Goal: Task Accomplishment & Management: Manage account settings

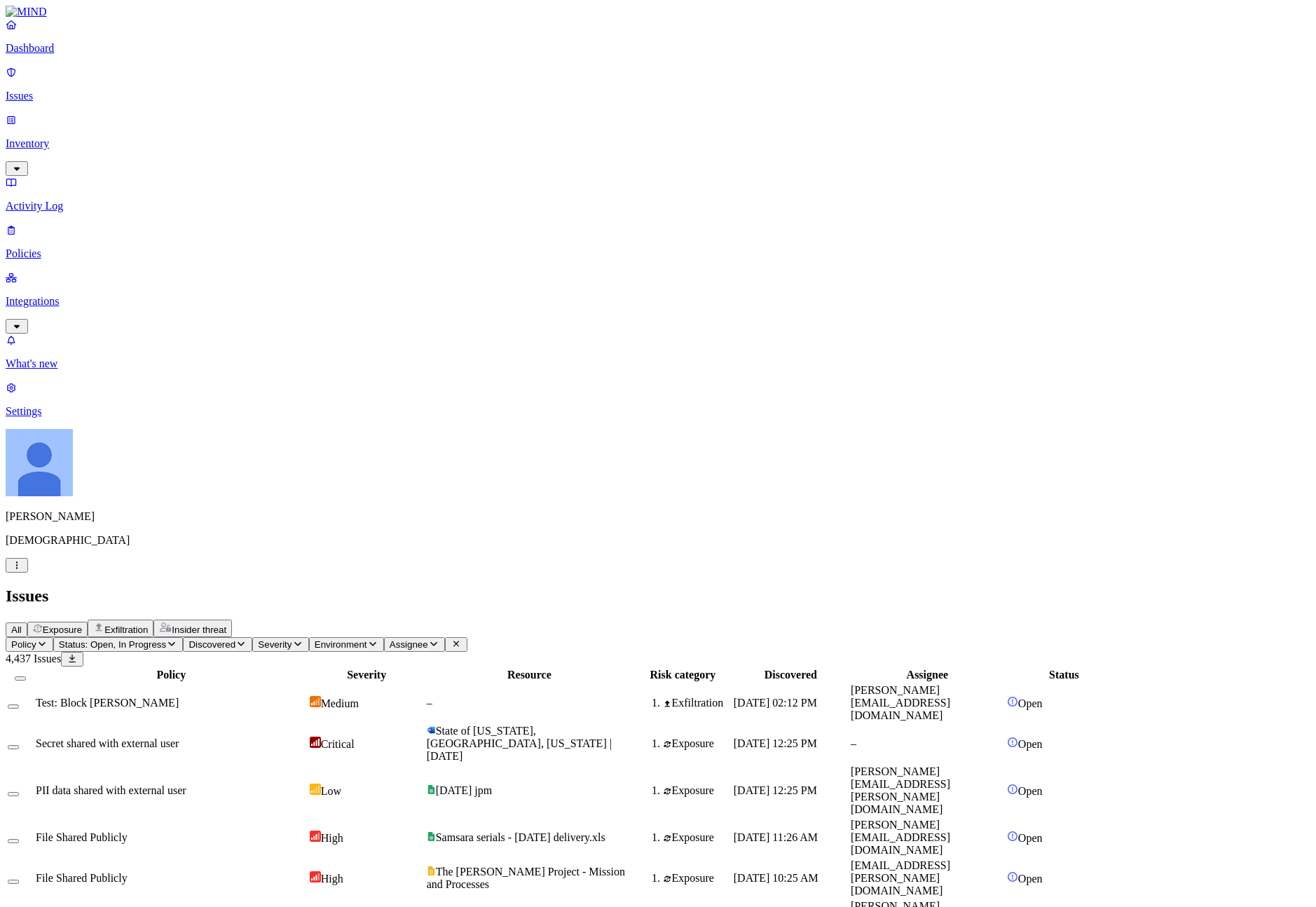
click at [179, 696] on span "Test: Block [PERSON_NAME]" at bounding box center [107, 702] width 143 height 12
click at [71, 295] on p "Integrations" at bounding box center [658, 301] width 1304 height 13
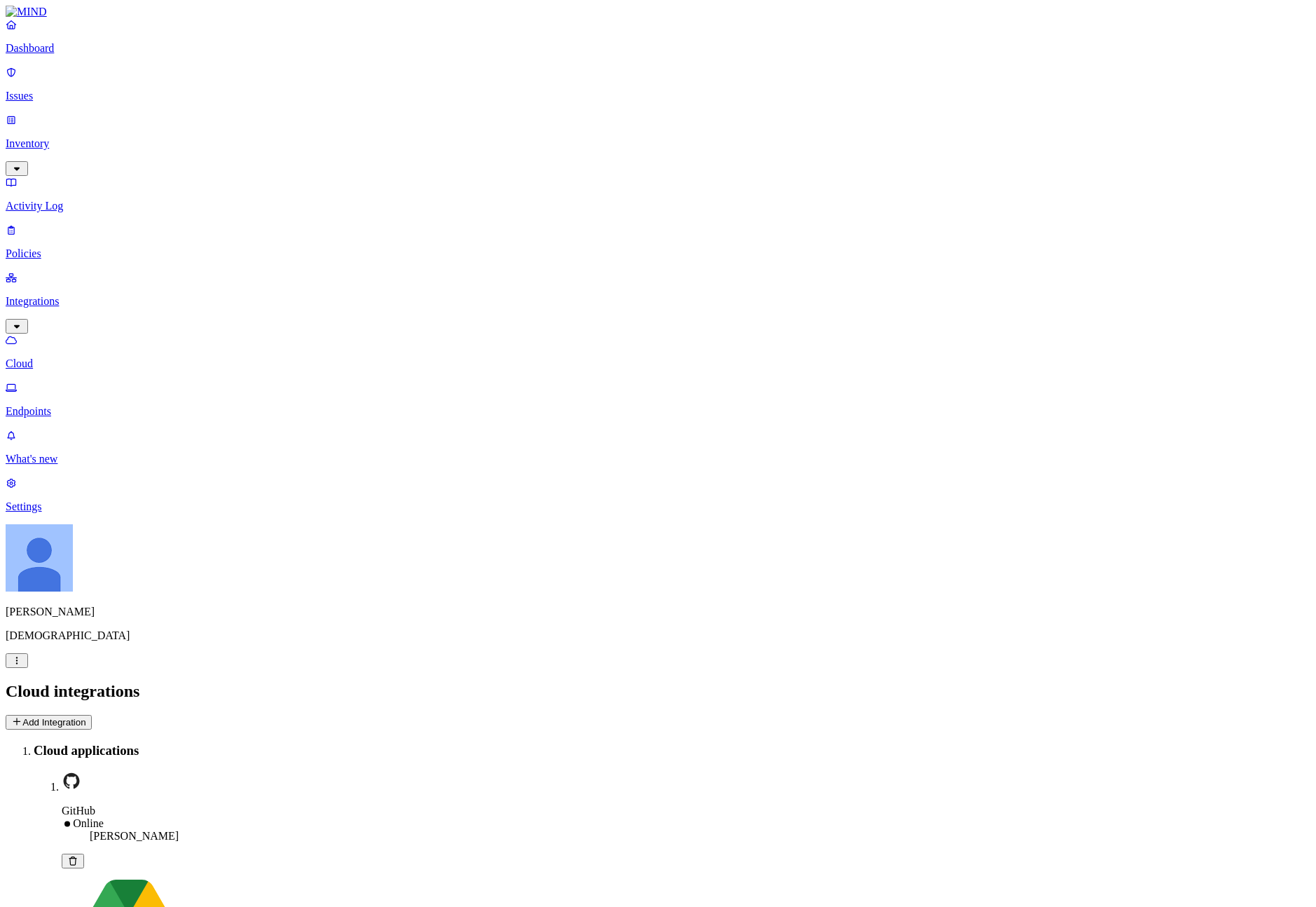
click at [70, 200] on p "Activity Log" at bounding box center [658, 206] width 1304 height 13
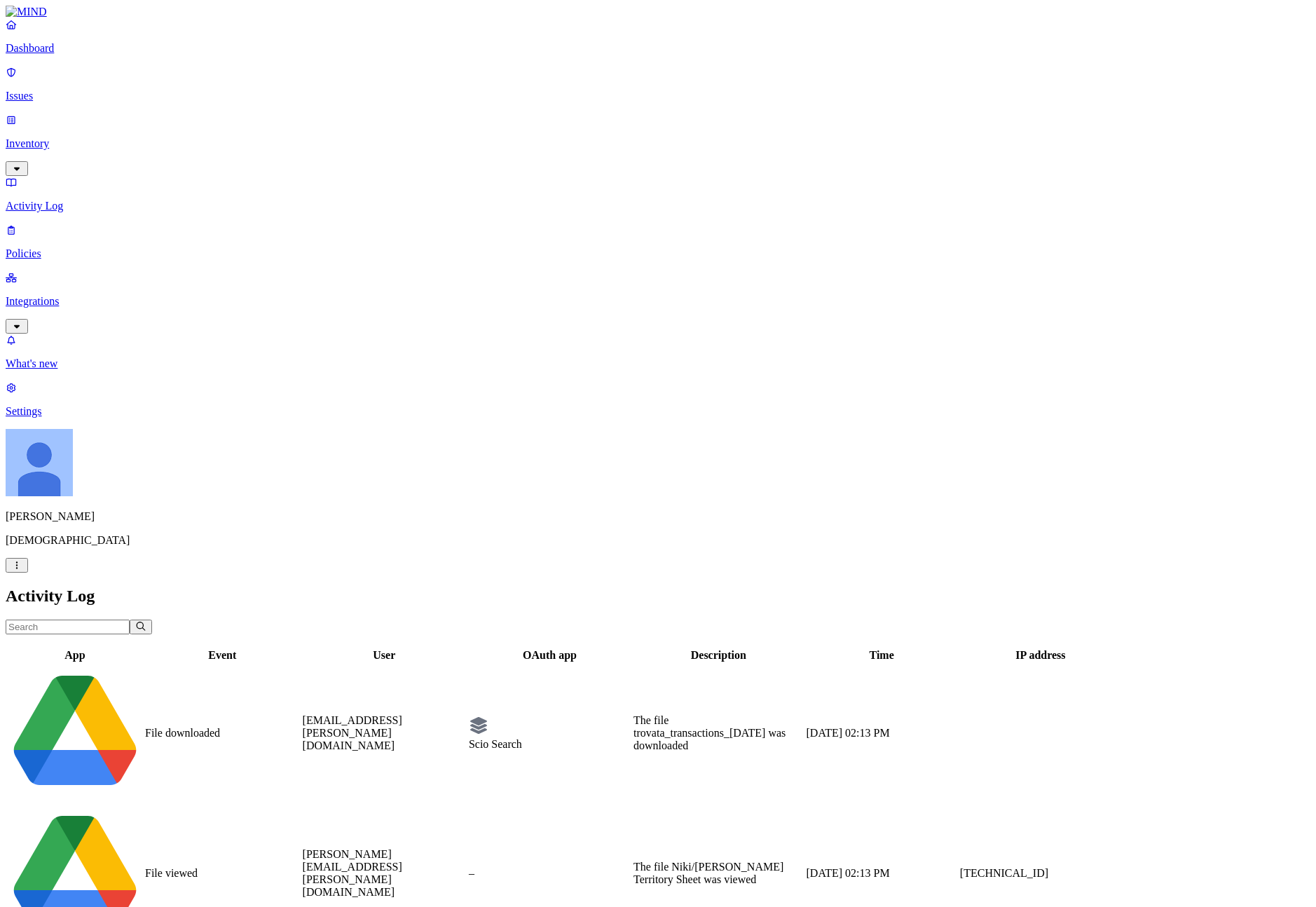
click at [73, 137] on p "Inventory" at bounding box center [658, 143] width 1304 height 13
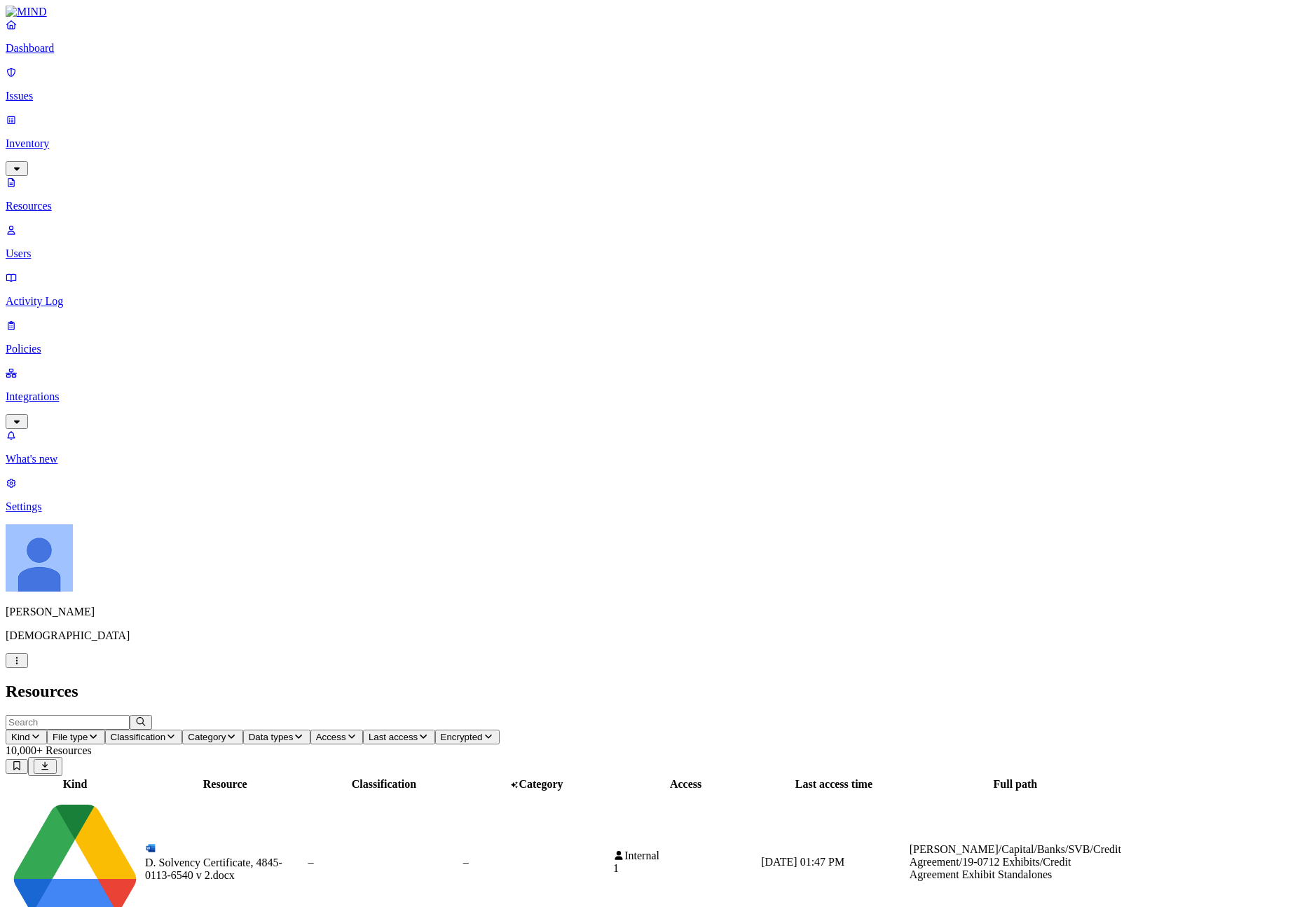
click at [58, 247] on p "Users" at bounding box center [658, 253] width 1304 height 13
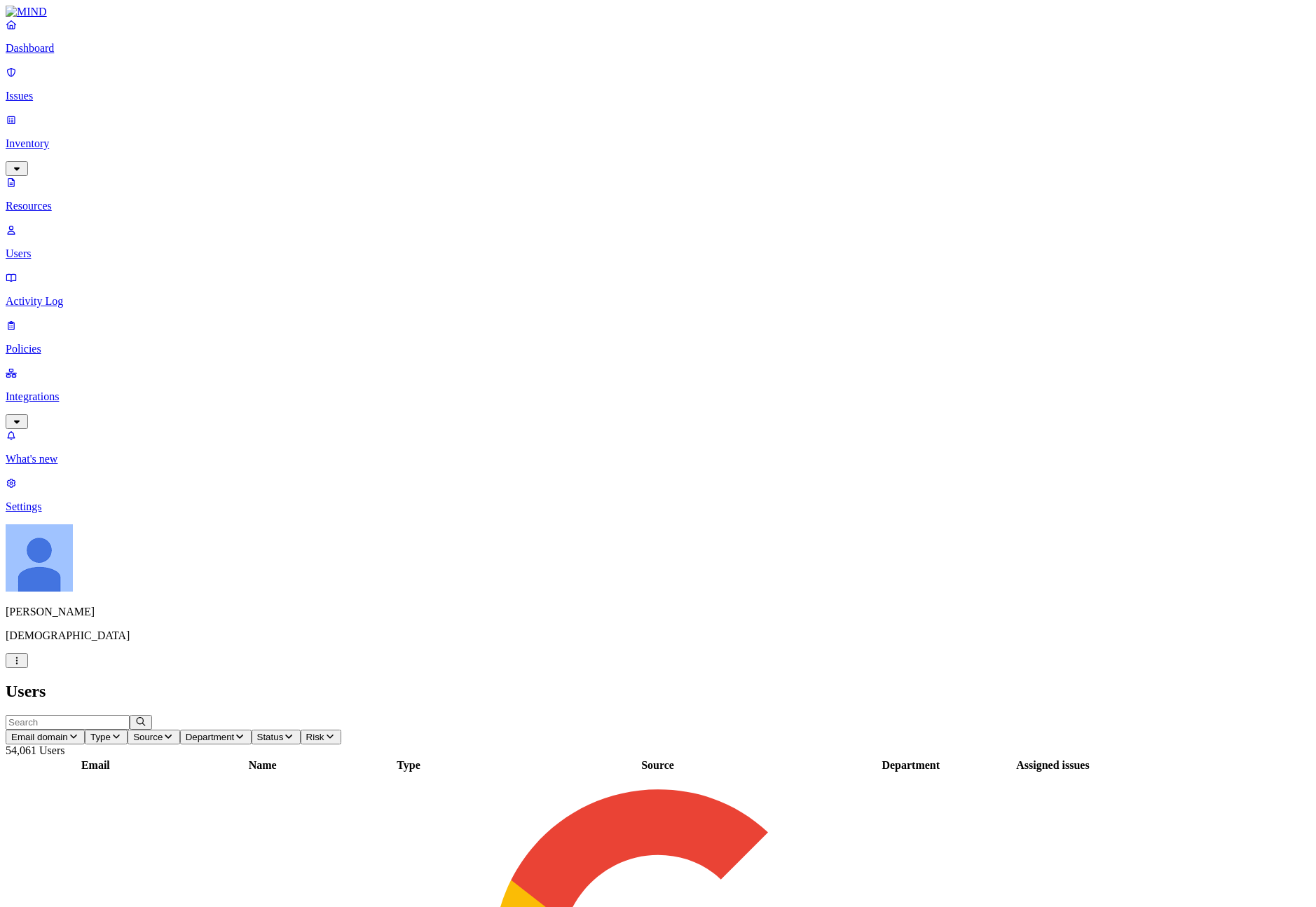
click at [382, 682] on div "Users" at bounding box center [658, 691] width 1304 height 19
click at [128, 729] on button "Type" at bounding box center [106, 736] width 42 height 14
click at [397, 123] on span "External" at bounding box center [409, 126] width 38 height 12
click at [75, 92] on p "Issues" at bounding box center [658, 96] width 1304 height 13
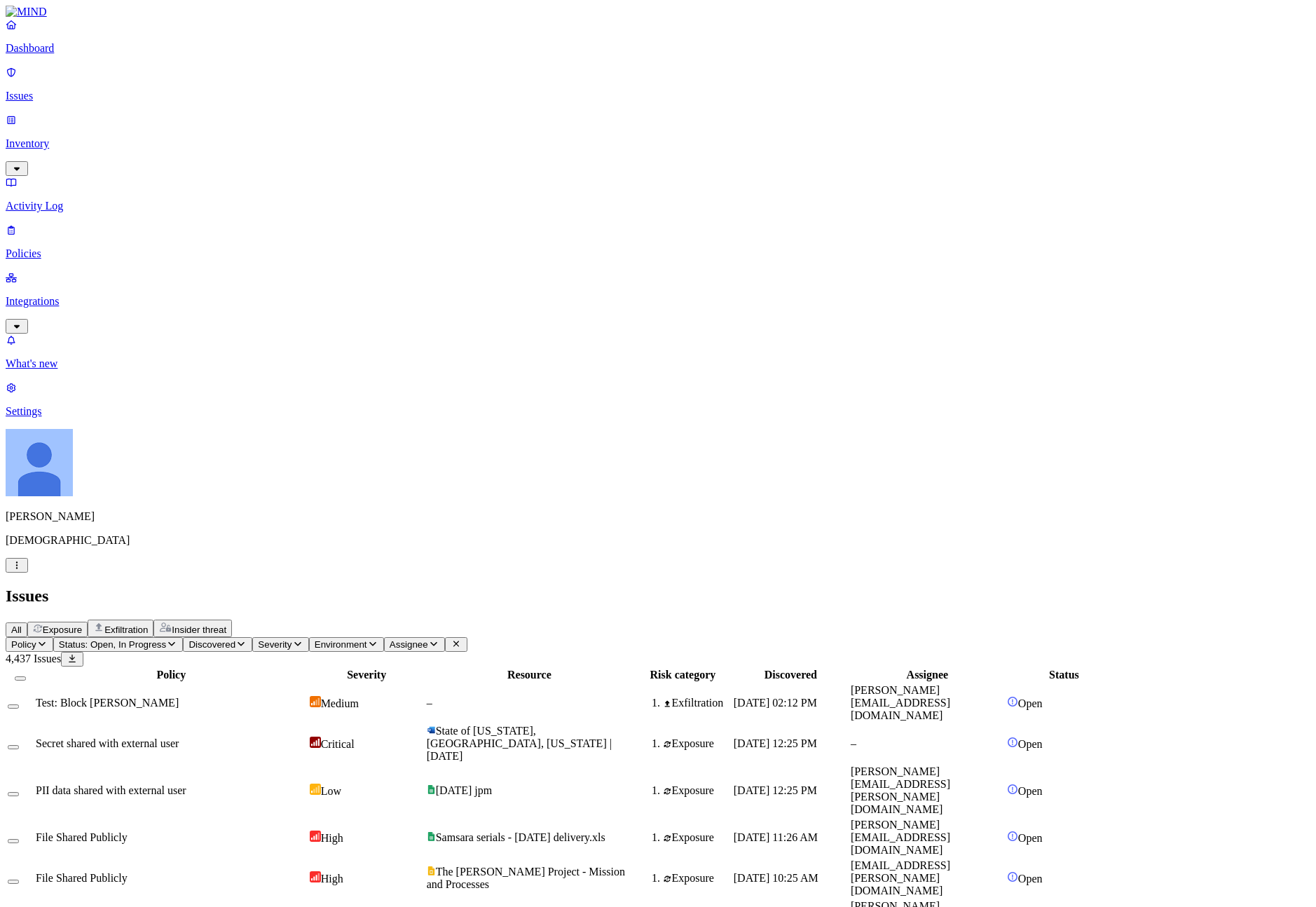
click at [307, 696] on div "Test: Block [PERSON_NAME]" at bounding box center [171, 702] width 271 height 13
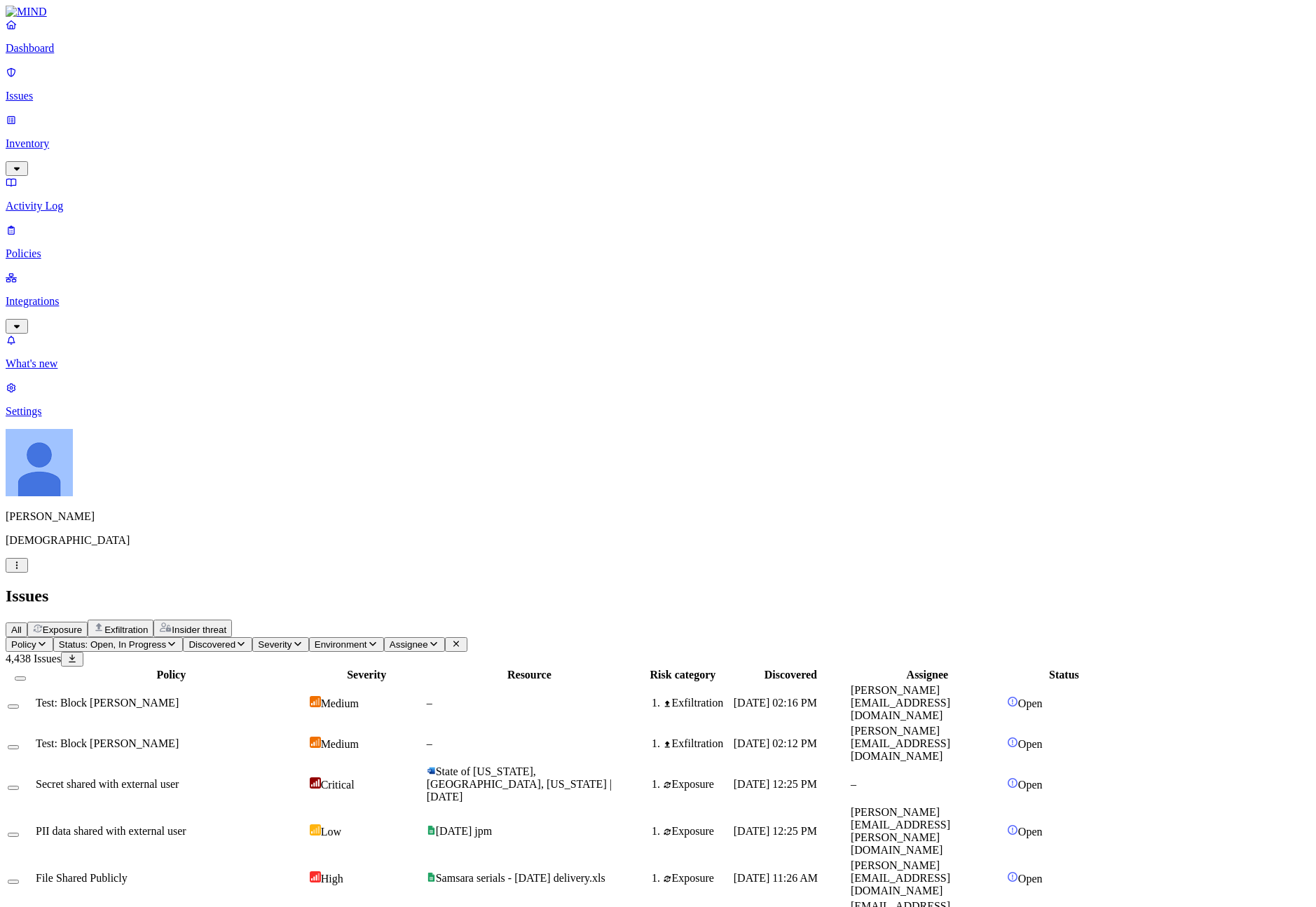
click at [301, 696] on div "Test: Block [PERSON_NAME]" at bounding box center [171, 702] width 271 height 13
click at [35, 247] on p "Policies" at bounding box center [658, 253] width 1304 height 13
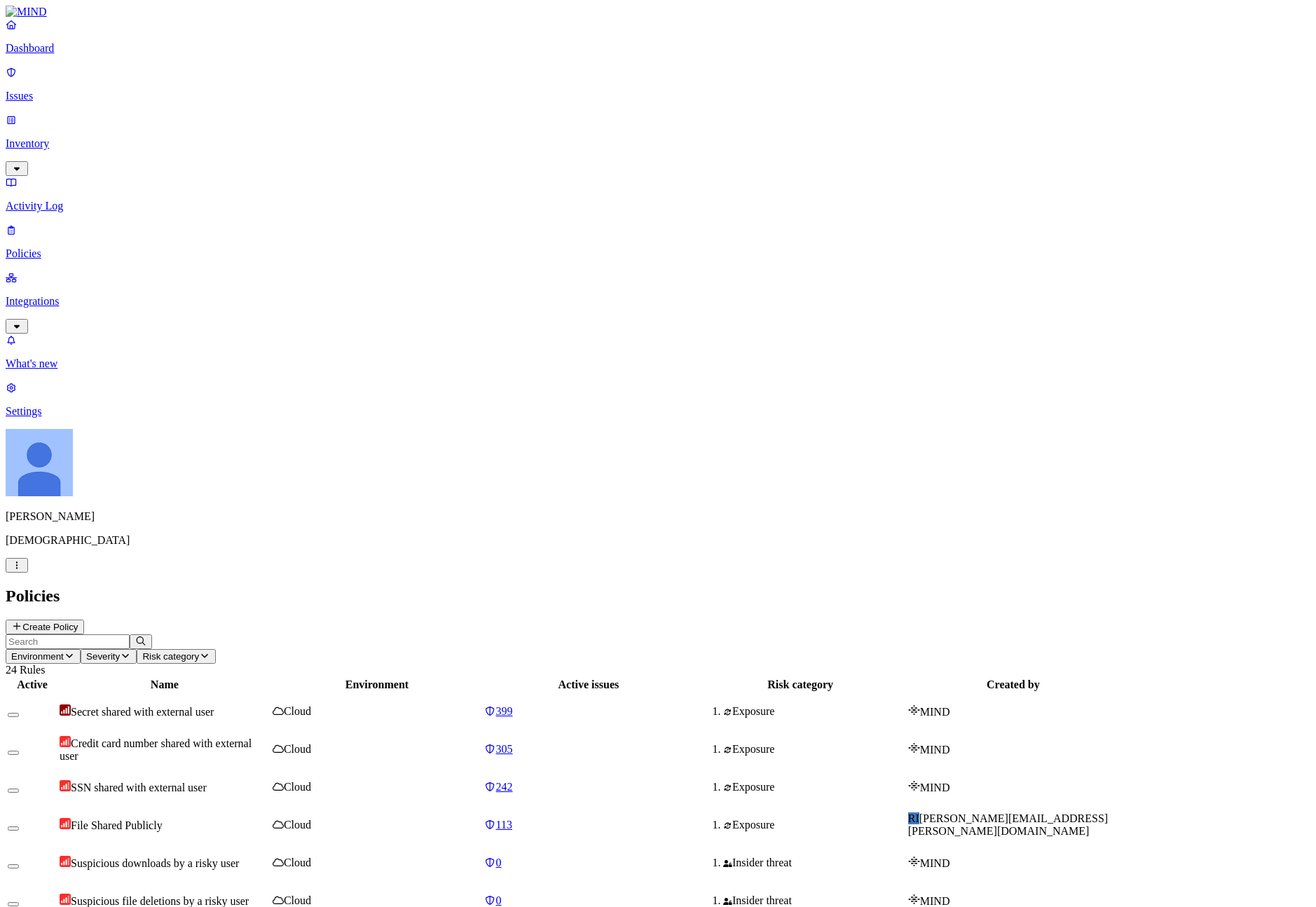
click at [865, 634] on header "Environment Severity Risk category 24 Rules" at bounding box center [658, 655] width 1304 height 42
click at [22, 622] on icon at bounding box center [16, 626] width 11 height 9
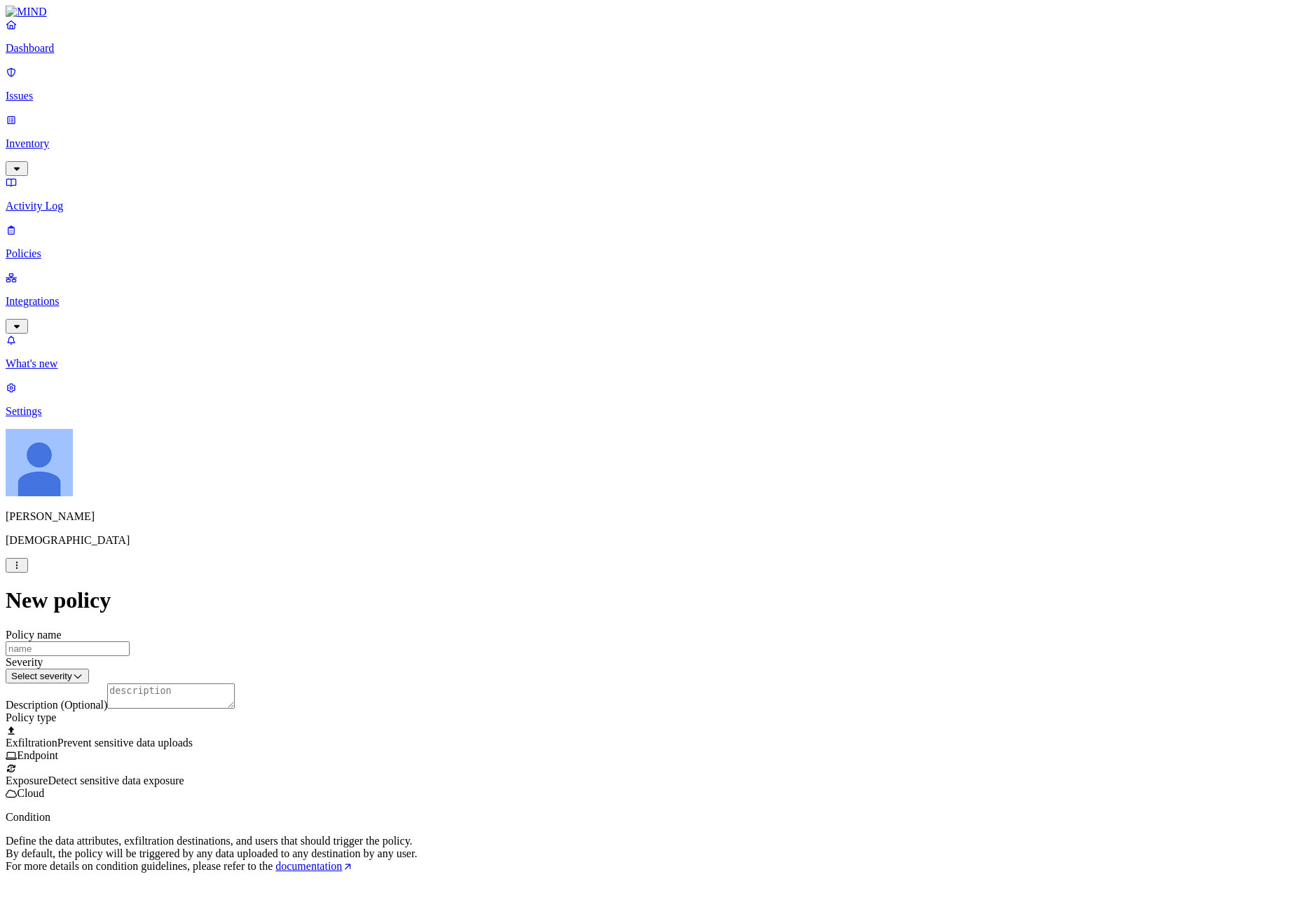
click at [130, 641] on input "Policy name" at bounding box center [68, 648] width 124 height 14
type input "Test: Ignacio don't upload gdrive to notion"
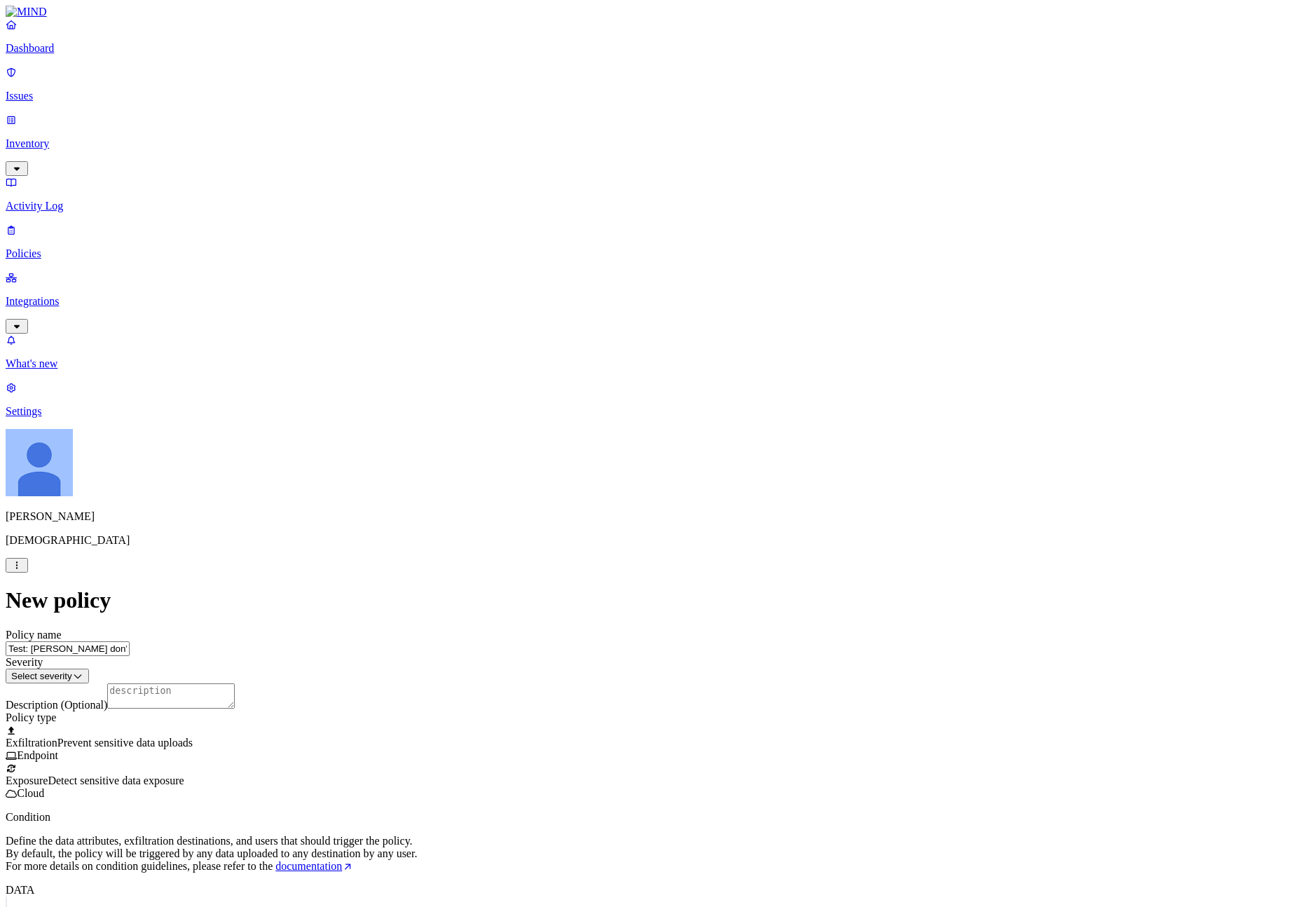
click at [619, 617] on label "Web Domain" at bounding box center [600, 618] width 36 height 25
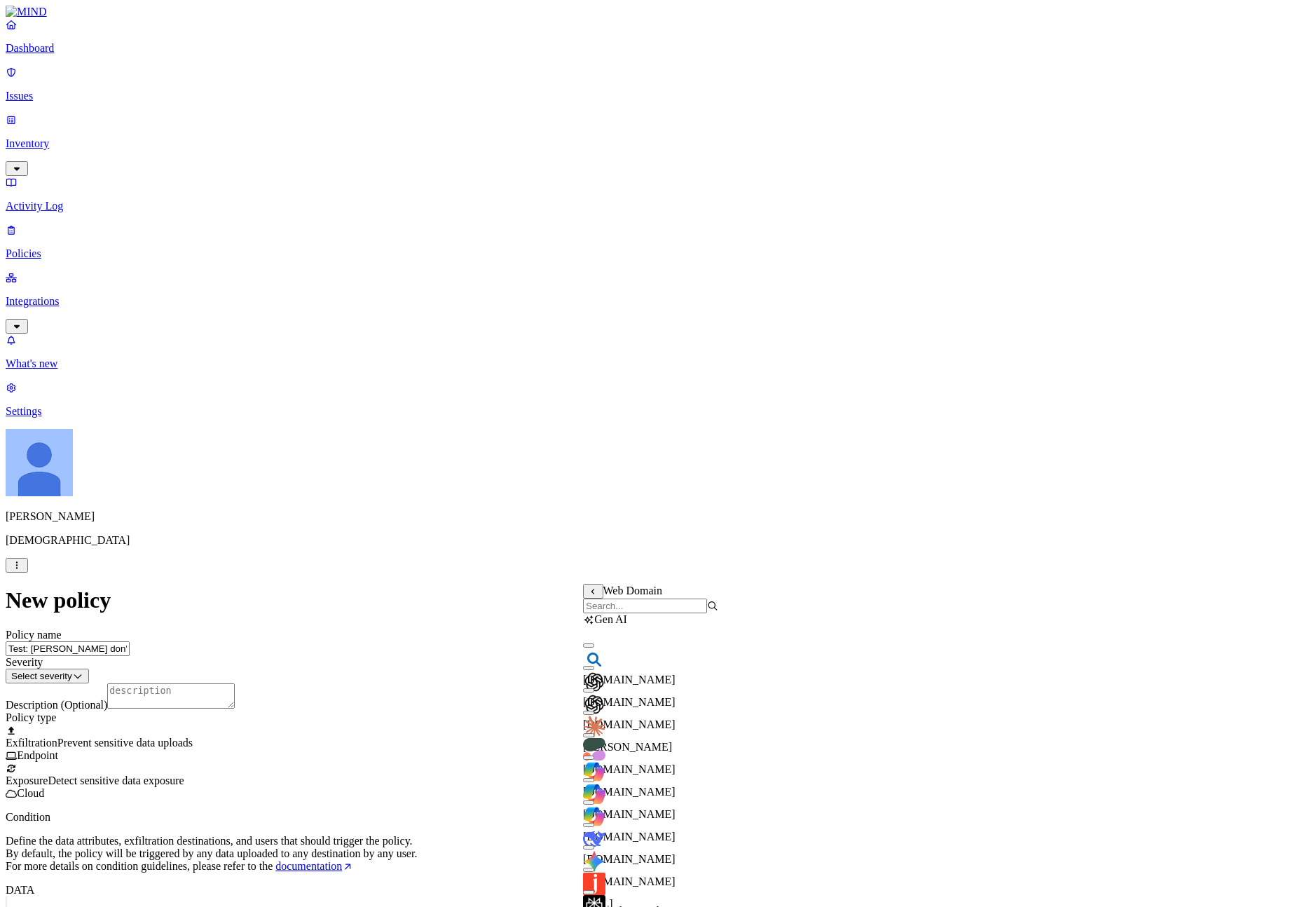
click at [635, 613] on input "search" at bounding box center [644, 606] width 124 height 14
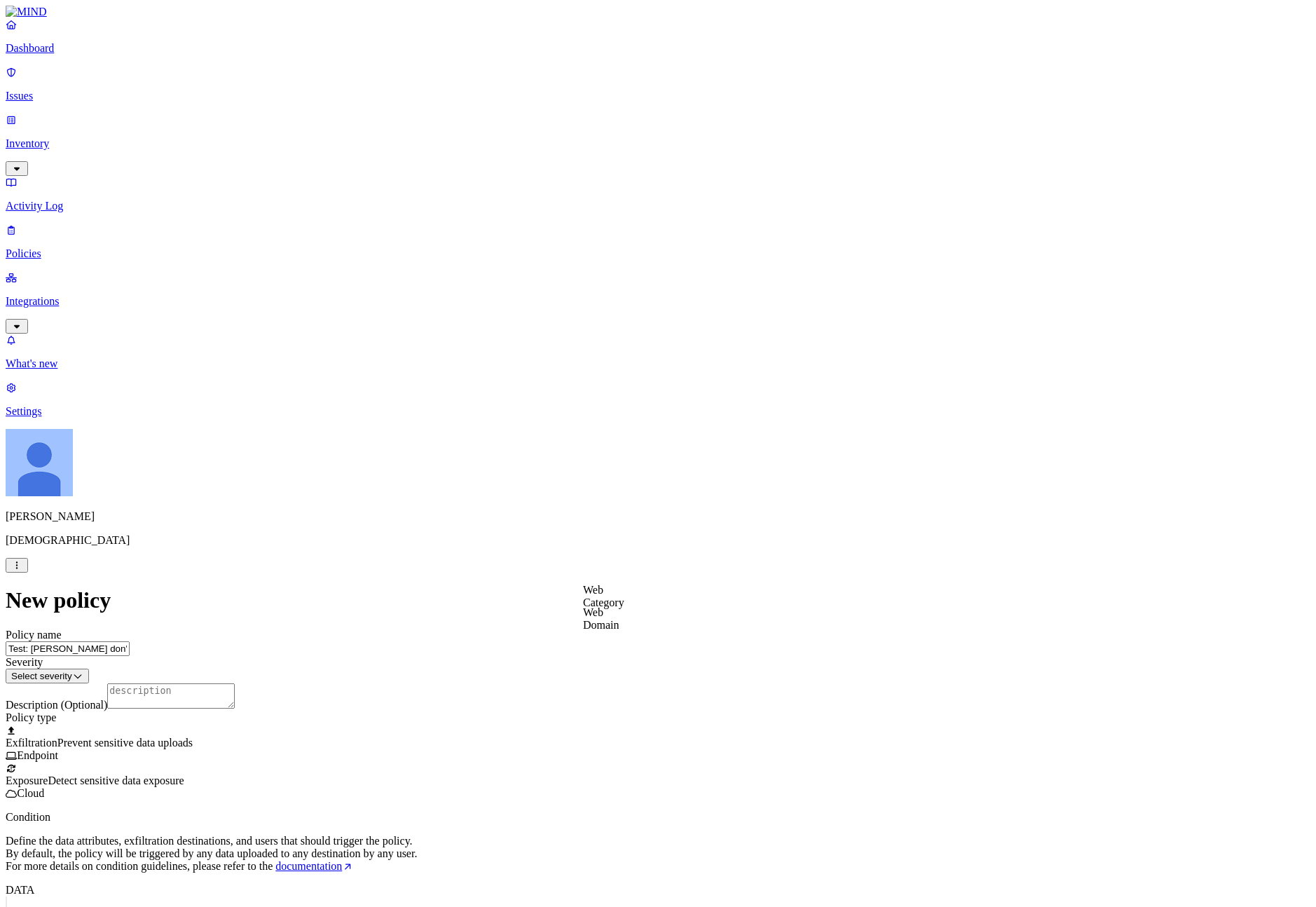
click at [624, 388] on label "Web Category" at bounding box center [603, 384] width 41 height 25
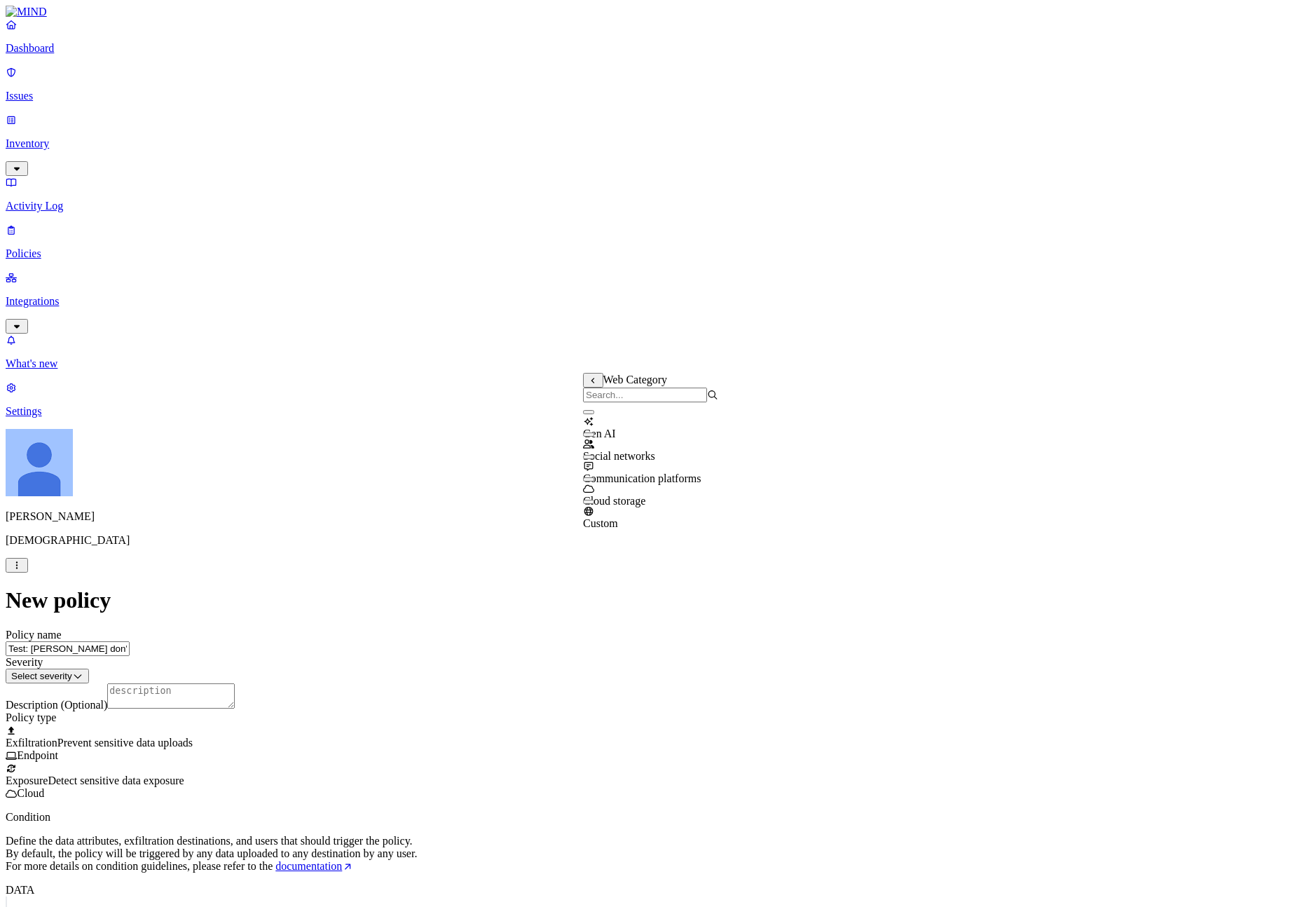
click at [635, 418] on div "Gen AI" at bounding box center [650, 421] width 135 height 38
click at [616, 429] on span "Gen AI" at bounding box center [599, 435] width 33 height 12
click at [631, 408] on div "Gen AI Gen AI" at bounding box center [638, 411] width 33 height 13
click at [607, 401] on input "search" at bounding box center [644, 394] width 124 height 14
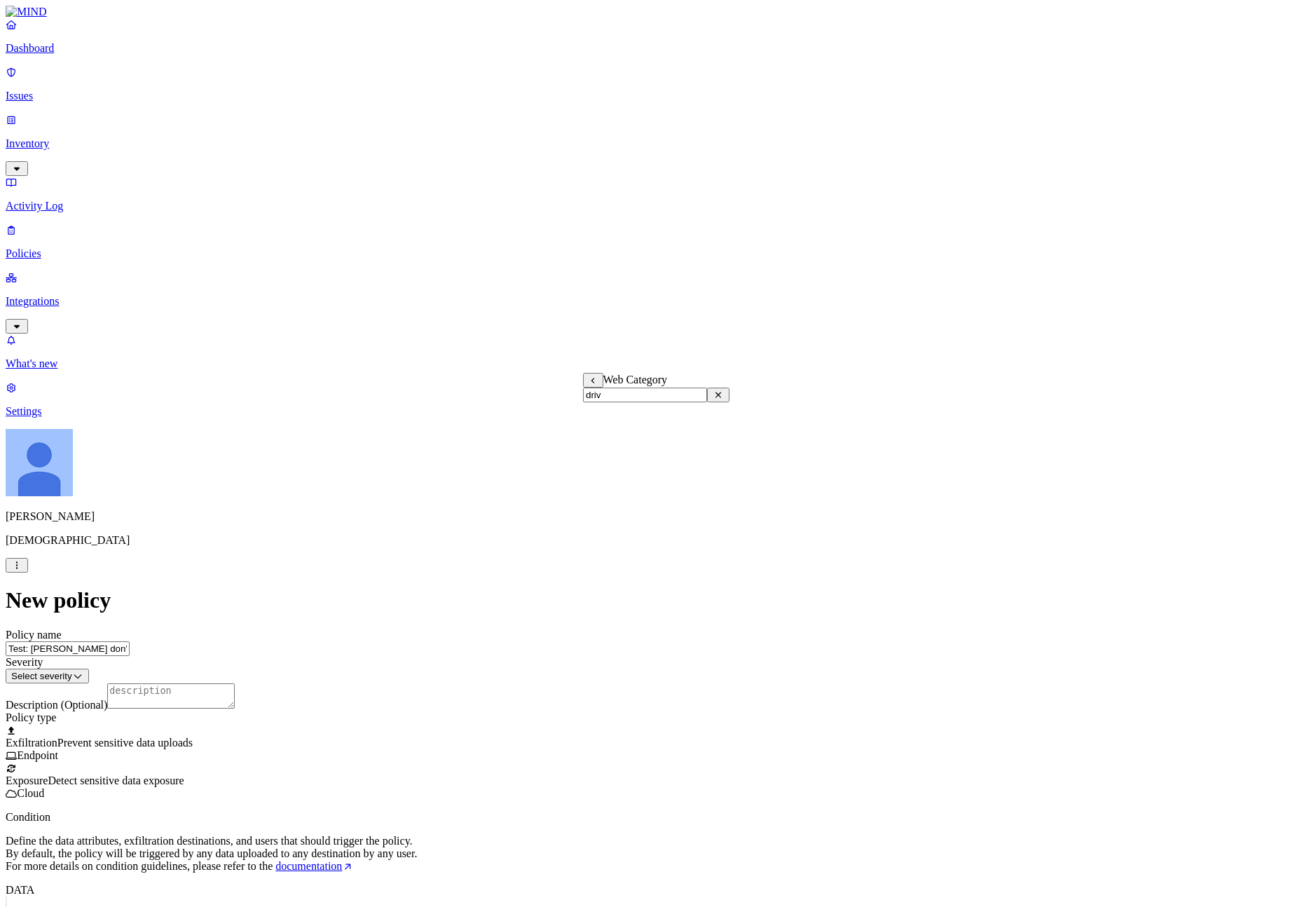
type input "drive"
click at [592, 379] on icon at bounding box center [593, 380] width 9 height 7
click at [619, 409] on label "Web Domain" at bounding box center [600, 407] width 36 height 25
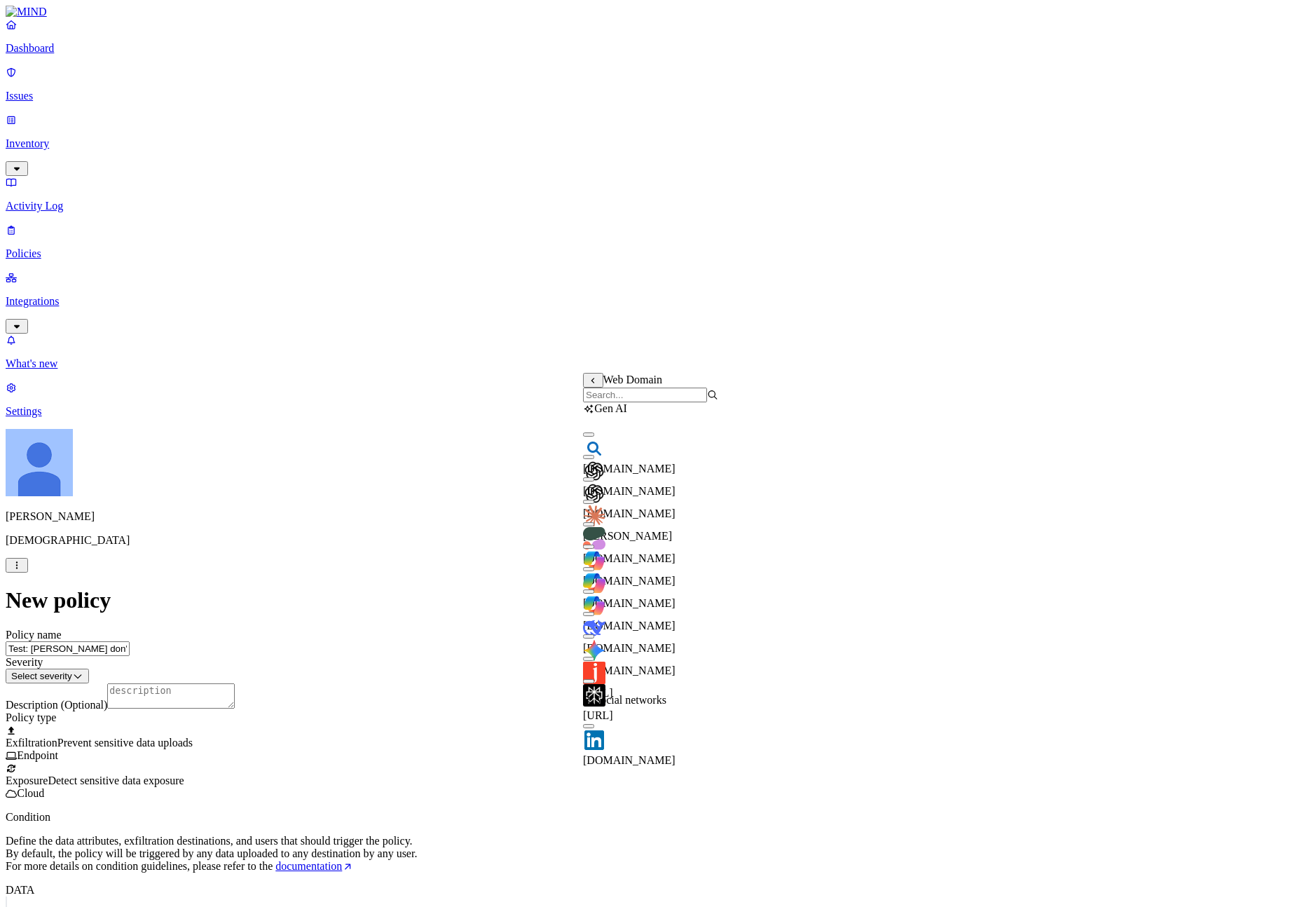
click at [644, 395] on input "search" at bounding box center [644, 394] width 124 height 14
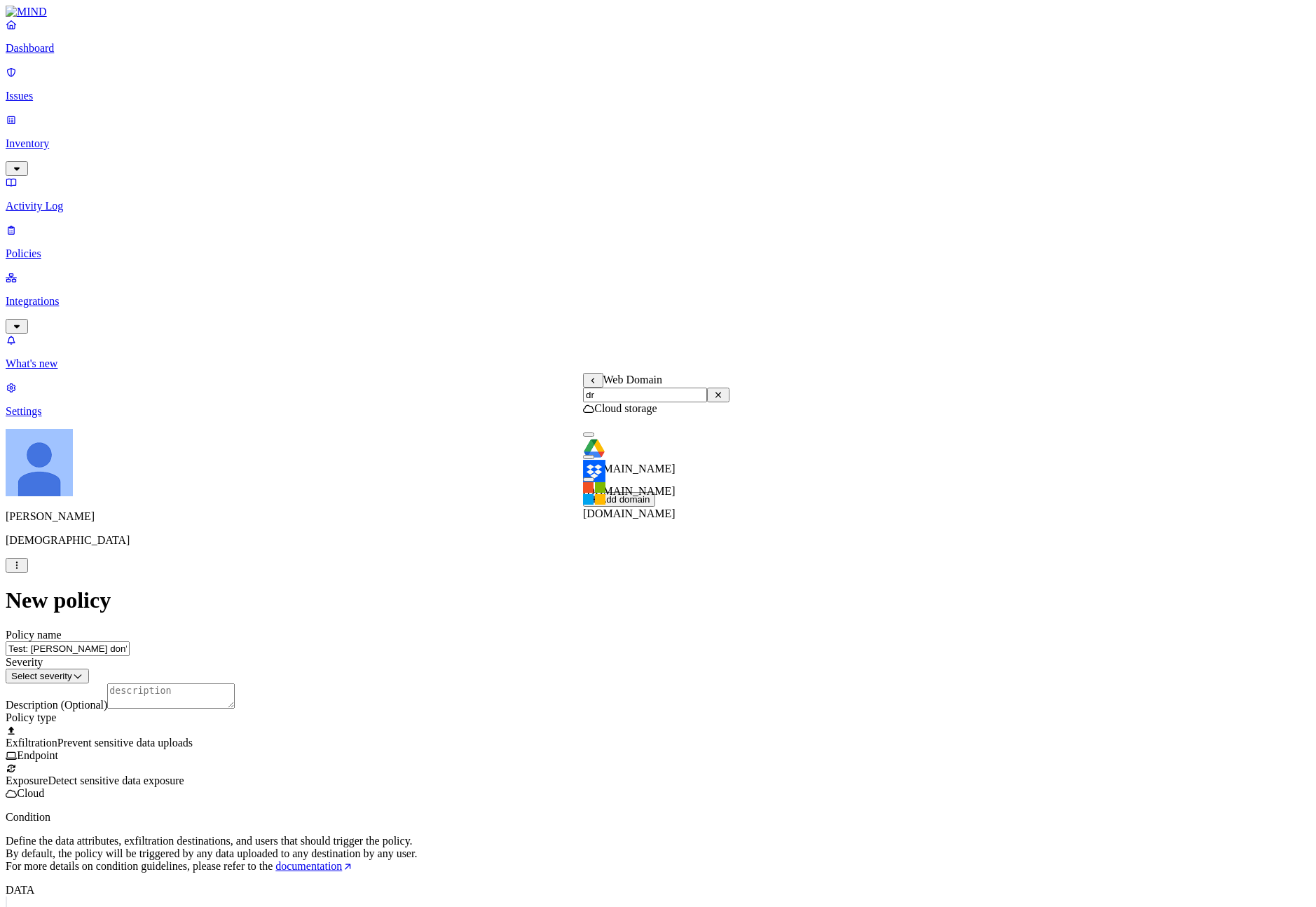
type input "dr"
click at [660, 462] on span "[DOMAIN_NAME]" at bounding box center [628, 468] width 92 height 12
click at [599, 525] on label "Users" at bounding box center [586, 519] width 25 height 12
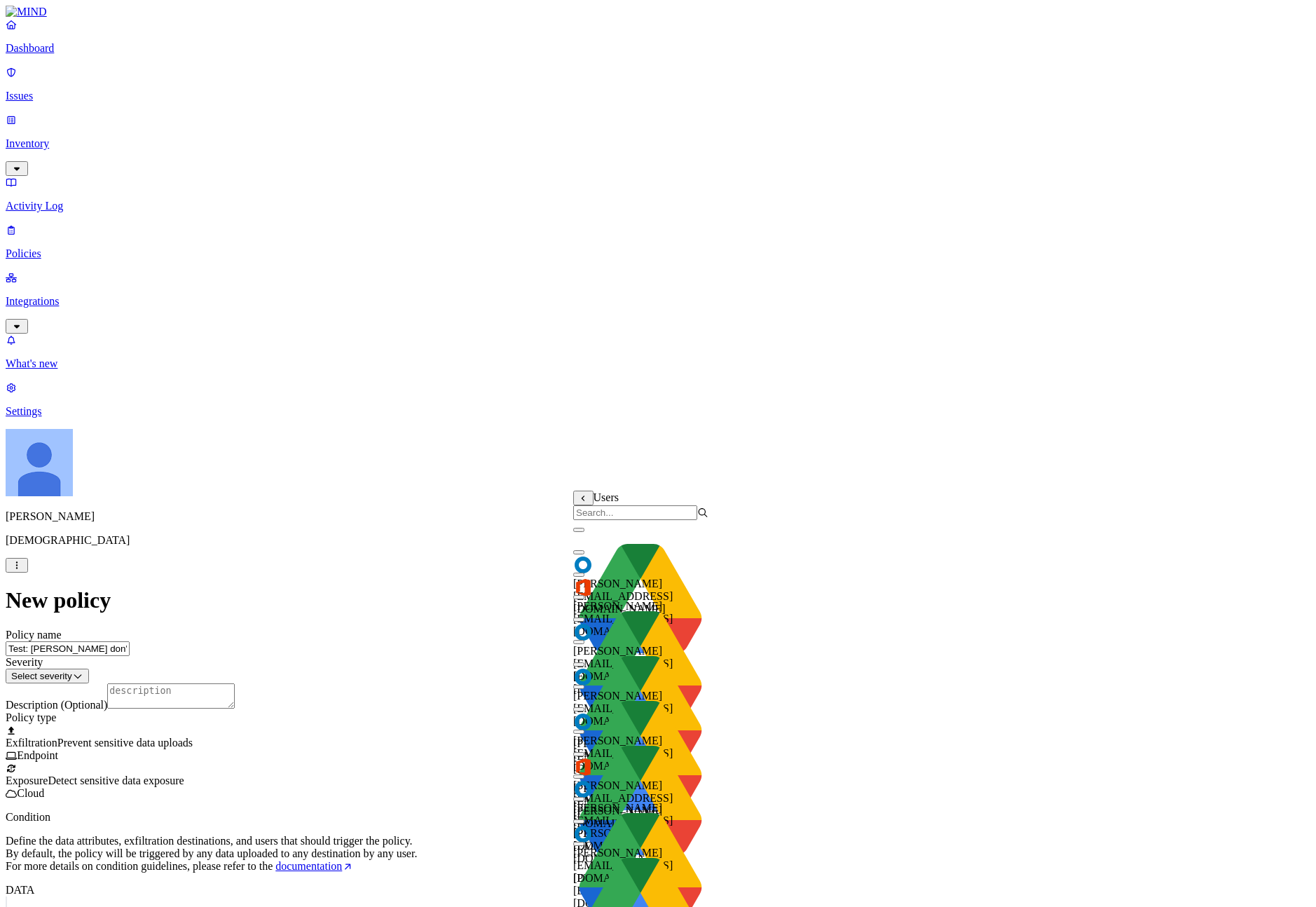
click at [624, 520] on input "search" at bounding box center [635, 512] width 124 height 14
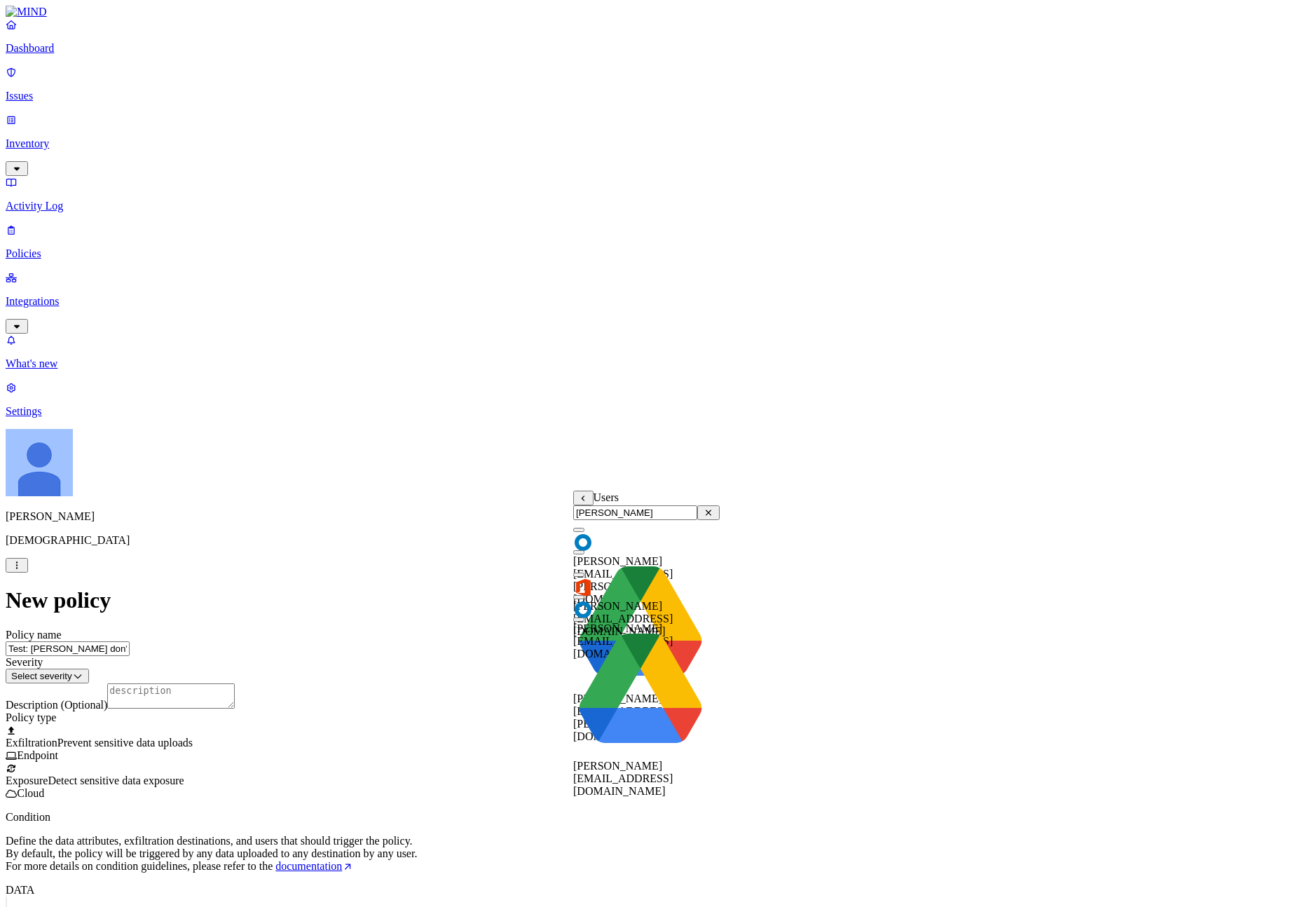
type input "[PERSON_NAME]"
click at [648, 623] on div "[PERSON_NAME][EMAIL_ADDRESS][DOMAIN_NAME]" at bounding box center [646, 623] width 147 height 73
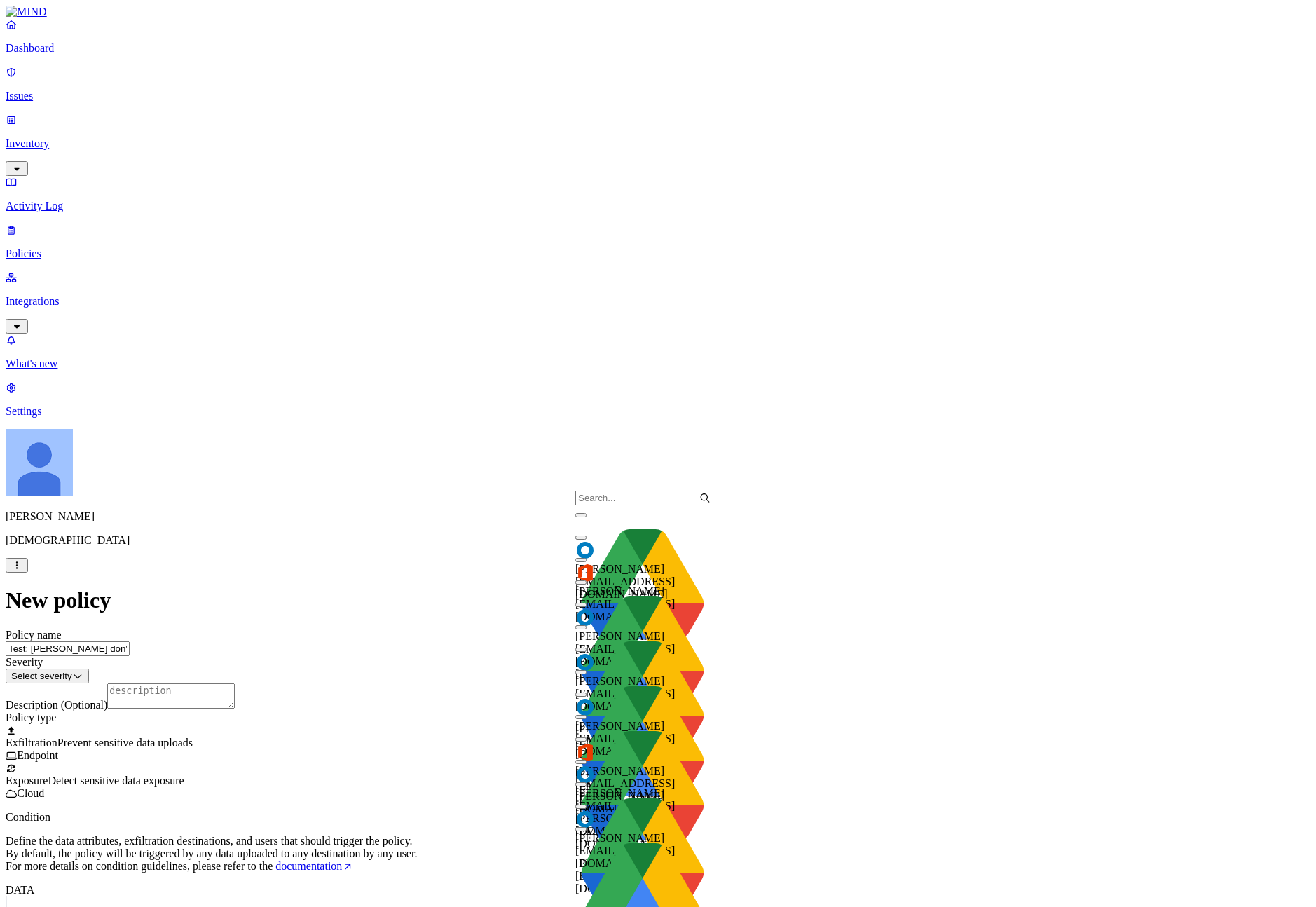
scroll to position [0, 0]
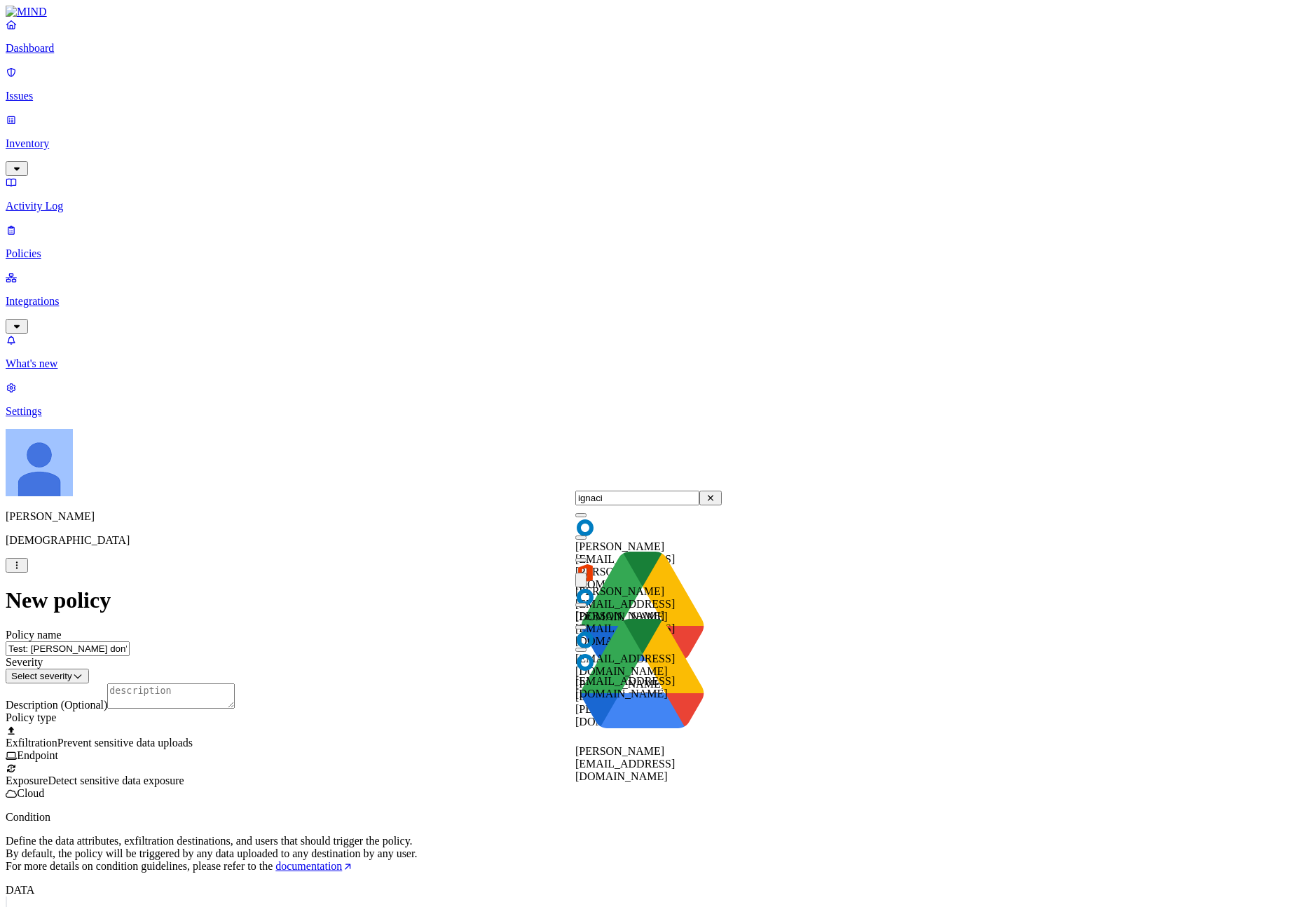
type input "[PERSON_NAME]"
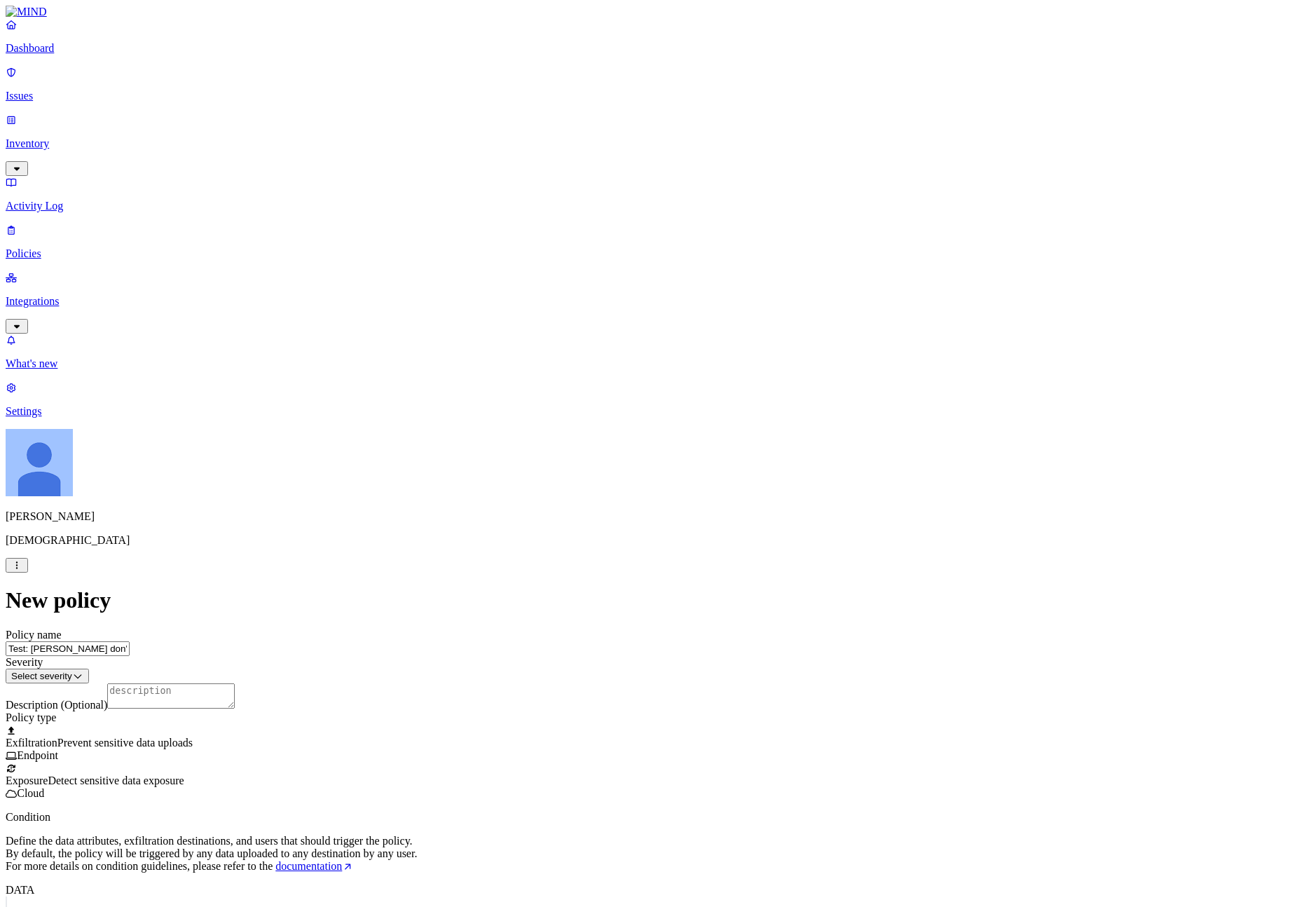
click at [45, 247] on p "Policies" at bounding box center [658, 253] width 1304 height 13
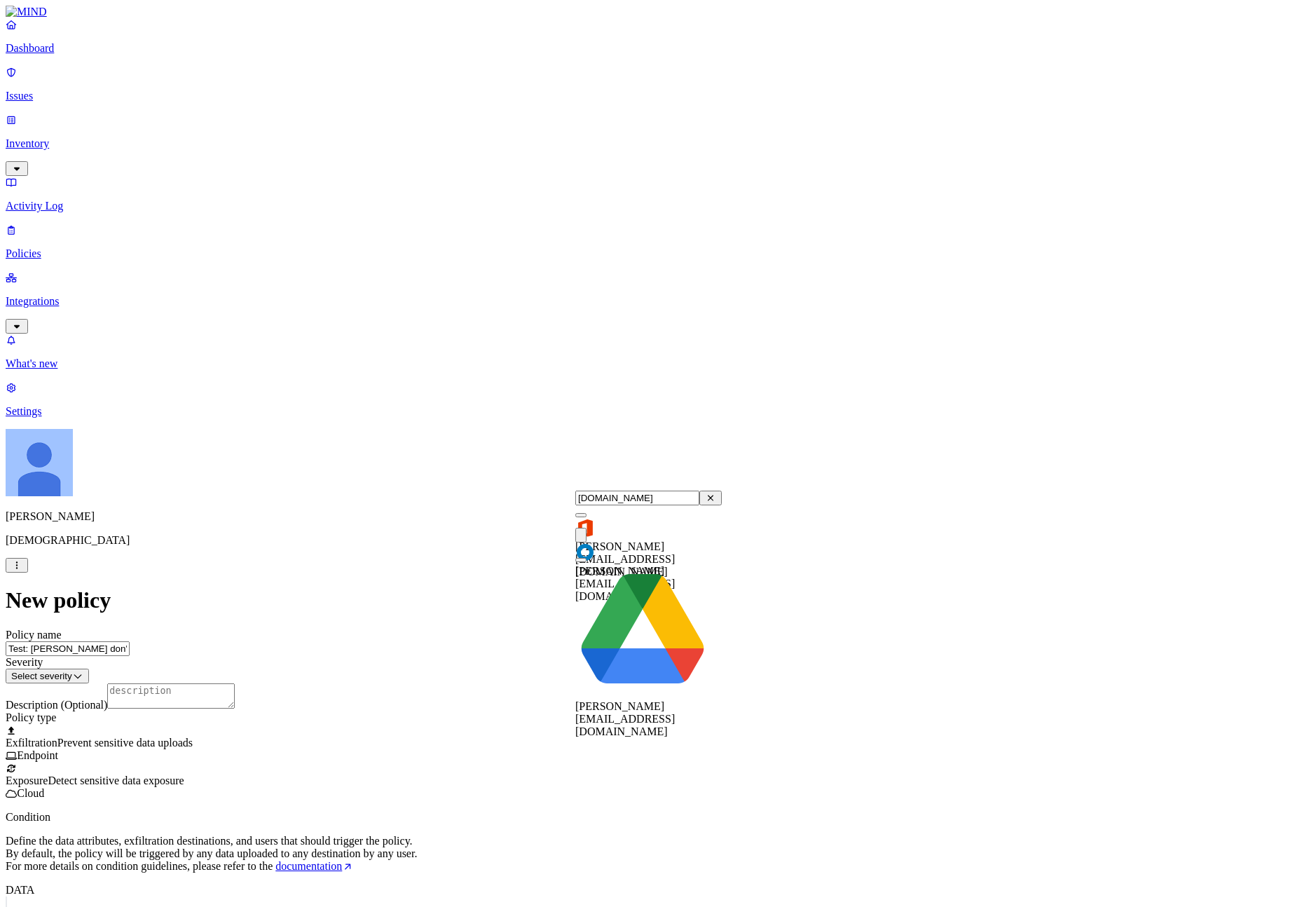
type input "ignacio.ro"
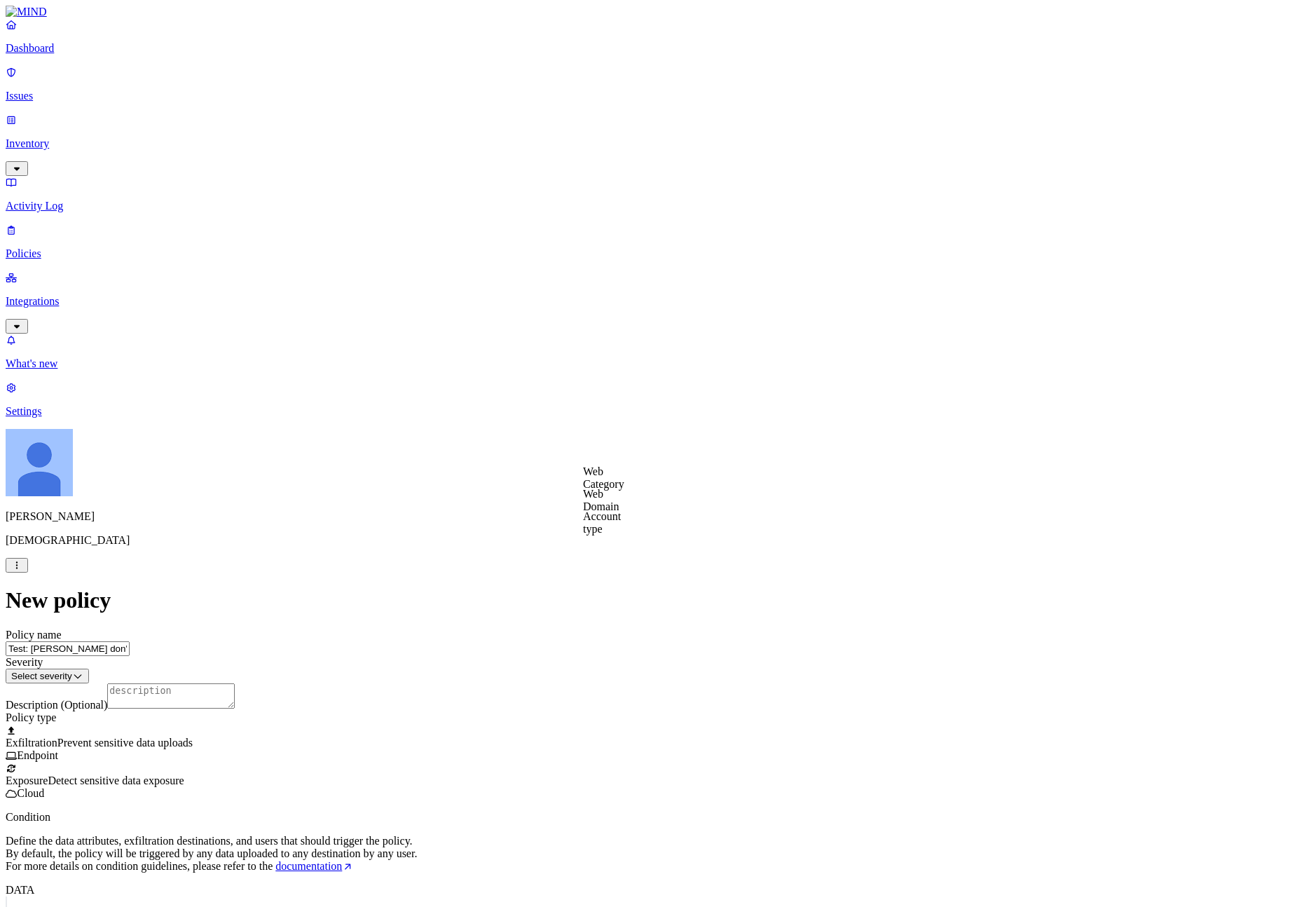
click at [619, 504] on label "Web Domain" at bounding box center [600, 500] width 36 height 25
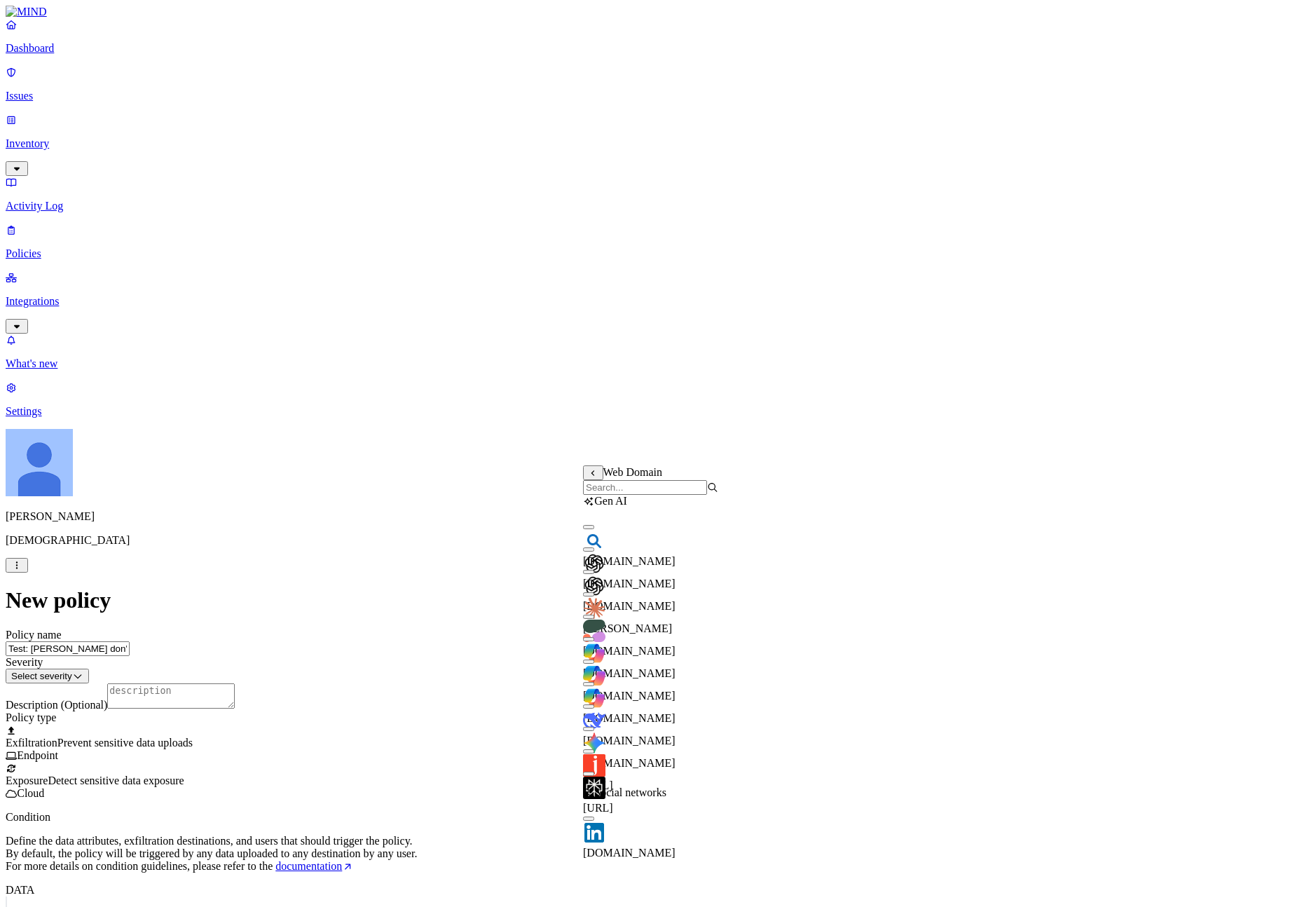
click at [685, 586] on div "chatgpt.com" at bounding box center [650, 587] width 135 height 51
click at [690, 574] on div "chat.openai.com" at bounding box center [650, 571] width 135 height 38
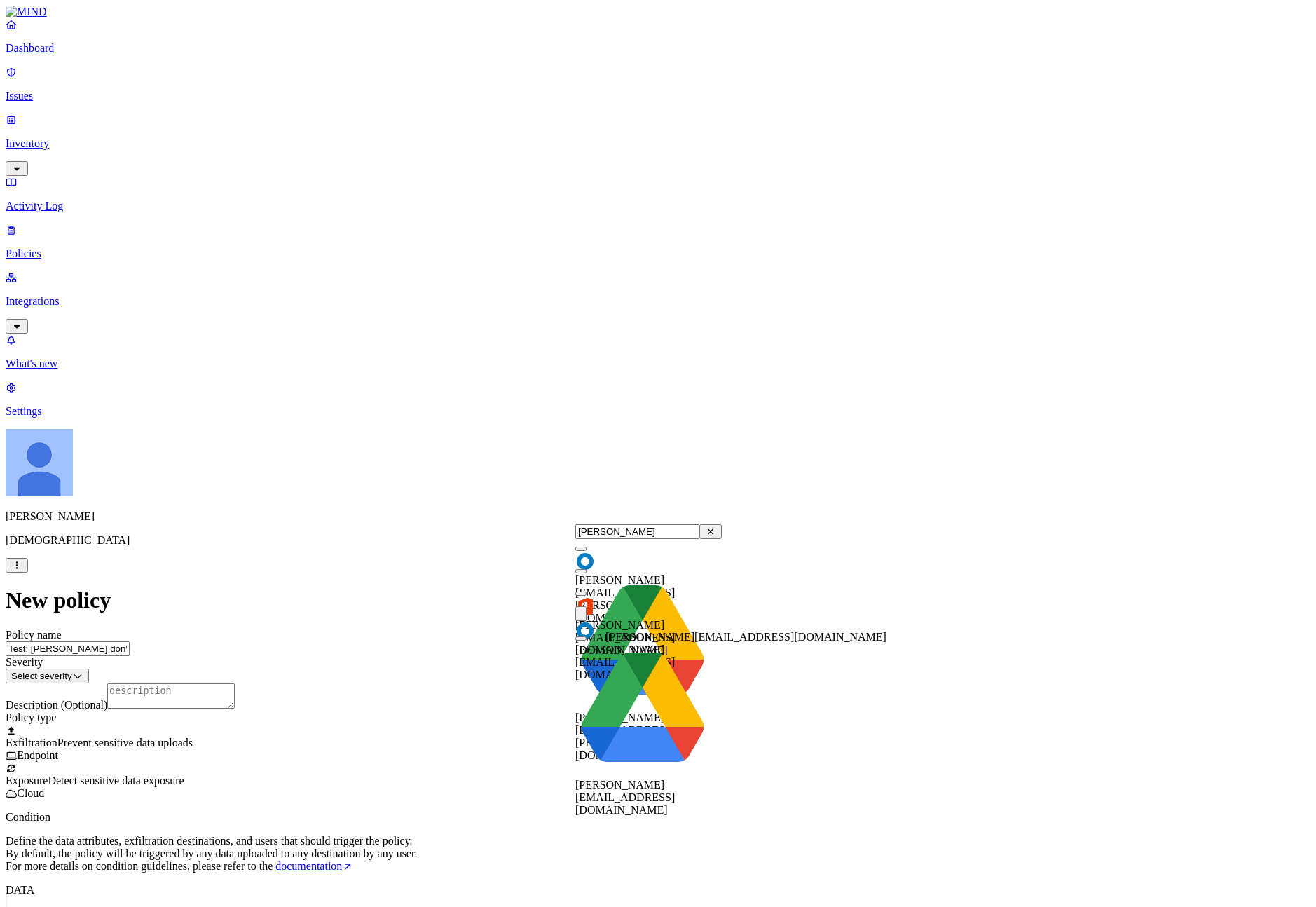
type input "ignacio"
click at [622, 778] on span "[PERSON_NAME][EMAIL_ADDRESS][DOMAIN_NAME]" at bounding box center [624, 797] width 99 height 37
click at [634, 611] on div "ignacio.rodriguezpaez@samsara.com ignacio.rodriguezpaez@samsara.com" at bounding box center [746, 614] width 281 height 13
click at [599, 606] on div "[PERSON_NAME][EMAIL_ADDRESS][DOMAIN_NAME]" at bounding box center [648, 620] width 147 height 73
click at [599, 631] on div "[PERSON_NAME][EMAIL_ADDRESS][DOMAIN_NAME]" at bounding box center [648, 643] width 147 height 73
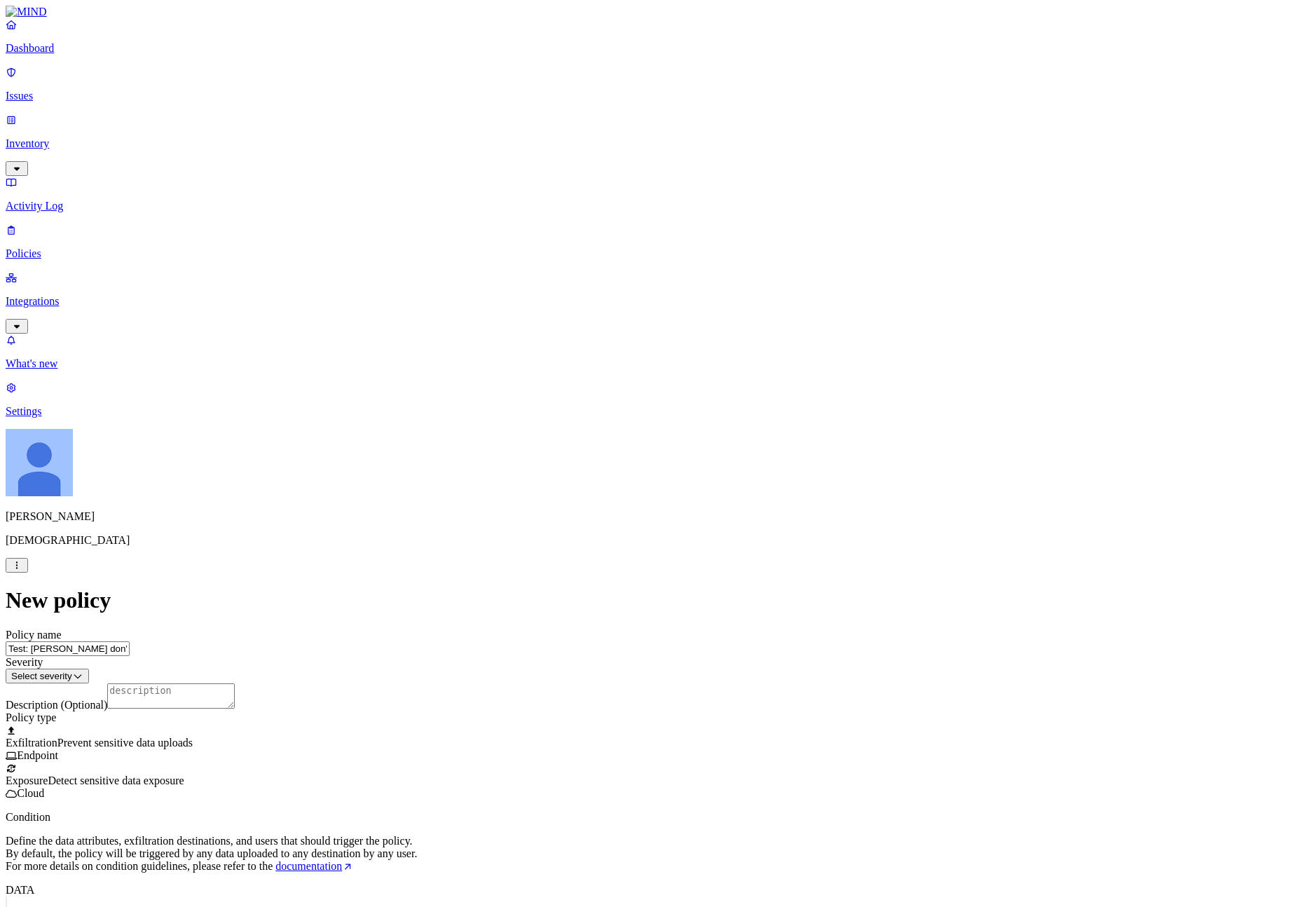
click at [666, 655] on div "Severity Select severity Low Medium High Critical" at bounding box center [658, 669] width 1304 height 27
click at [666, 178] on html "Dashboard Issues Inventory Activity Log Policies Integrations What's new 1 Sett…" at bounding box center [658, 789] width 1316 height 1579
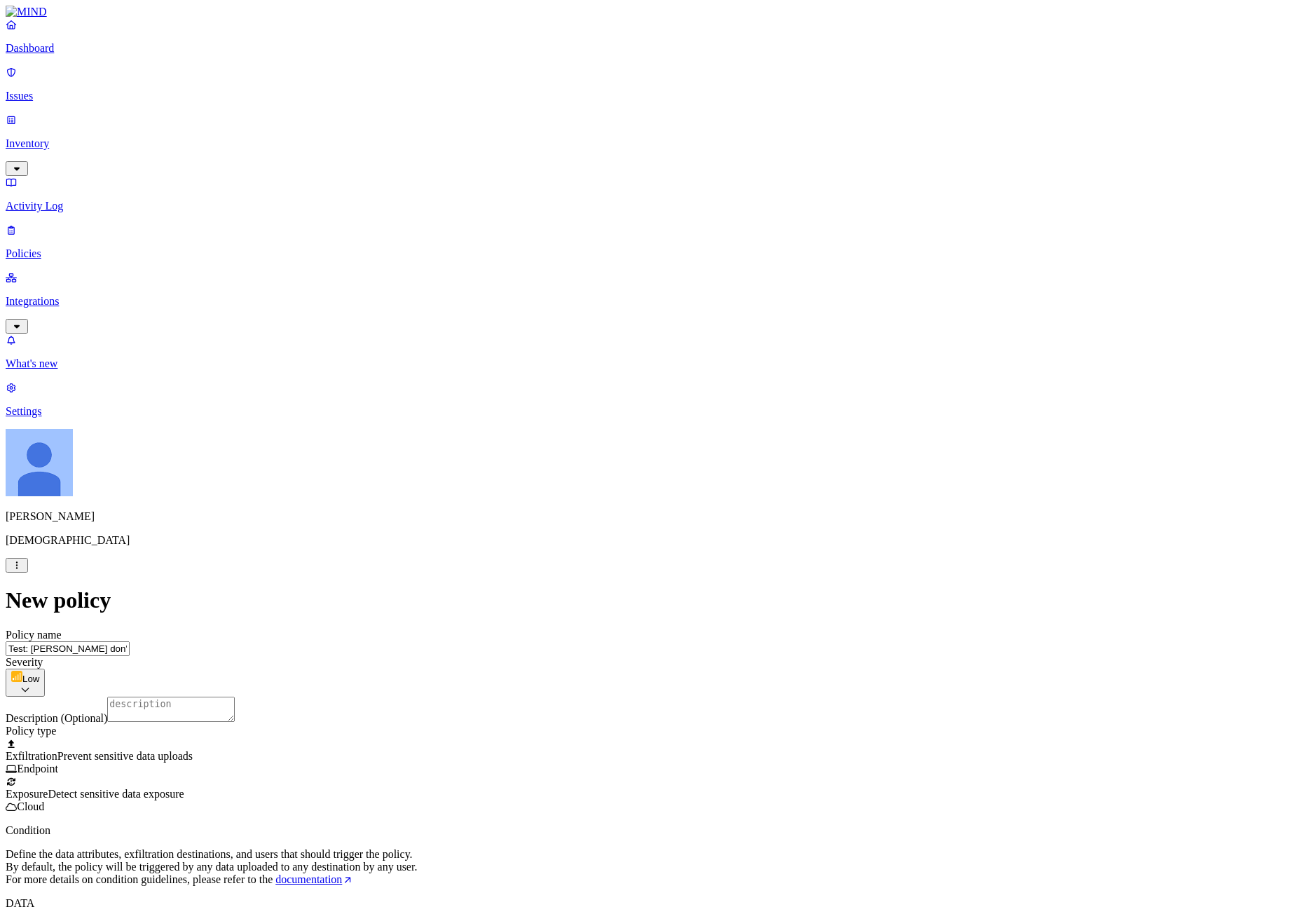
scroll to position [491, 0]
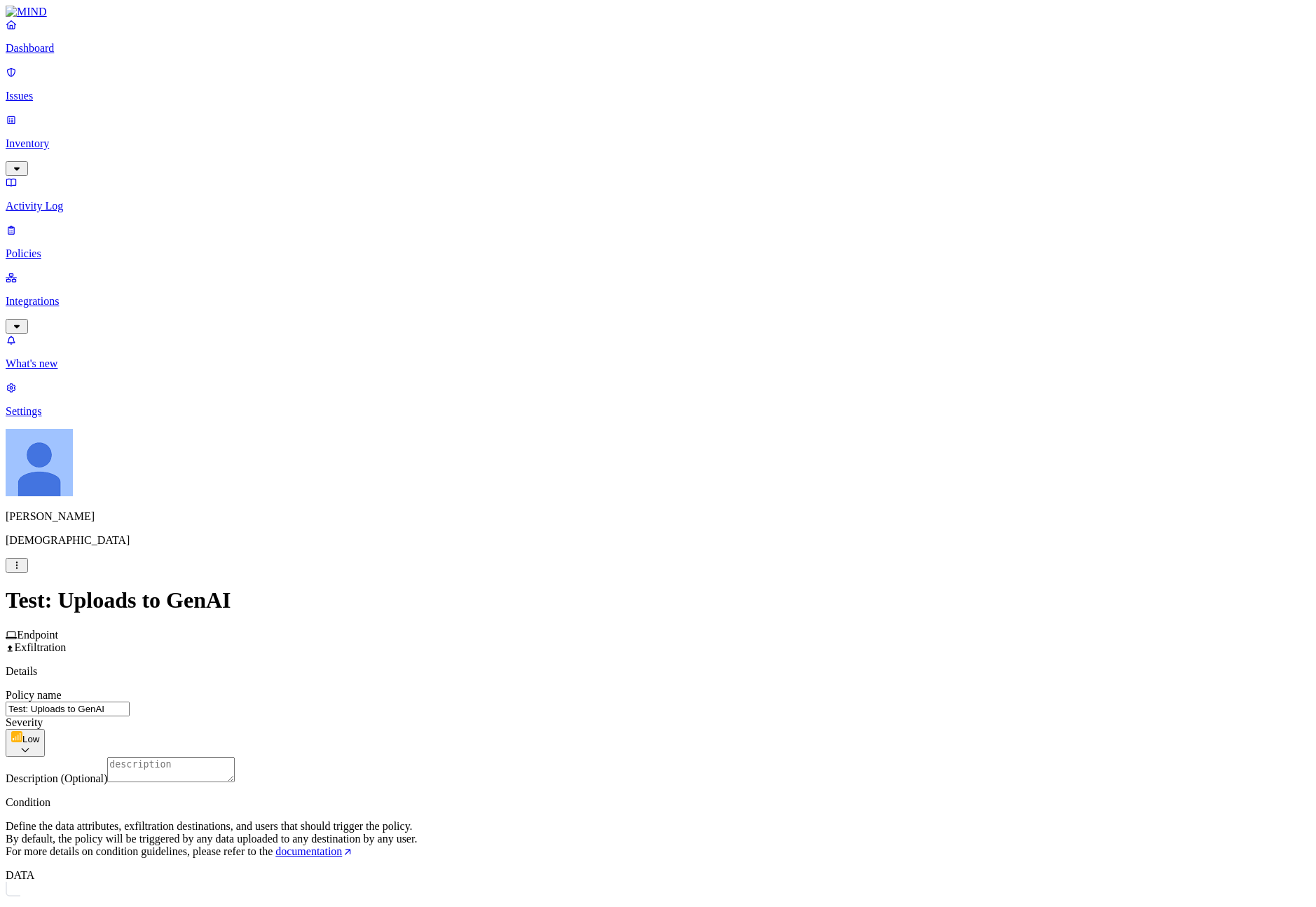
scroll to position [505, 0]
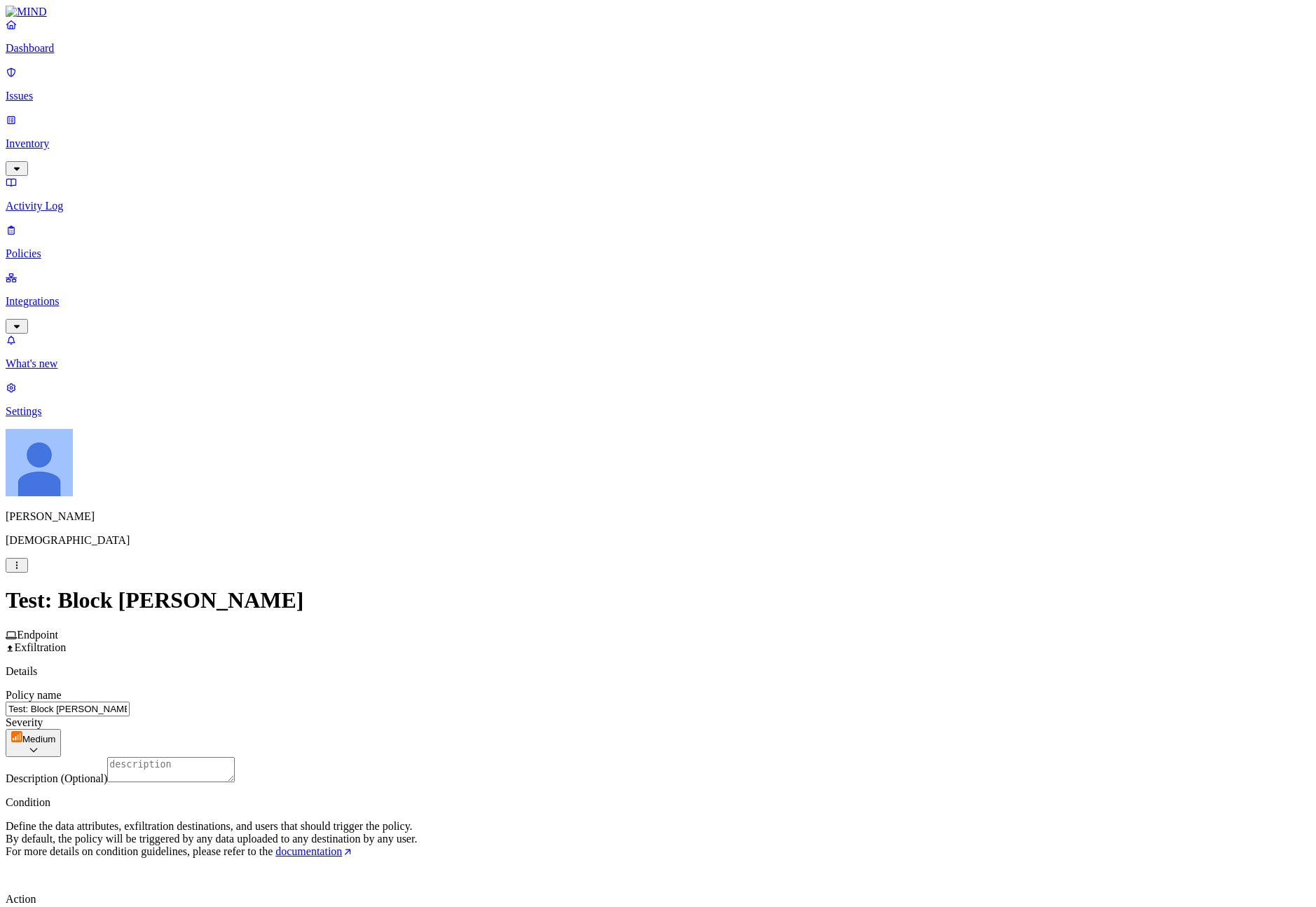
scroll to position [201, 0]
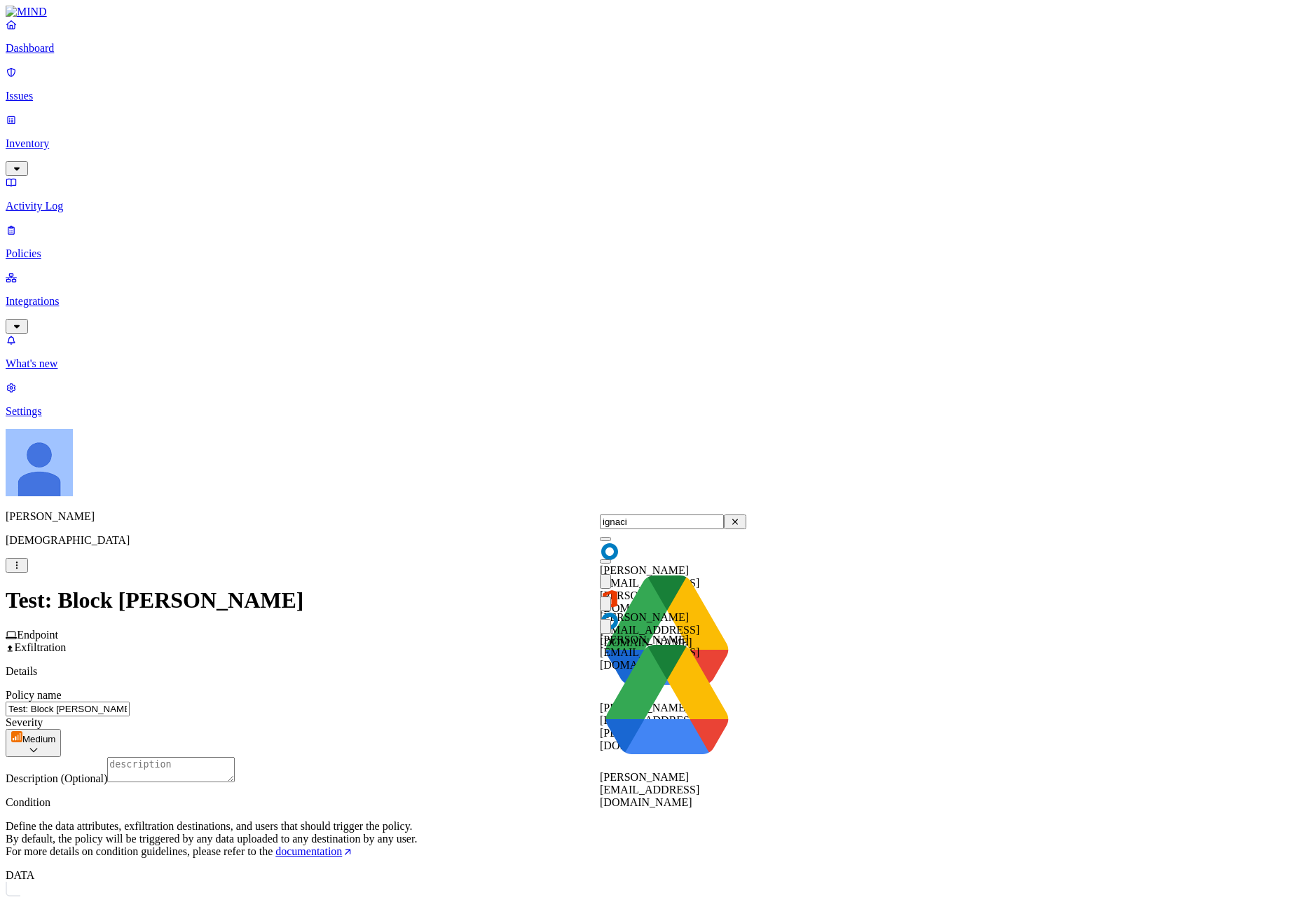
type input "[PERSON_NAME]"
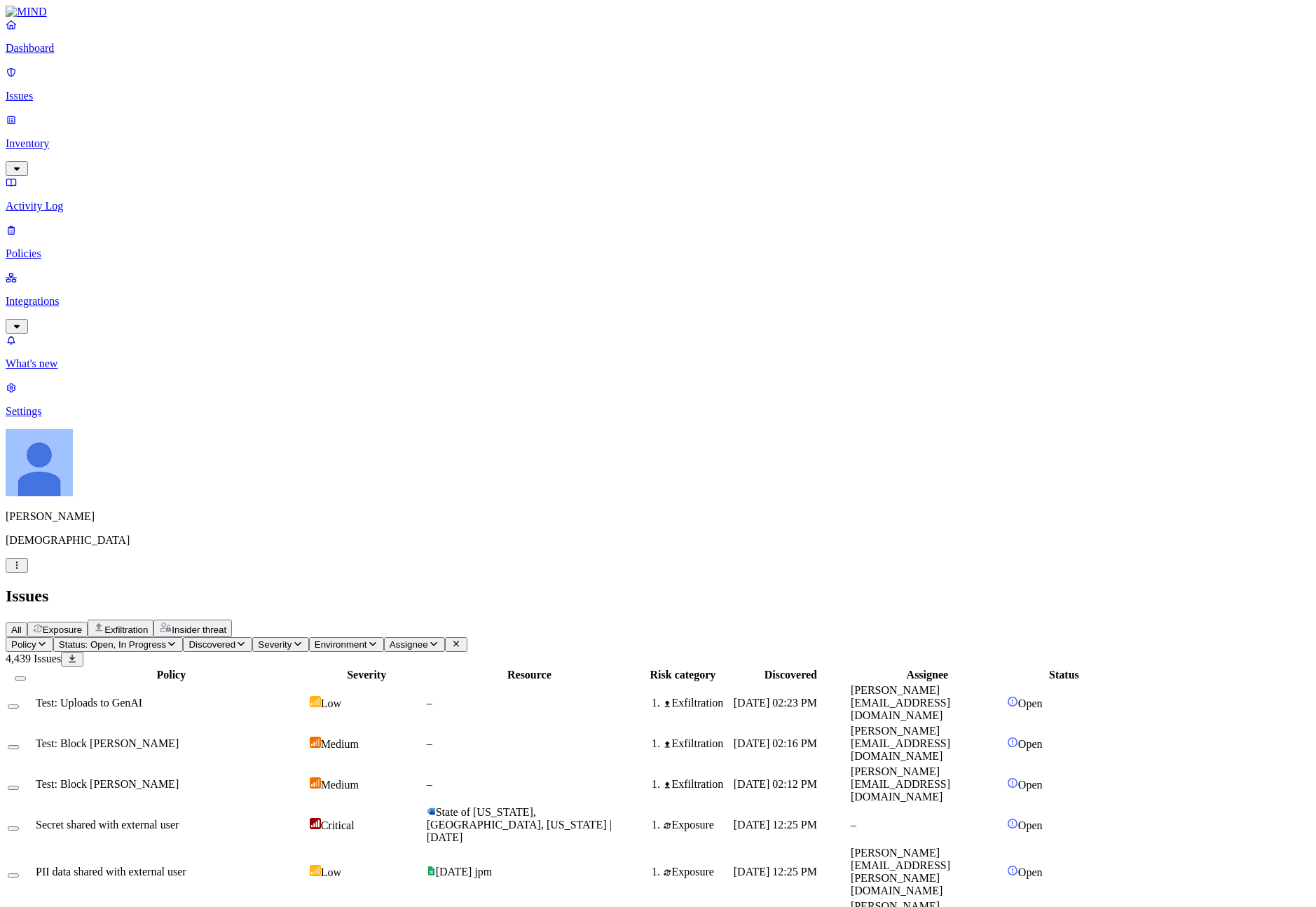
click at [307, 683] on td "Test: Uploads to GenAI" at bounding box center [171, 703] width 273 height 39
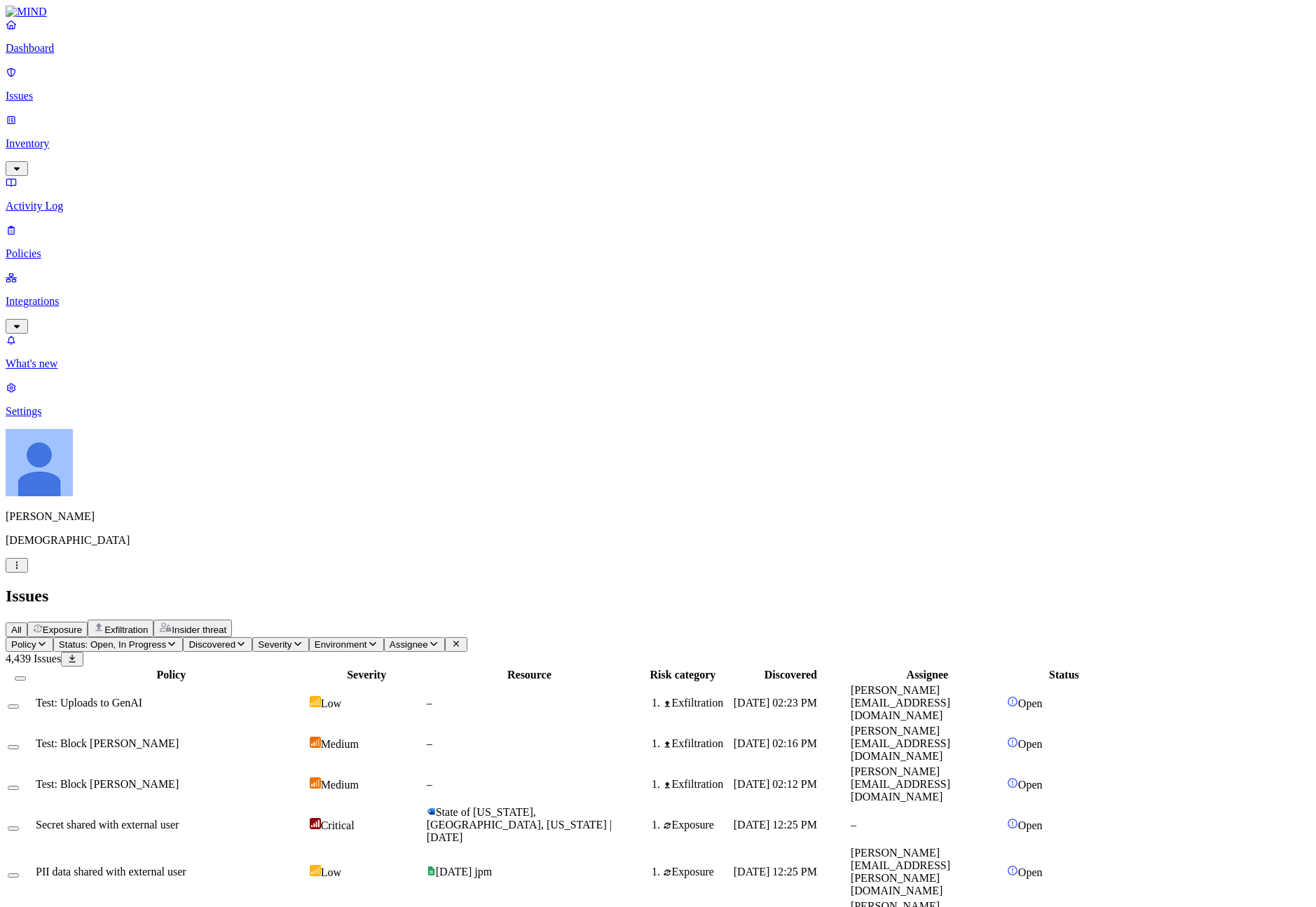
click at [261, 683] on td "Test: Uploads to GenAI" at bounding box center [171, 703] width 273 height 39
click at [777, 619] on div "All Exposure Exfiltration Insider threat" at bounding box center [658, 628] width 1304 height 18
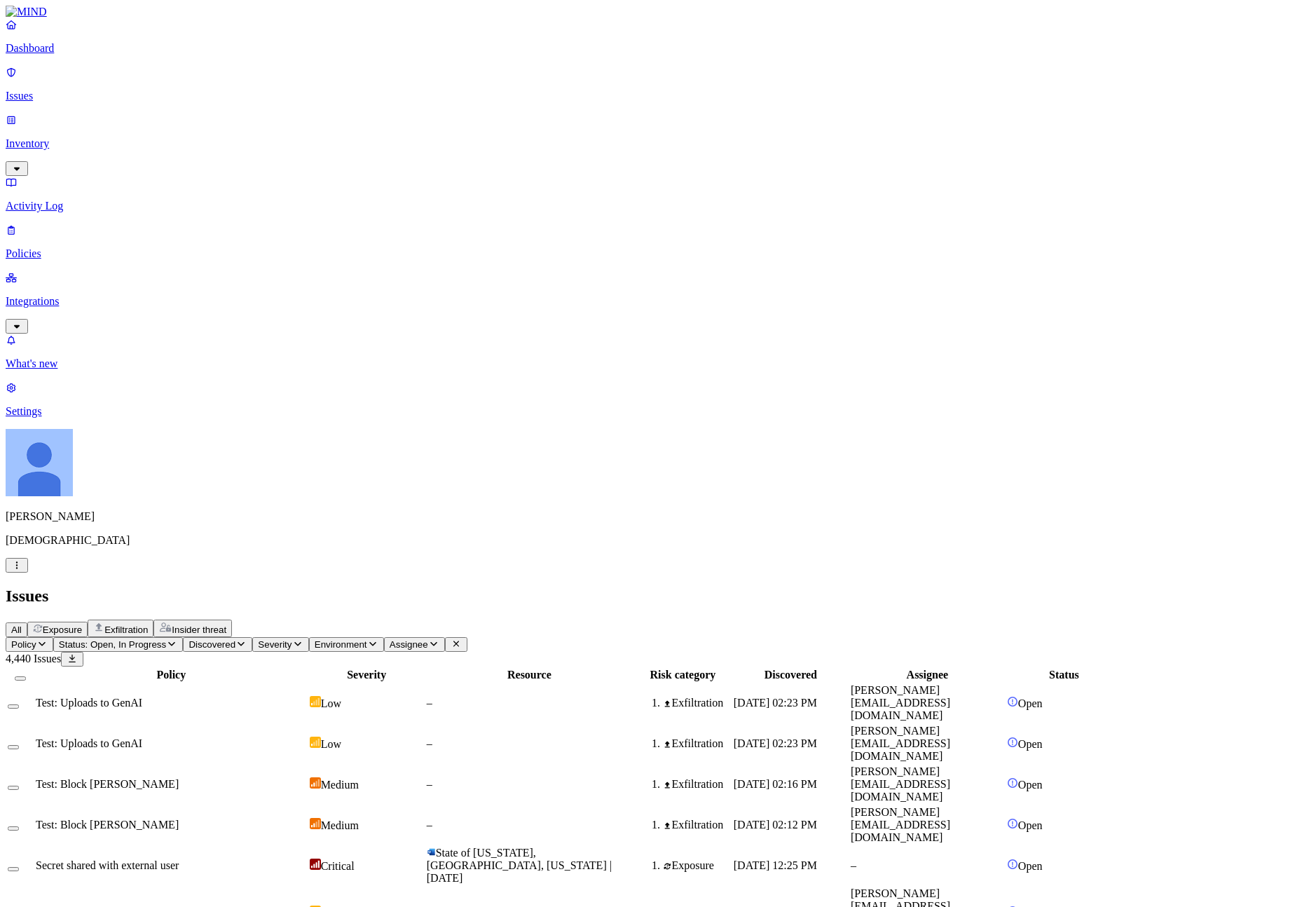
click at [632, 696] on div "–" at bounding box center [529, 702] width 205 height 13
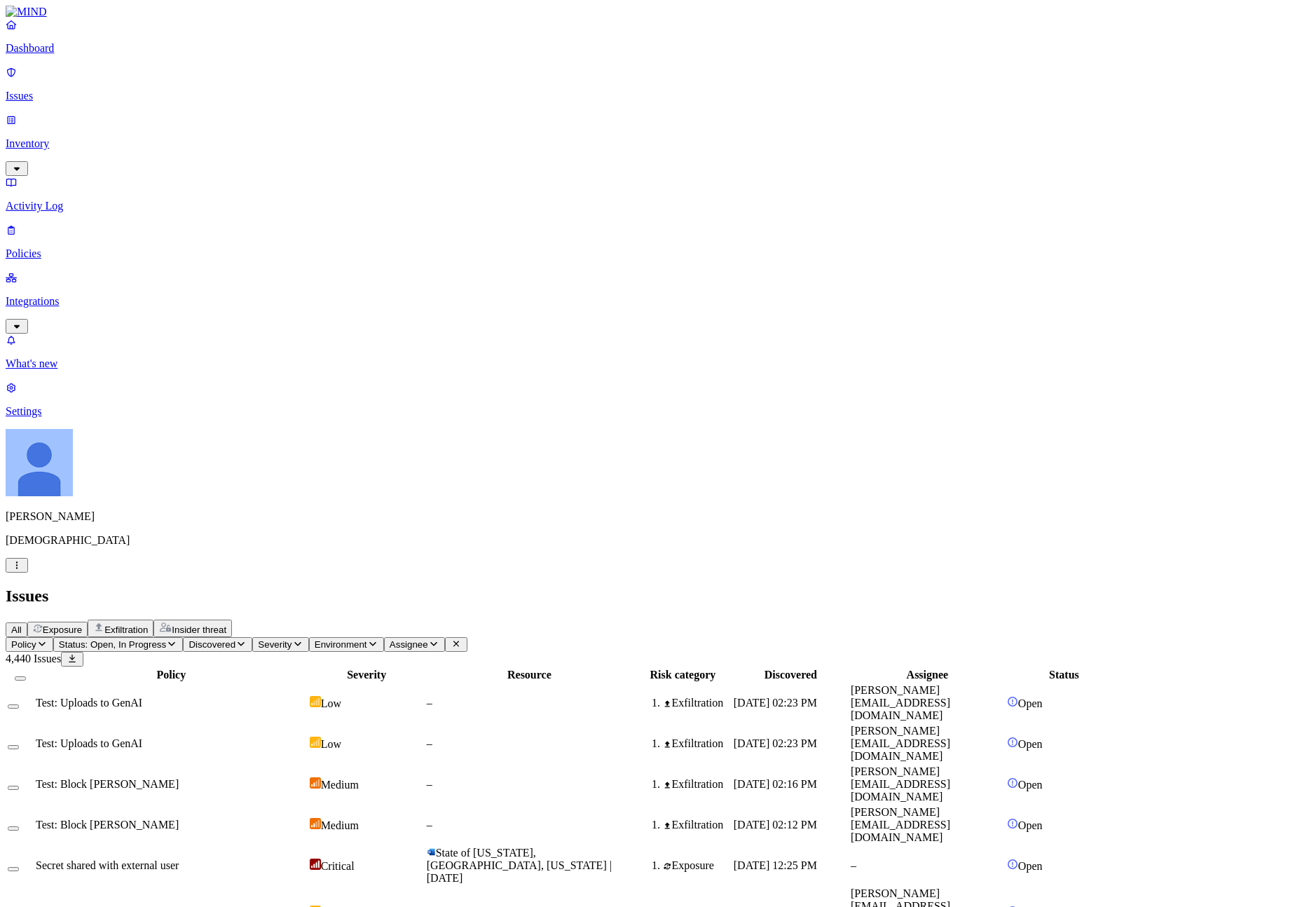
click at [71, 247] on p "Policies" at bounding box center [658, 253] width 1304 height 13
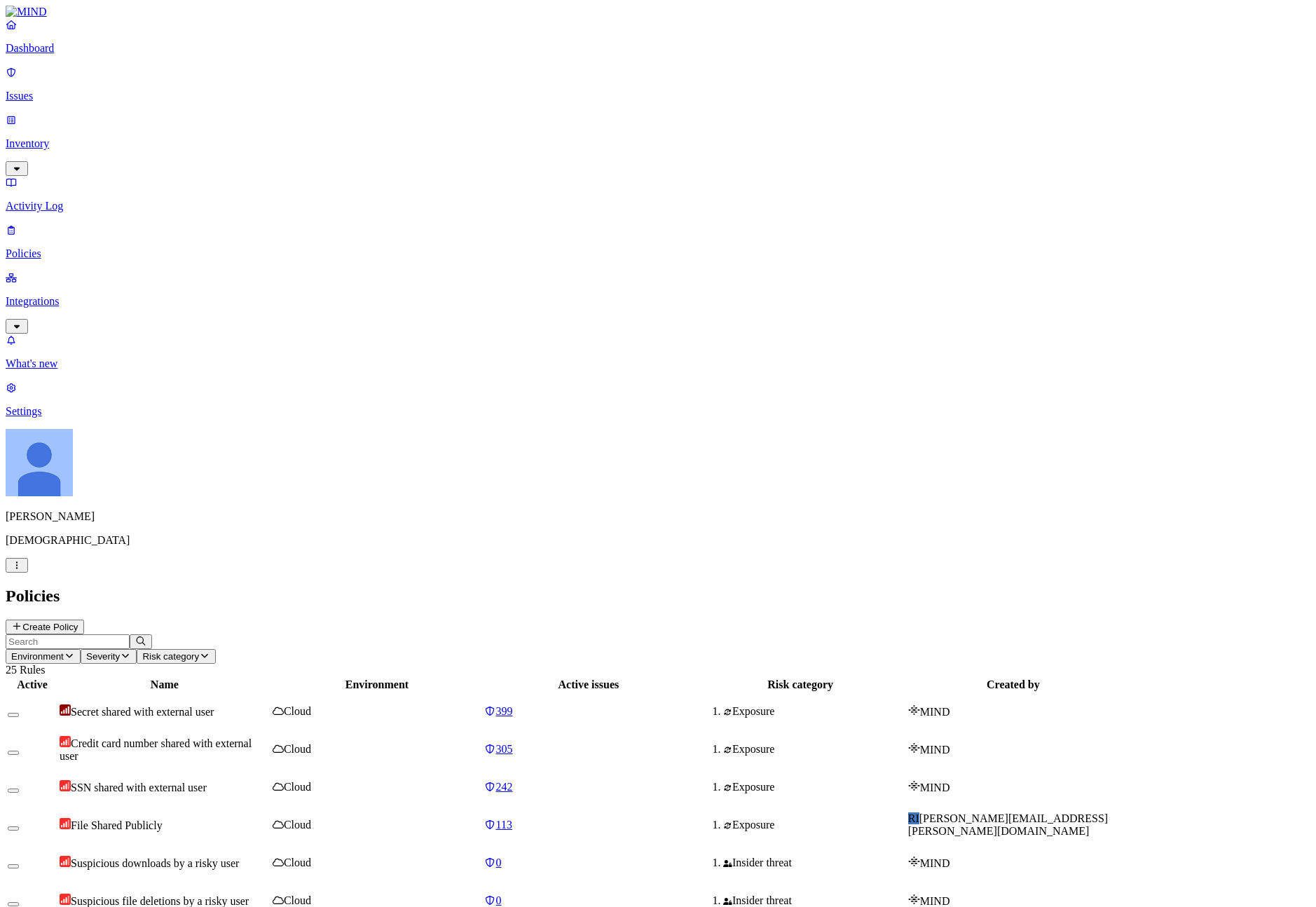
click at [43, 295] on p "Integrations" at bounding box center [658, 301] width 1304 height 13
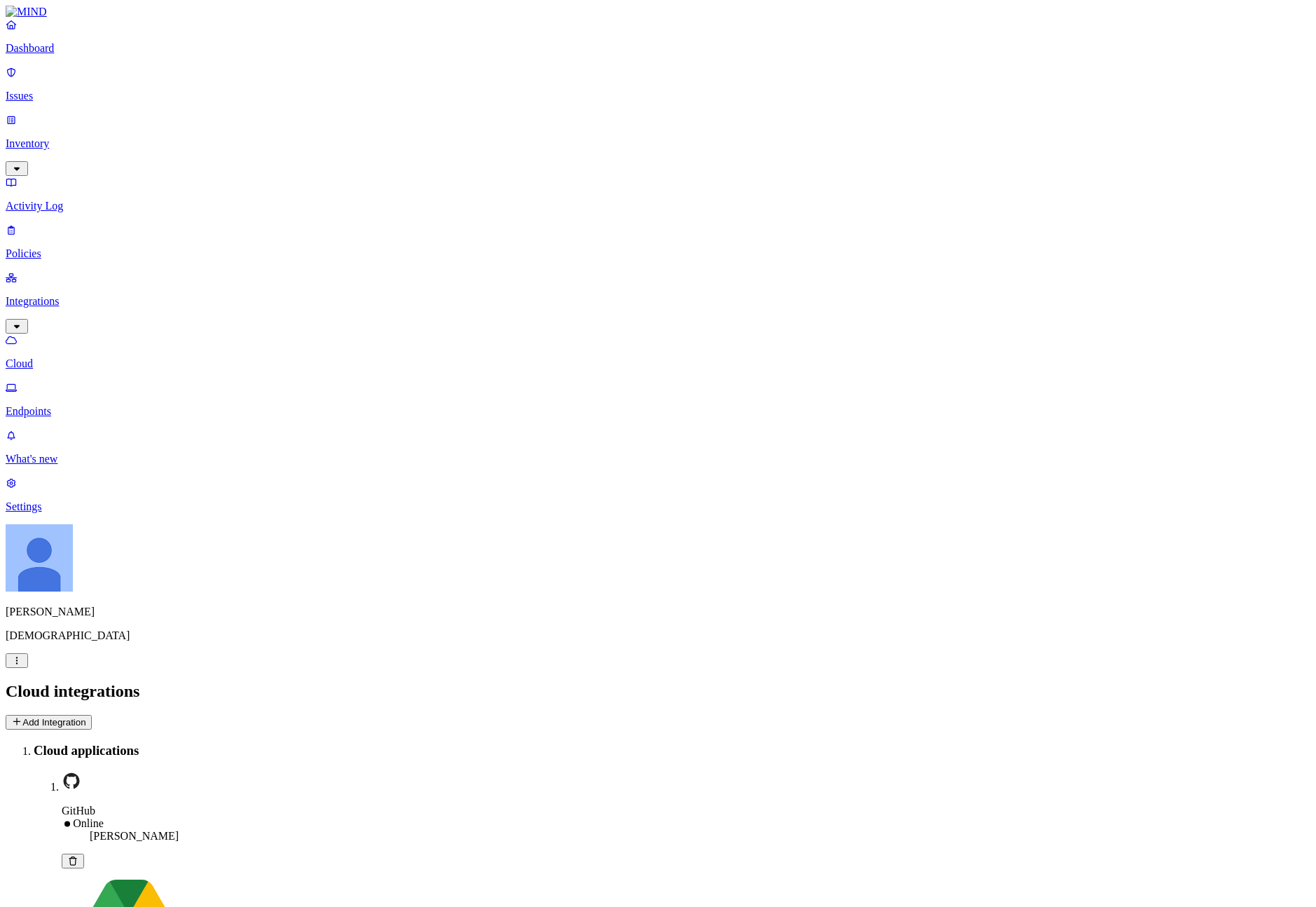
click at [41, 224] on link "Policies" at bounding box center [658, 241] width 1304 height 36
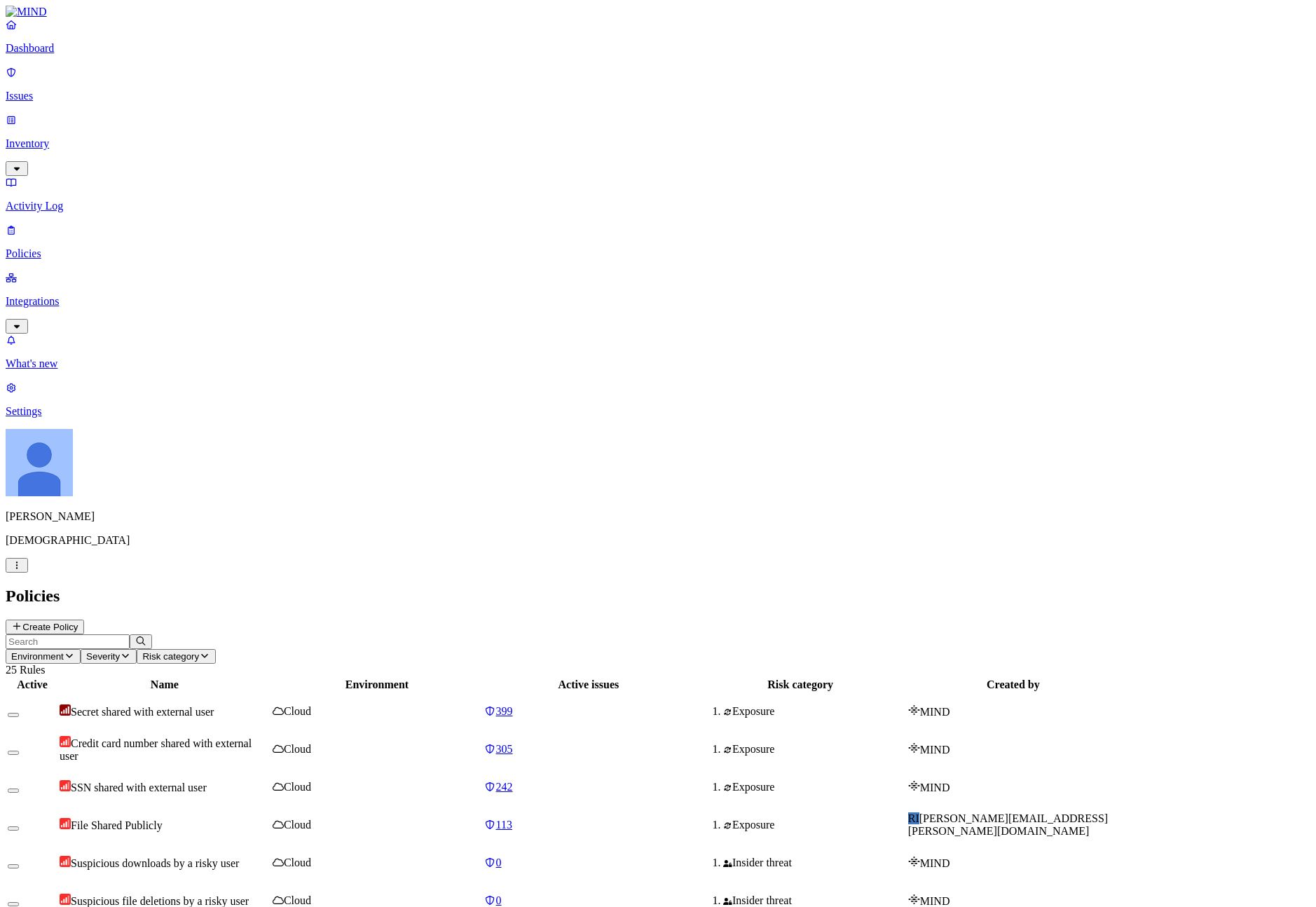
click at [1242, 586] on header "Policies Create Policy" at bounding box center [658, 610] width 1304 height 47
click at [84, 619] on button "Create Policy" at bounding box center [45, 626] width 79 height 14
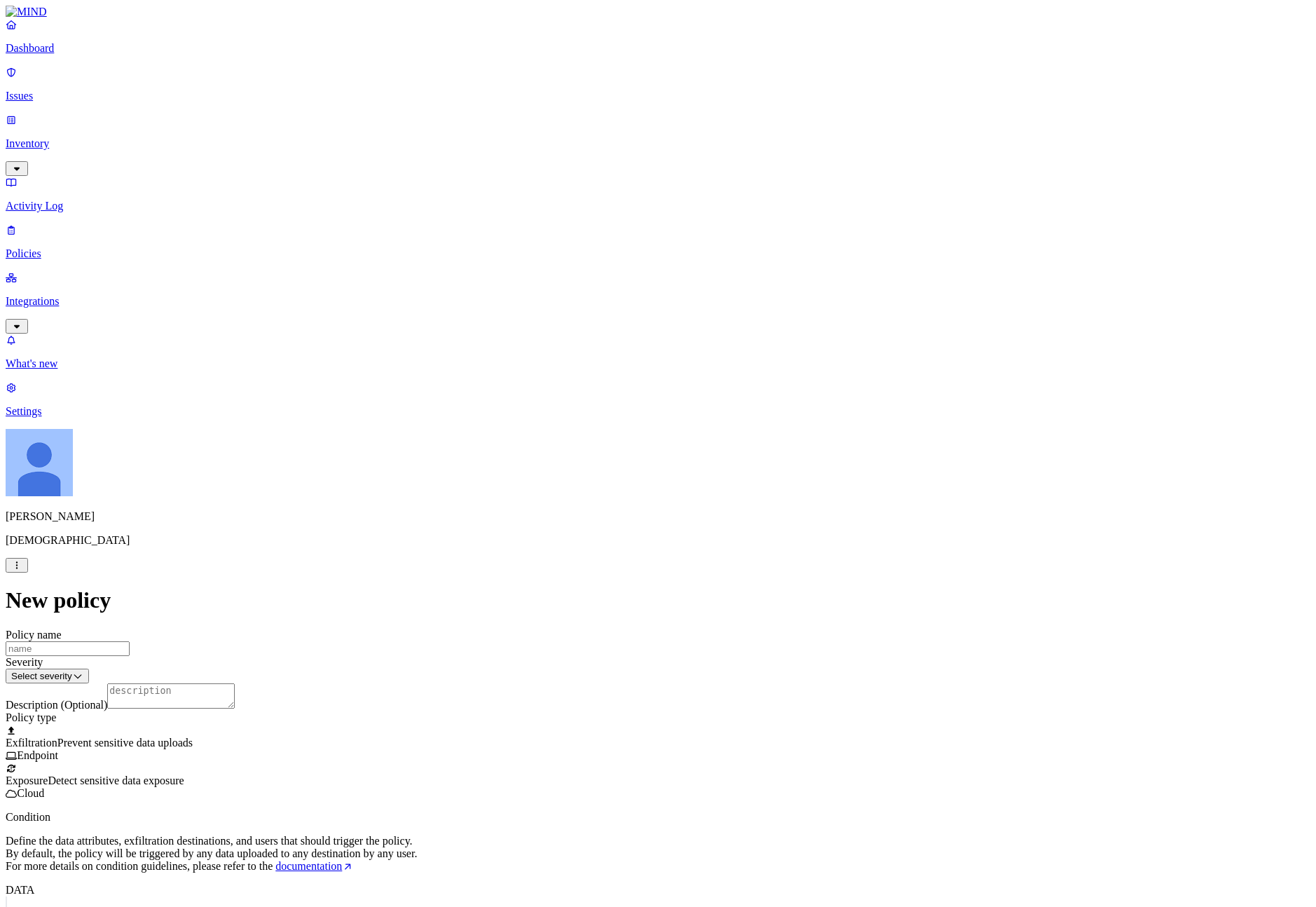
scroll to position [194, 0]
click at [619, 524] on label "Web Domain" at bounding box center [600, 522] width 36 height 25
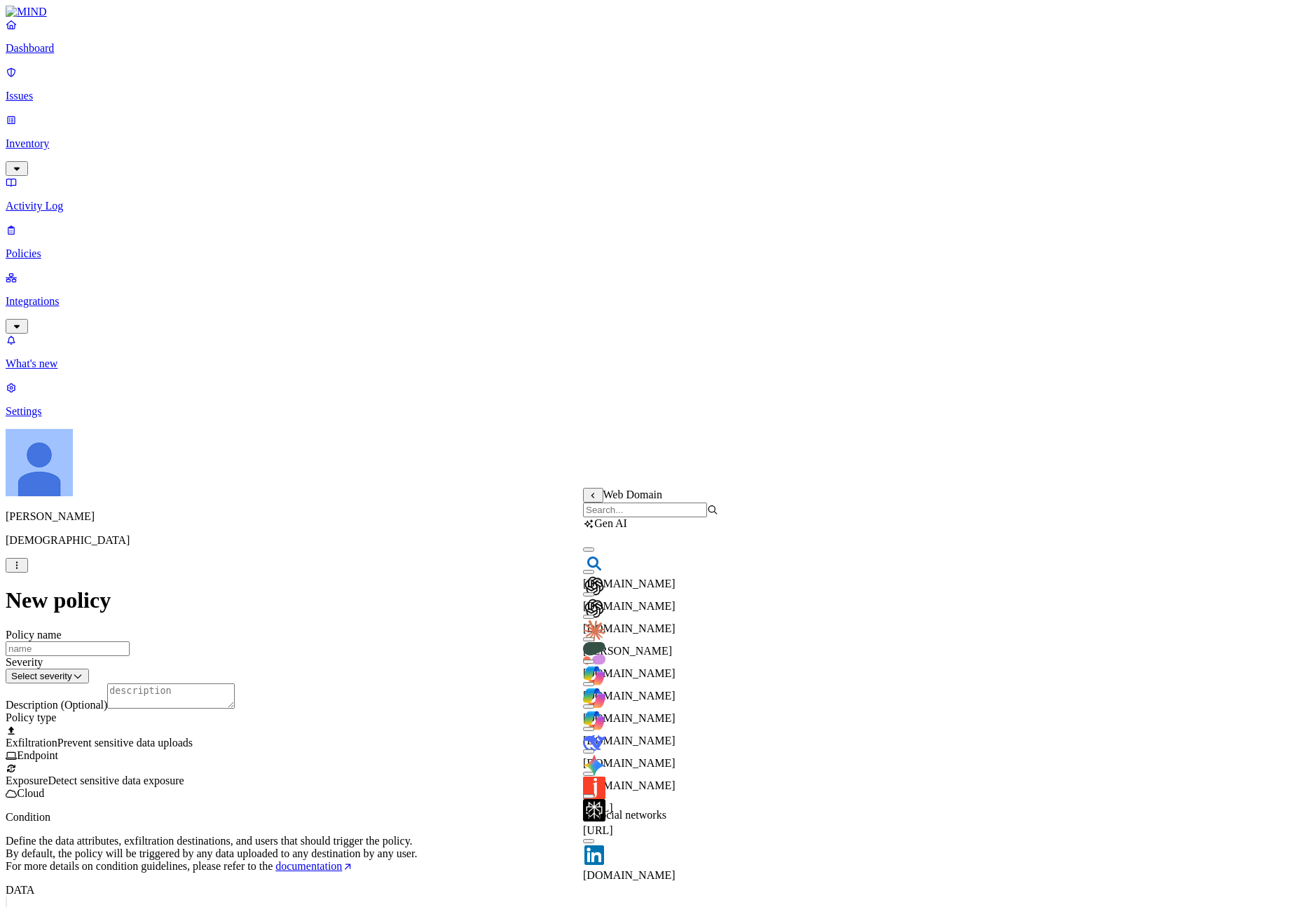
click at [643, 515] on input "search" at bounding box center [644, 509] width 124 height 14
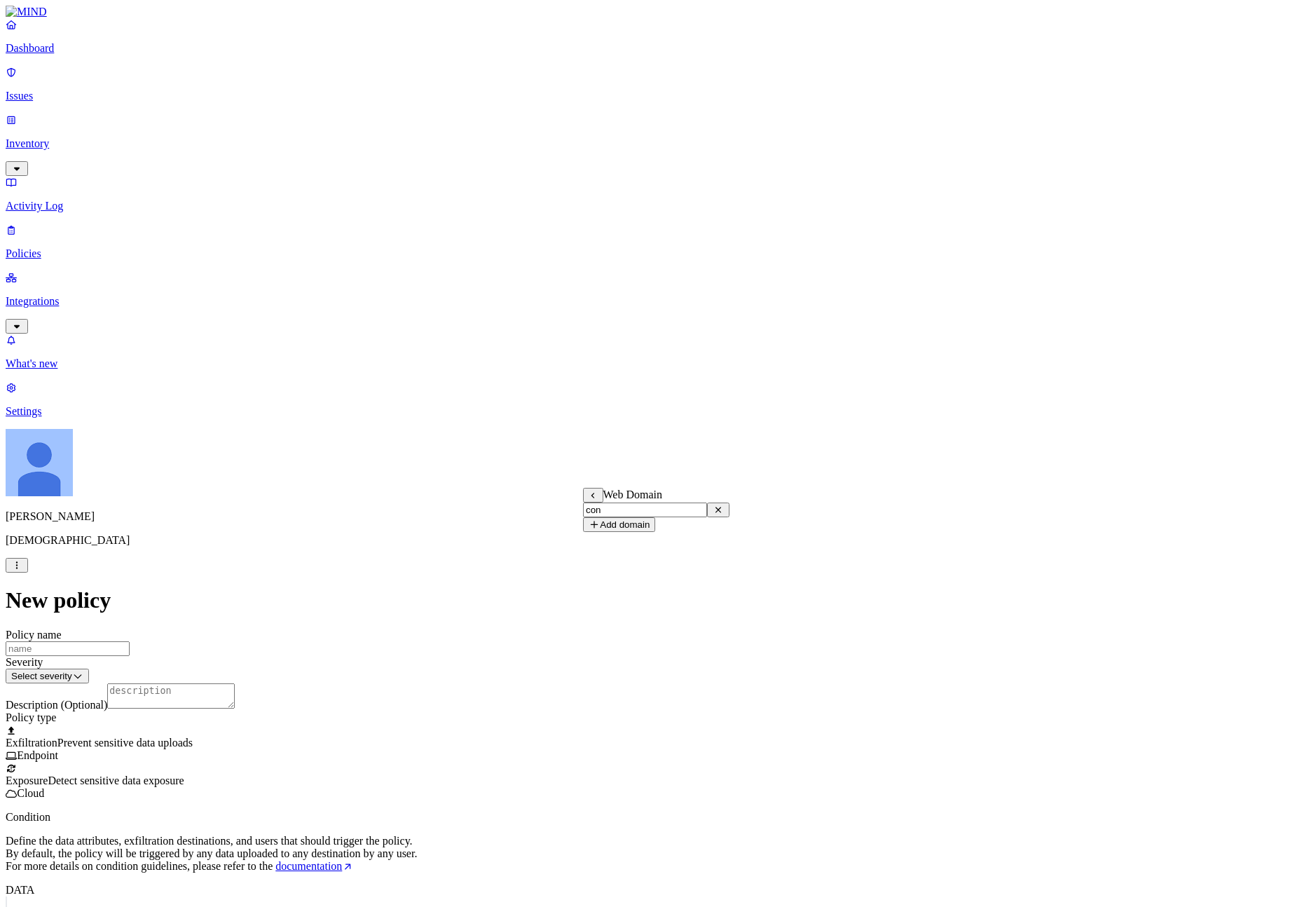
type input "conf"
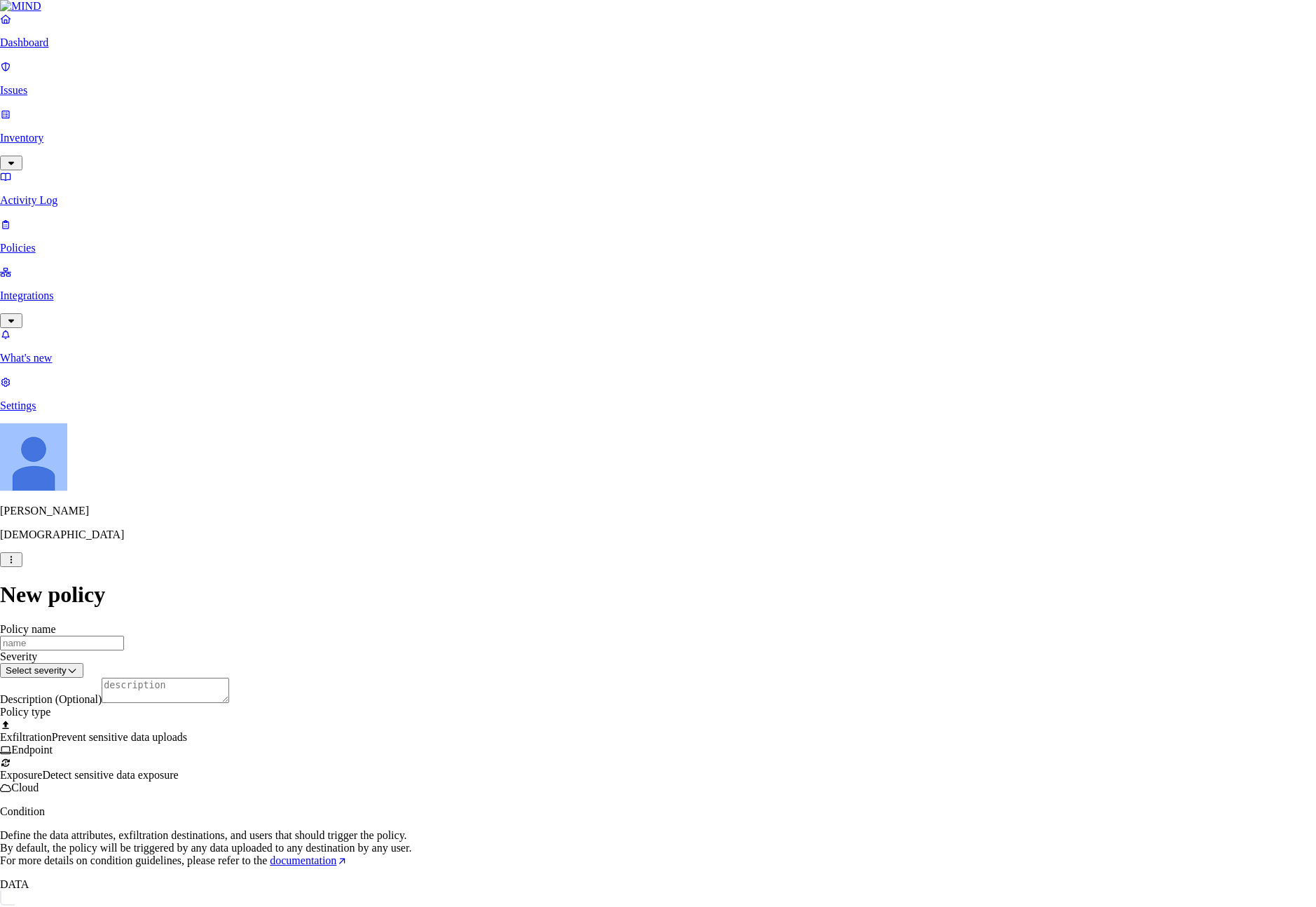
paste input "samsaradev.atlassian.net"
type input "samsaradev.atlassian.net"
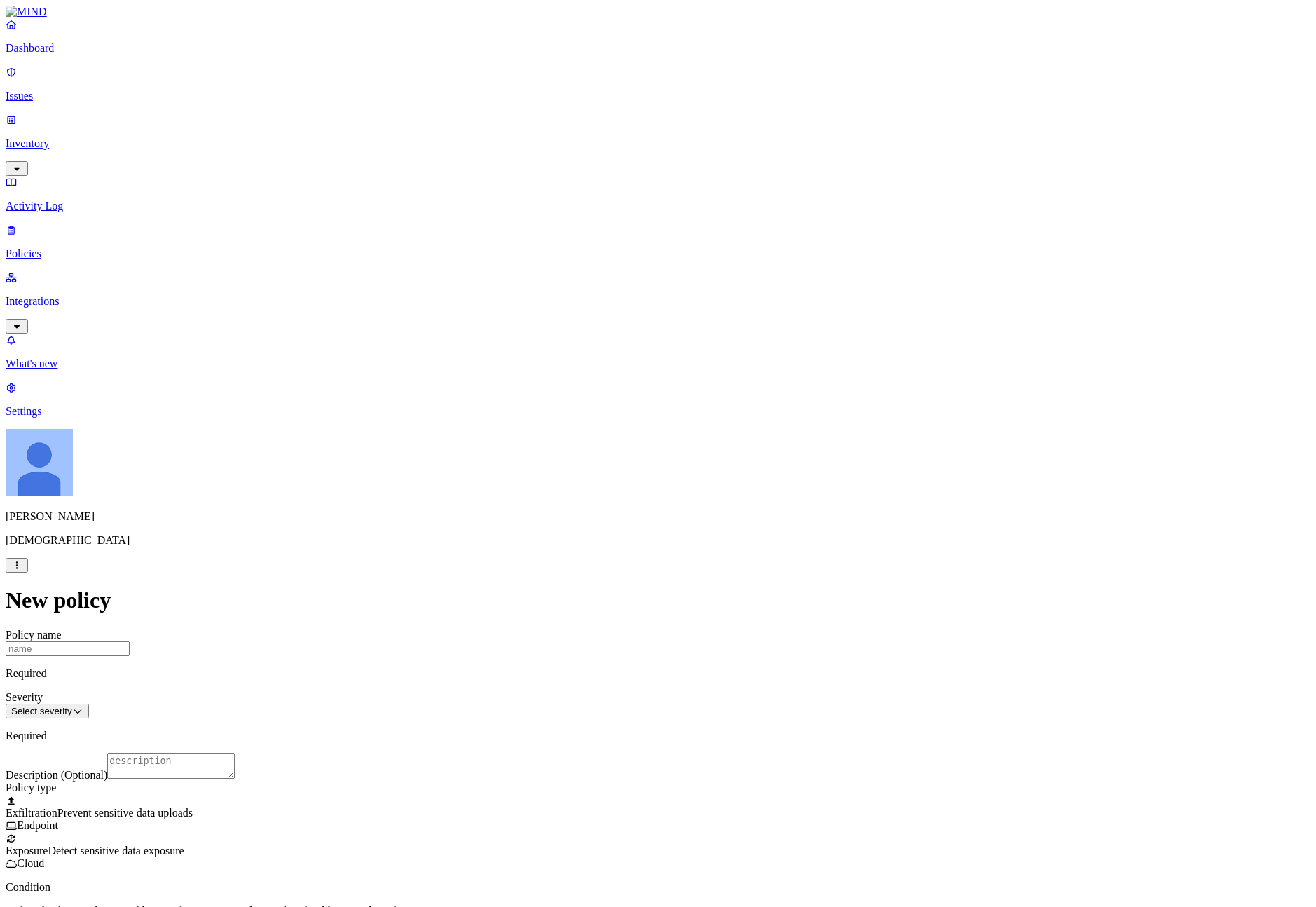
click at [619, 529] on label "Web Domain" at bounding box center [600, 522] width 36 height 25
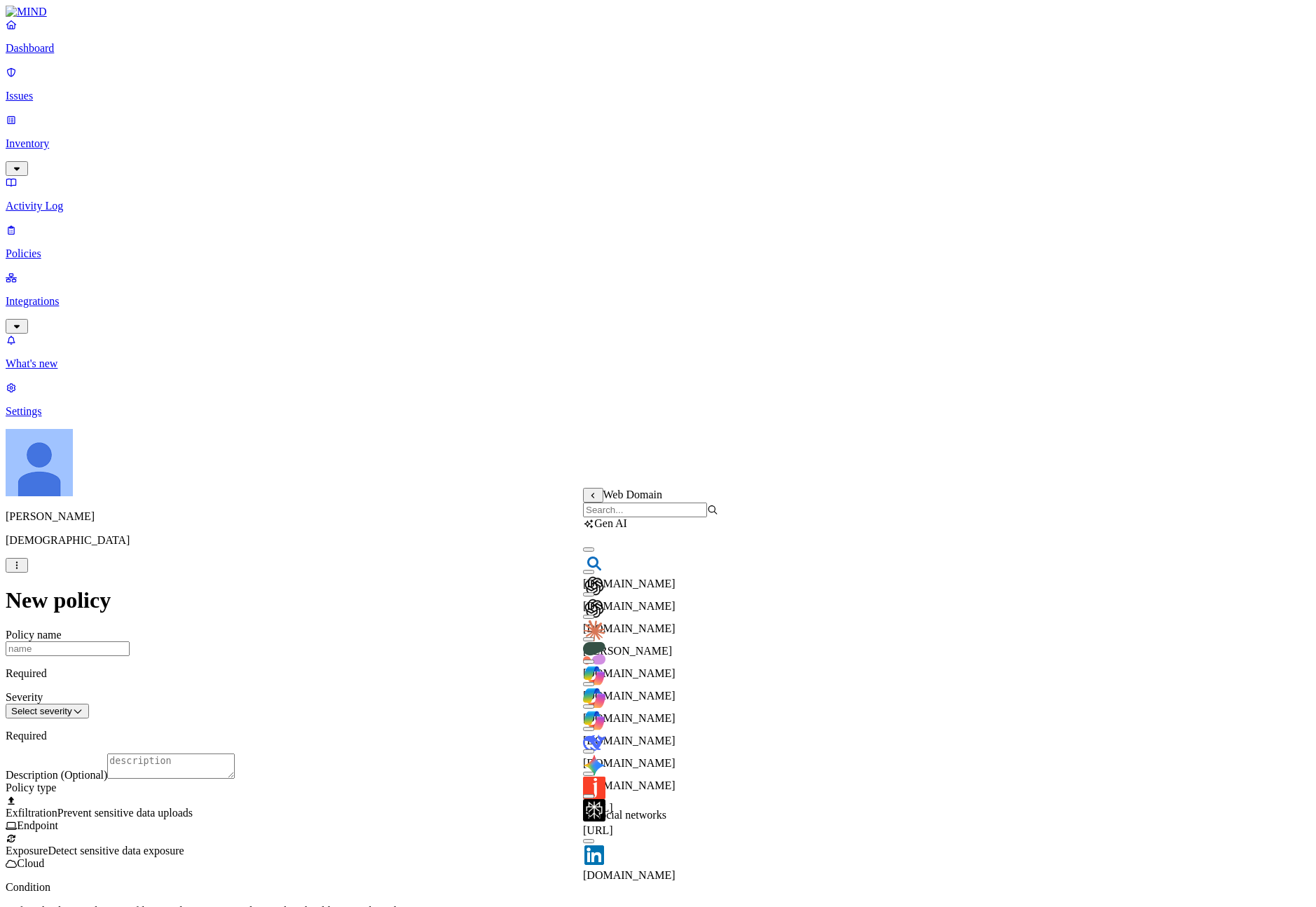
click at [640, 517] on div "Web Domain" at bounding box center [650, 502] width 135 height 30
click at [655, 517] on input "search" at bounding box center [644, 509] width 124 height 14
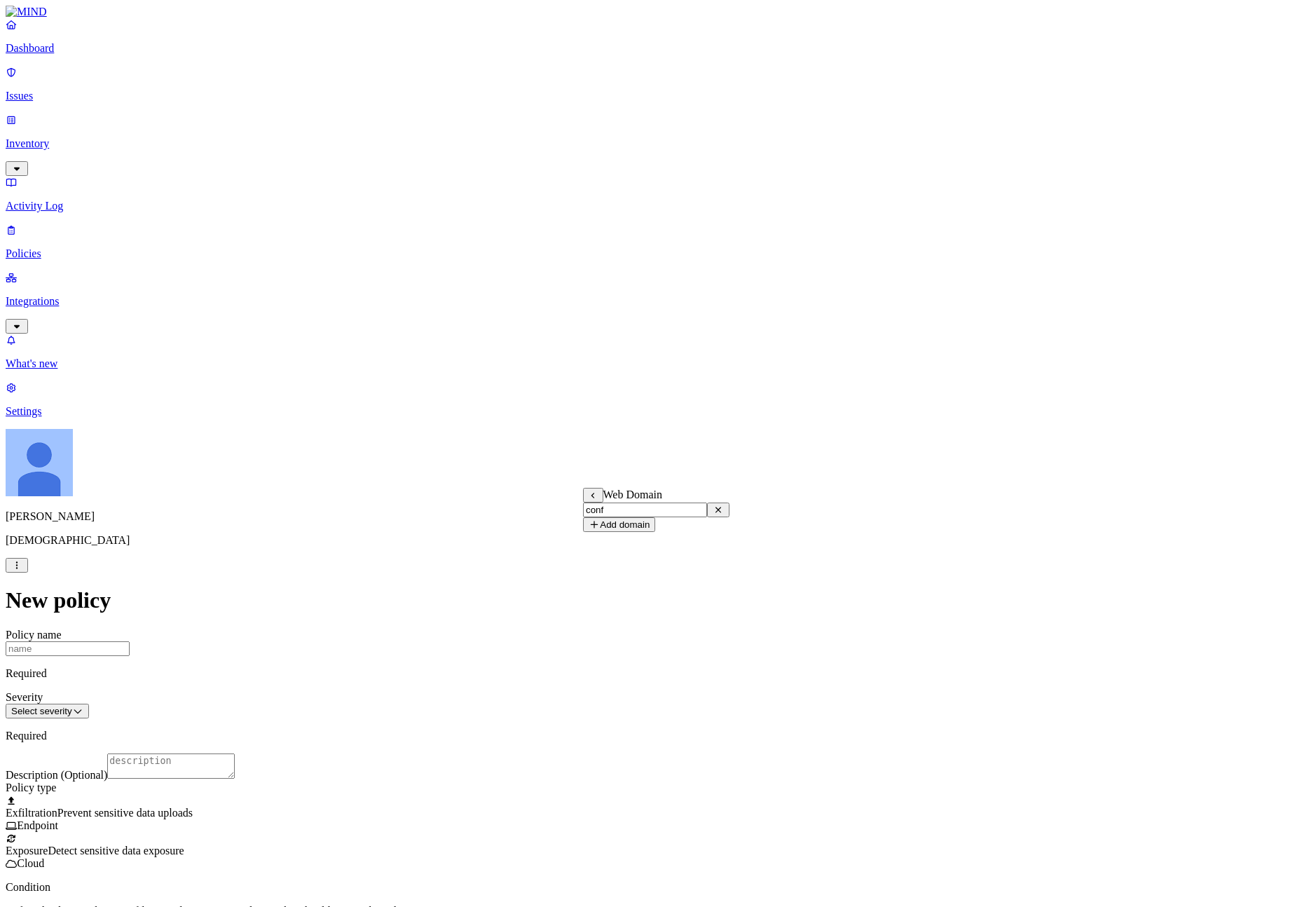
type input "confl"
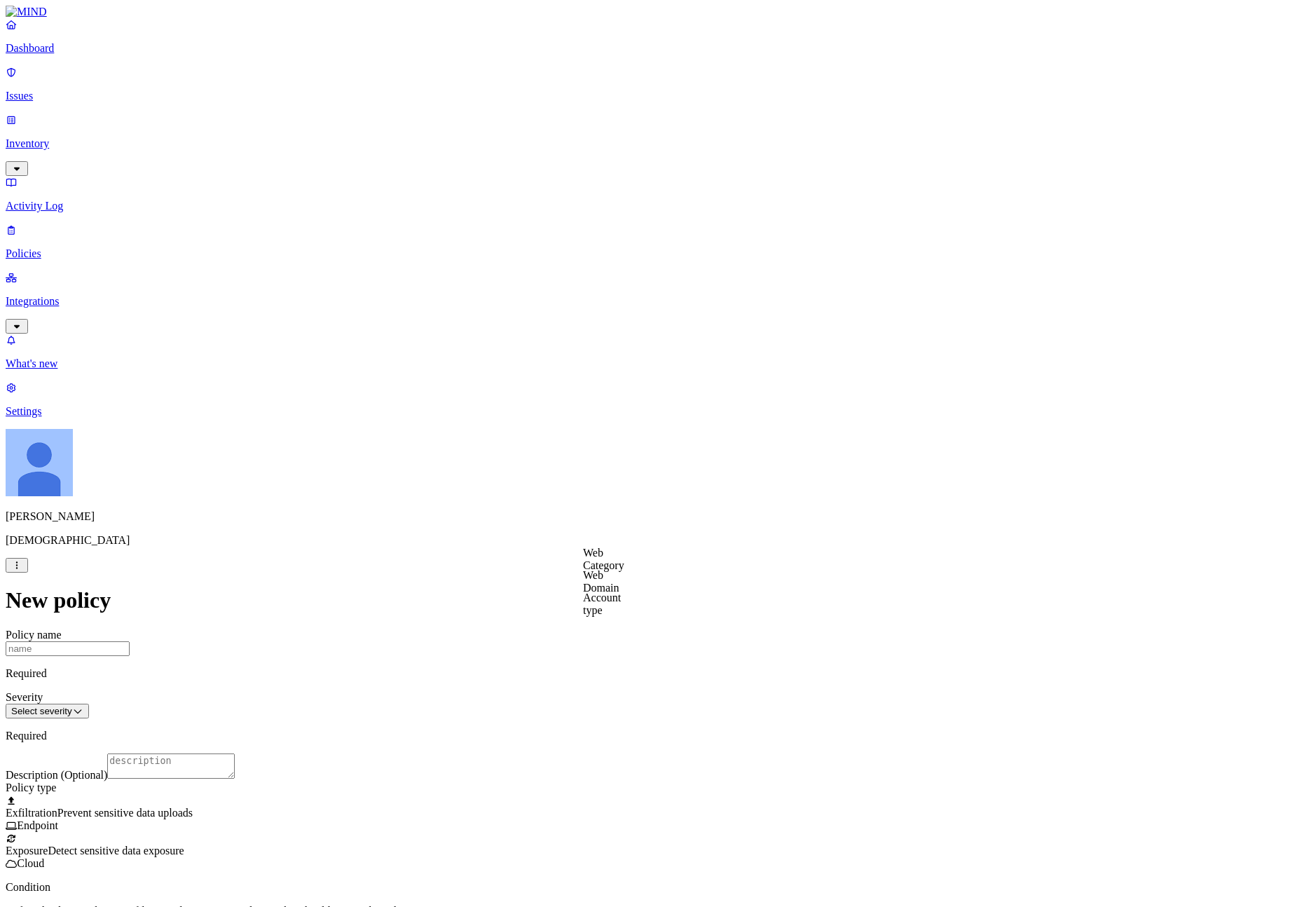
click at [619, 579] on label "Web Domain" at bounding box center [600, 581] width 36 height 25
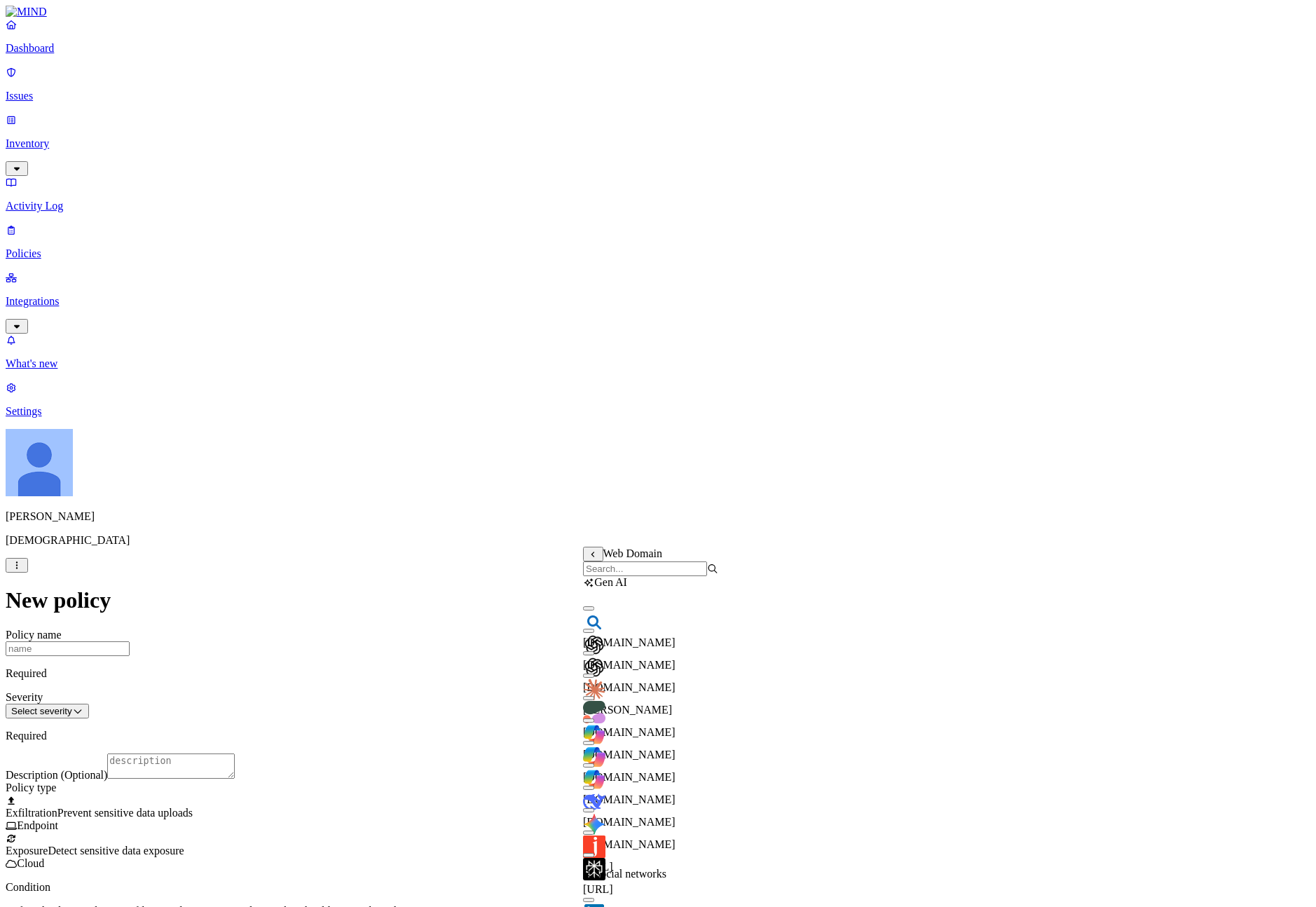
click at [663, 576] on input "search" at bounding box center [644, 568] width 124 height 14
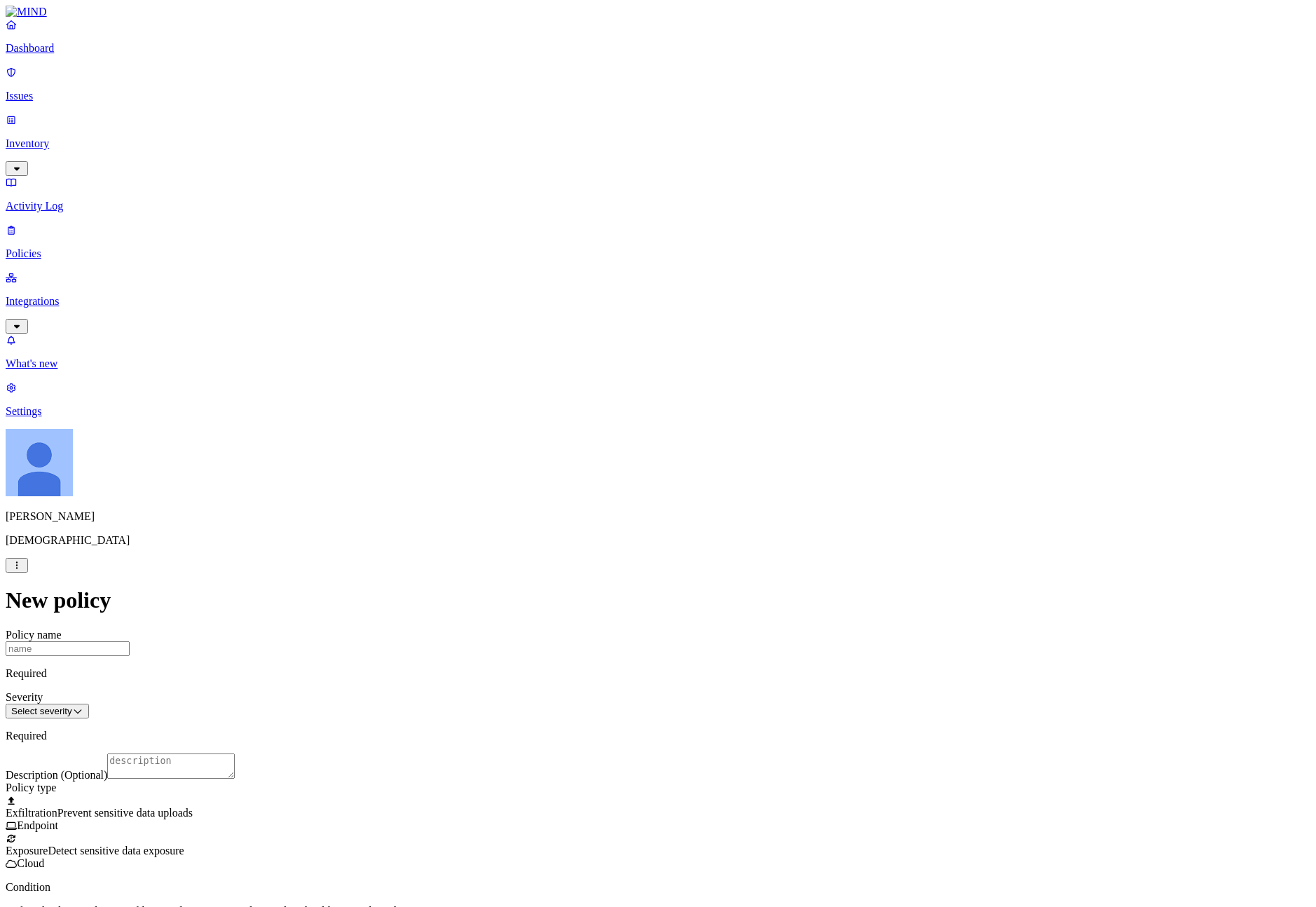
click at [599, 639] on label "Users" at bounding box center [586, 633] width 25 height 12
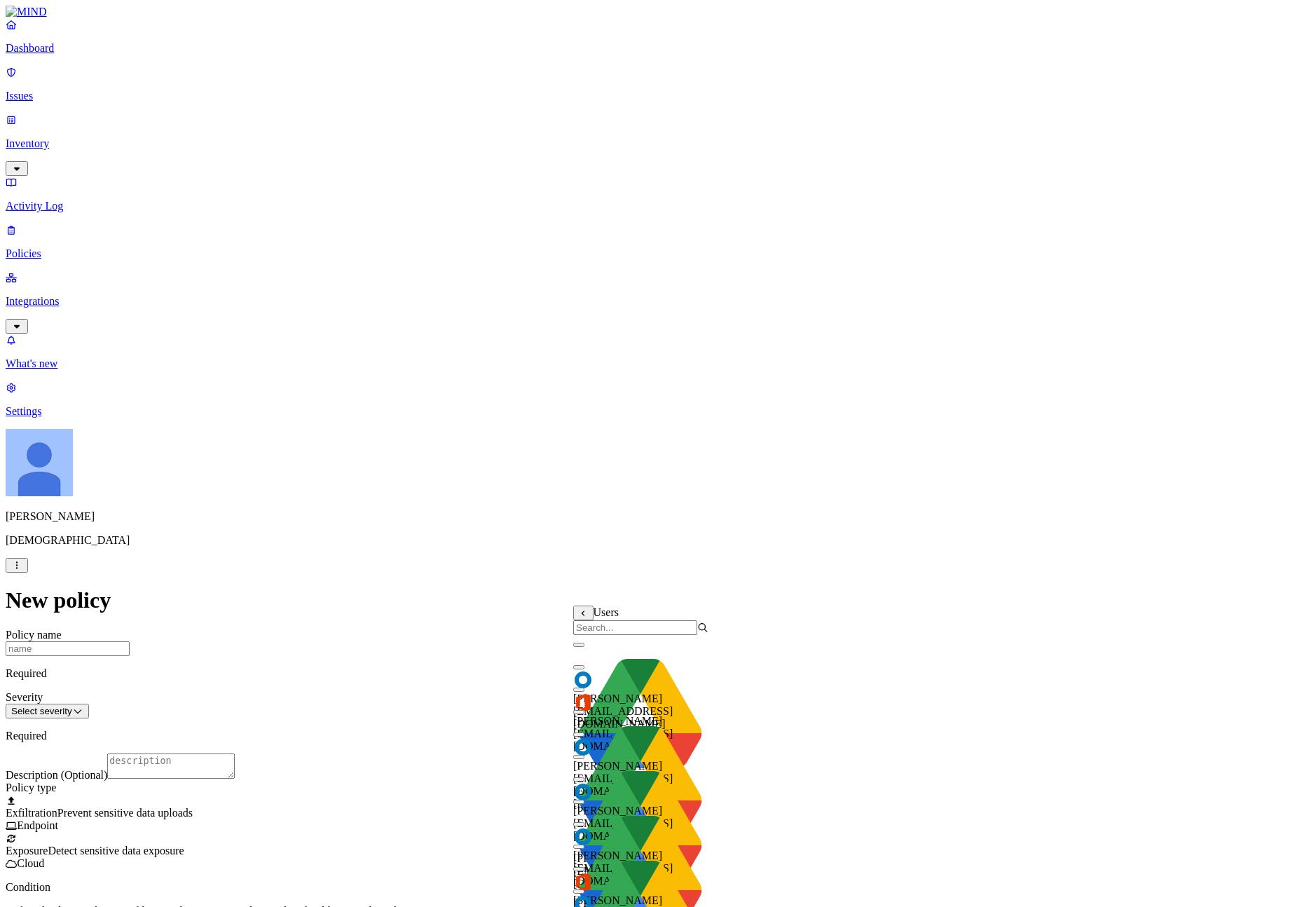
click at [654, 635] on input "search" at bounding box center [635, 627] width 124 height 14
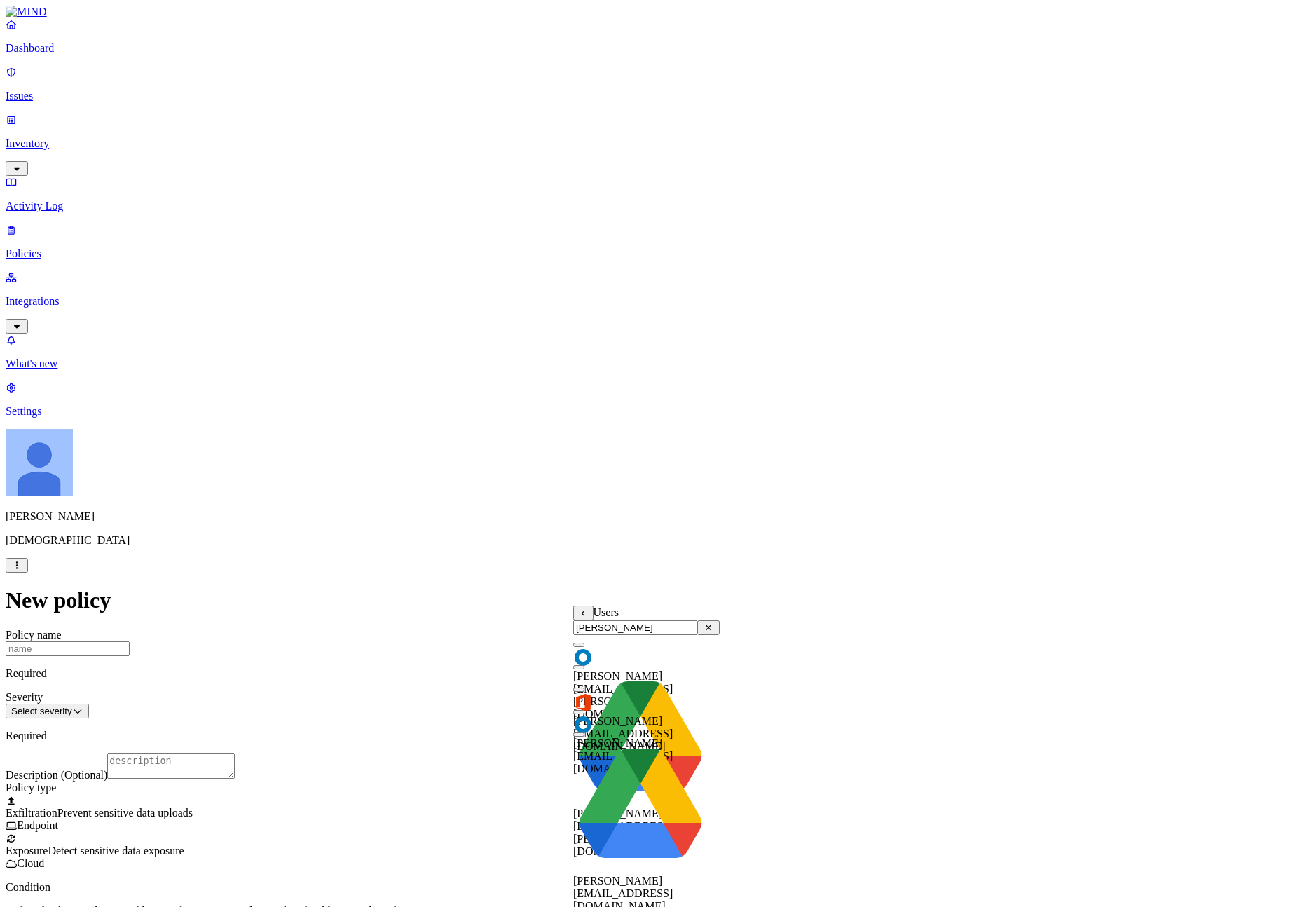
type input "ignacio"
click at [654, 714] on div "[PERSON_NAME][EMAIL_ADDRESS][DOMAIN_NAME]" at bounding box center [646, 722] width 147 height 60
click at [654, 737] on span "[PERSON_NAME][EMAIL_ADDRESS][DOMAIN_NAME]" at bounding box center [622, 755] width 99 height 37
click at [655, 744] on div "[PERSON_NAME][EMAIL_ADDRESS][DOMAIN_NAME]" at bounding box center [646, 818] width 147 height 188
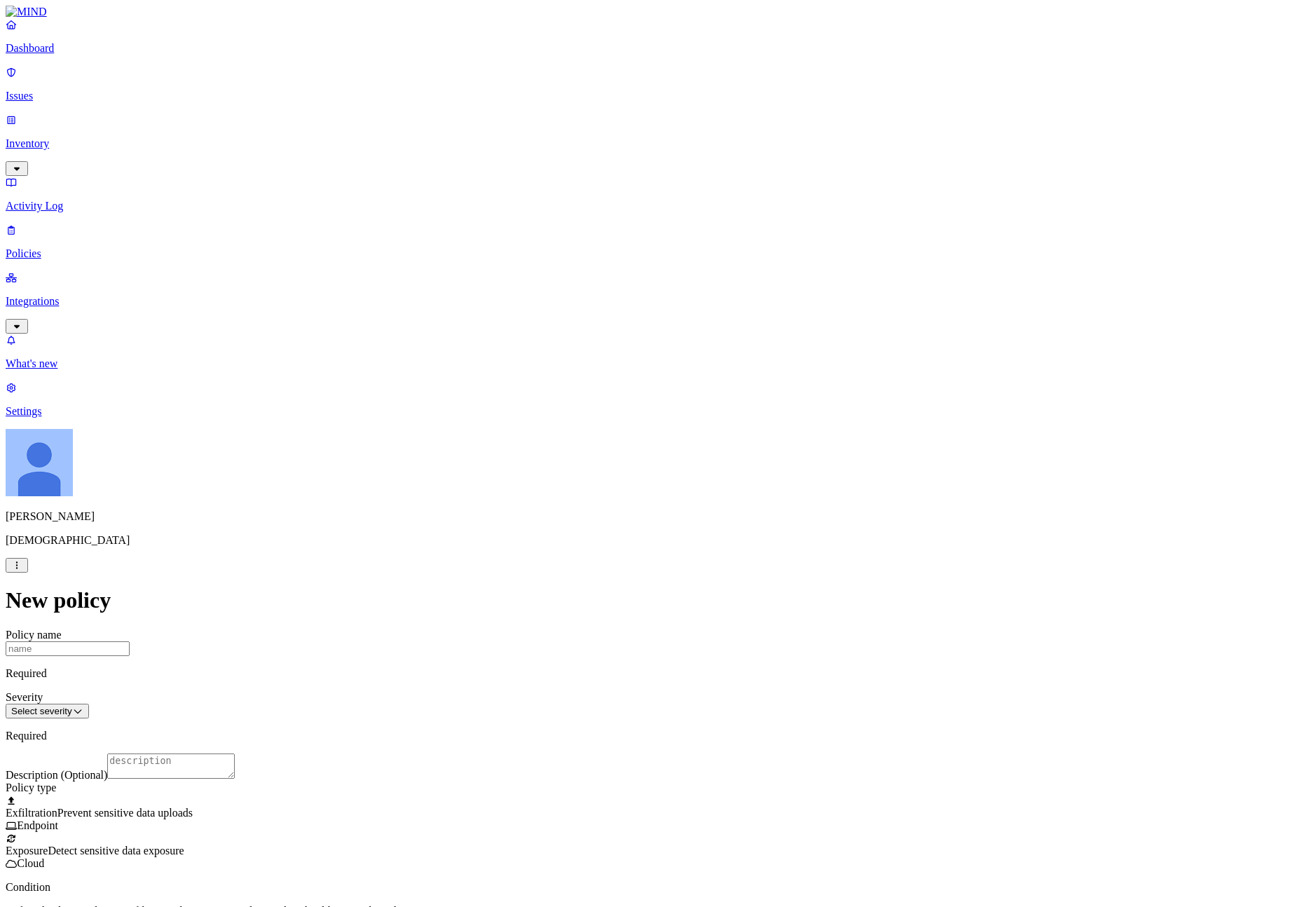
scroll to position [0, 0]
click at [130, 641] on input "Policy name" at bounding box center [68, 648] width 124 height 14
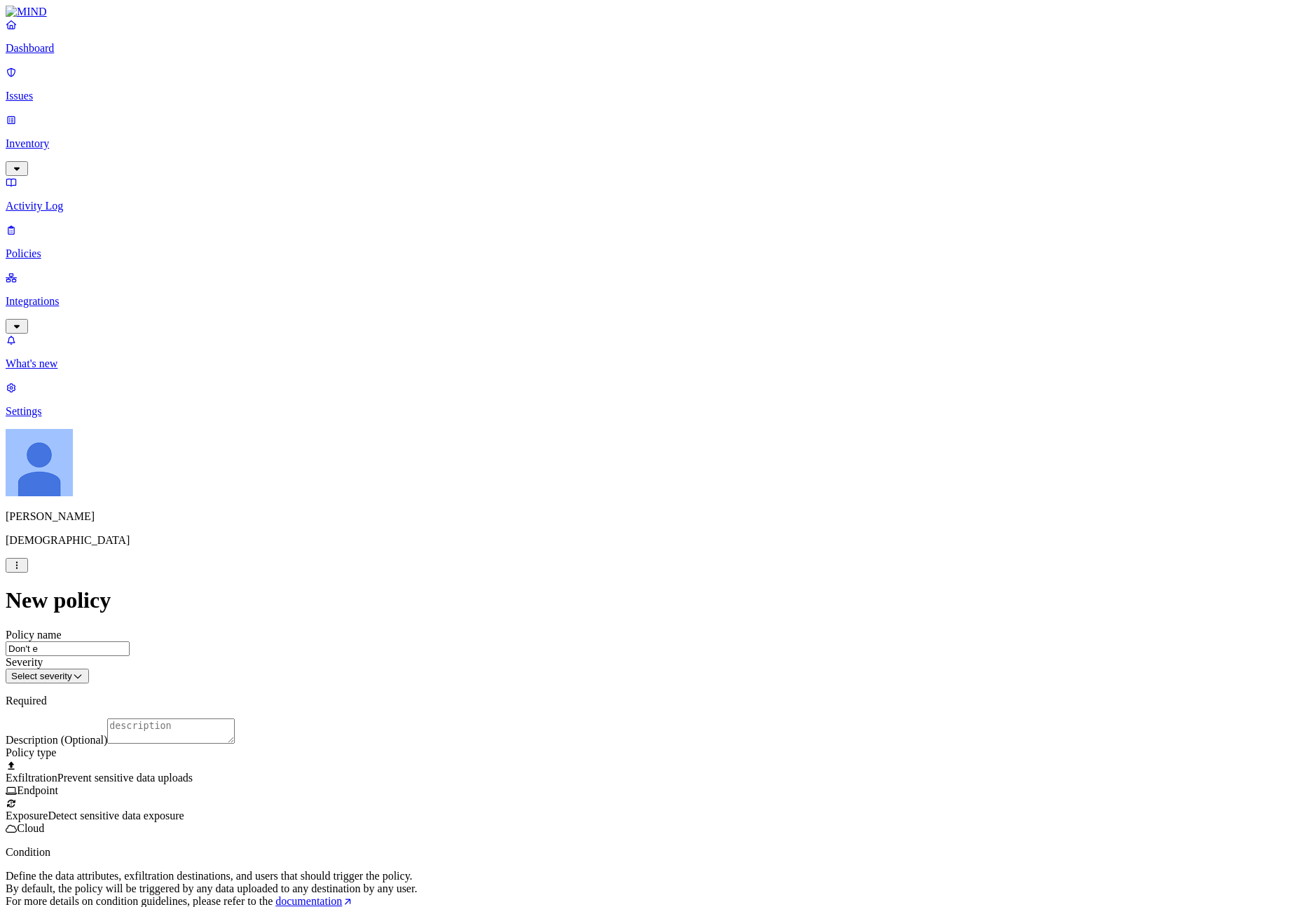
type input "Don't"
type input "[PERSON_NAME] don't exfiltrate confluence"
click at [659, 173] on html "Dashboard Issues Inventory Activity Log Policies Integrations What's new 1 Sett…" at bounding box center [658, 787] width 1316 height 1574
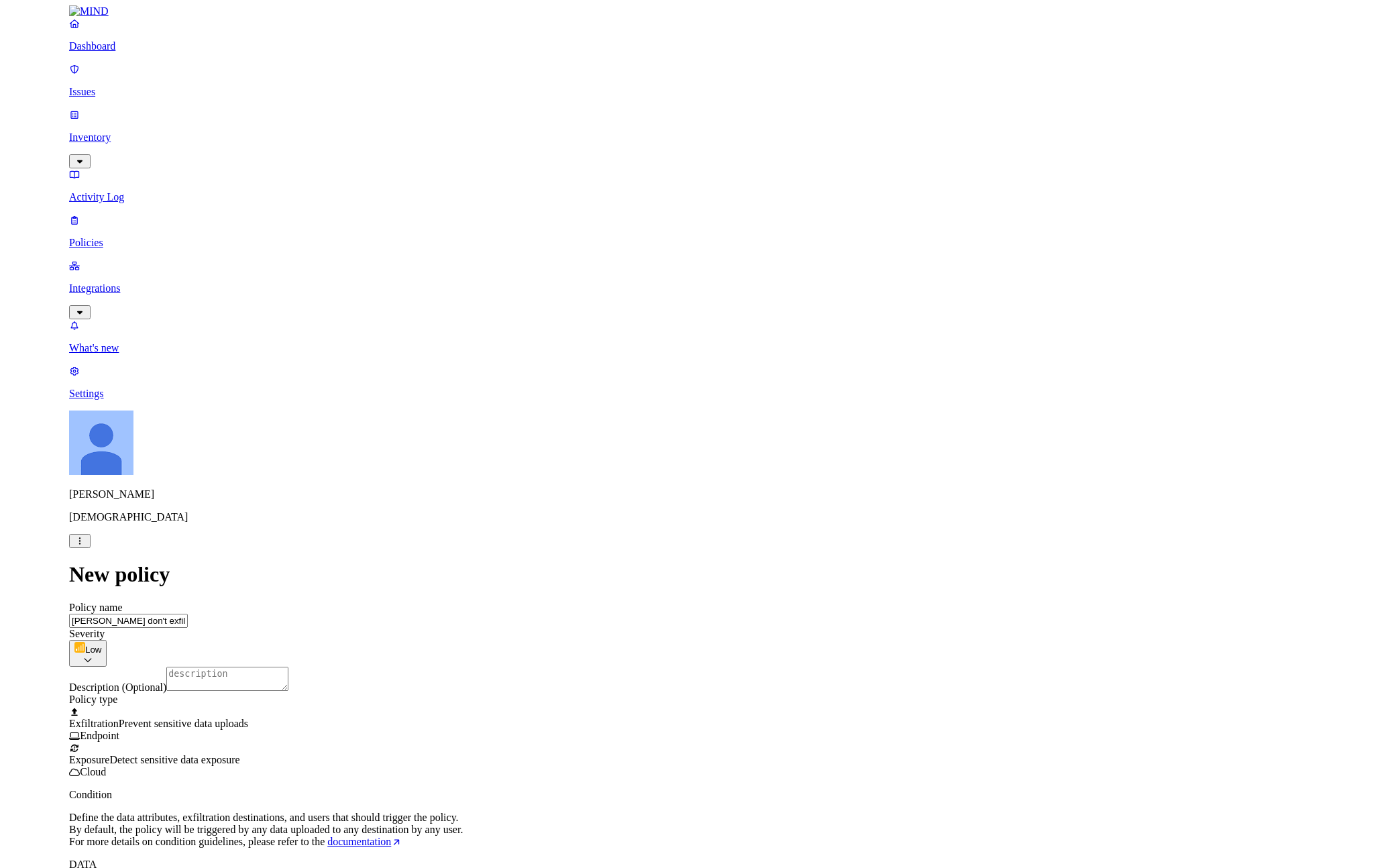
scroll to position [470, 0]
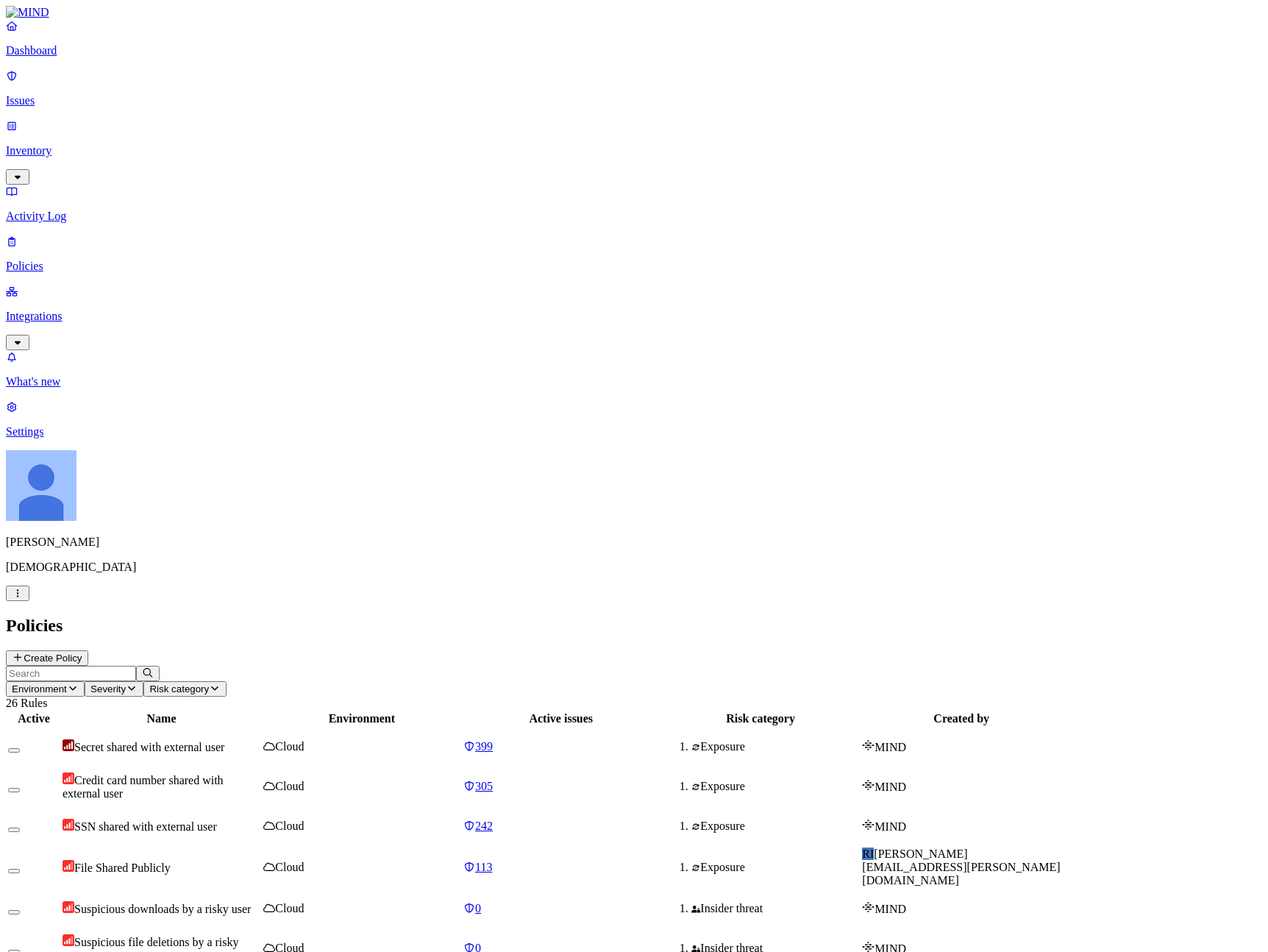
click at [209, 684] on span "Risk category" at bounding box center [179, 689] width 60 height 11
click at [469, 126] on div "Insider threat" at bounding box center [469, 146] width 0 height 40
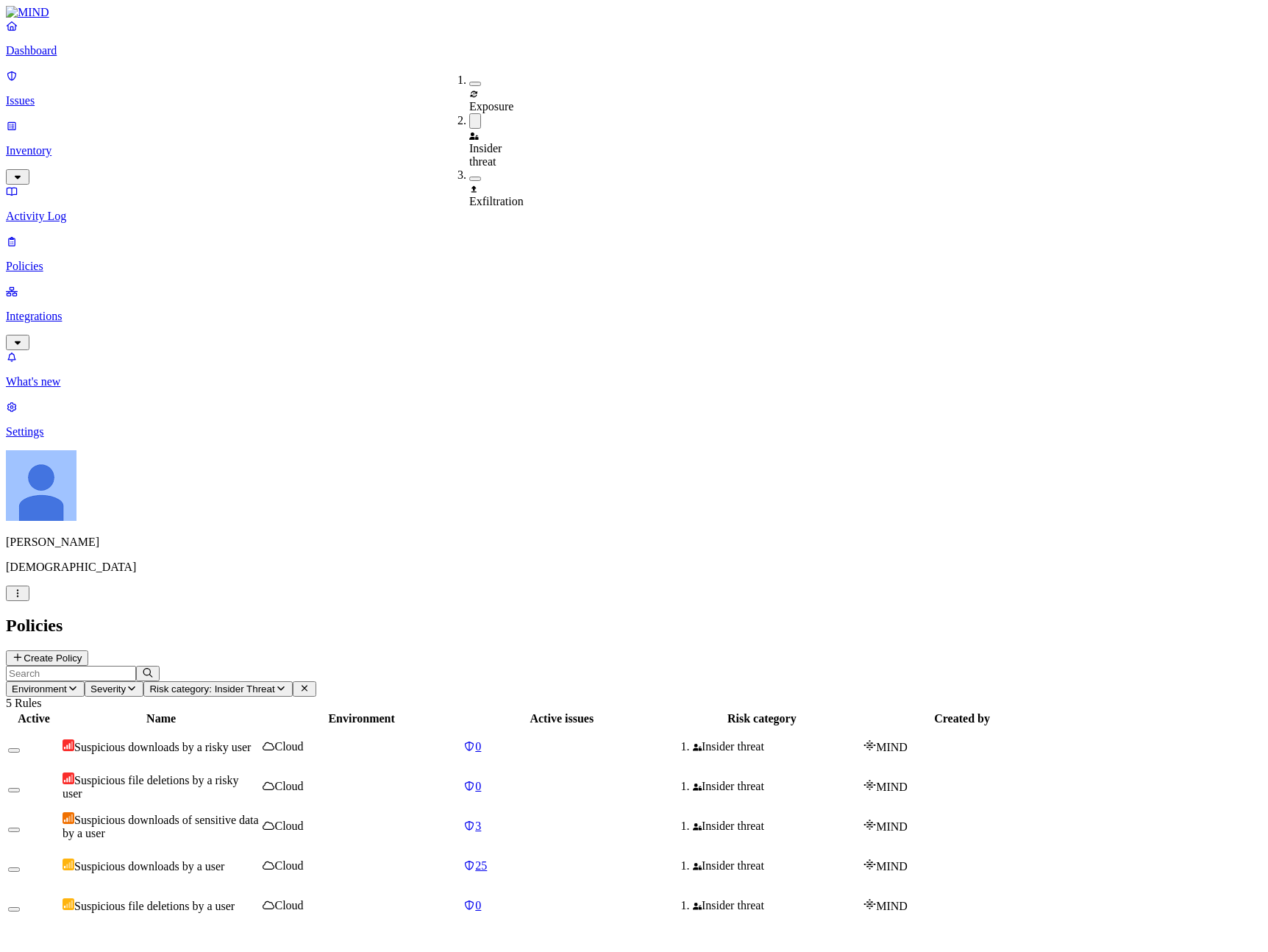
click at [718, 615] on h2 "Policies" at bounding box center [634, 625] width 1256 height 20
click at [811, 615] on h2 "Policies" at bounding box center [634, 625] width 1256 height 20
click at [71, 58] on p "Dashboard" at bounding box center [634, 51] width 1256 height 13
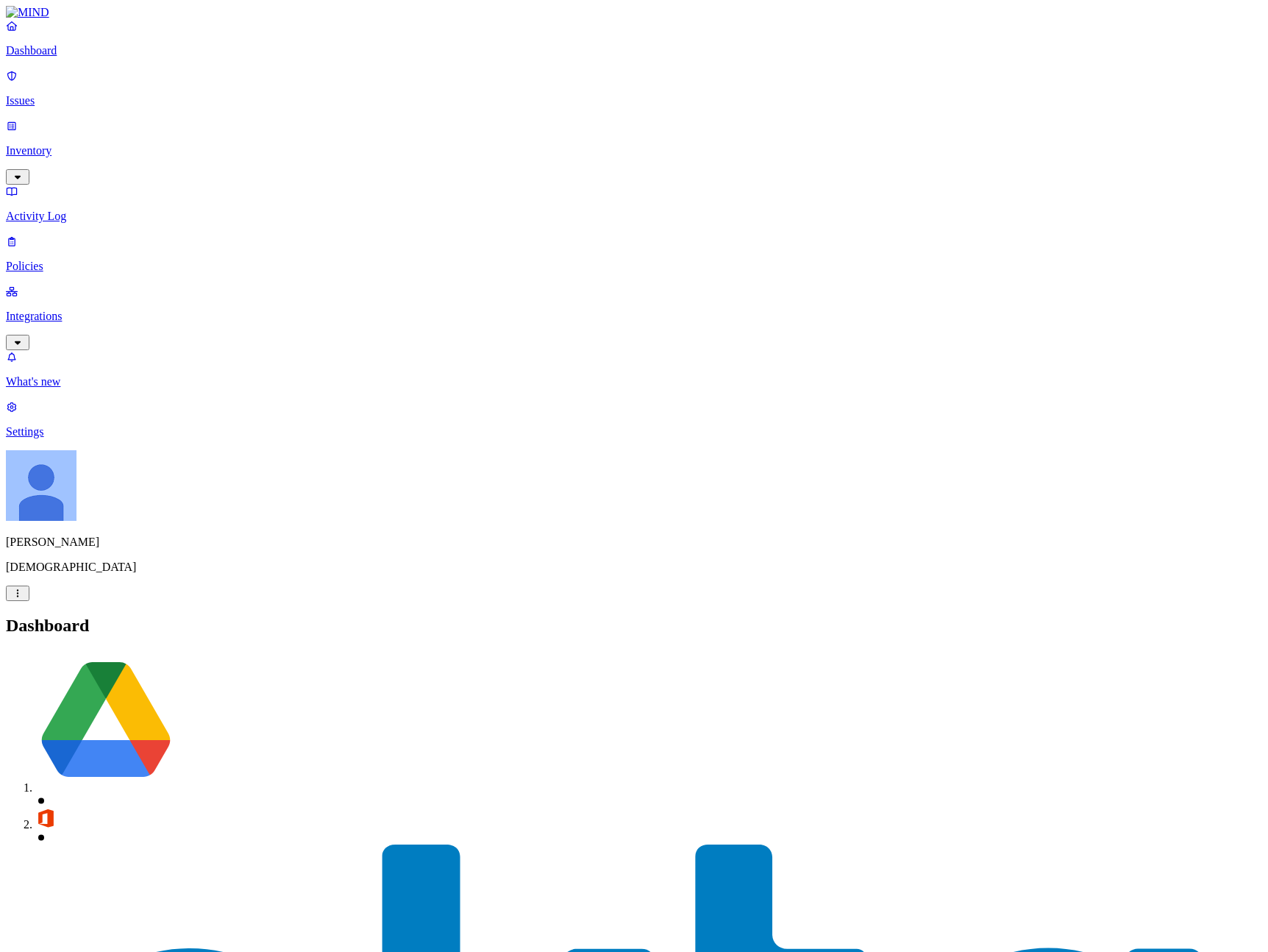
drag, startPoint x: 359, startPoint y: 436, endPoint x: 413, endPoint y: 434, distance: 54.0
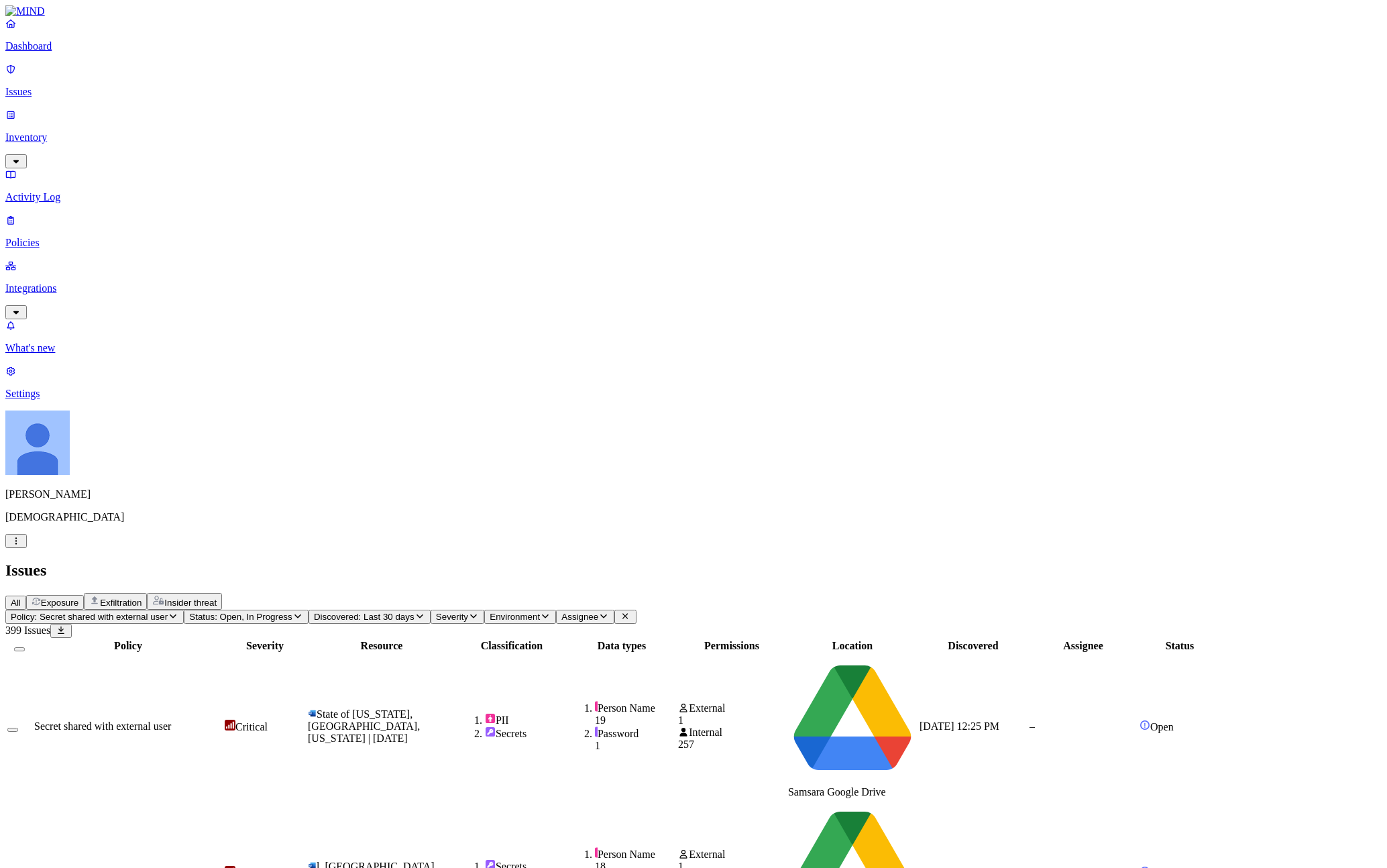
click at [93, 373] on nav "Dashboard Issues Inventory Activity Log Policies Integrations What's new 1 Sett…" at bounding box center [694, 209] width 1376 height 383
click at [85, 270] on nav "Dashboard Issues Inventory Activity Log Policies Integrations What's new 1 Sett…" at bounding box center [694, 209] width 1376 height 383
click at [47, 86] on p "Issues" at bounding box center [694, 92] width 1376 height 12
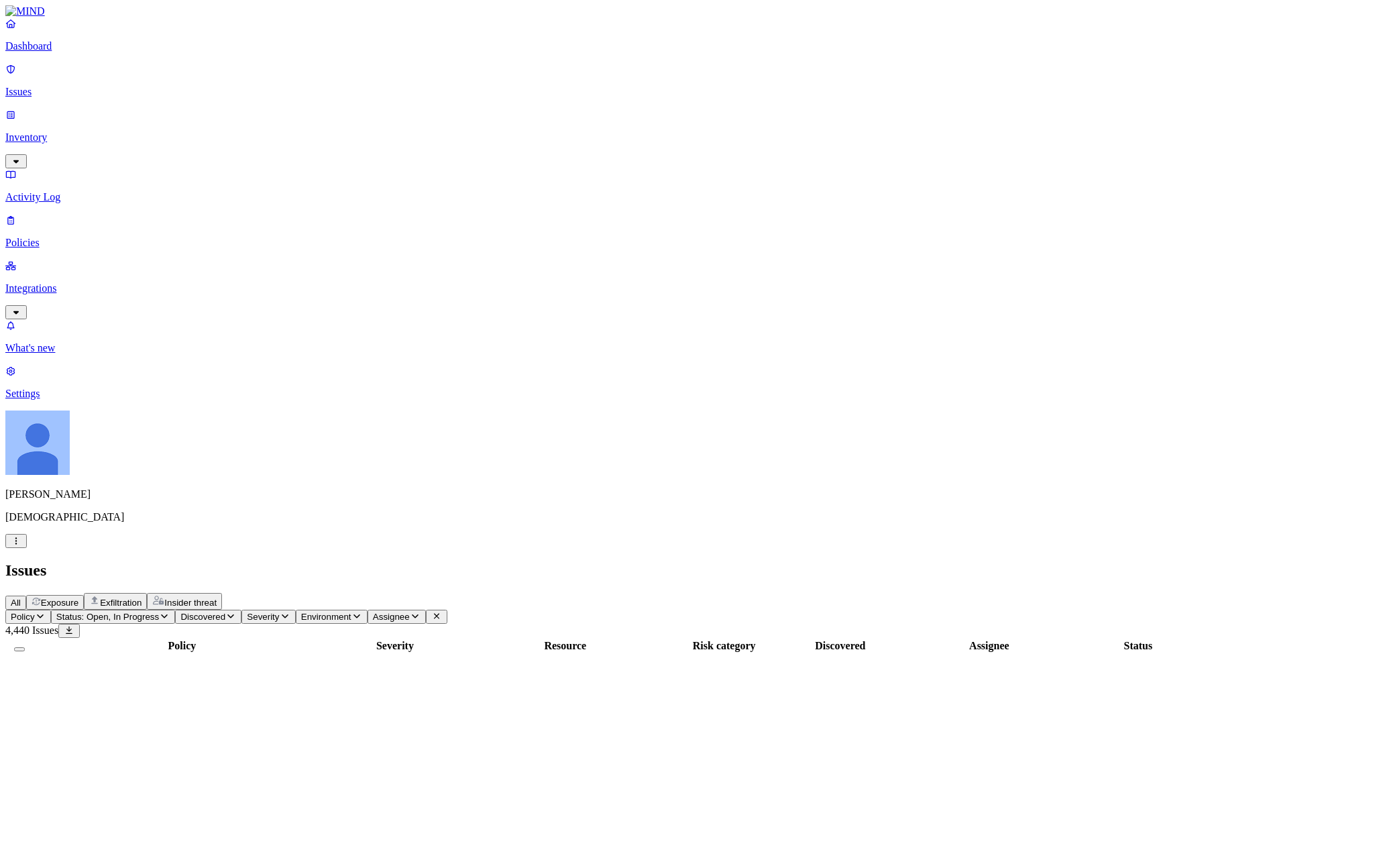
click at [79, 53] on p "Dashboard" at bounding box center [694, 46] width 1376 height 12
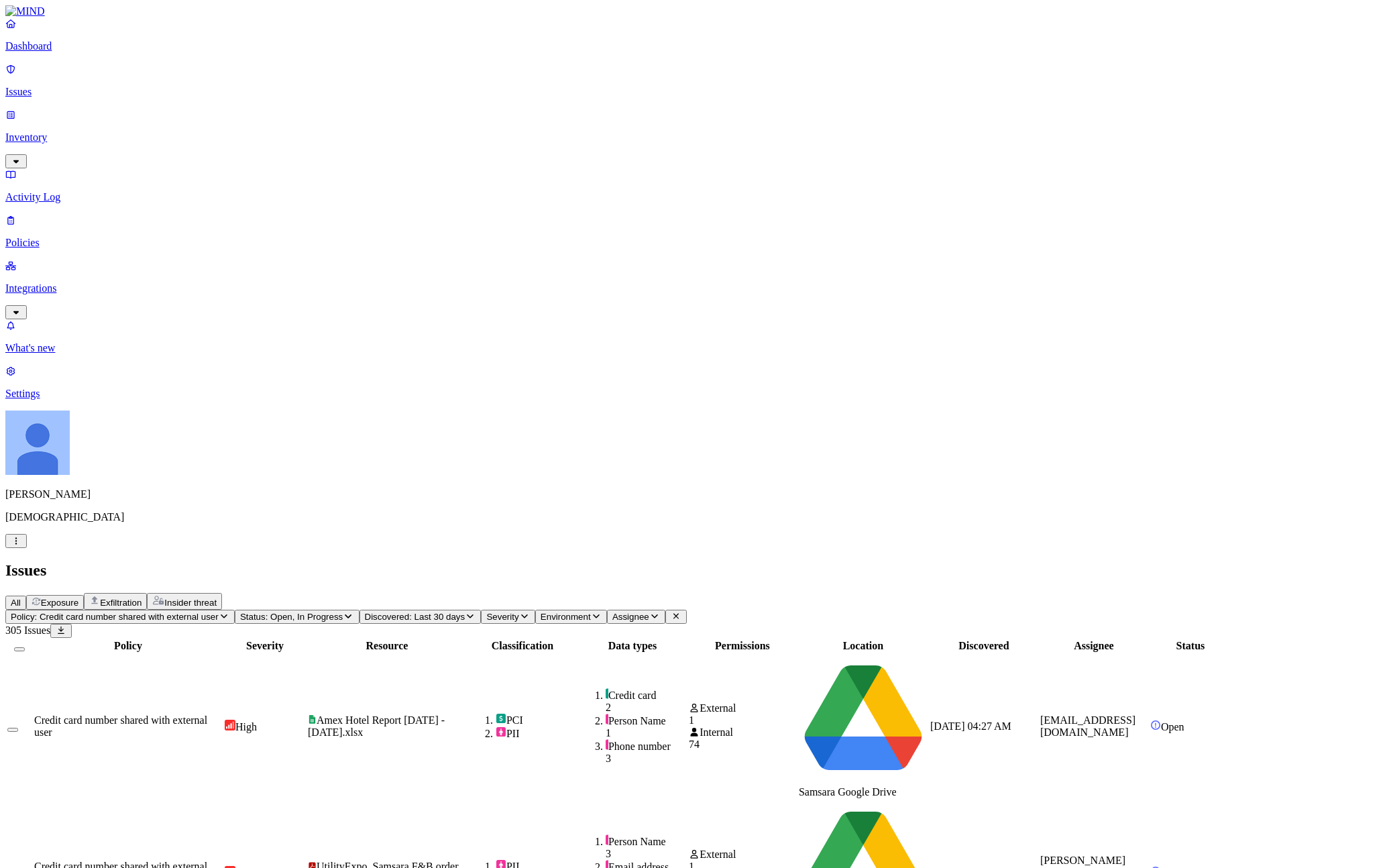
click at [92, 87] on p "Issues" at bounding box center [694, 92] width 1376 height 12
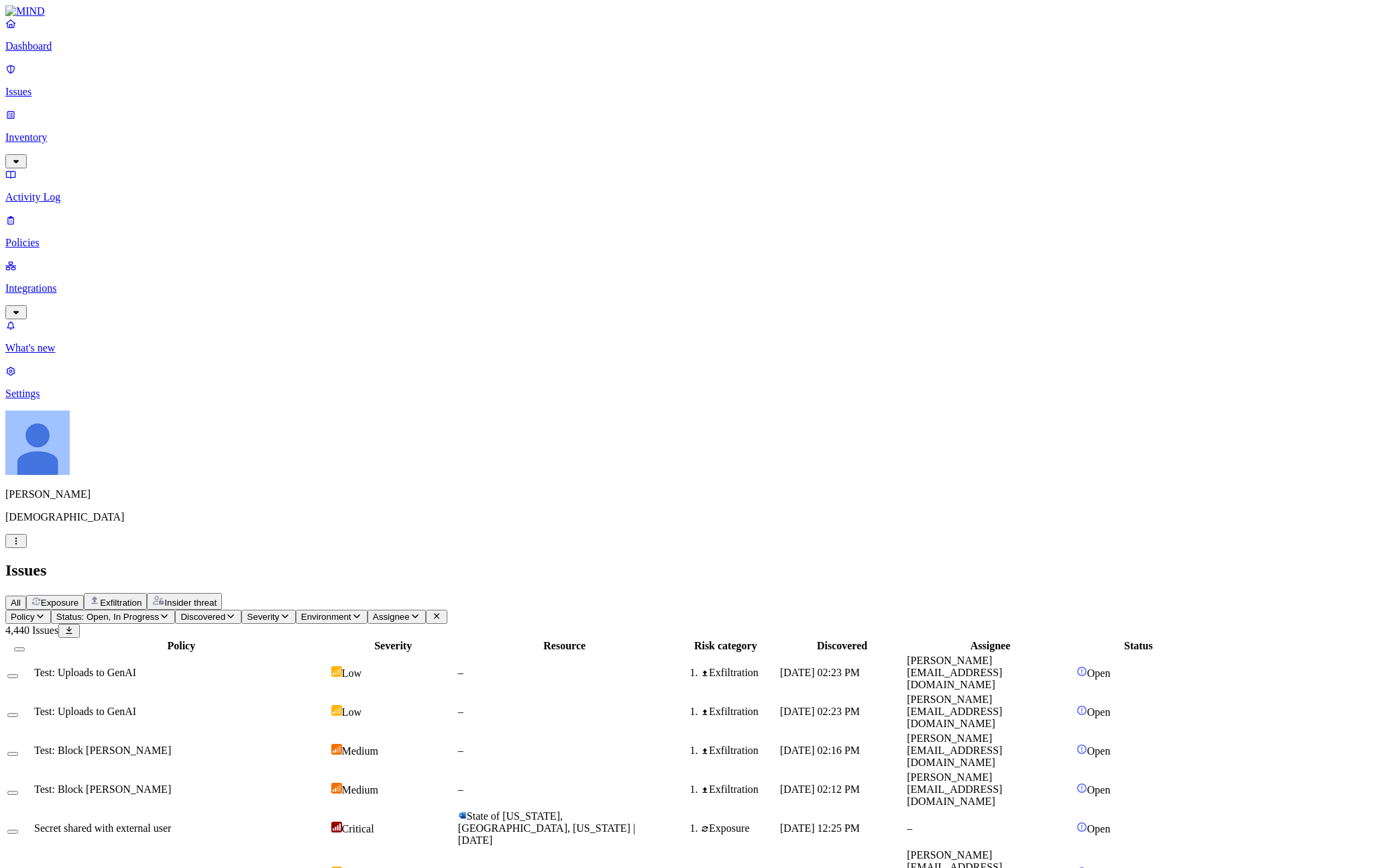
click at [58, 53] on p "Dashboard" at bounding box center [694, 46] width 1376 height 12
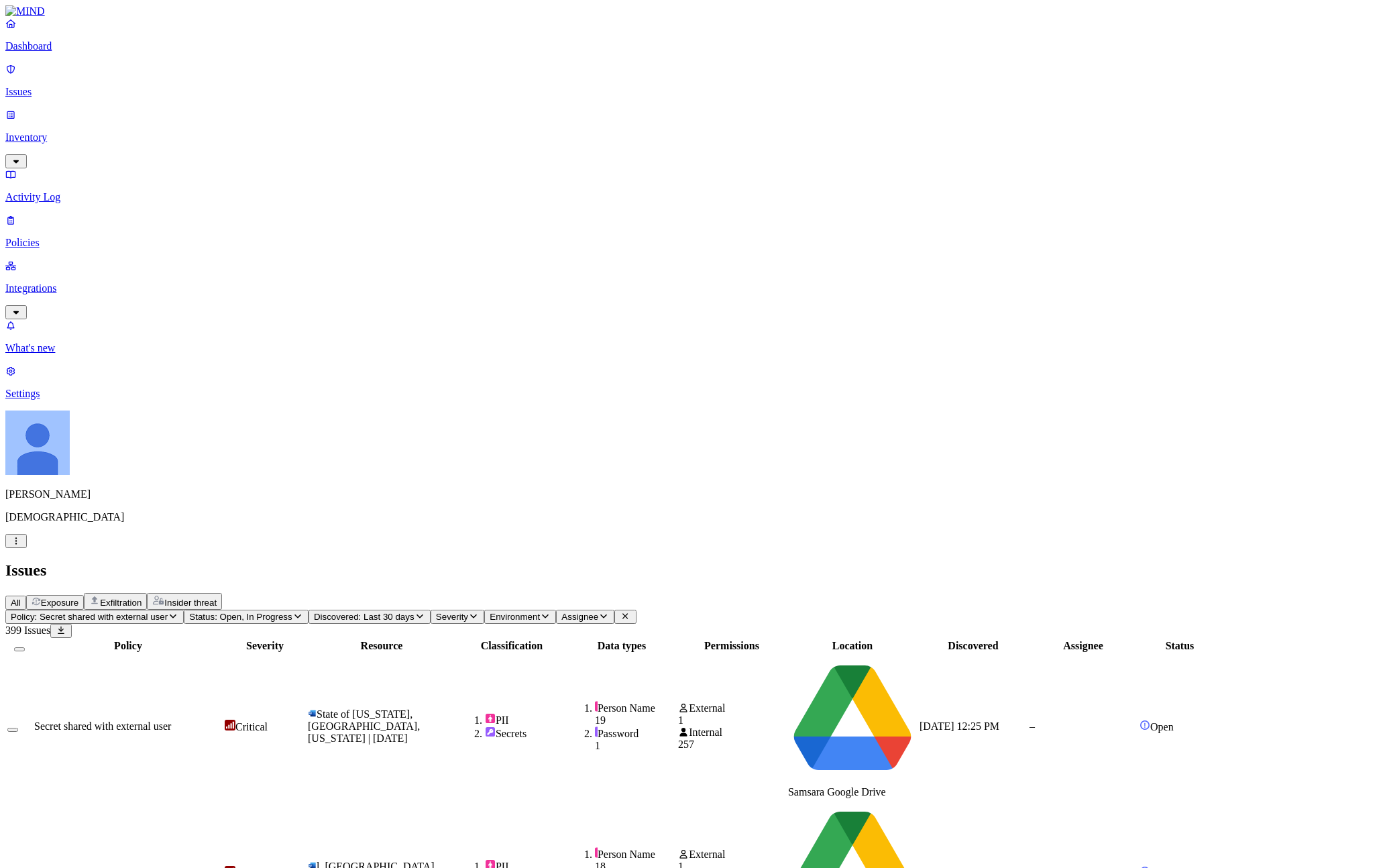
click at [53, 237] on p "Policies" at bounding box center [694, 242] width 1376 height 12
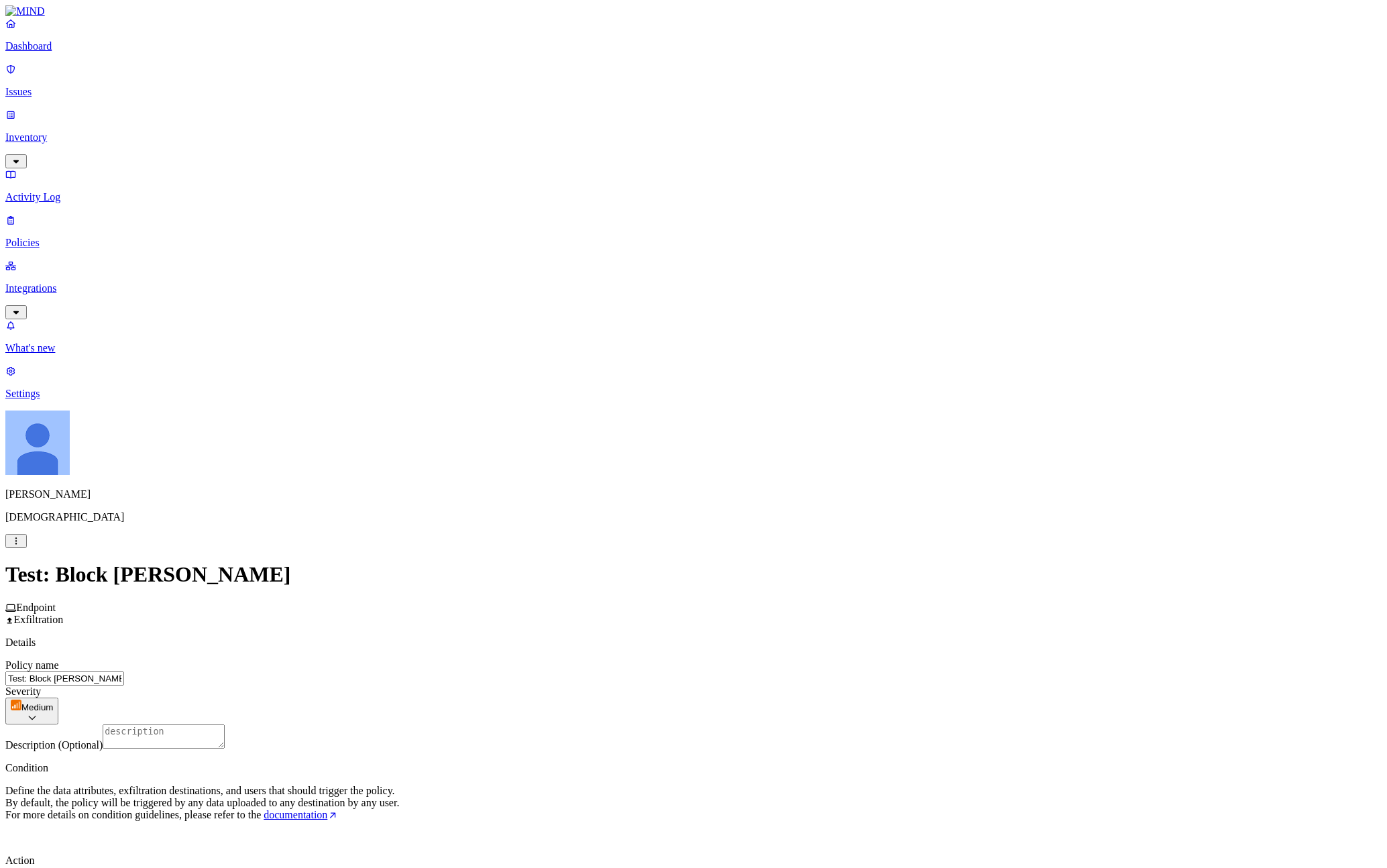
scroll to position [192, 0]
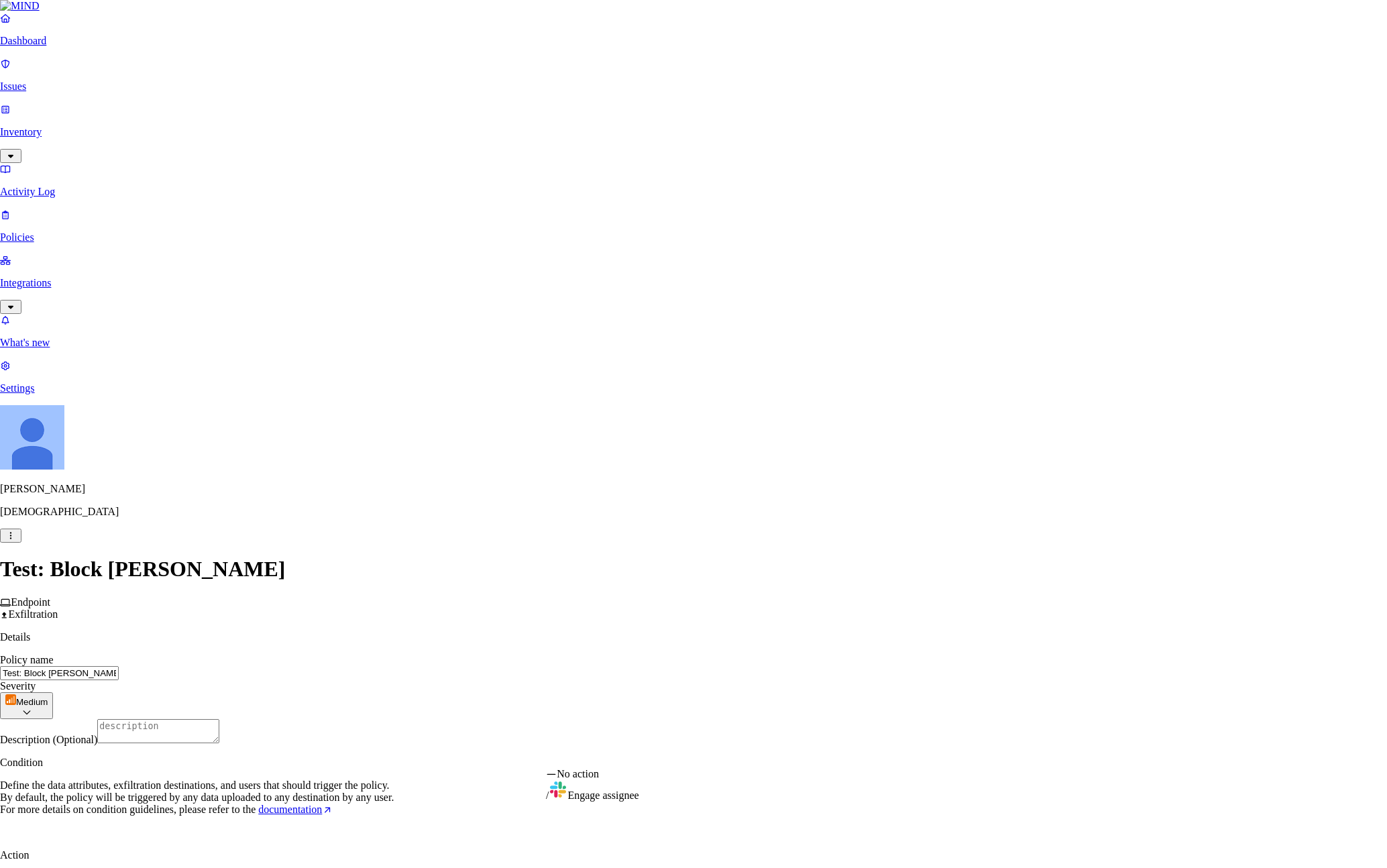
click at [790, 766] on html "Dashboard Issues Inventory Activity Log Policies Integrations What's new 1 Sett…" at bounding box center [693, 554] width 1387 height 1109
click at [444, 635] on html "Dashboard Issues Inventory Activity Log Policies Integrations What's new 1 Sett…" at bounding box center [693, 764] width 1387 height 1529
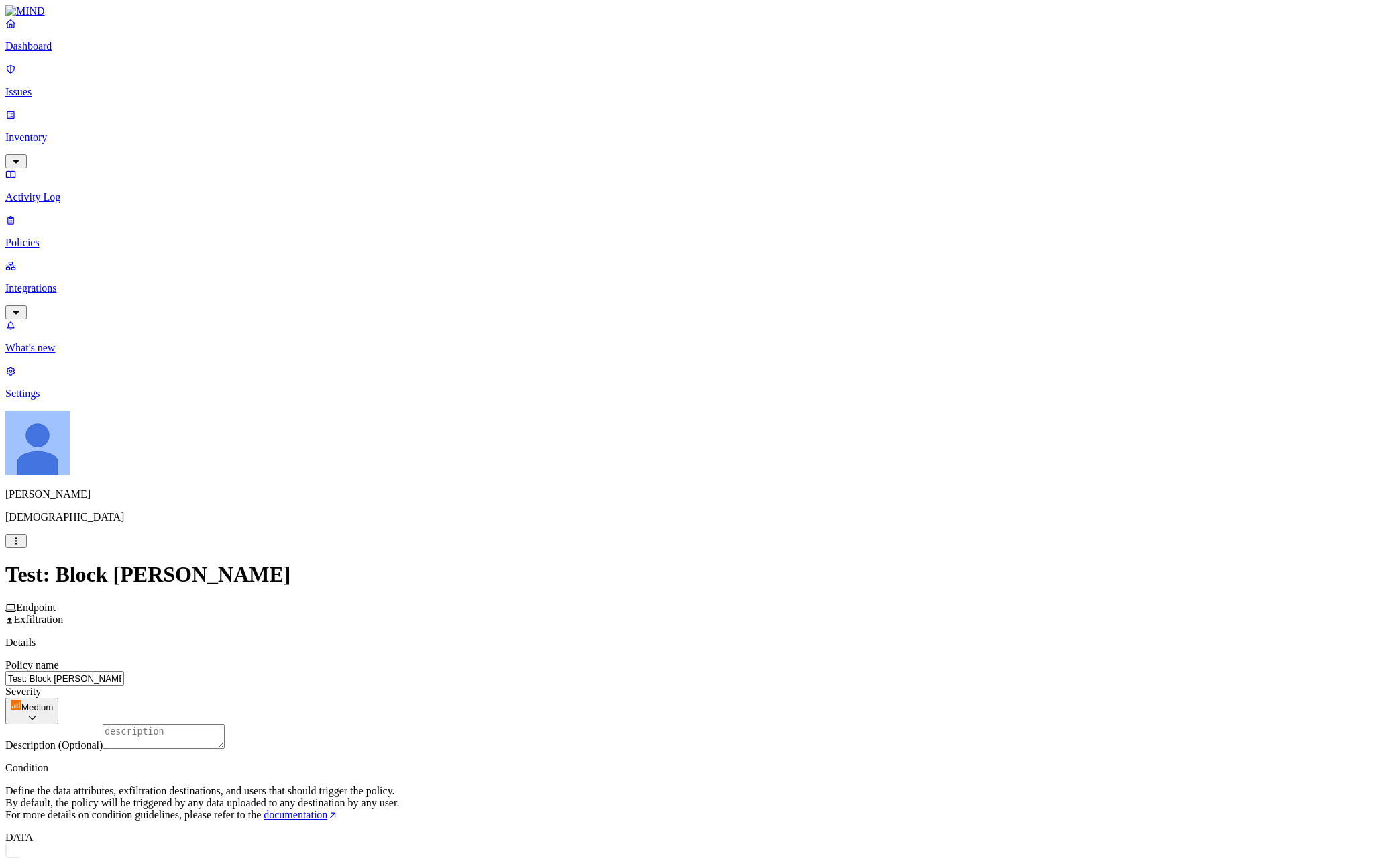
scroll to position [0, 0]
click at [43, 237] on p "Policies" at bounding box center [694, 242] width 1376 height 12
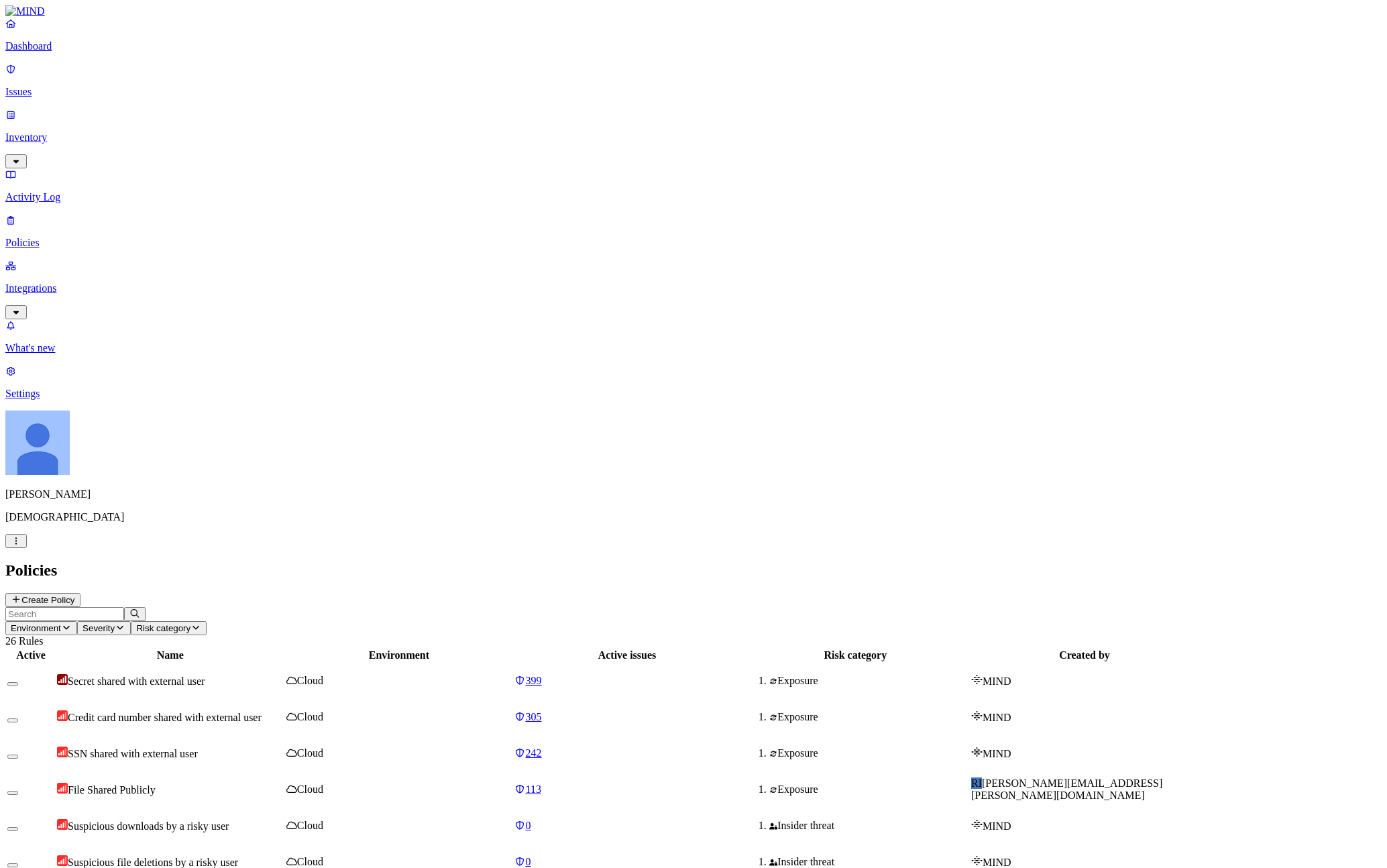
click at [80, 592] on button "Create Policy" at bounding box center [43, 599] width 75 height 14
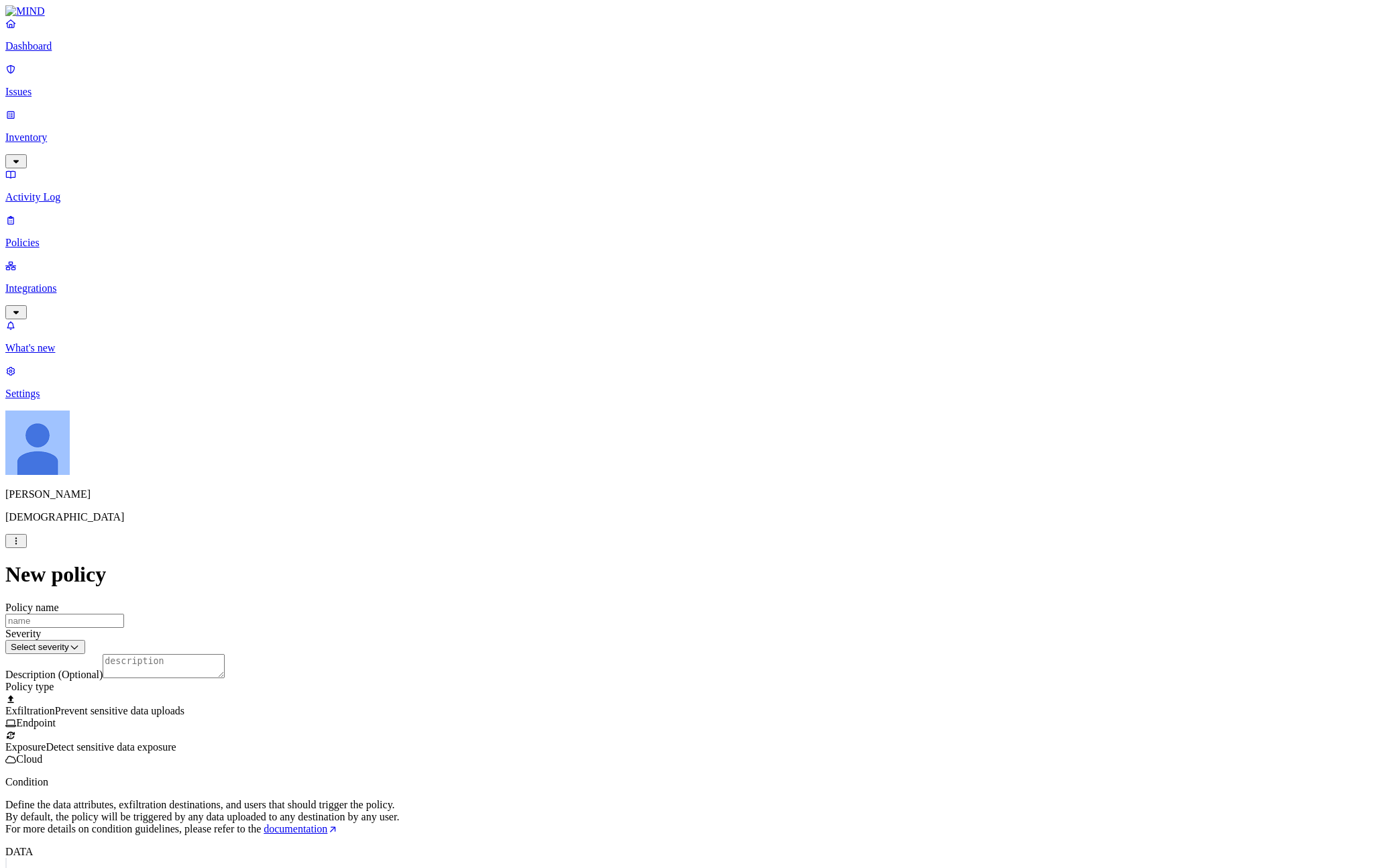
click at [176, 741] on span "Detect sensitive data exposure" at bounding box center [110, 746] width 130 height 11
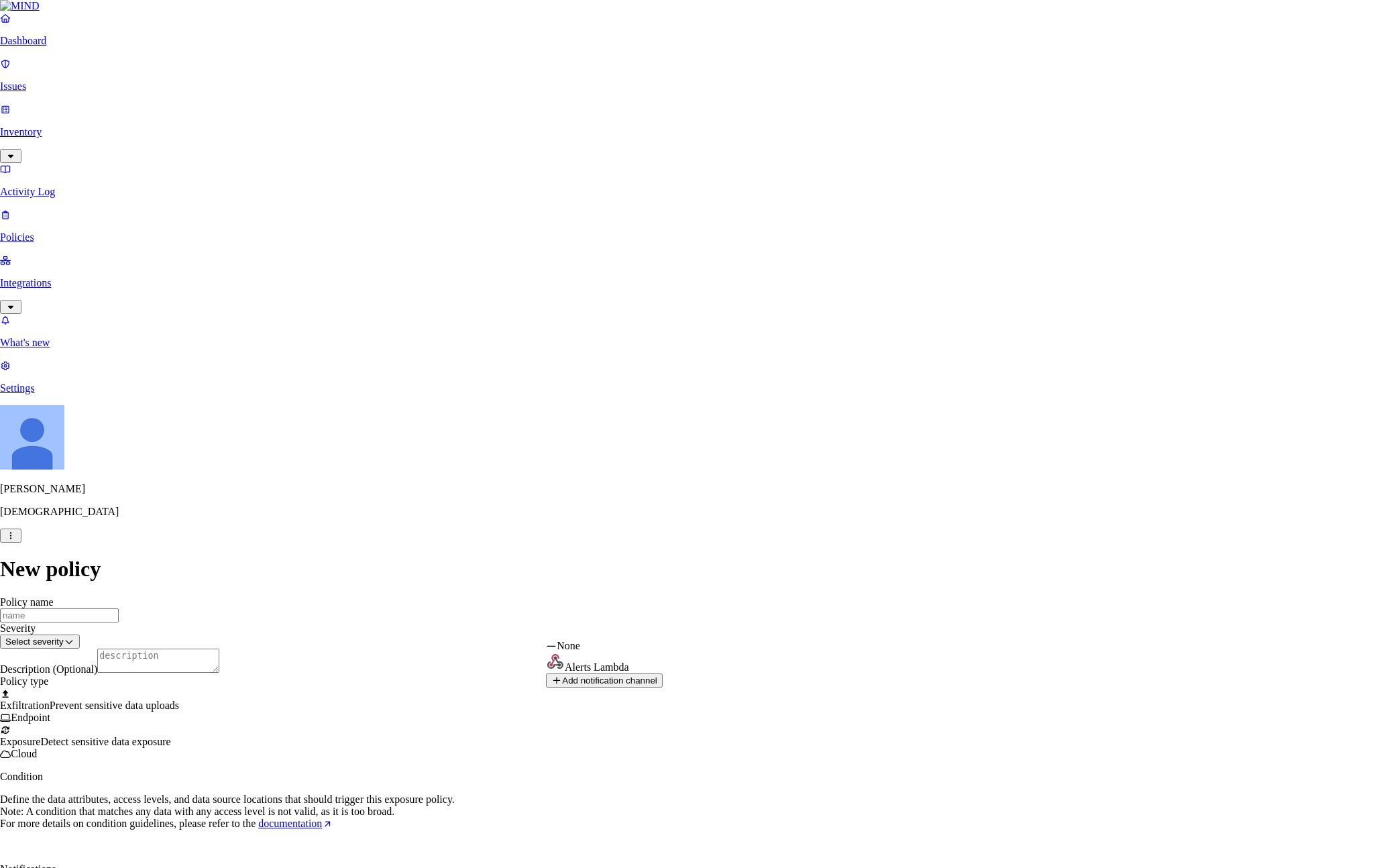
click at [655, 631] on html "Dashboard Issues Inventory Activity Log Policies Integrations What's new 1 Sett…" at bounding box center [693, 508] width 1387 height 1016
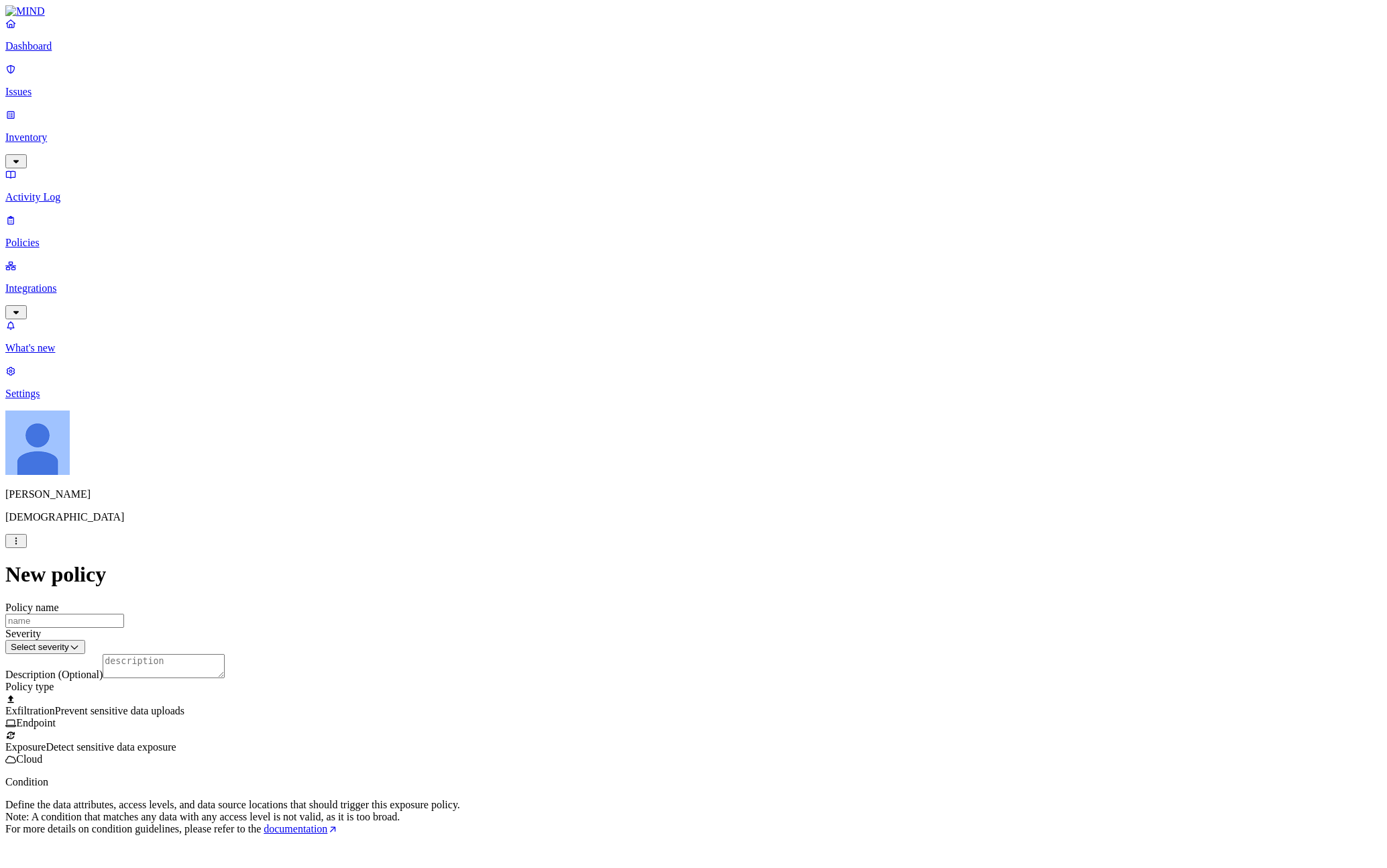
click at [670, 596] on html "Dashboard Issues Inventory Activity Log Policies Integrations What's new 1 Sett…" at bounding box center [693, 511] width 1387 height 1022
click at [660, 751] on html "Dashboard Issues Inventory Activity Log Policies Integrations What's new 1 Sett…" at bounding box center [693, 511] width 1387 height 1022
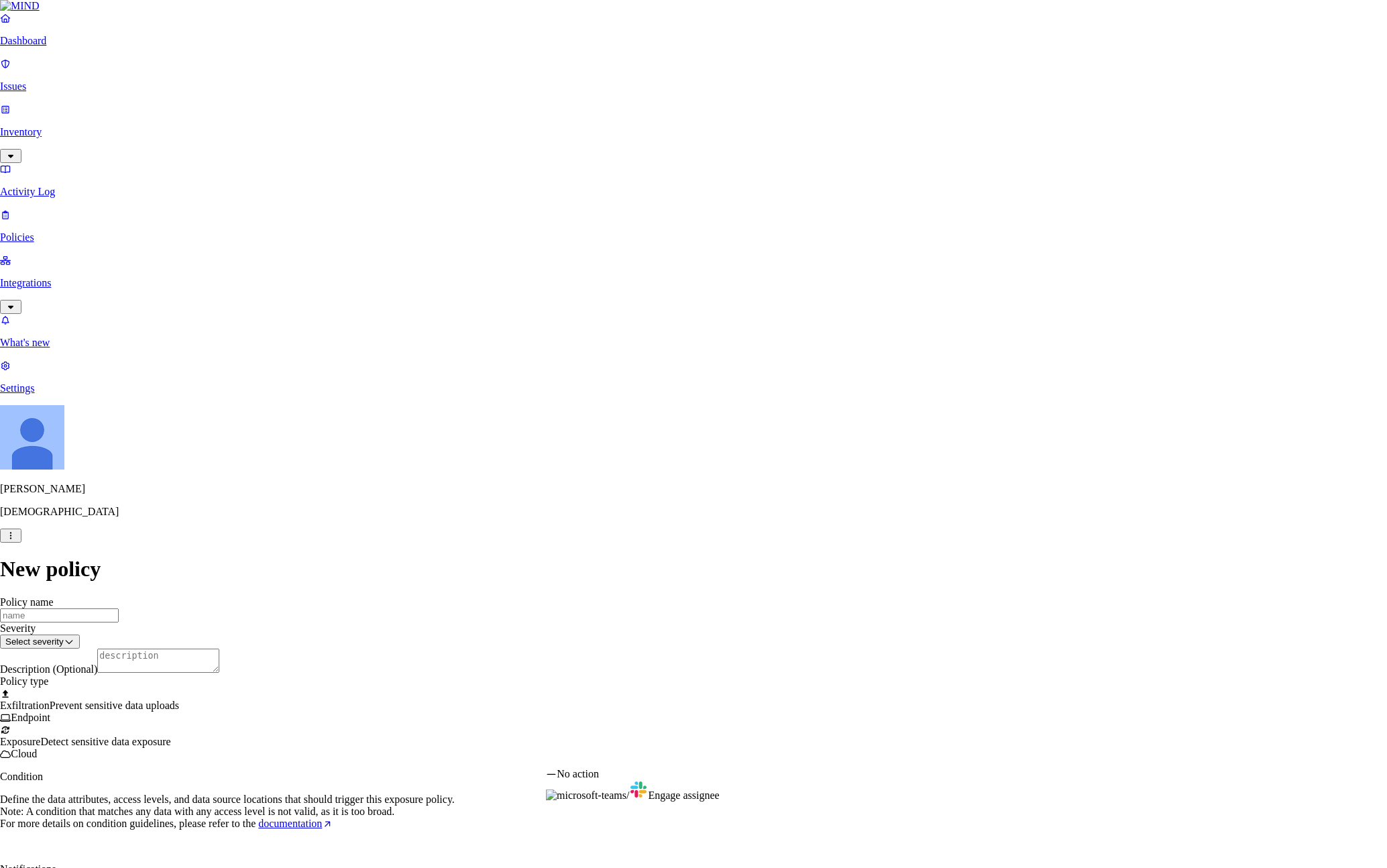
click at [428, 500] on html "Dashboard Issues Inventory Activity Log Policies Integrations What's new 1 Sett…" at bounding box center [693, 508] width 1387 height 1016
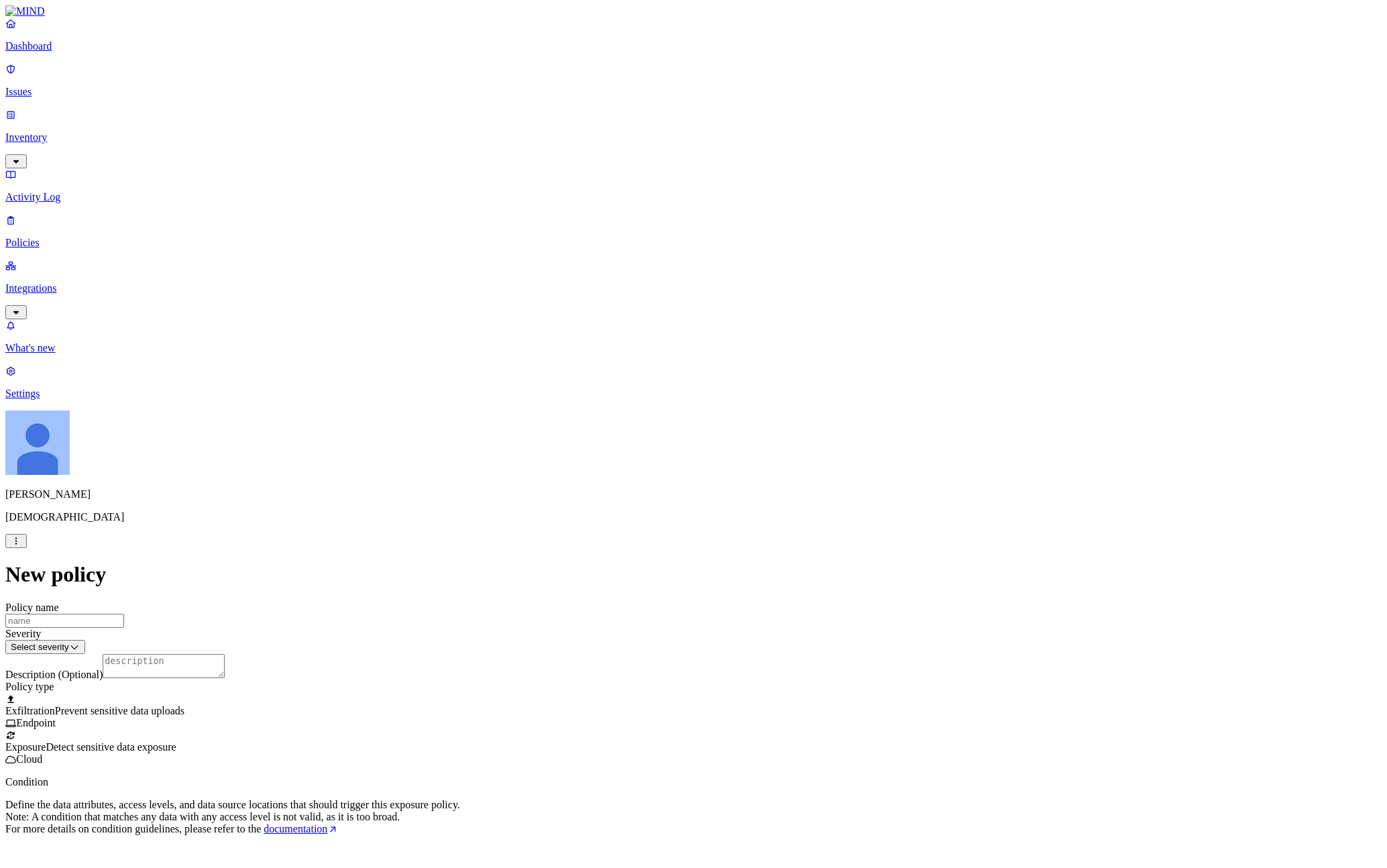
click at [648, 798] on p "Define the data attributes, access levels, and data source locations that shoul…" at bounding box center [694, 816] width 1376 height 36
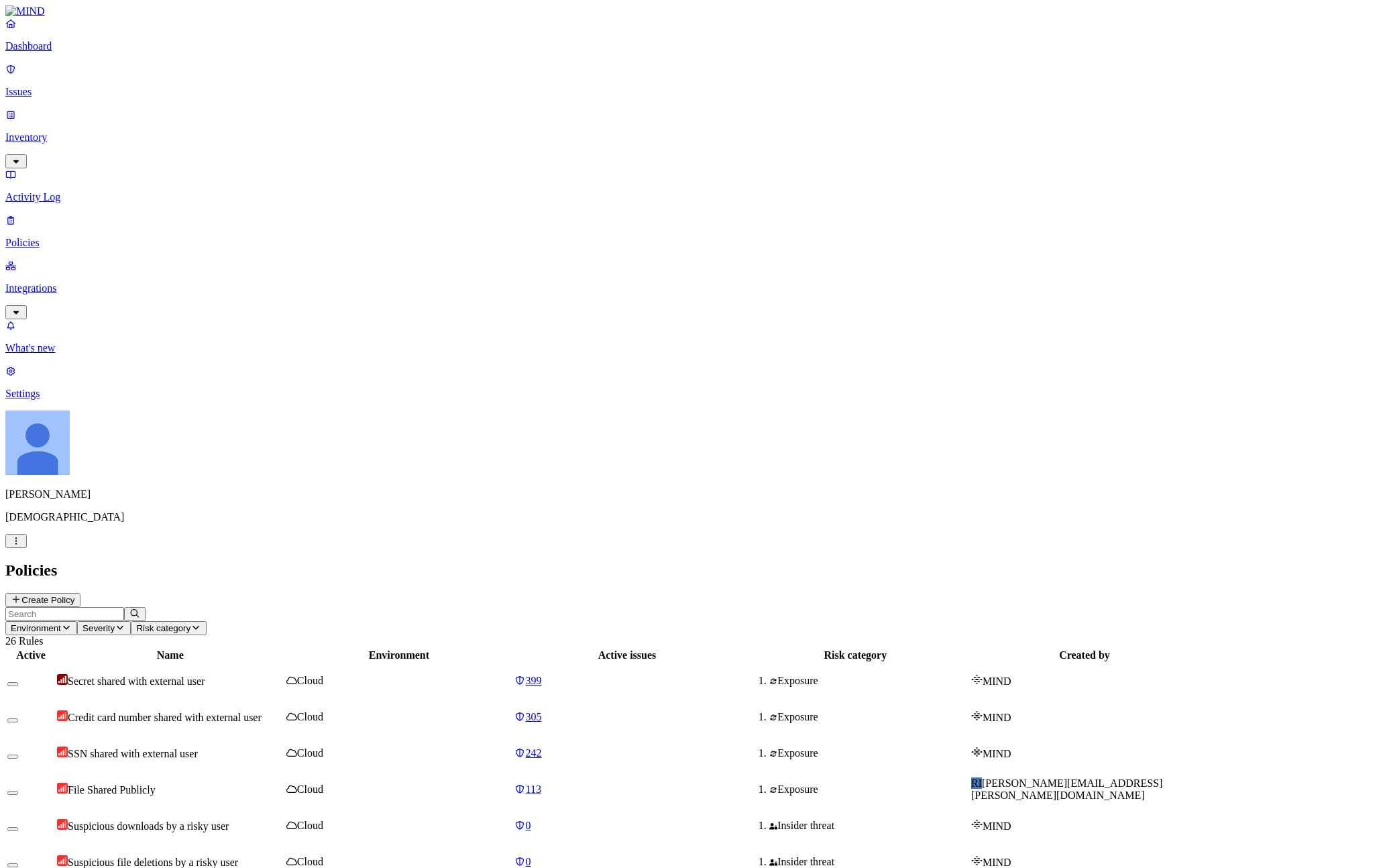
click at [1259, 561] on div "Policies Create Policy" at bounding box center [694, 584] width 1376 height 45
click at [80, 592] on button "Create Policy" at bounding box center [43, 599] width 75 height 14
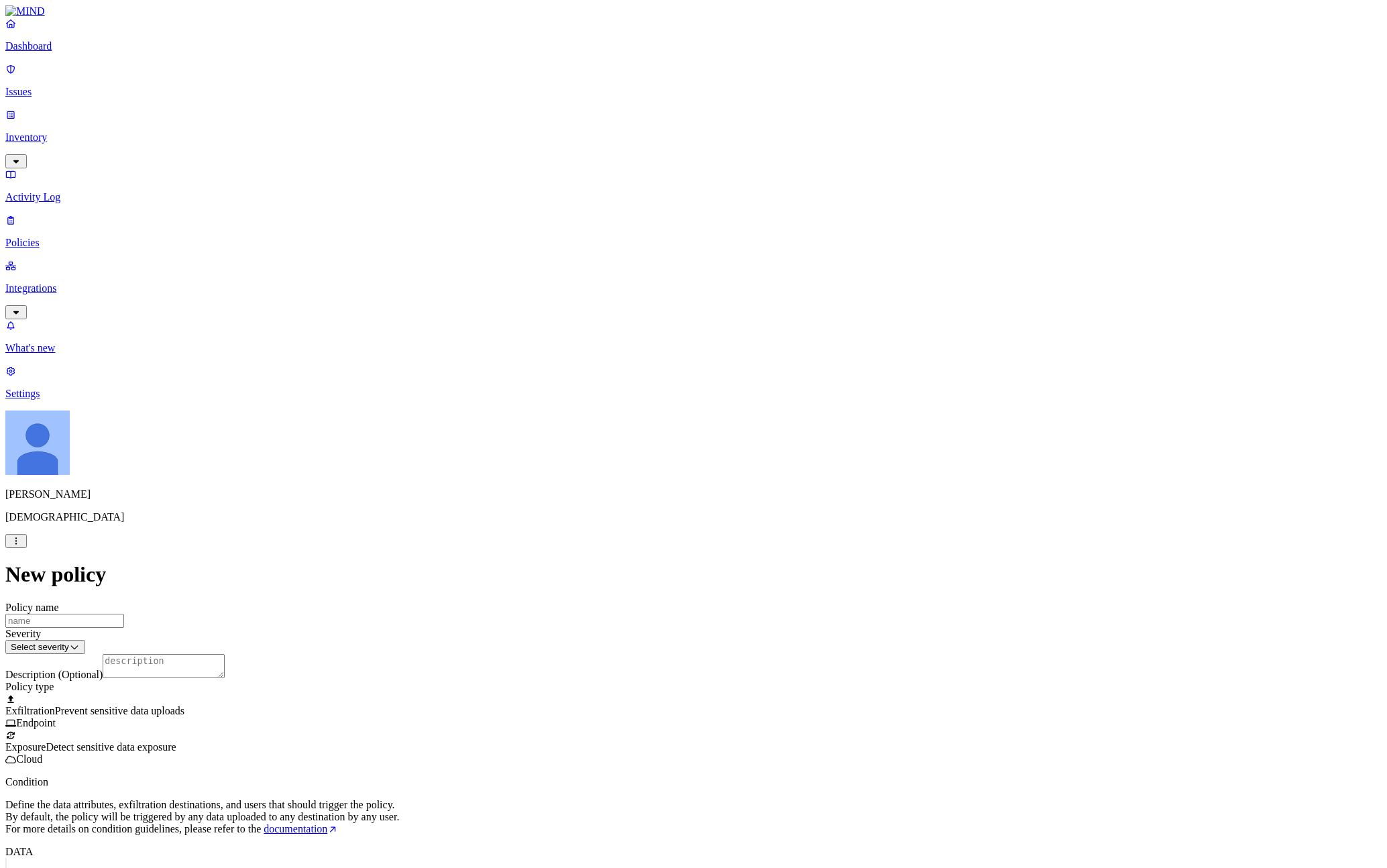
click at [124, 614] on input "Policy name" at bounding box center [65, 620] width 118 height 14
type input "Test"
click at [657, 559] on label "Web Domain" at bounding box center [639, 552] width 35 height 24
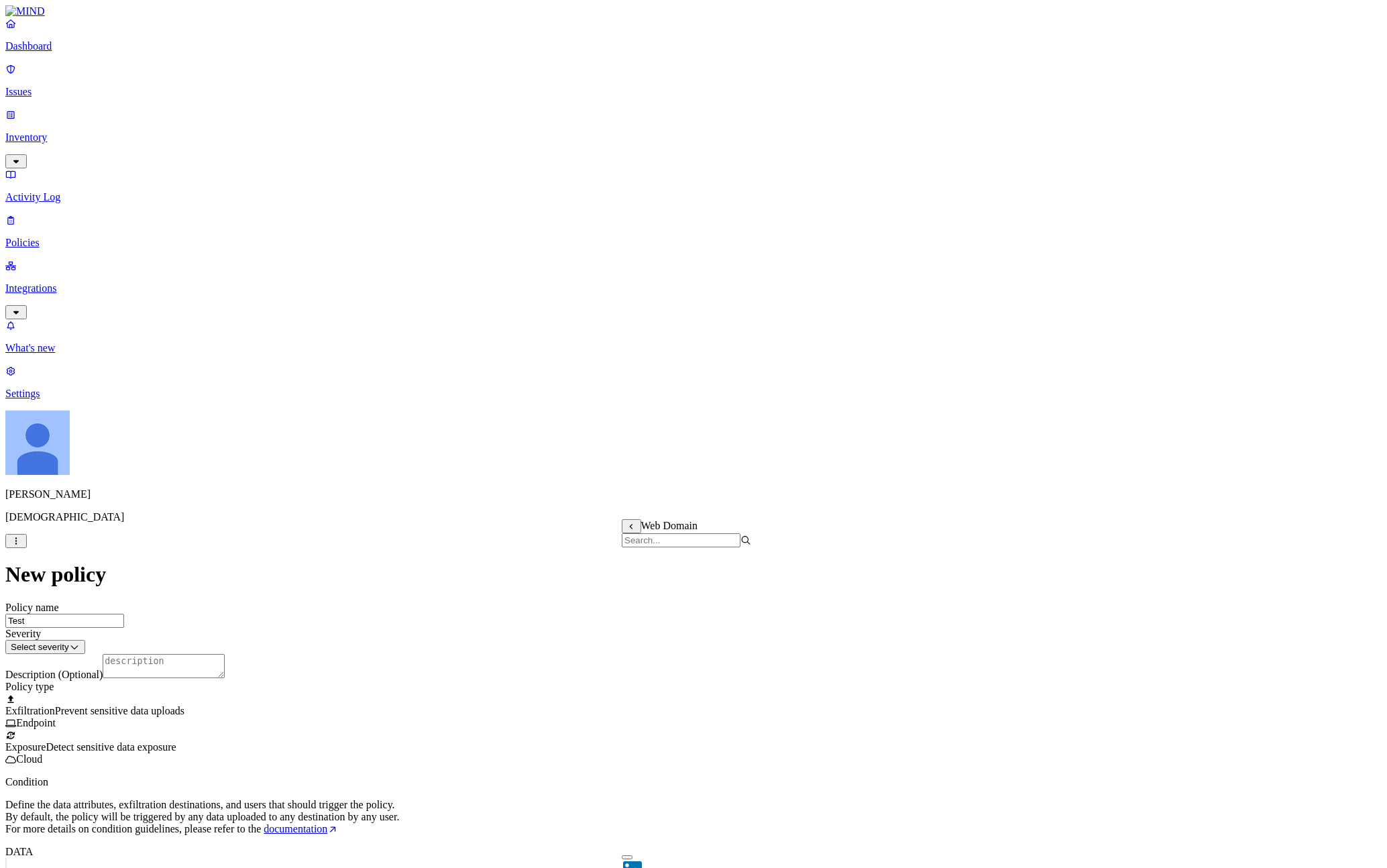
scroll to position [426, 0]
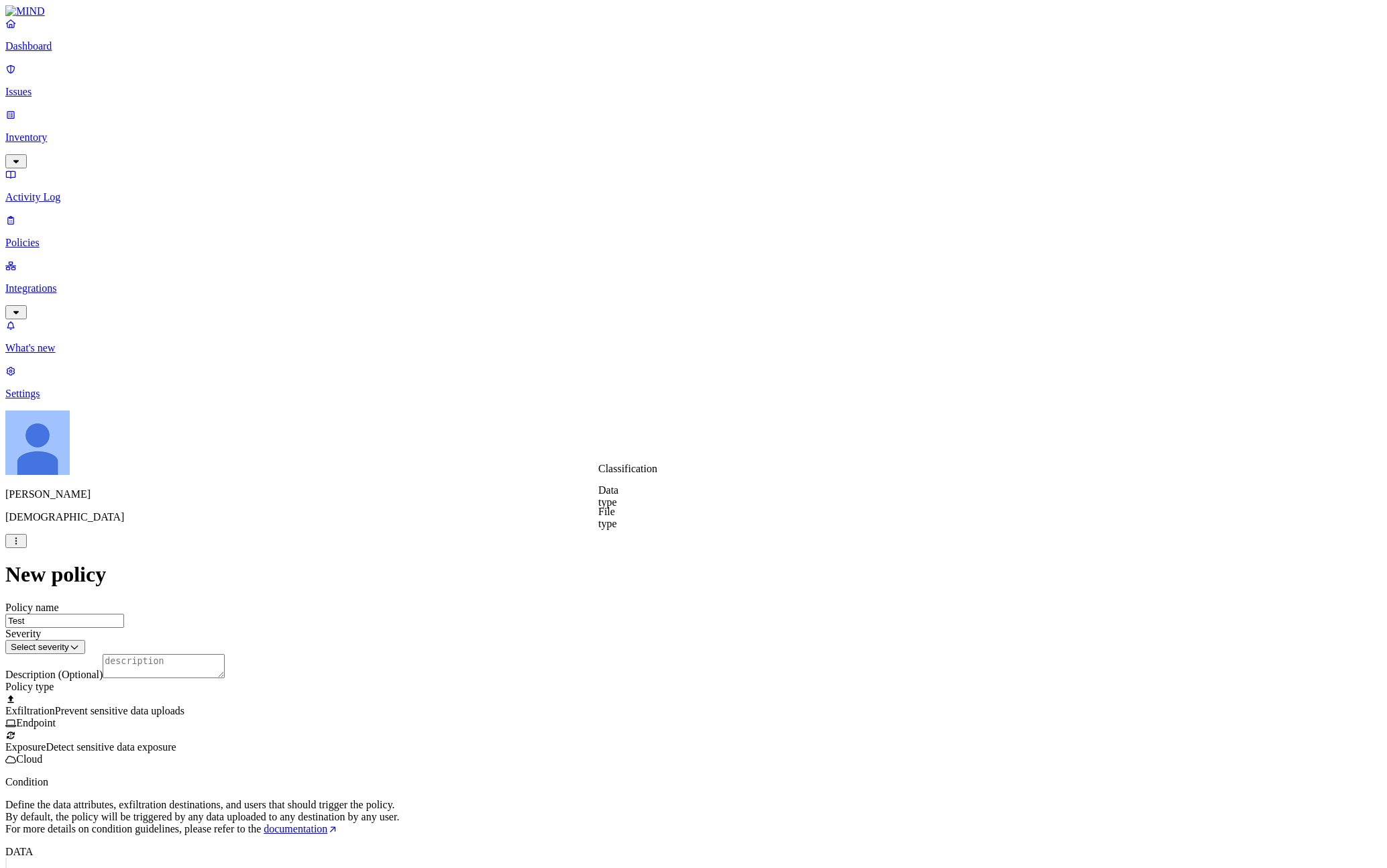
click at [657, 474] on label "Classification" at bounding box center [627, 468] width 59 height 11
click at [678, 564] on div "PCI" at bounding box center [663, 553] width 130 height 37
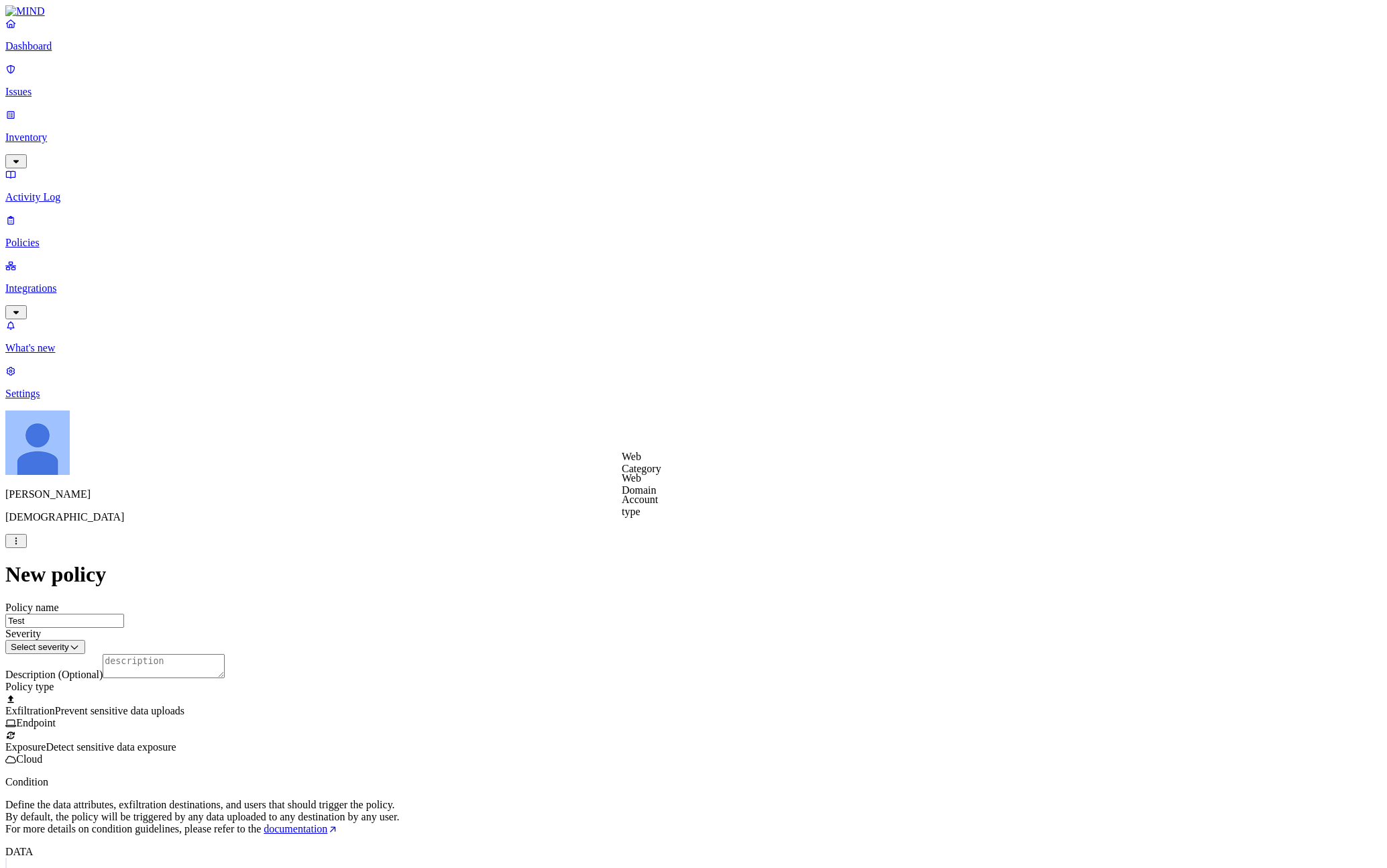
click at [661, 465] on label "Web Category" at bounding box center [641, 462] width 40 height 24
click at [701, 507] on div "Gen AI" at bounding box center [687, 497] width 130 height 36
click at [859, 586] on html "Dashboard Issues Inventory Activity Log Policies Integrations What's new 1 Sett…" at bounding box center [693, 755] width 1387 height 1512
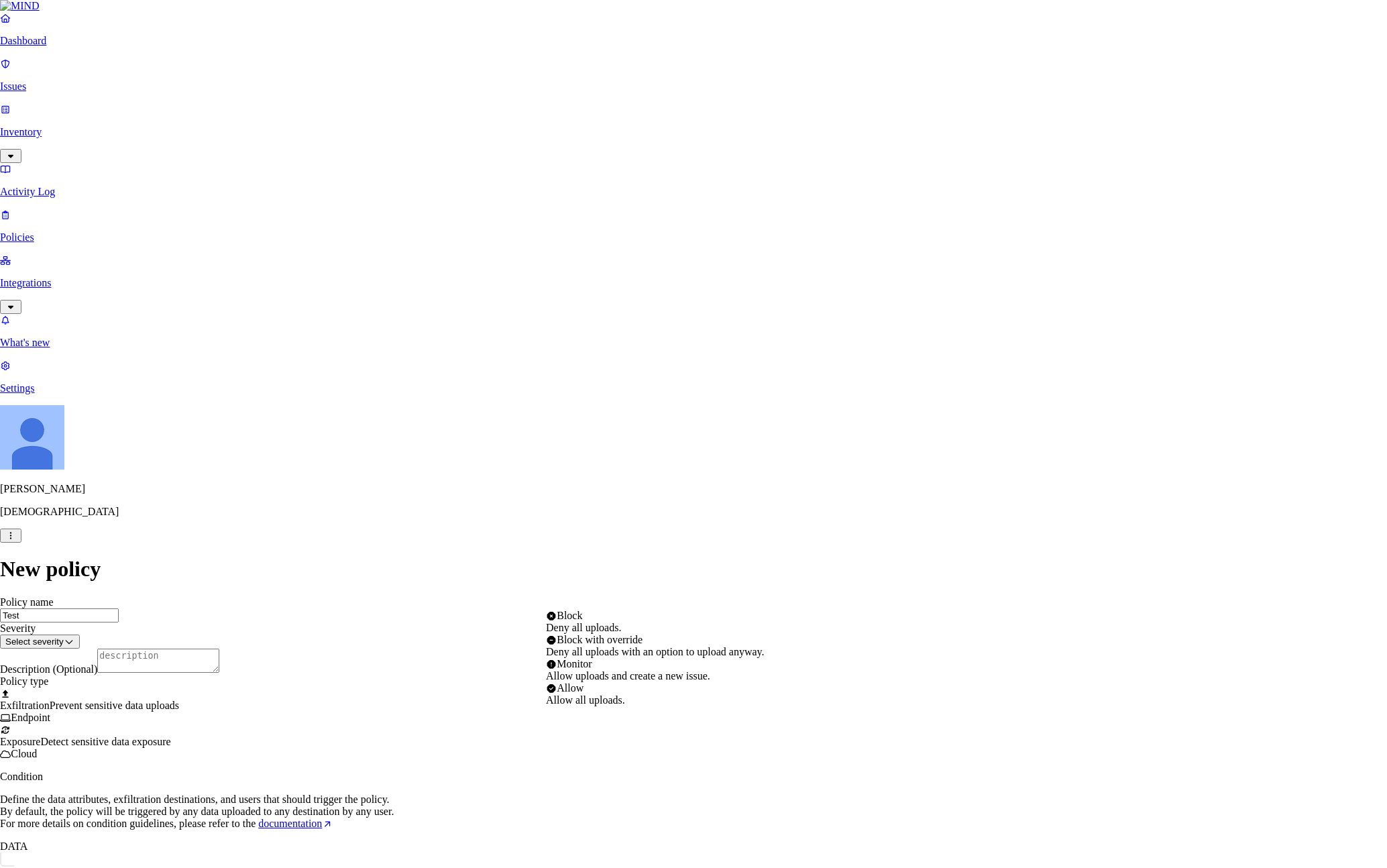
select select "4"
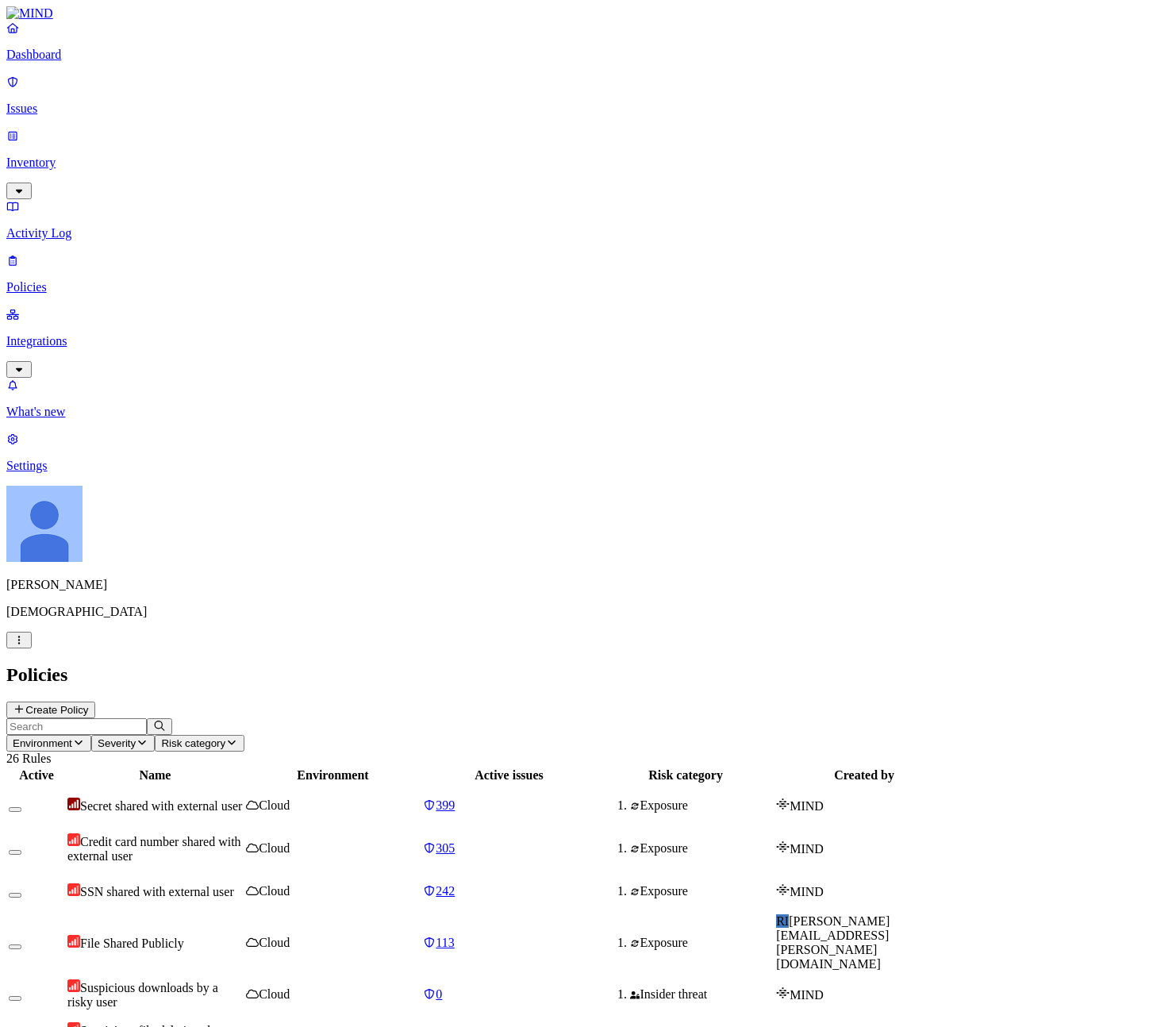
click at [100, 385] on nav "Dashboard Issues Inventory Activity Log Policies Integrations What's new 1 Sett…" at bounding box center [588, 247] width 1164 height 453
click at [82, 460] on nav "Dashboard Issues Inventory Activity Log Policies Integrations What's new 1 Sett…" at bounding box center [588, 247] width 1164 height 453
click at [100, 315] on nav "Dashboard Issues Inventory Activity Log Policies Integrations What's new 1 Sett…" at bounding box center [588, 247] width 1164 height 453
click at [225, 737] on span "Risk category" at bounding box center [193, 743] width 64 height 12
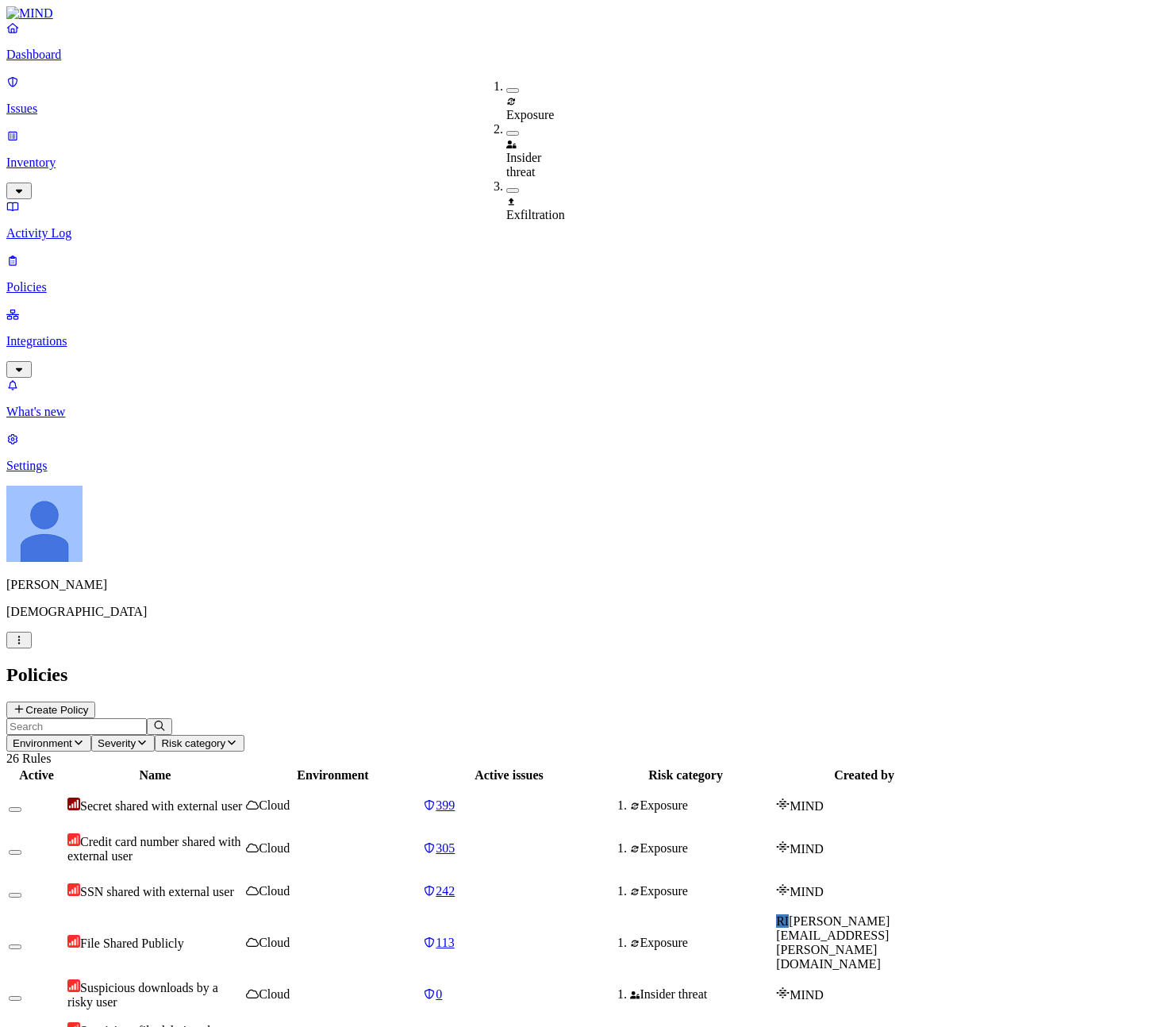
click at [663, 664] on h2 "Policies" at bounding box center [588, 674] width 1164 height 21
click at [131, 357] on nav "Dashboard Issues Inventory Activity Log Policies Integrations What's new 1 Sett…" at bounding box center [588, 247] width 1164 height 453
click at [85, 296] on nav "Dashboard Issues Inventory Activity Log Policies Integrations What's new 1 Sett…" at bounding box center [588, 247] width 1164 height 453
click at [656, 718] on header "Environment Severity Risk category 26 Rules" at bounding box center [588, 742] width 1164 height 48
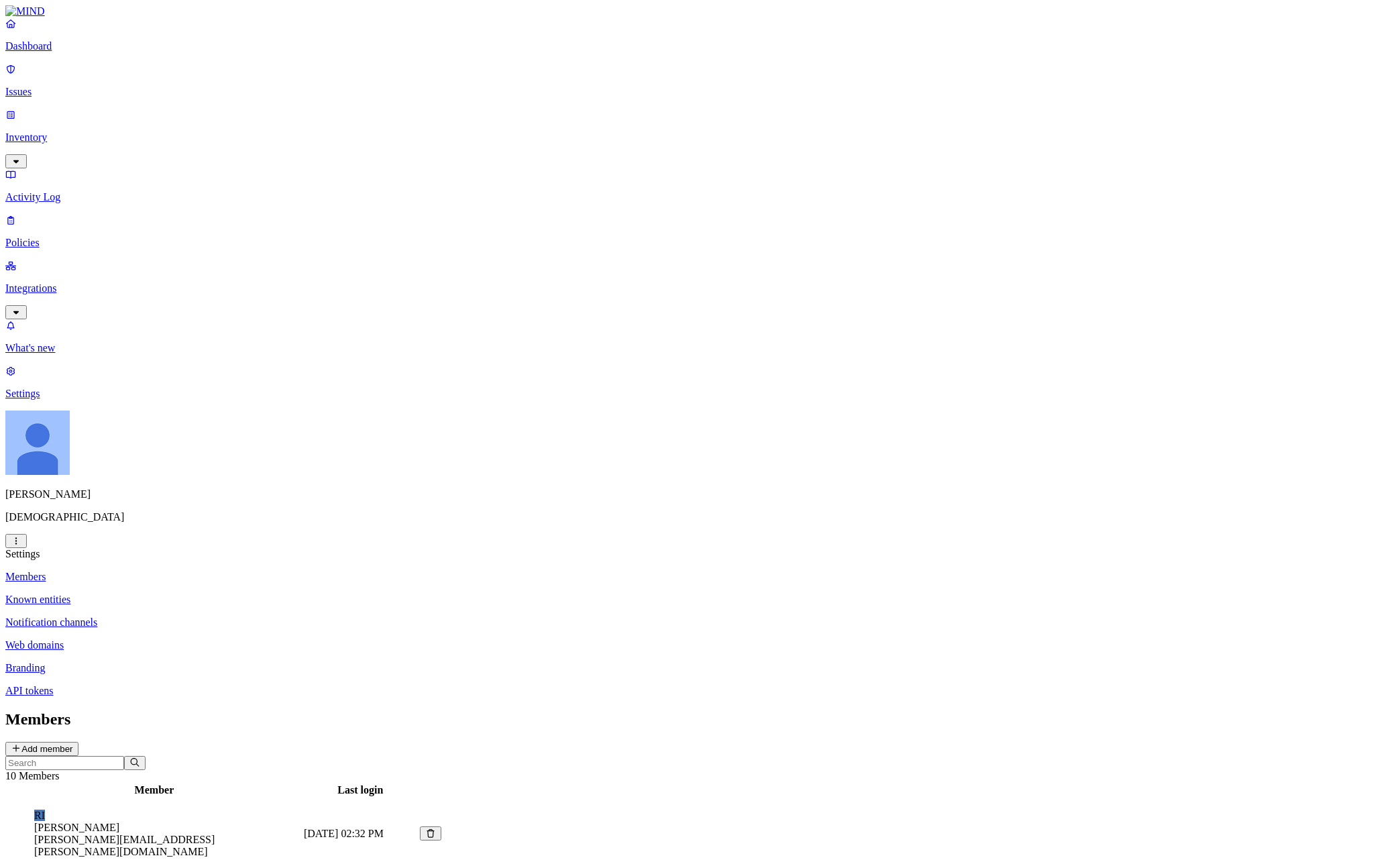
click at [197, 593] on p "Known entities" at bounding box center [694, 599] width 1376 height 12
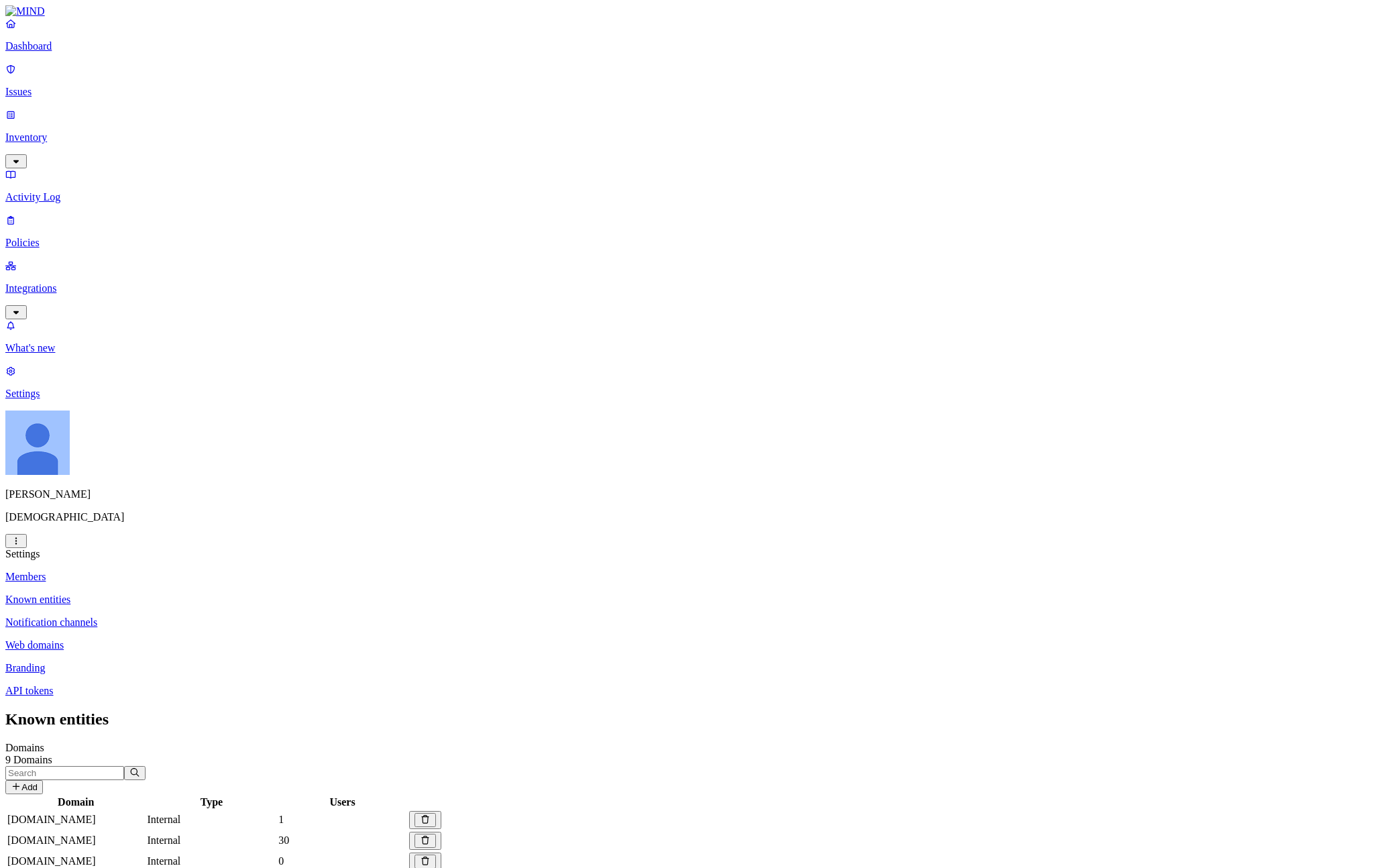
click at [670, 710] on div "Known entities Domains 9 Domains Add Domain Type Users [DOMAIN_NAME] Internal 1…" at bounding box center [694, 849] width 1376 height 277
click at [469, 710] on div "Known entities Domains 9 Domains Add Domain Type Users [DOMAIN_NAME] Internal 1…" at bounding box center [694, 849] width 1376 height 277
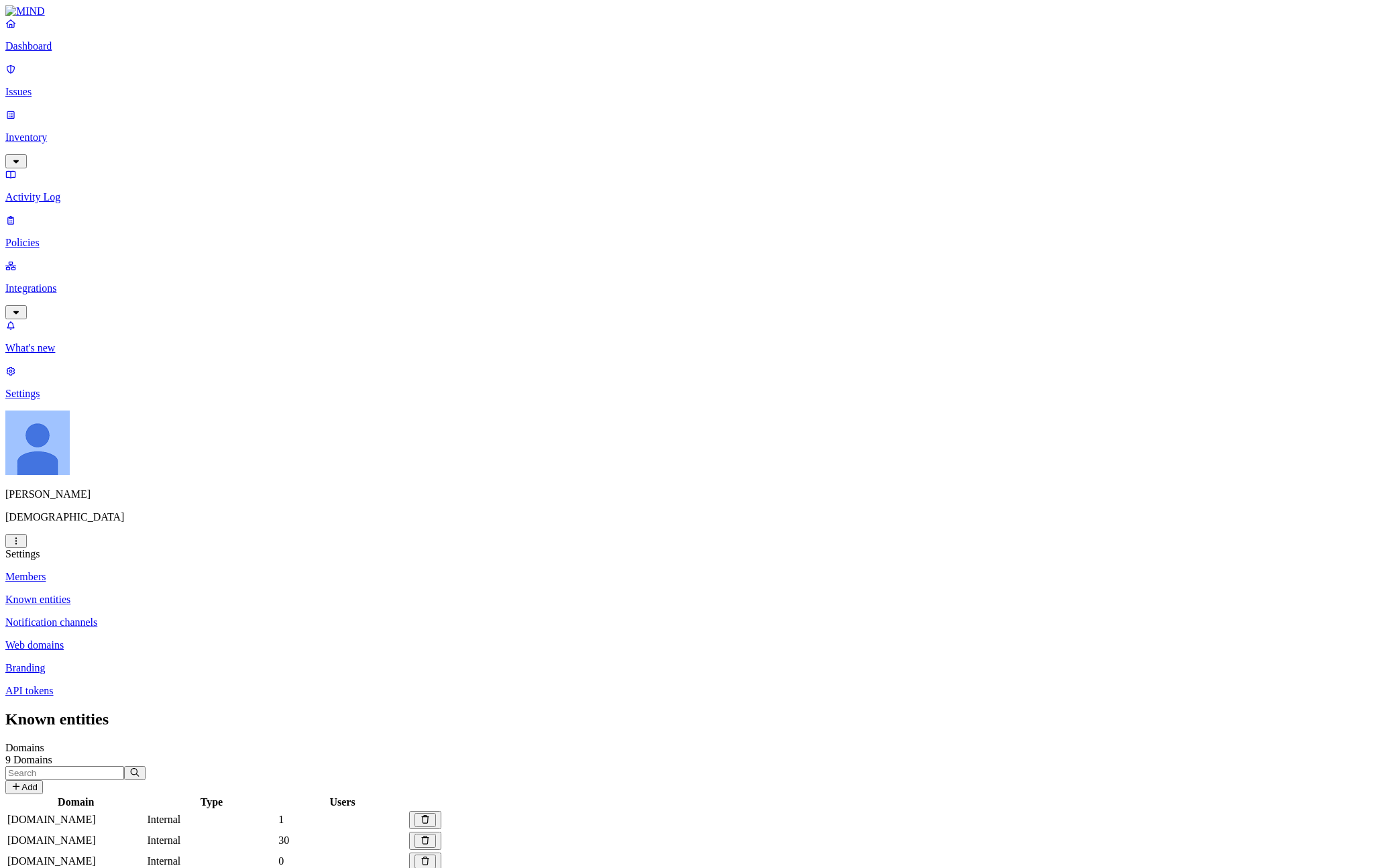
click at [469, 710] on div "Known entities Domains 9 Domains Add Domain Type Users [DOMAIN_NAME] Internal 1…" at bounding box center [694, 849] width 1376 height 277
click at [571, 710] on div "Known entities Domains 9 Domains Add Domain Type Users [DOMAIN_NAME] Internal 1…" at bounding box center [694, 849] width 1376 height 277
click at [43, 780] on button "Add" at bounding box center [24, 786] width 37 height 14
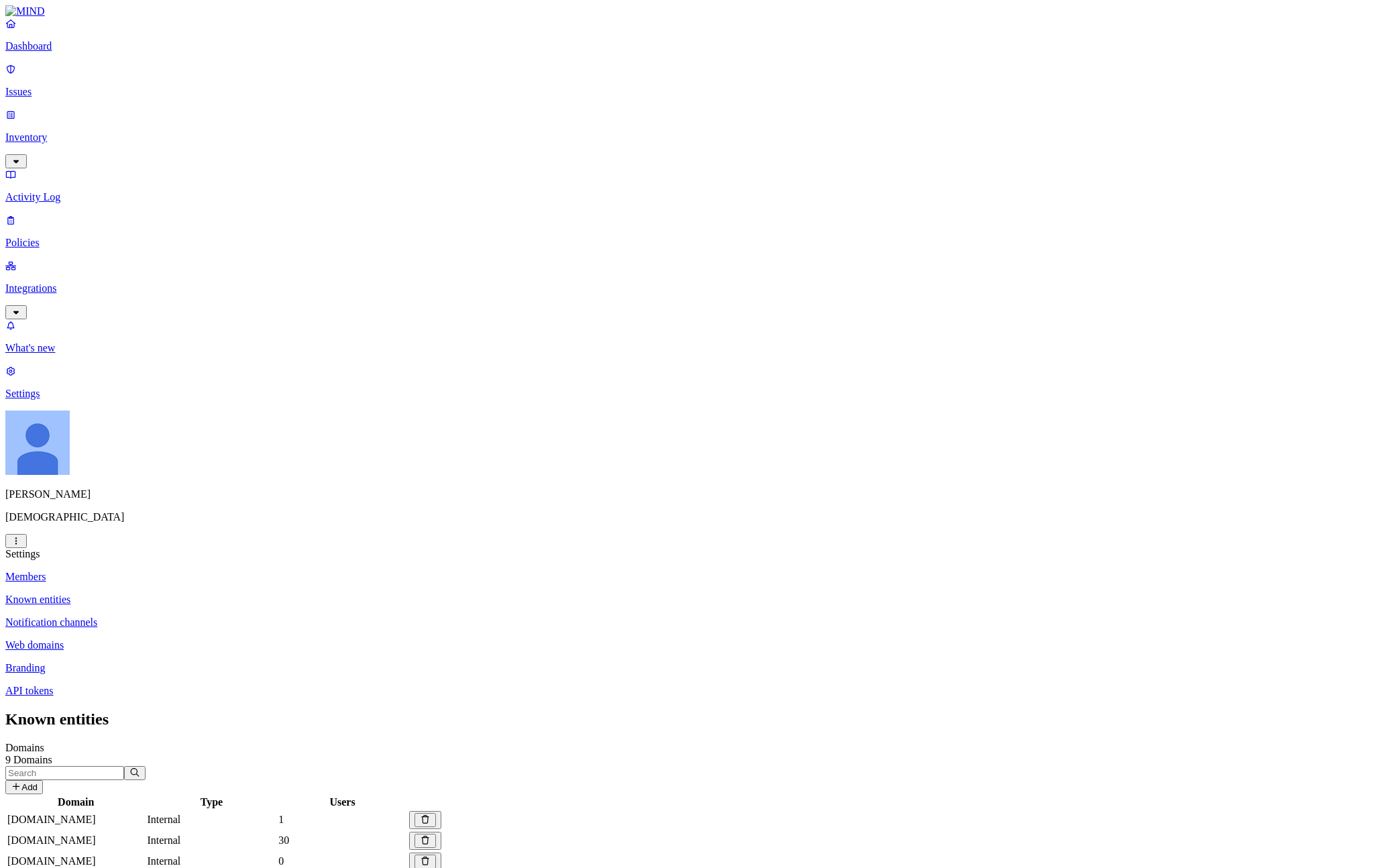
click at [1114, 710] on div "Known entities Domains 9 Domains Add Domain Type Users [DOMAIN_NAME] Internal 1…" at bounding box center [694, 849] width 1376 height 277
click at [409, 710] on div "Known entities Domains 9 Domains Add Domain Type Users [DOMAIN_NAME] Internal 1…" at bounding box center [694, 849] width 1376 height 277
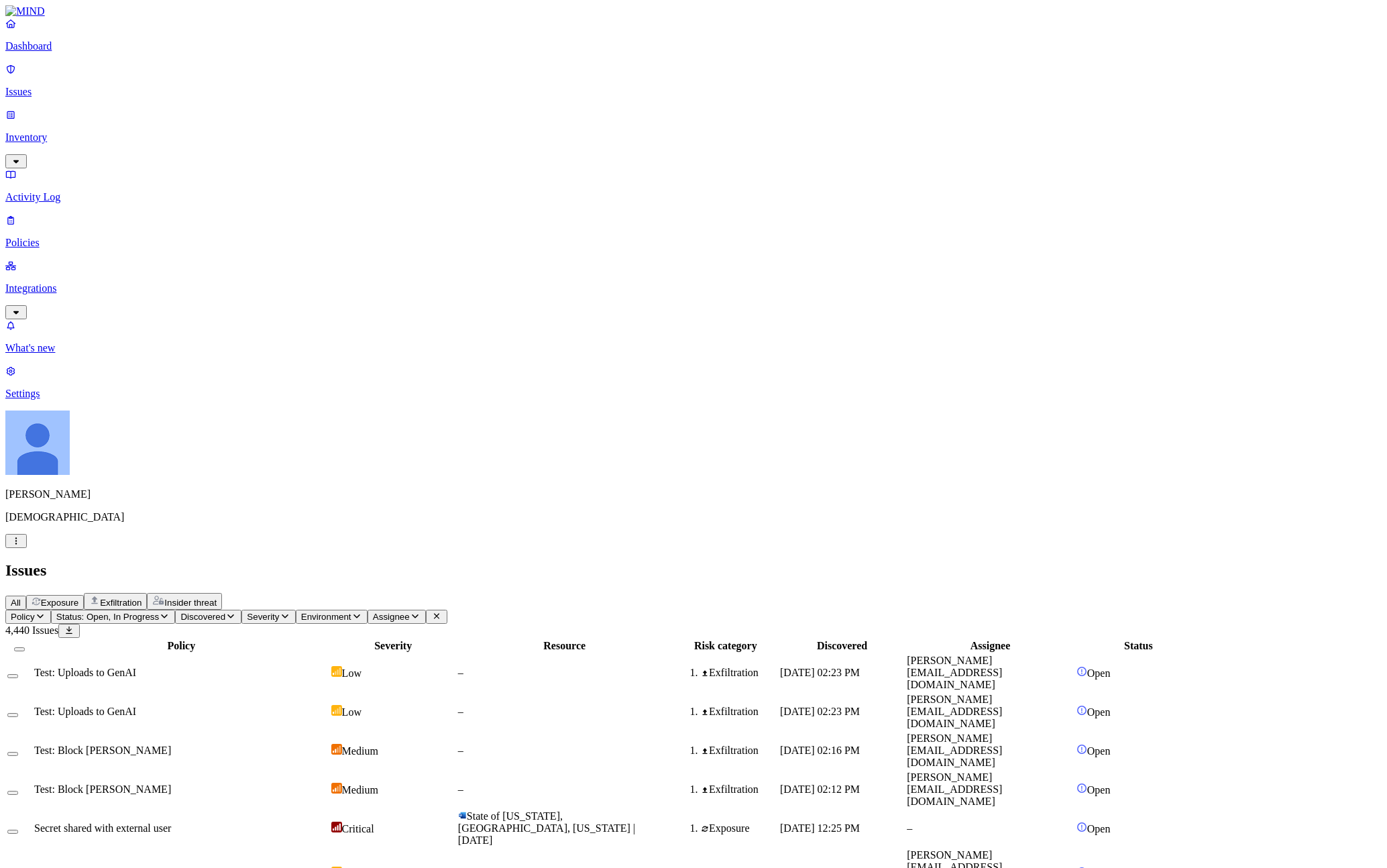
click at [328, 666] on div "Test: Uploads to GenAI" at bounding box center [181, 672] width 294 height 12
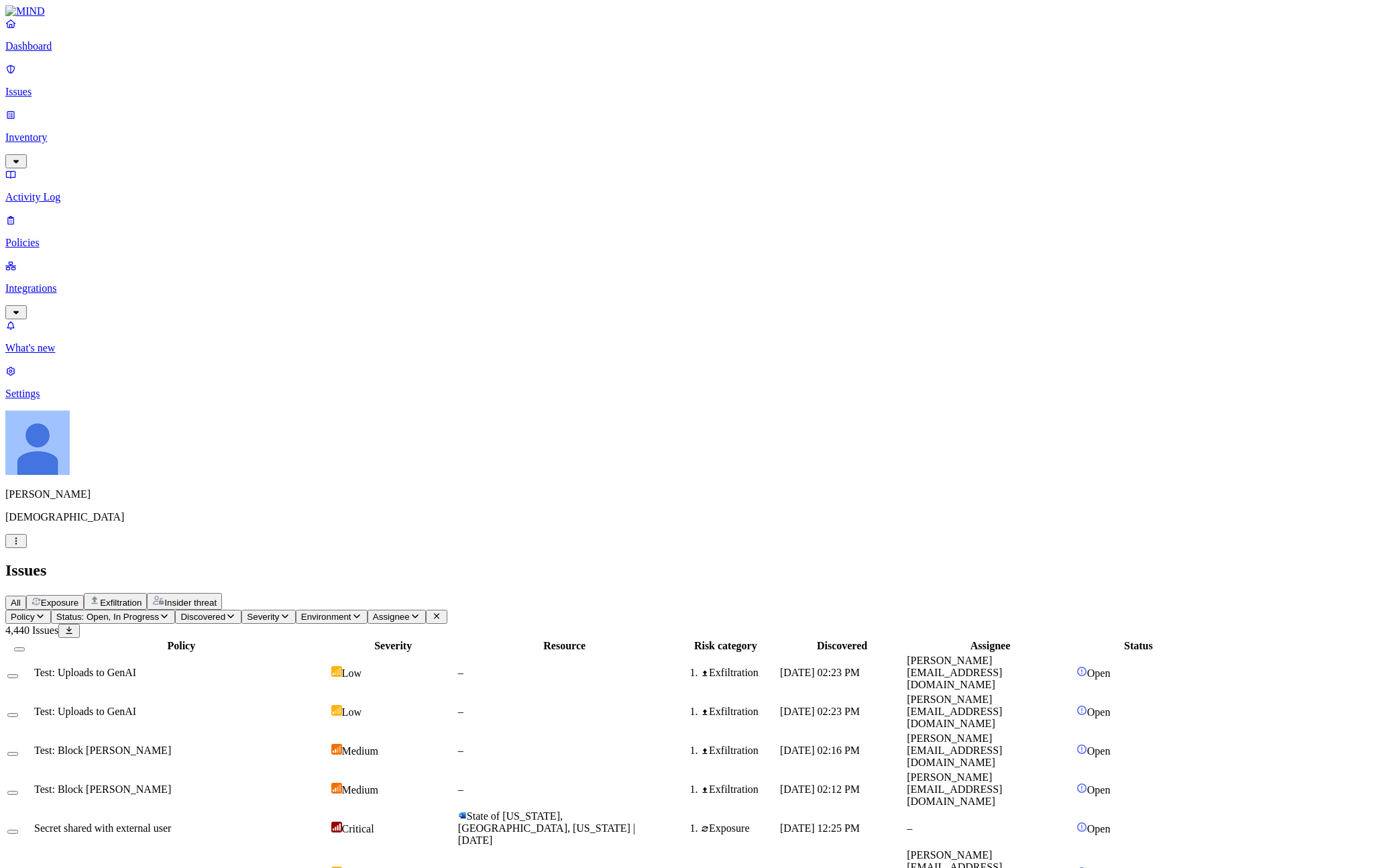
drag, startPoint x: 1147, startPoint y: 302, endPoint x: 1325, endPoint y: 302, distance: 178.0
drag, startPoint x: 1130, startPoint y: 346, endPoint x: 1274, endPoint y: 348, distance: 144.0
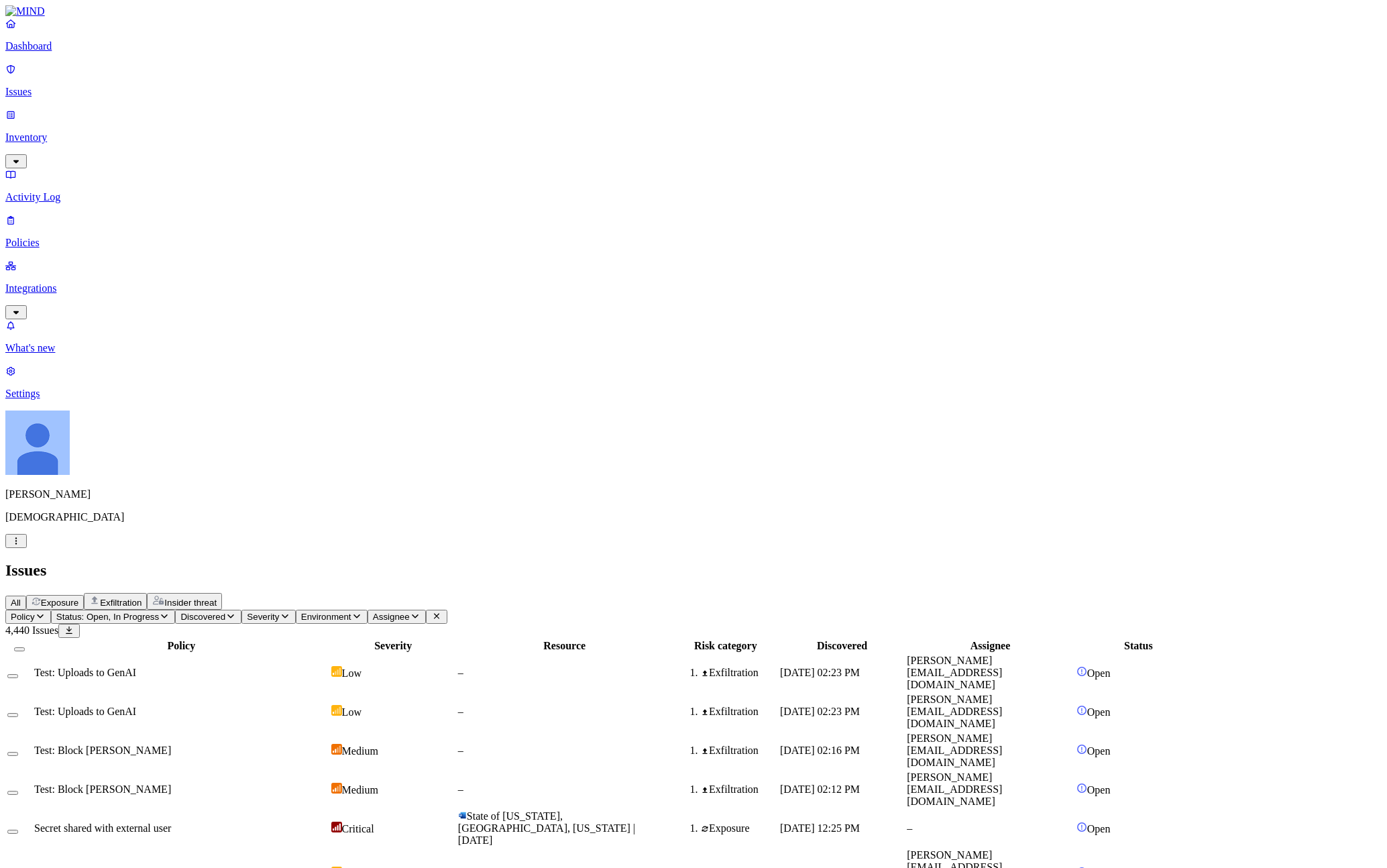
click at [82, 237] on p "Policies" at bounding box center [694, 242] width 1376 height 12
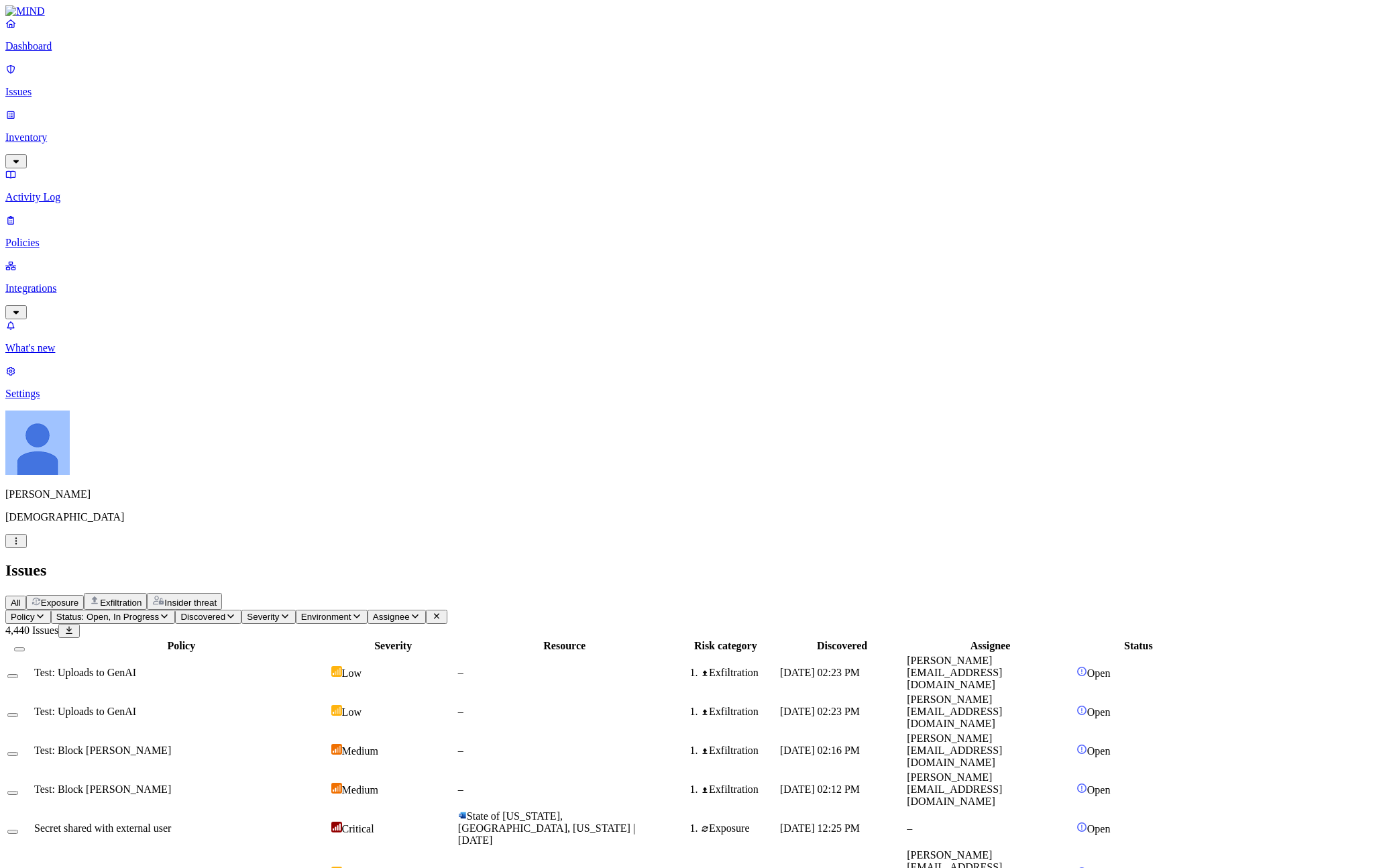
click at [328, 666] on div "Test: Uploads to GenAI" at bounding box center [181, 672] width 294 height 12
click at [567, 592] on div "All Exposure Exfiltration Insider threat" at bounding box center [694, 601] width 1376 height 17
click at [314, 732] on td "Test: Block [PERSON_NAME]" at bounding box center [181, 750] width 296 height 37
click at [715, 592] on div "All Exposure Exfiltration Insider threat" at bounding box center [694, 601] width 1376 height 17
click at [557, 592] on div "All Exposure Exfiltration Insider threat" at bounding box center [694, 601] width 1376 height 17
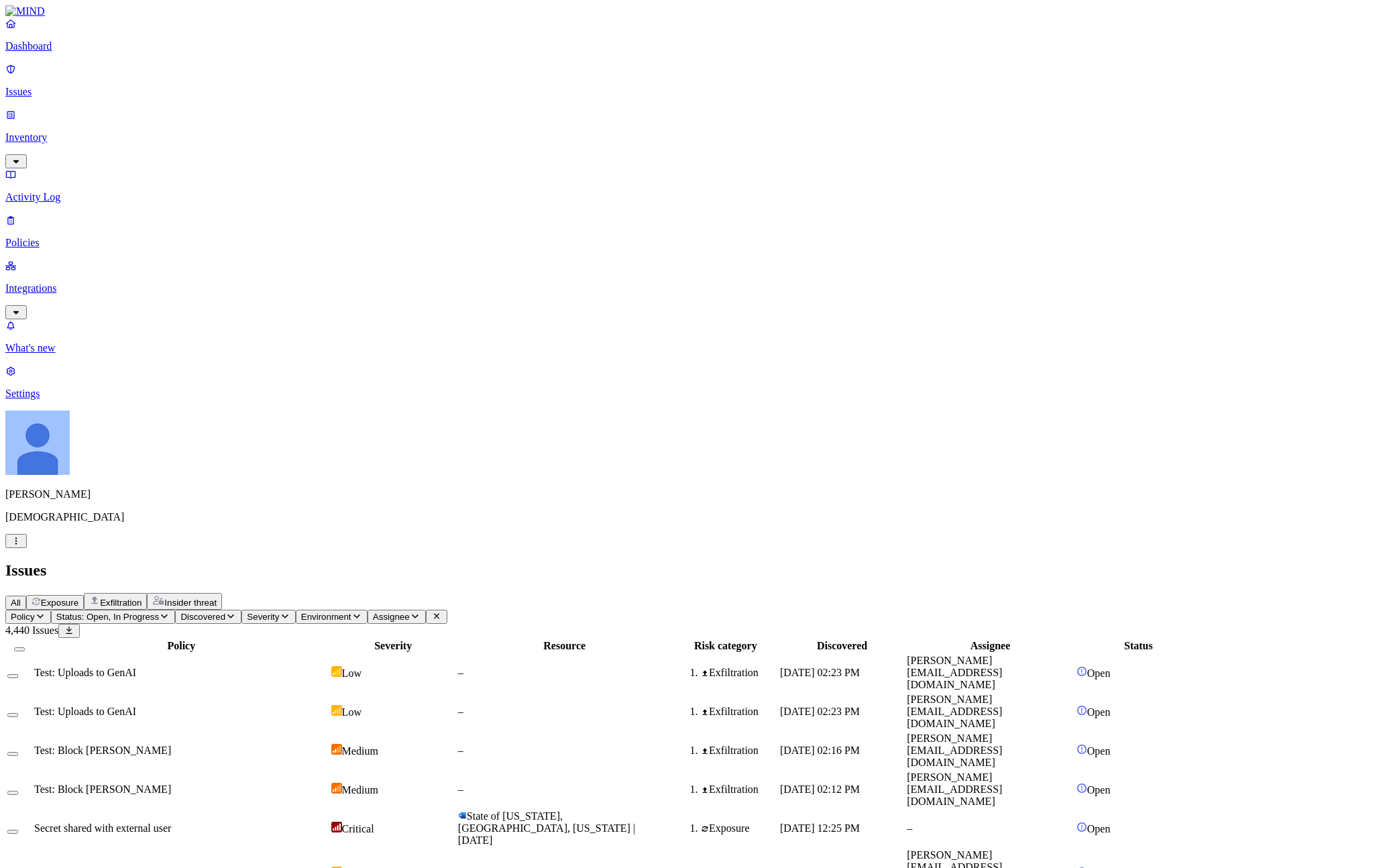
click at [837, 609] on header "Policy Status: Open, In Progress Discovered Severity Environment Assignee 4,440…" at bounding box center [694, 623] width 1376 height 28
click at [63, 131] on p "Inventory" at bounding box center [694, 137] width 1376 height 12
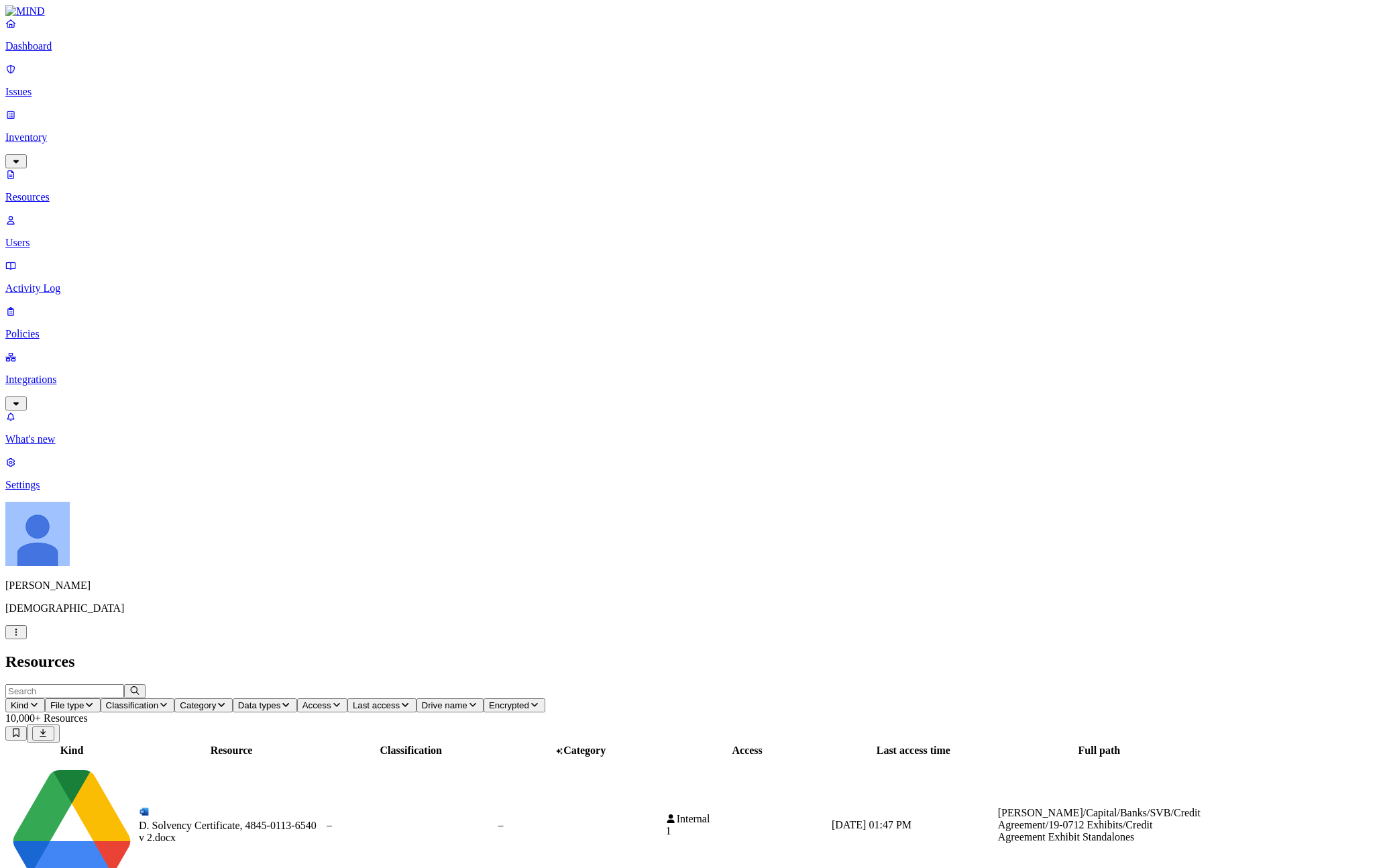
click at [216, 700] on span "Category" at bounding box center [198, 705] width 36 height 10
click at [477, 212] on div "Payroll Report" at bounding box center [477, 224] width 0 height 24
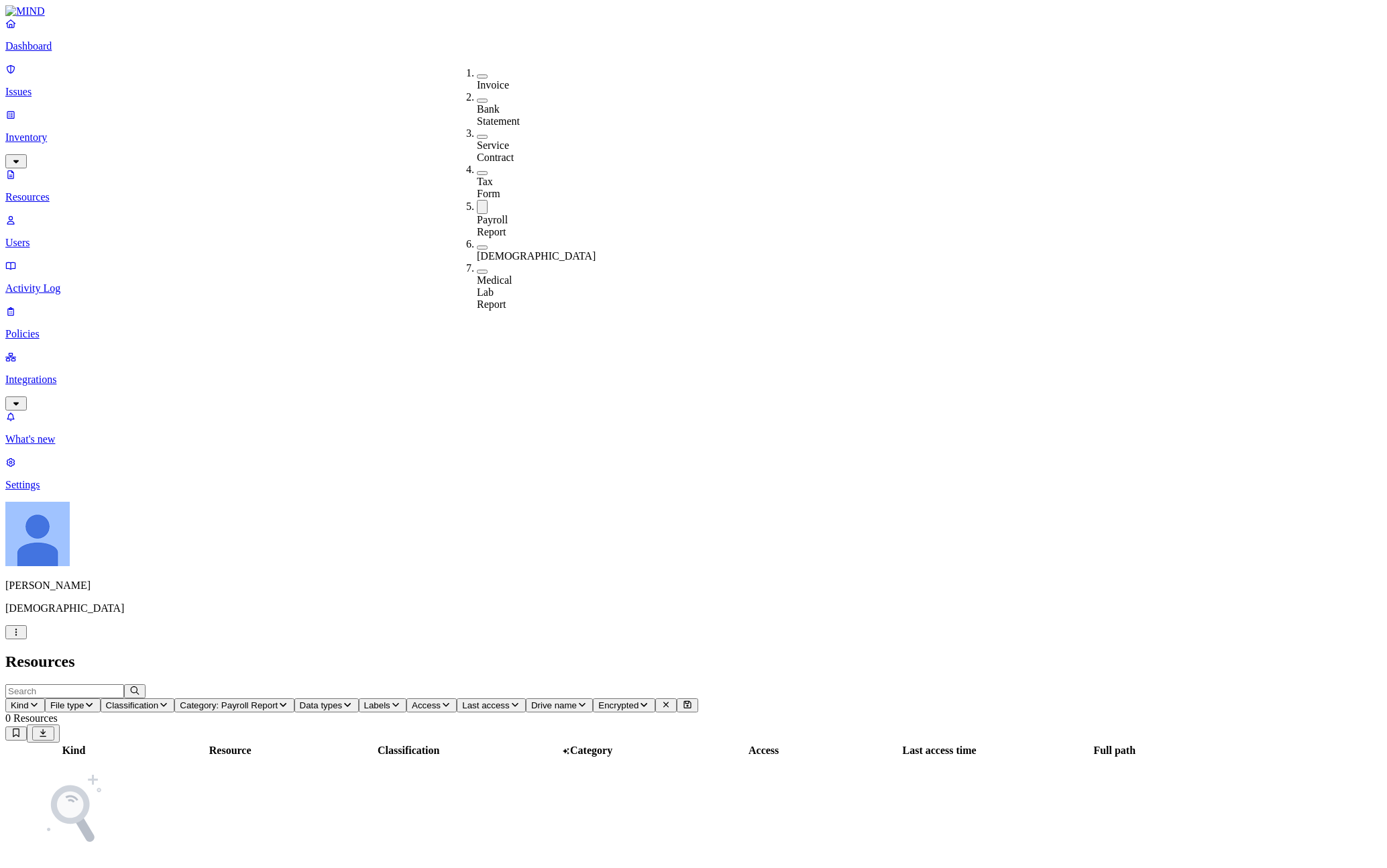
click at [477, 214] on div "Payroll Report" at bounding box center [477, 226] width 0 height 24
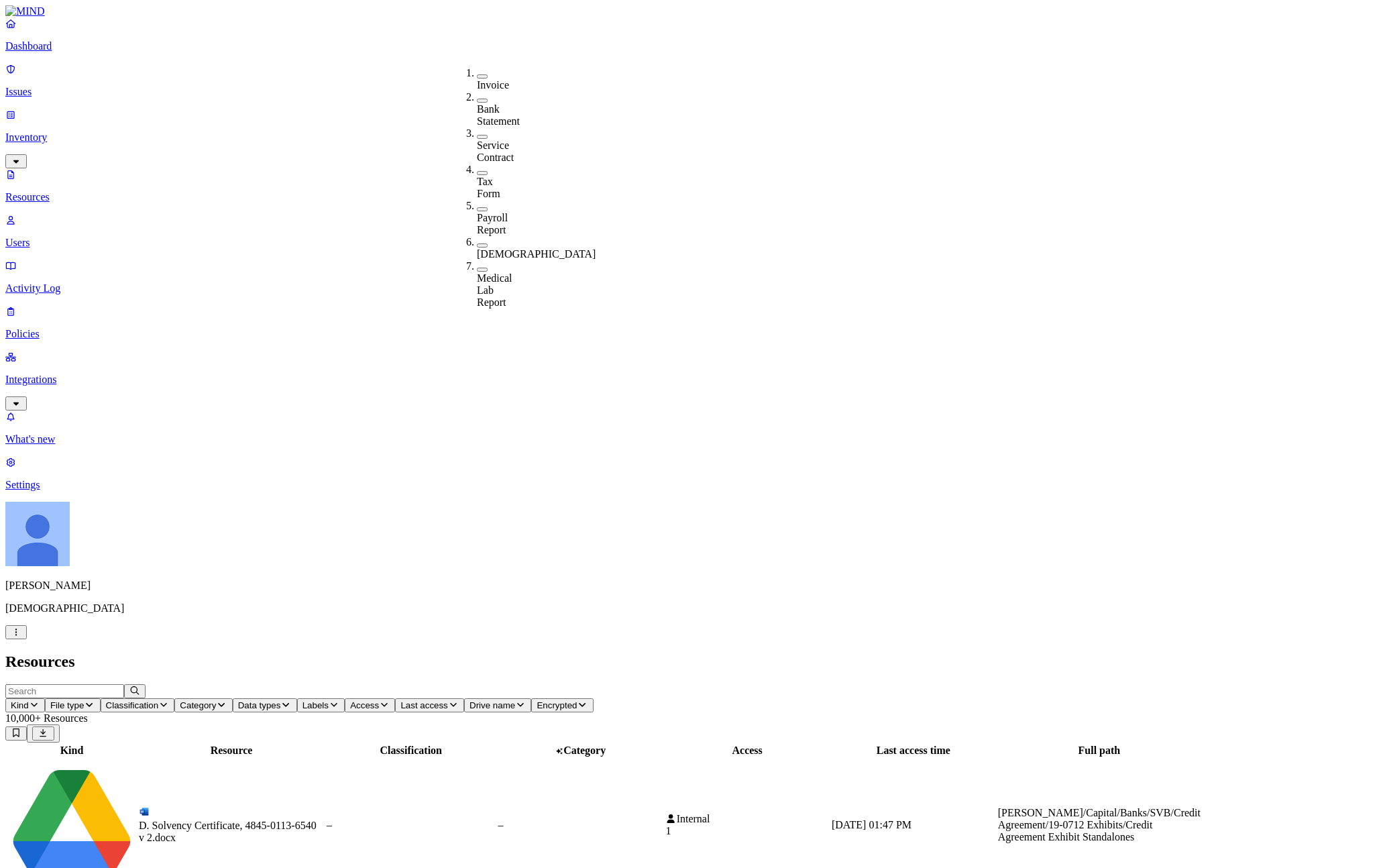
click at [477, 164] on div "Tax Form" at bounding box center [477, 182] width 0 height 36
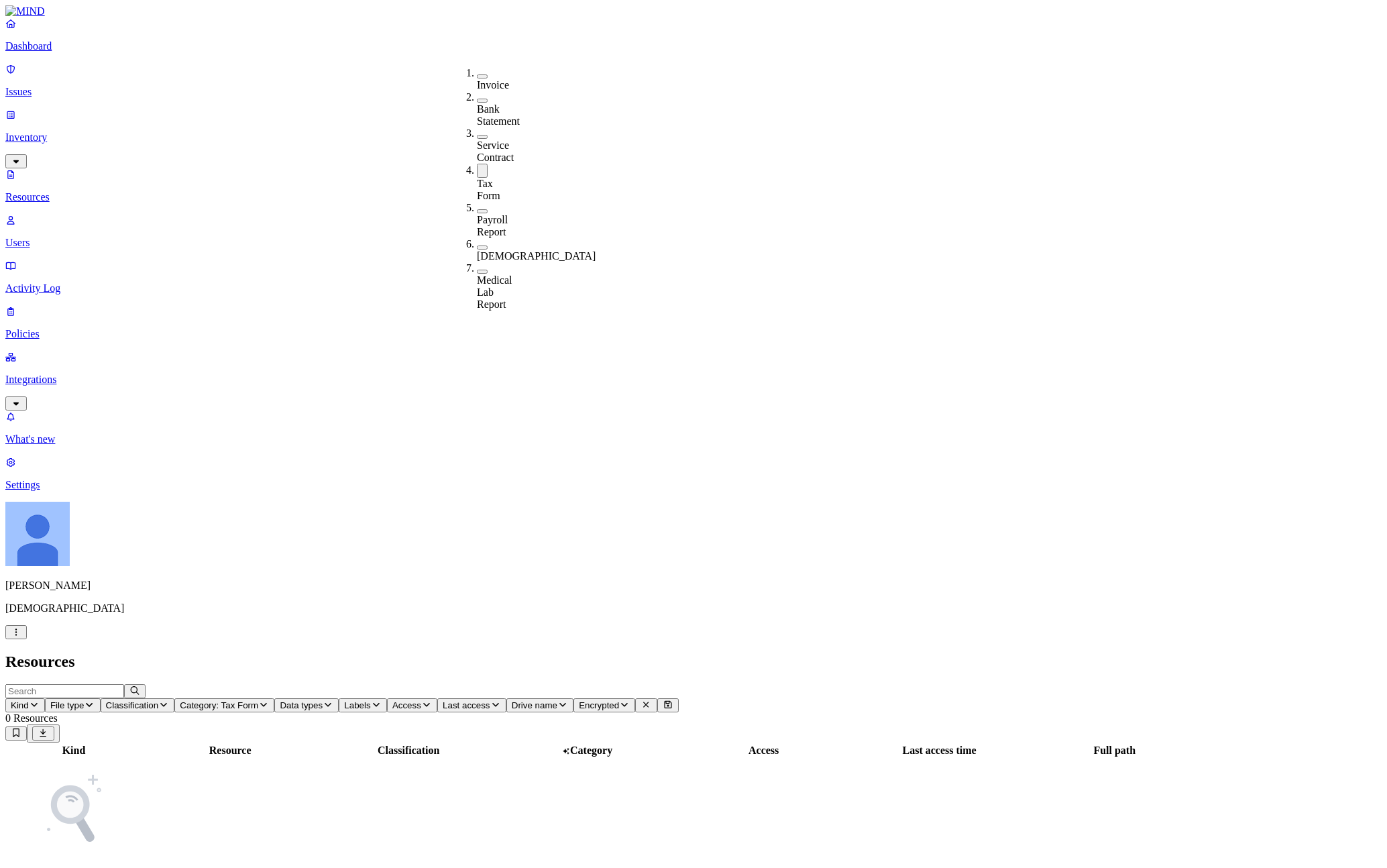
click at [477, 164] on div "Tax Form" at bounding box center [477, 182] width 0 height 38
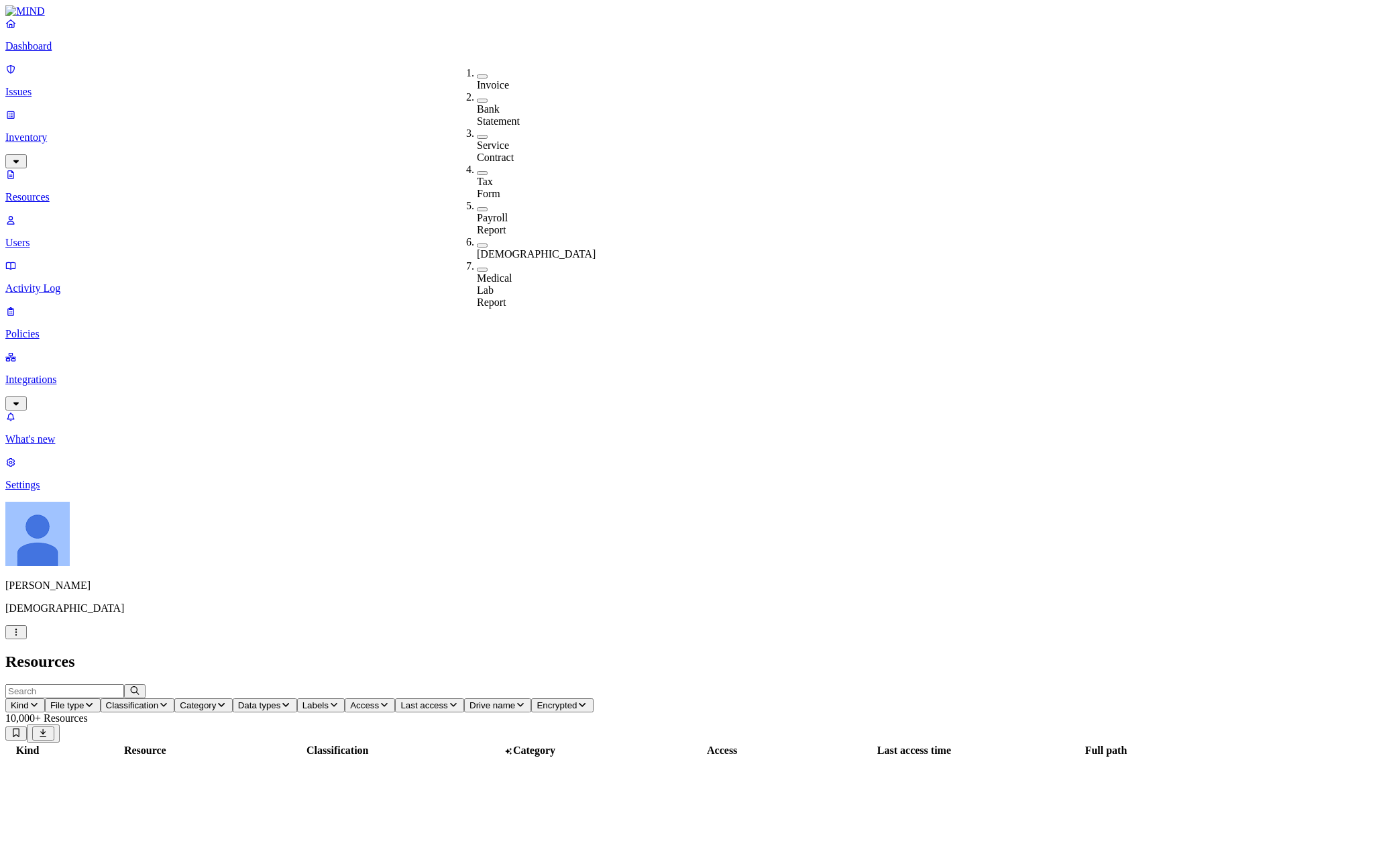
click at [477, 164] on div "Tax Form" at bounding box center [477, 182] width 0 height 36
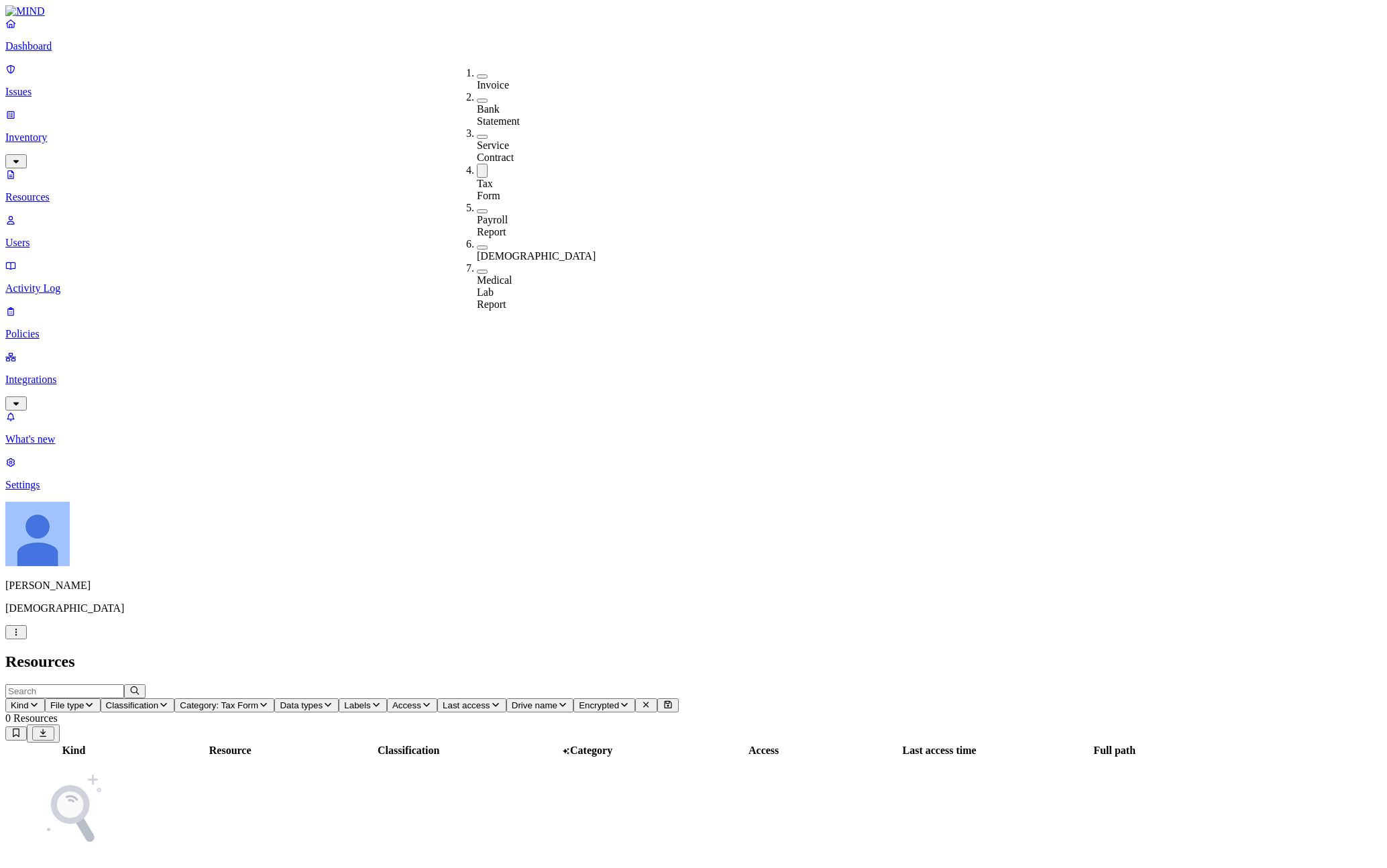
click at [477, 127] on div "Service Contract" at bounding box center [477, 145] width 0 height 36
click at [477, 180] on div "Tax Form" at bounding box center [477, 192] width 0 height 24
click at [477, 103] on div "Bank Statement" at bounding box center [477, 115] width 0 height 24
click at [477, 143] on div "Service Contract" at bounding box center [477, 156] width 0 height 24
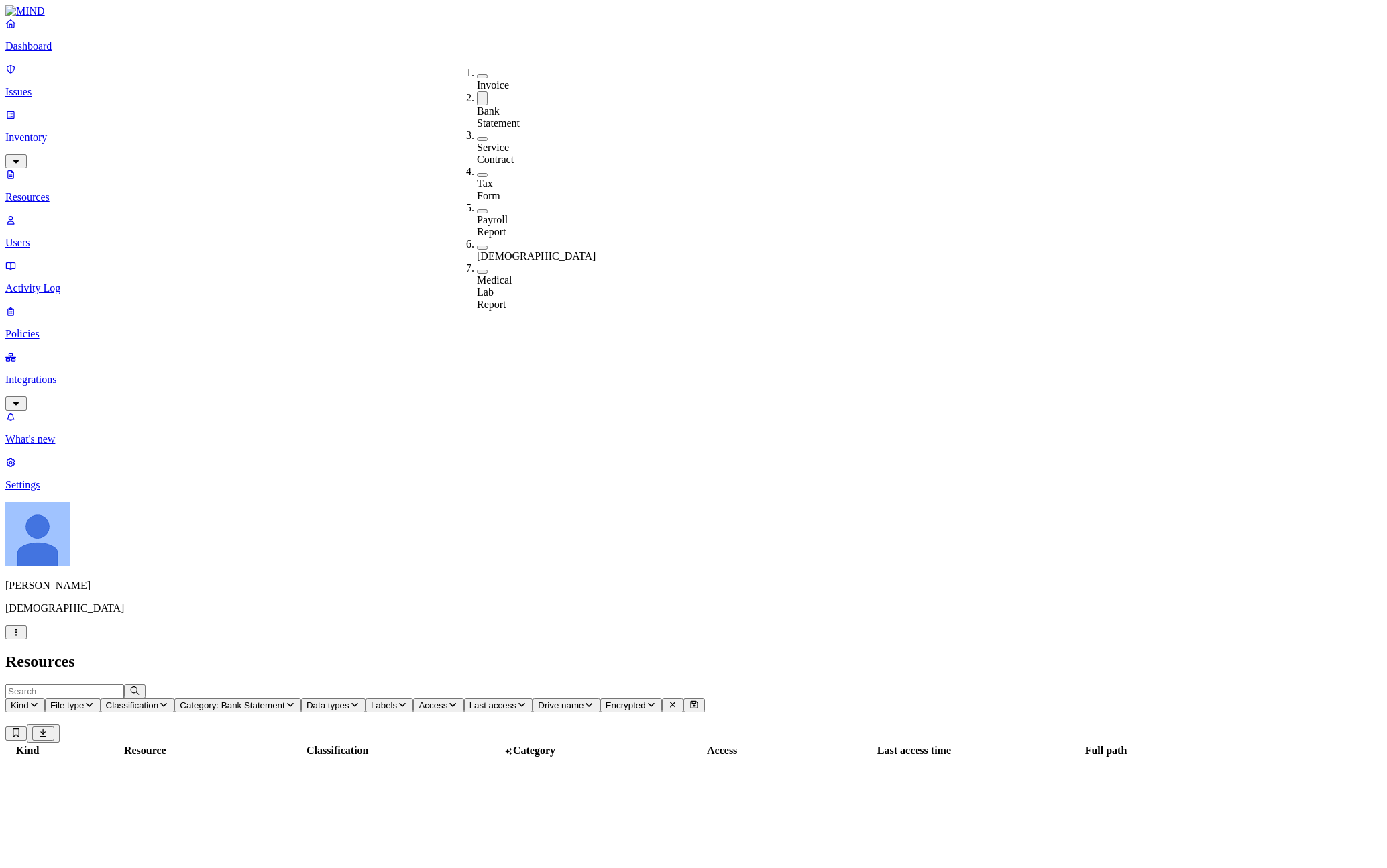
click at [477, 67] on div "Invoice" at bounding box center [477, 79] width 0 height 24
click at [477, 107] on div "Bank Statement" at bounding box center [477, 119] width 0 height 24
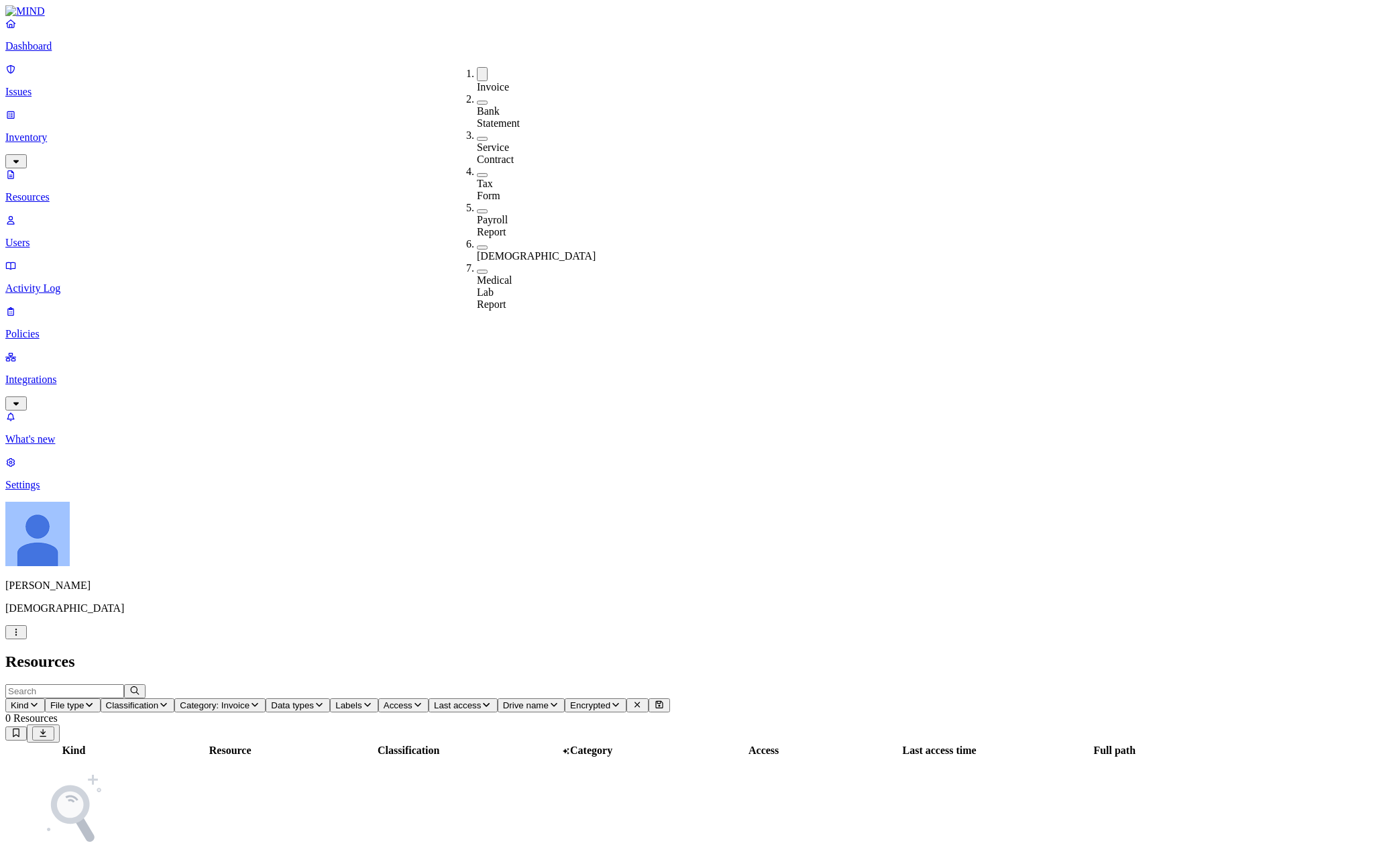
click at [477, 274] on div "Medical Lab Report" at bounding box center [477, 292] width 0 height 36
click at [477, 276] on div "Medical Lab Report" at bounding box center [477, 294] width 0 height 36
click at [477, 81] on div "Invoice" at bounding box center [477, 87] width 0 height 12
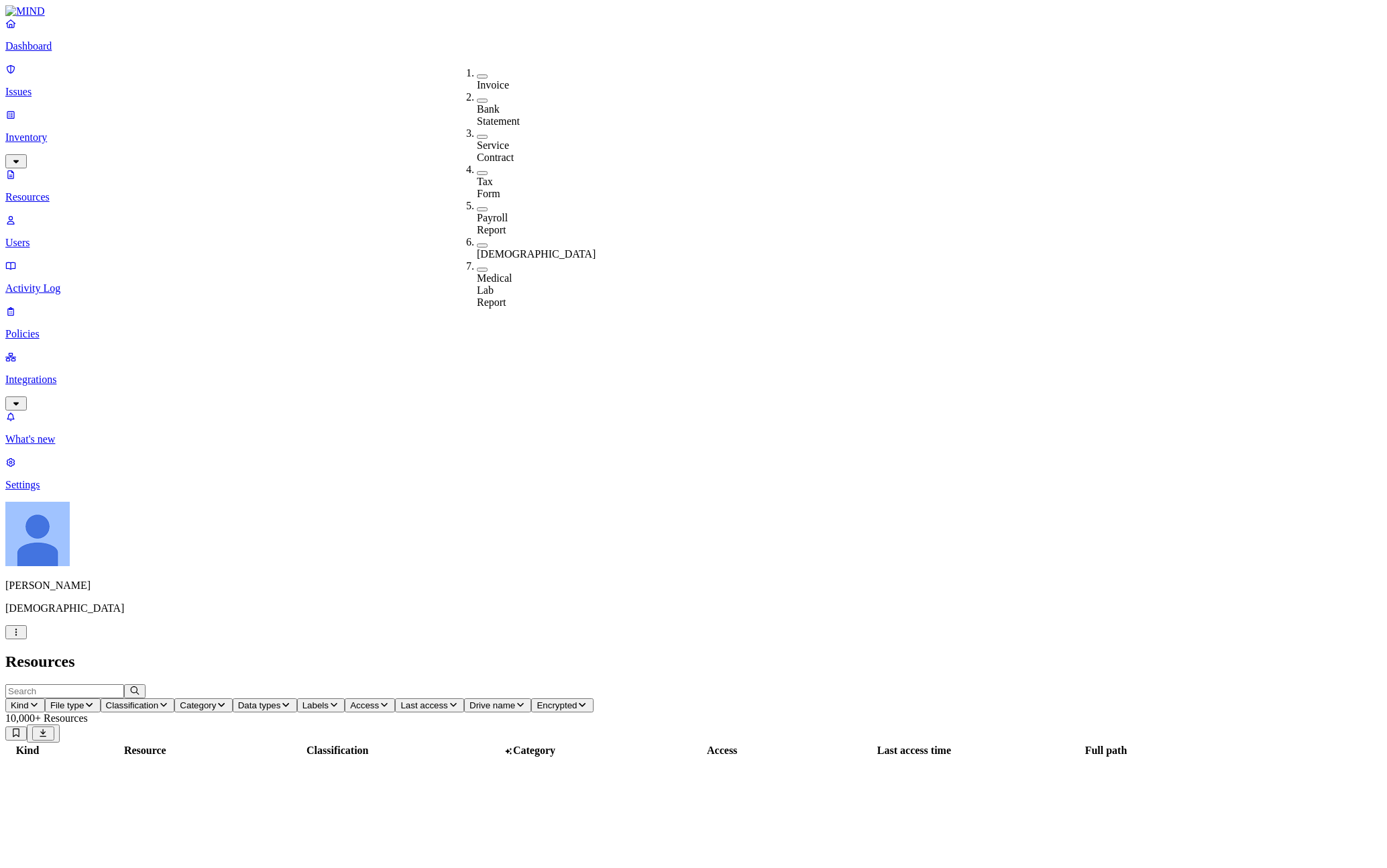
click at [529, 652] on header "Resources" at bounding box center [694, 661] width 1376 height 18
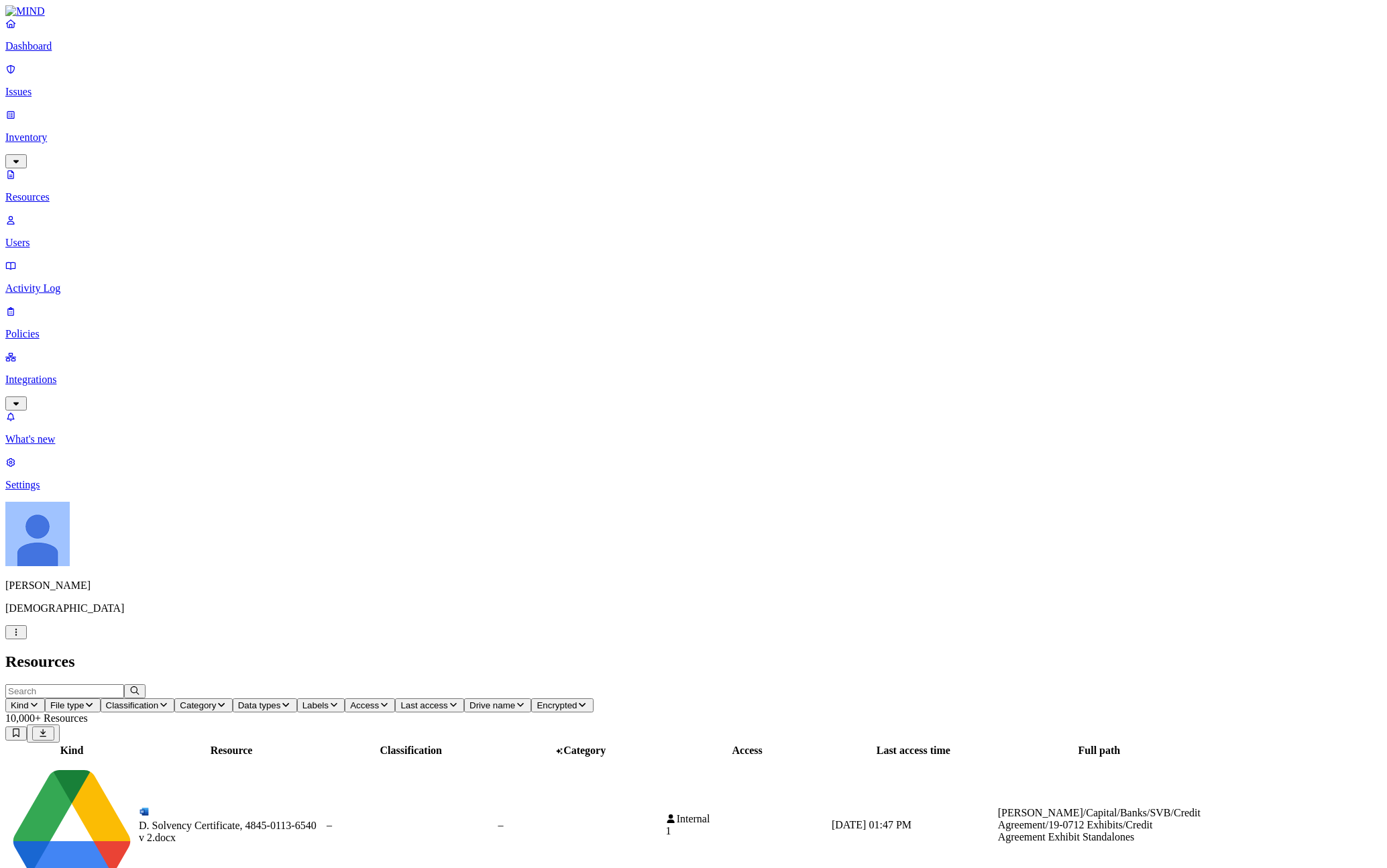
scroll to position [67, 0]
click at [51, 282] on p "Activity Log" at bounding box center [694, 288] width 1376 height 12
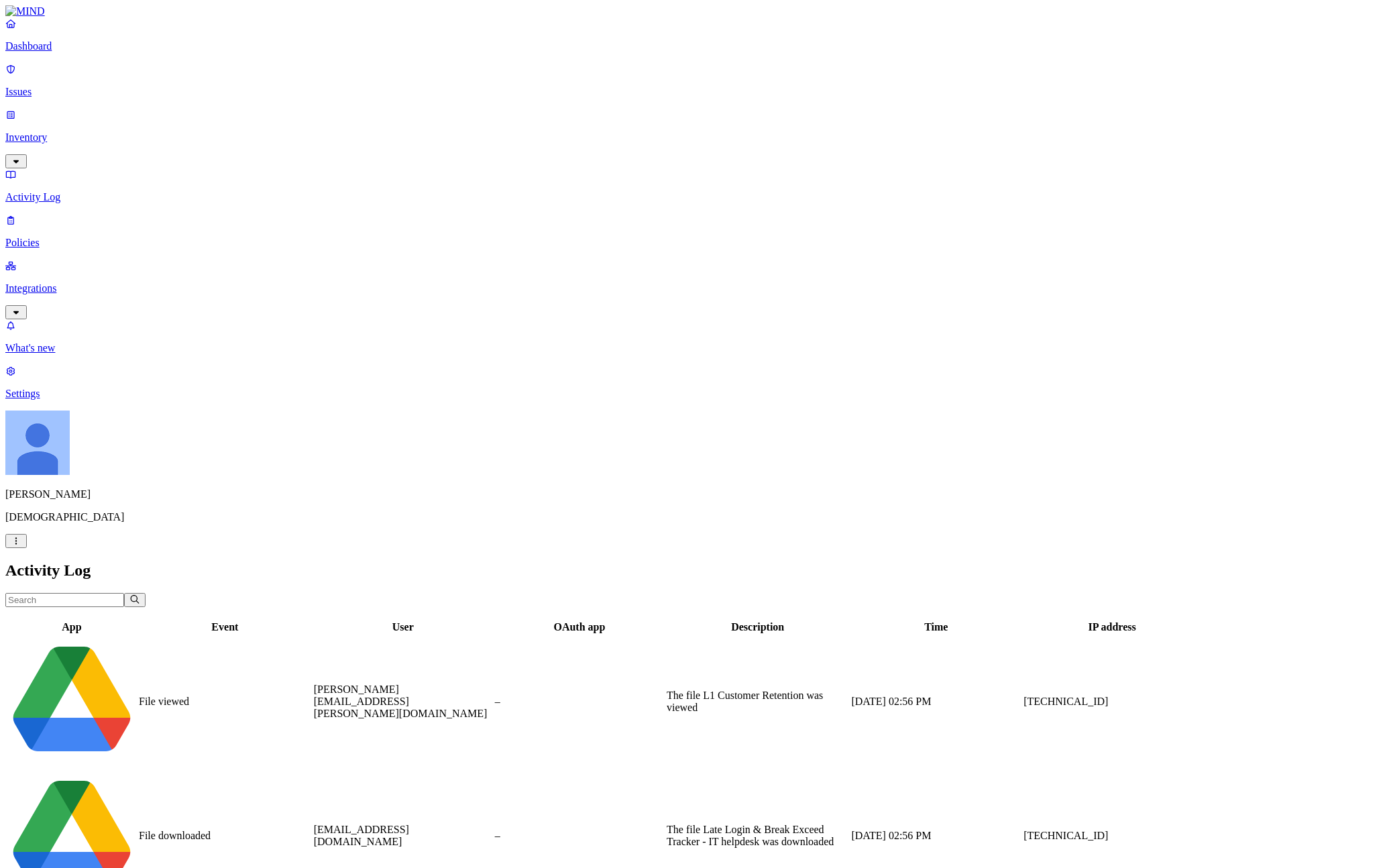
click at [59, 237] on p "Policies" at bounding box center [694, 242] width 1376 height 12
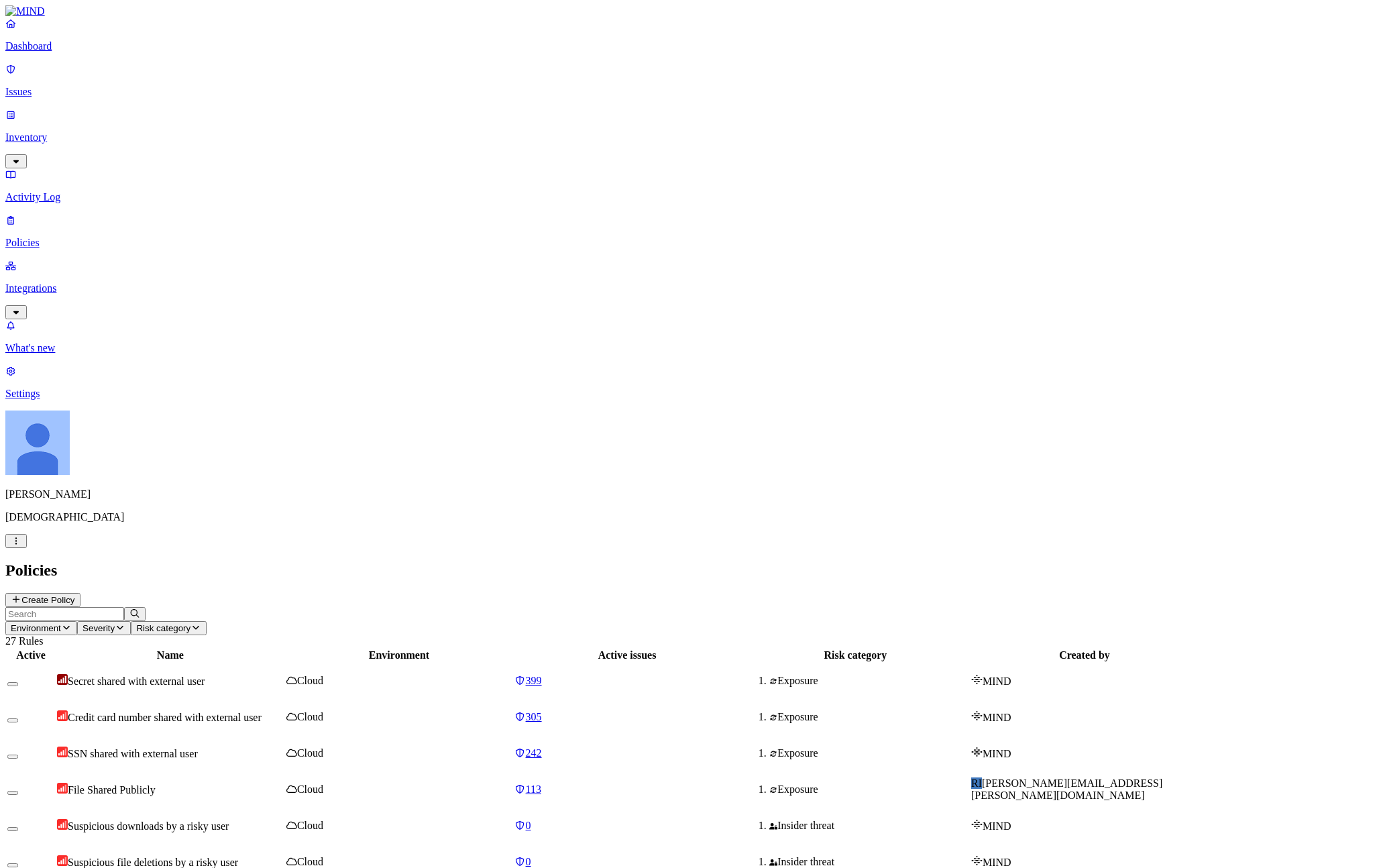
click at [36, 86] on p "Issues" at bounding box center [694, 92] width 1376 height 12
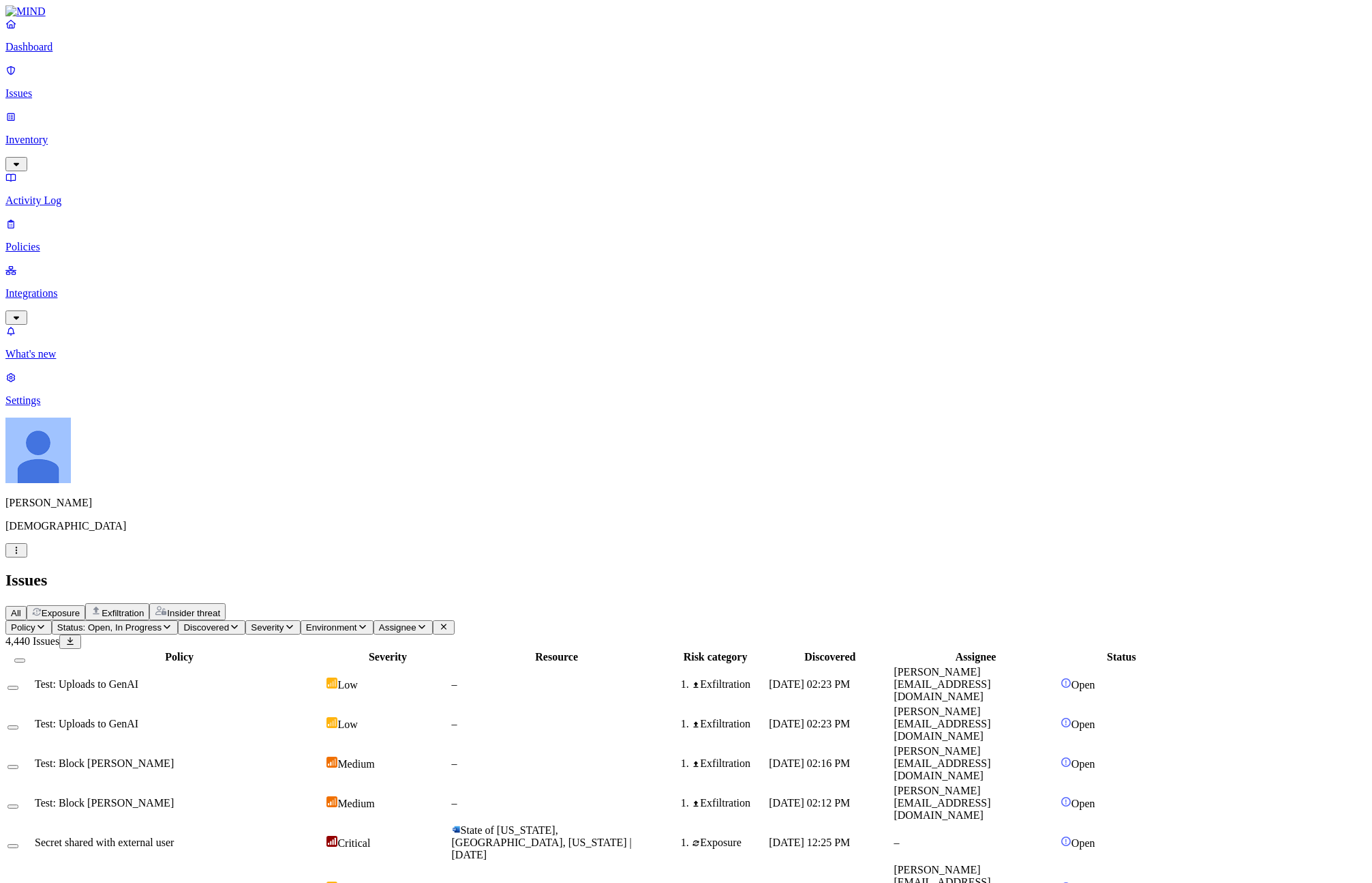
click at [566, 603] on div "All Exposure Exfiltration Insider threat" at bounding box center [686, 611] width 1361 height 17
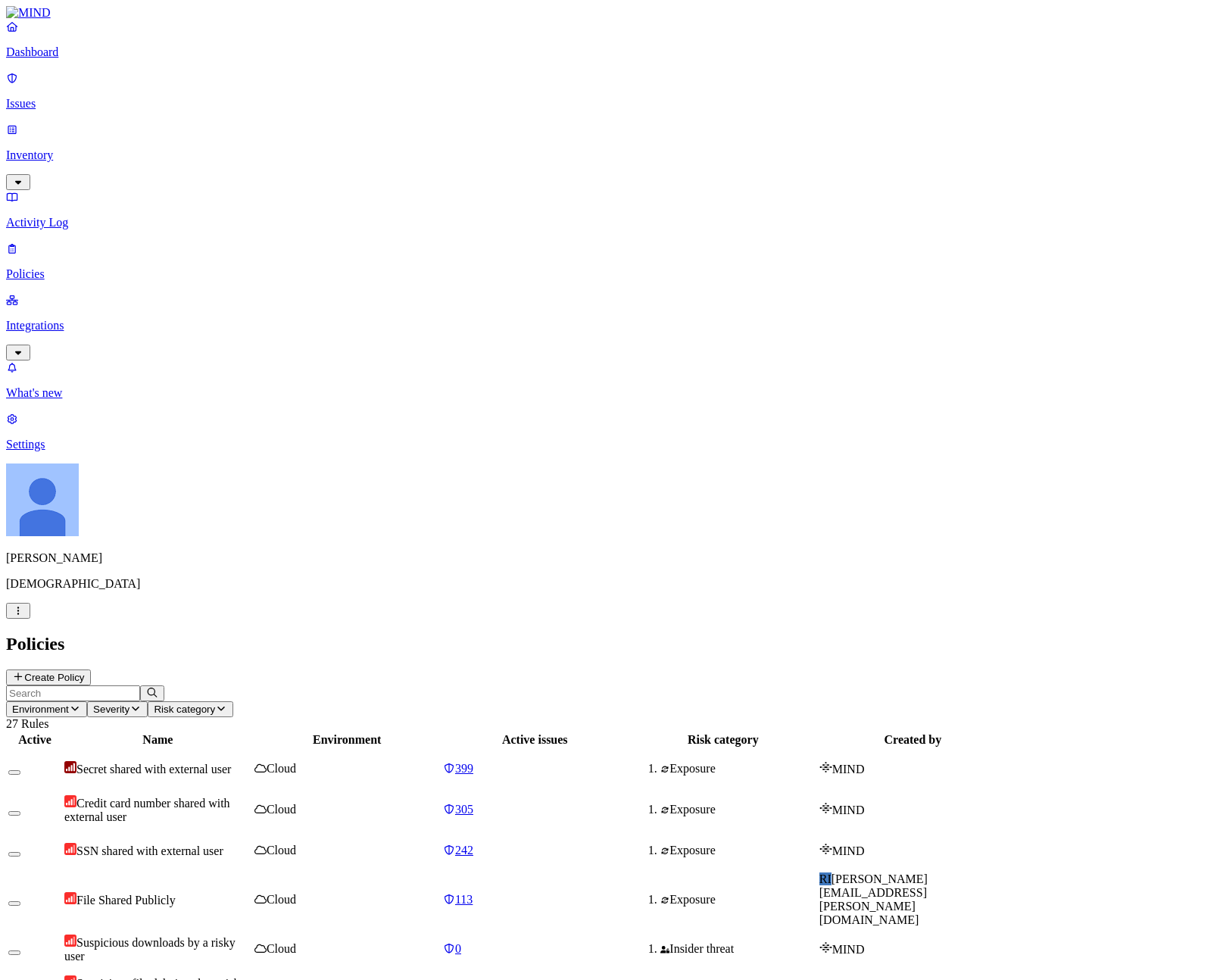
click at [80, 97] on p "Issues" at bounding box center [610, 103] width 1208 height 14
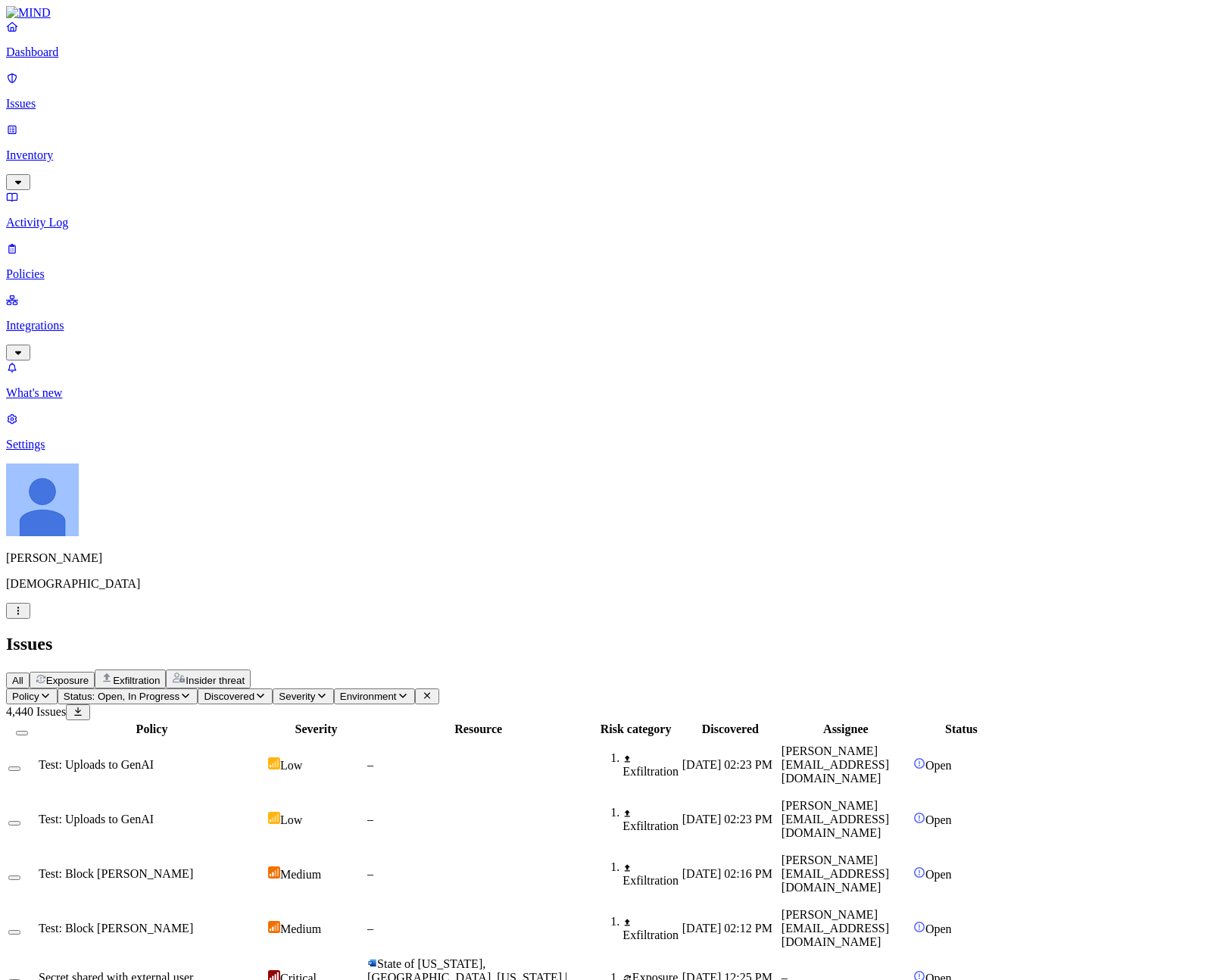
click at [328, 690] on icon "button" at bounding box center [321, 695] width 12 height 10
click at [609, 633] on div "Issues" at bounding box center [610, 643] width 1208 height 20
click at [396, 690] on span "Environment" at bounding box center [368, 695] width 57 height 11
click at [623, 669] on div "All Exposure Exfiltration Insider threat" at bounding box center [610, 678] width 1208 height 19
click at [89, 148] on p "Inventory" at bounding box center [610, 155] width 1208 height 14
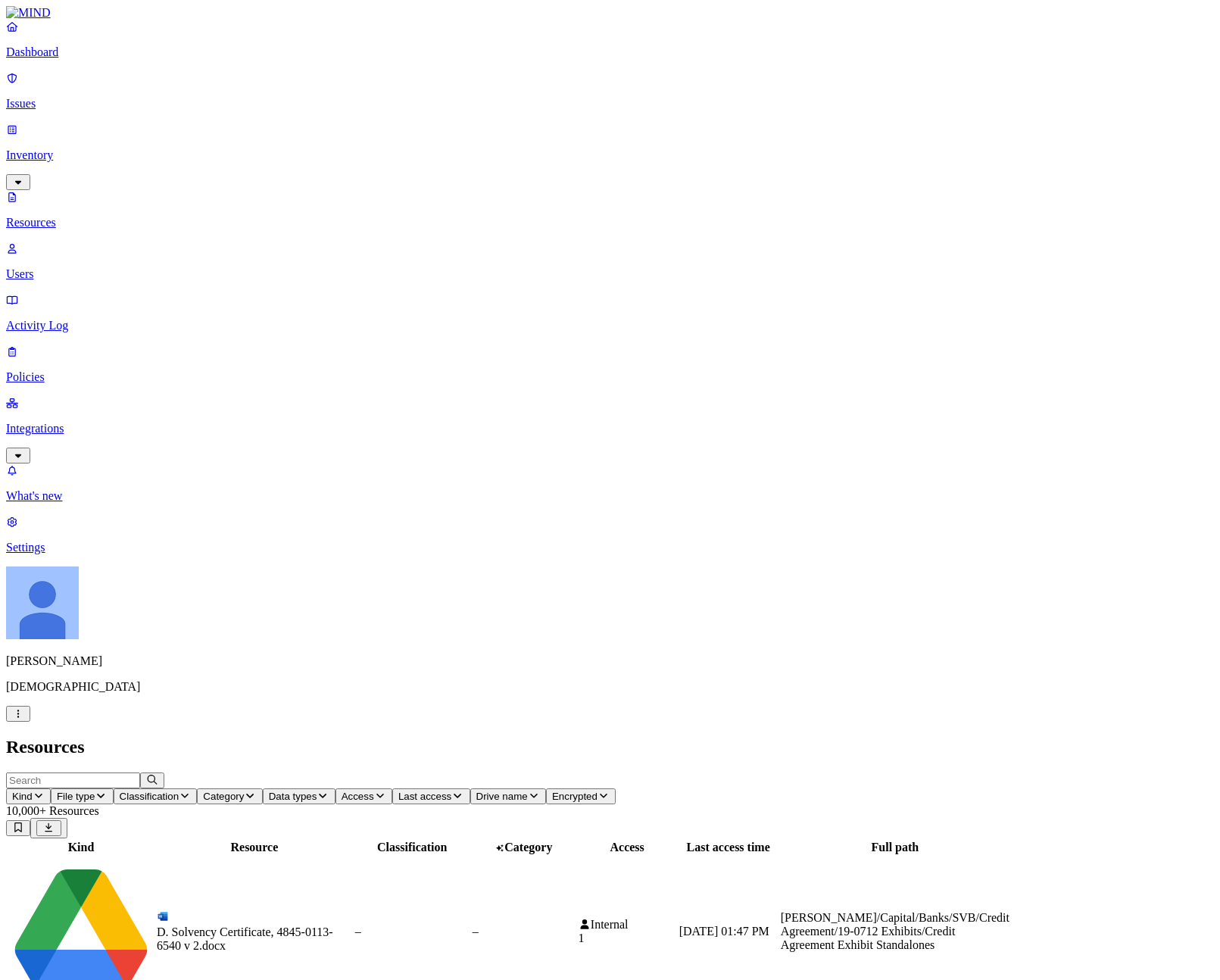
click at [33, 791] on span "Kind" at bounding box center [22, 796] width 20 height 11
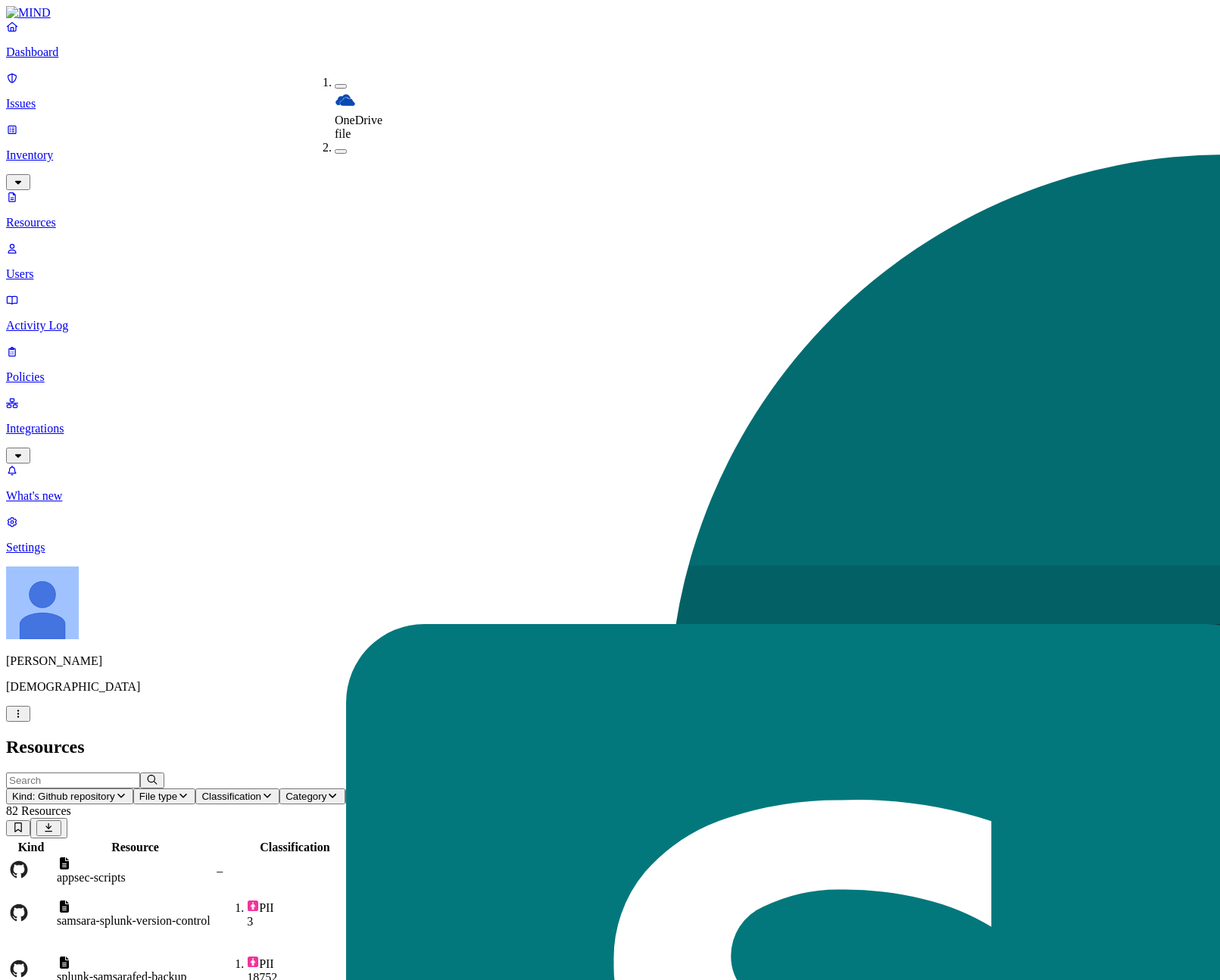
click at [344, 788] on button "Category" at bounding box center [311, 795] width 65 height 16
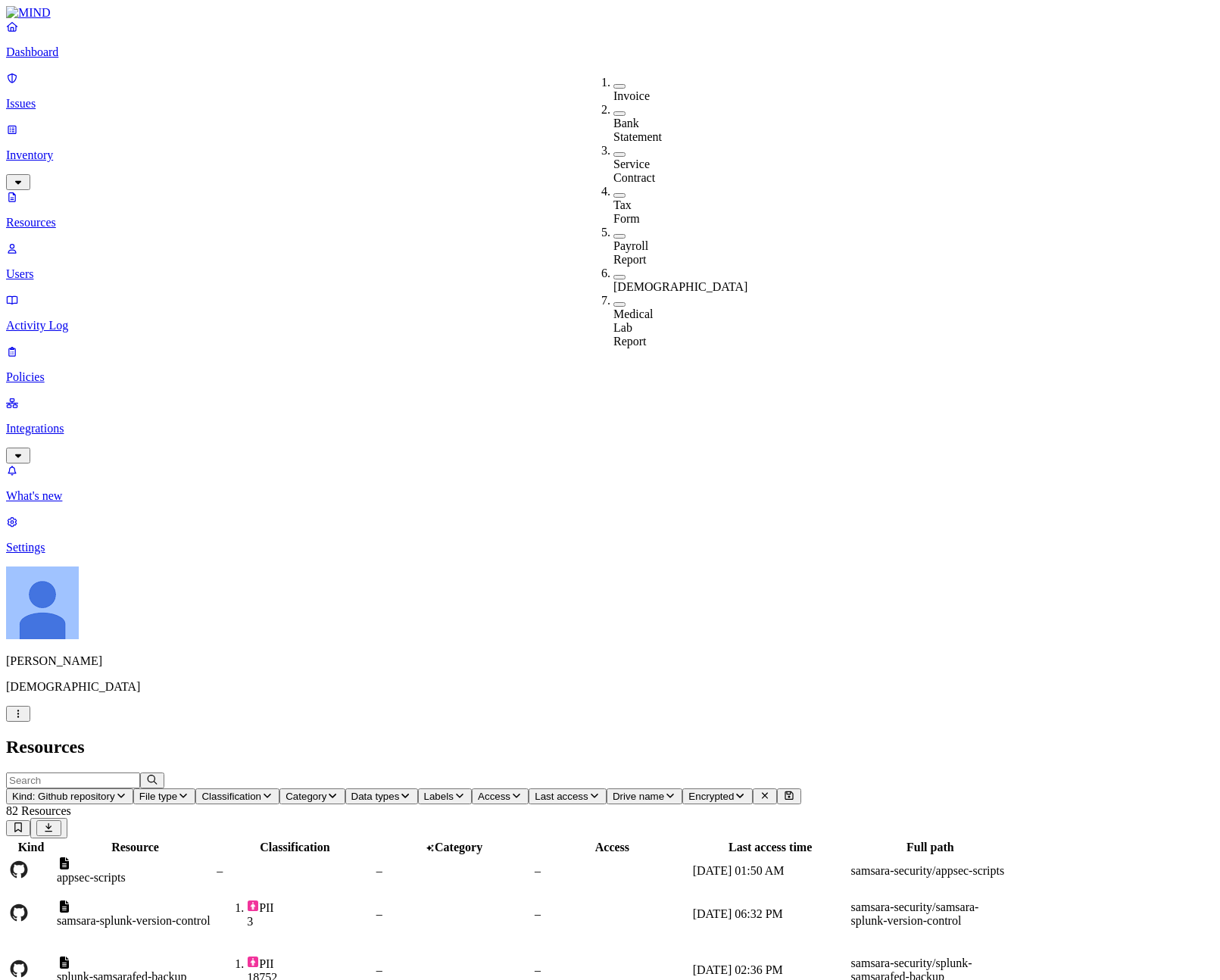
click at [279, 788] on button "Classification" at bounding box center [237, 795] width 84 height 16
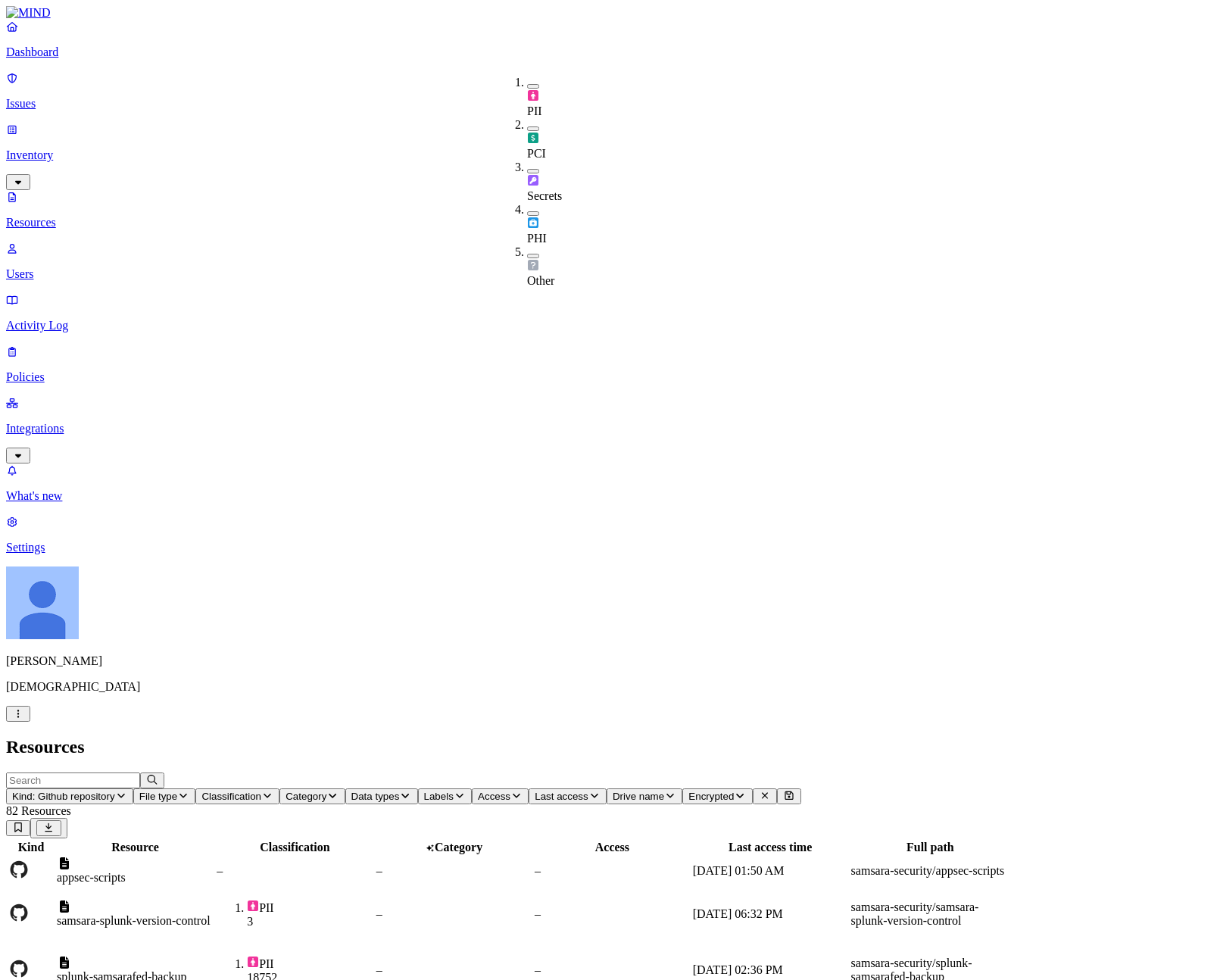
click at [527, 160] on div "Secrets" at bounding box center [527, 181] width 0 height 42
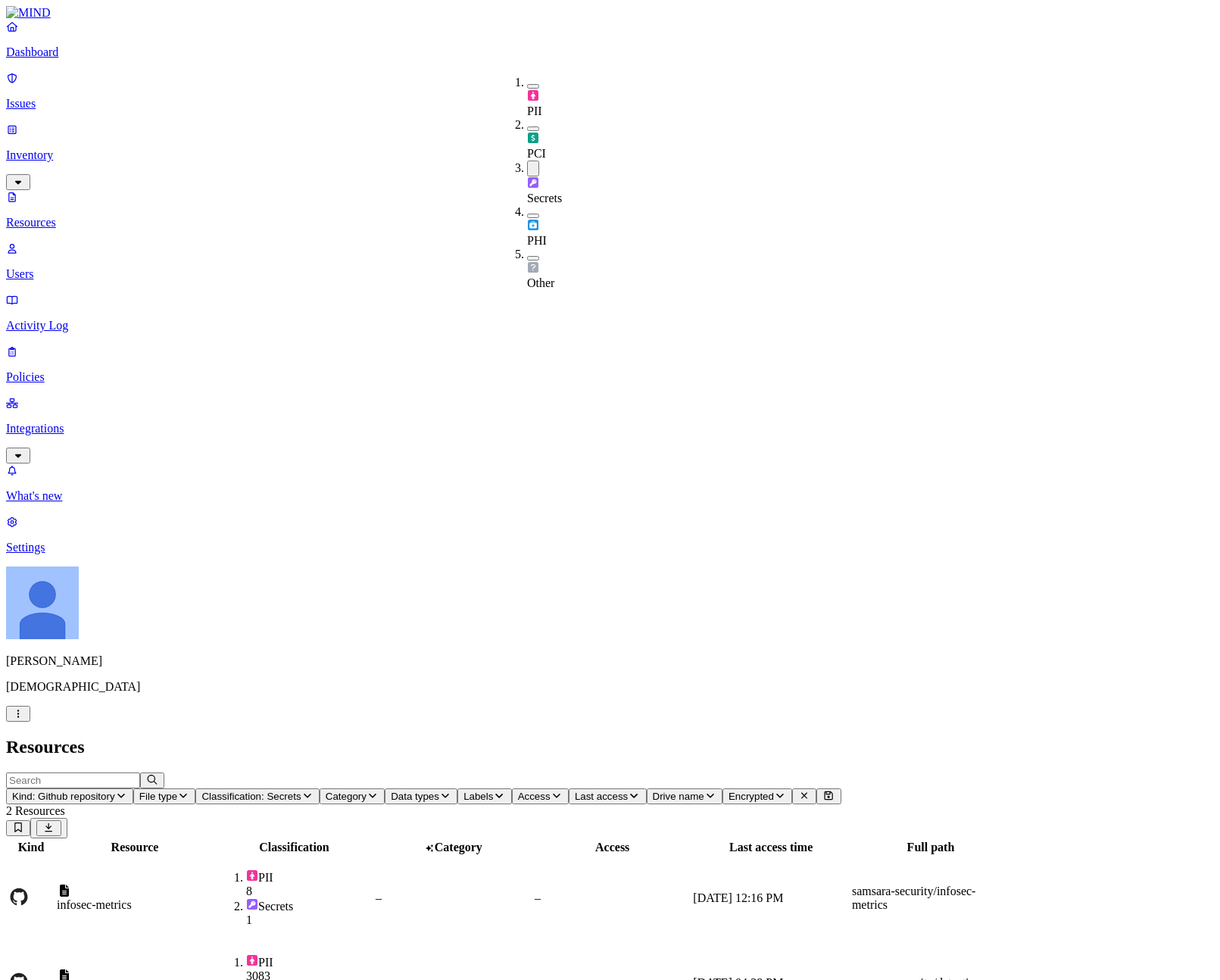
click at [575, 737] on h2 "Resources" at bounding box center [610, 747] width 1208 height 20
click at [690, 856] on td "–" at bounding box center [611, 898] width 157 height 83
click at [532, 975] on div "–" at bounding box center [453, 982] width 156 height 14
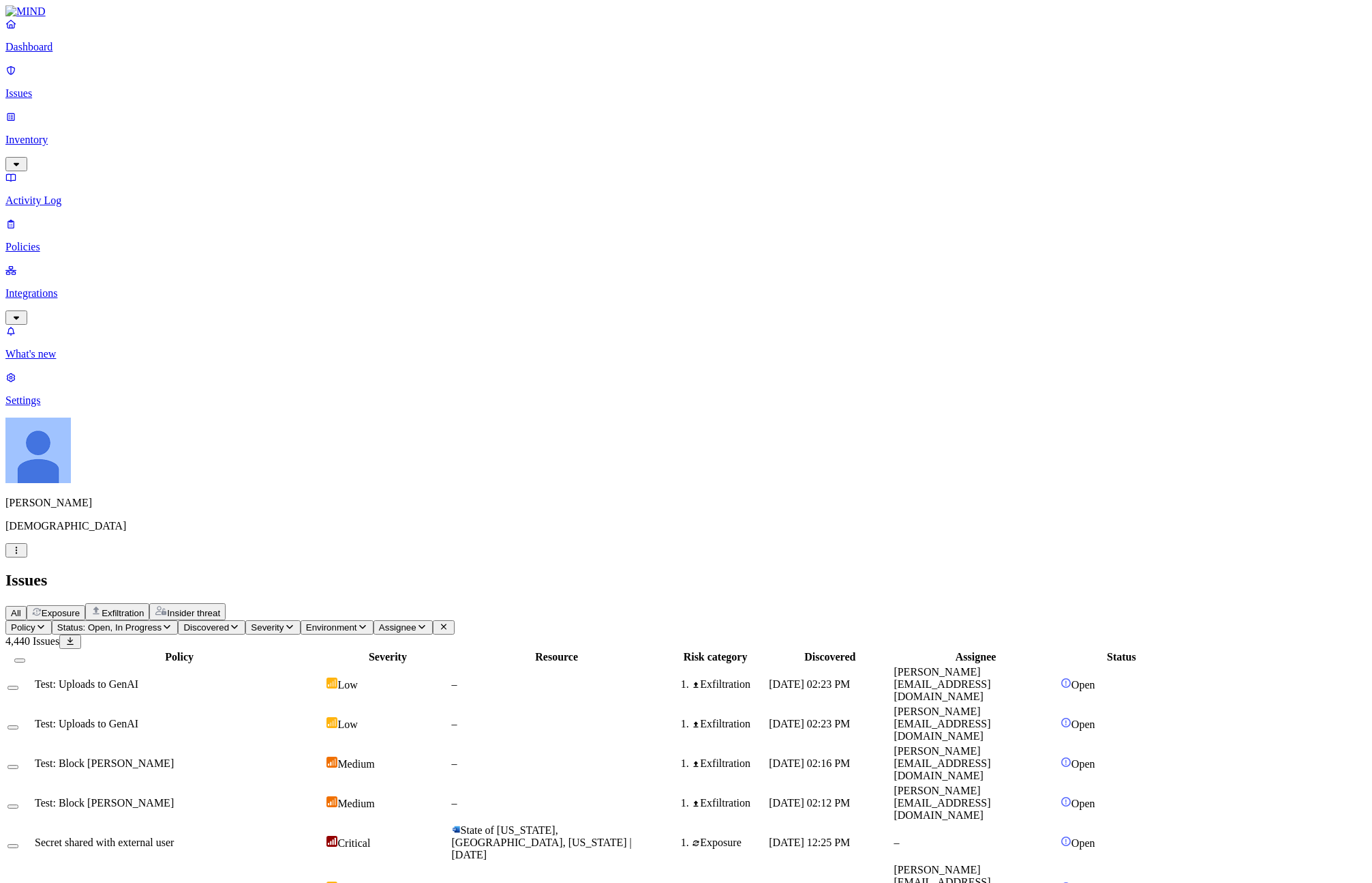
click at [65, 171] on link "Activity Log" at bounding box center [686, 189] width 1361 height 35
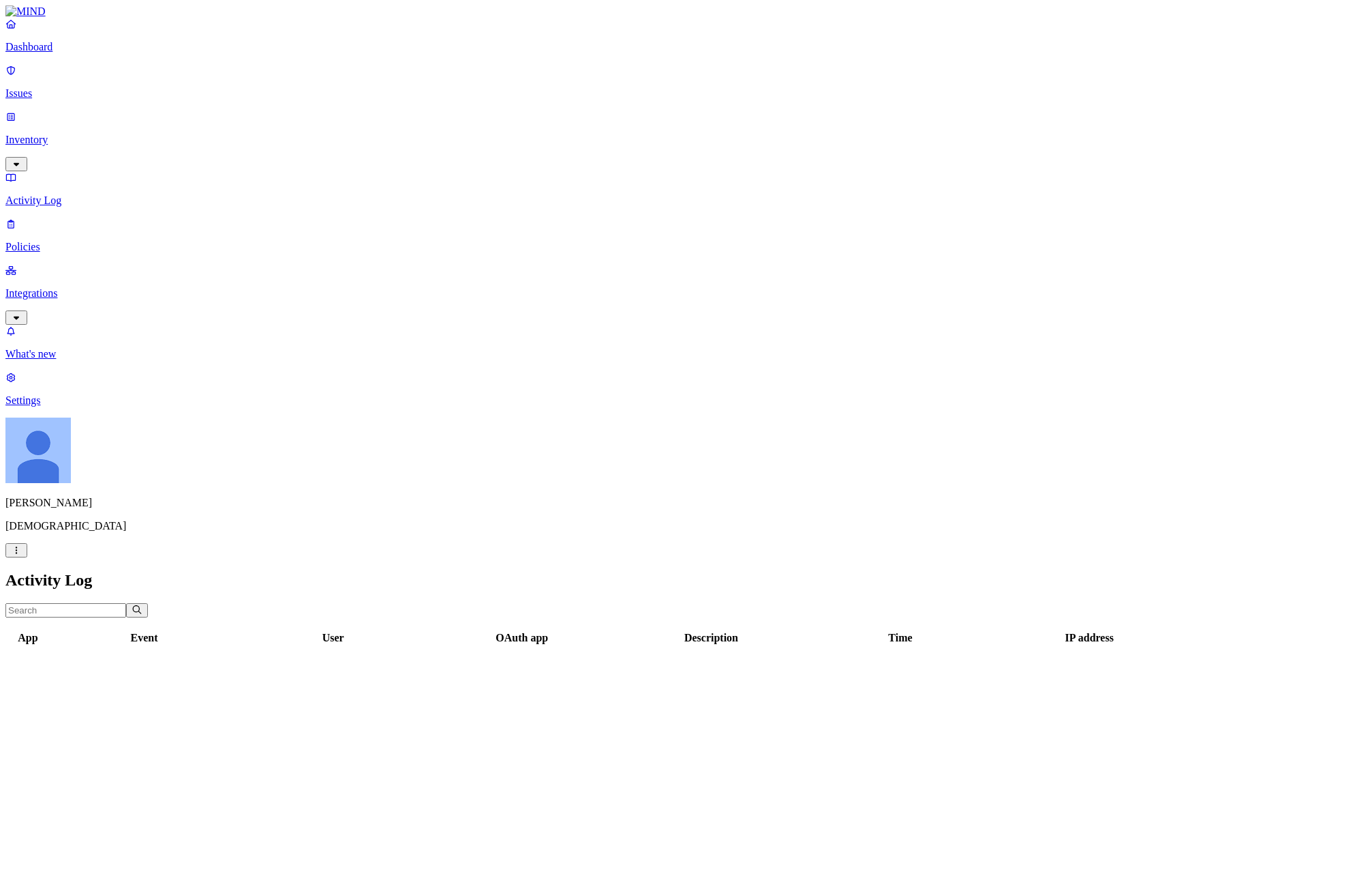
click at [66, 134] on p "Inventory" at bounding box center [686, 139] width 1361 height 12
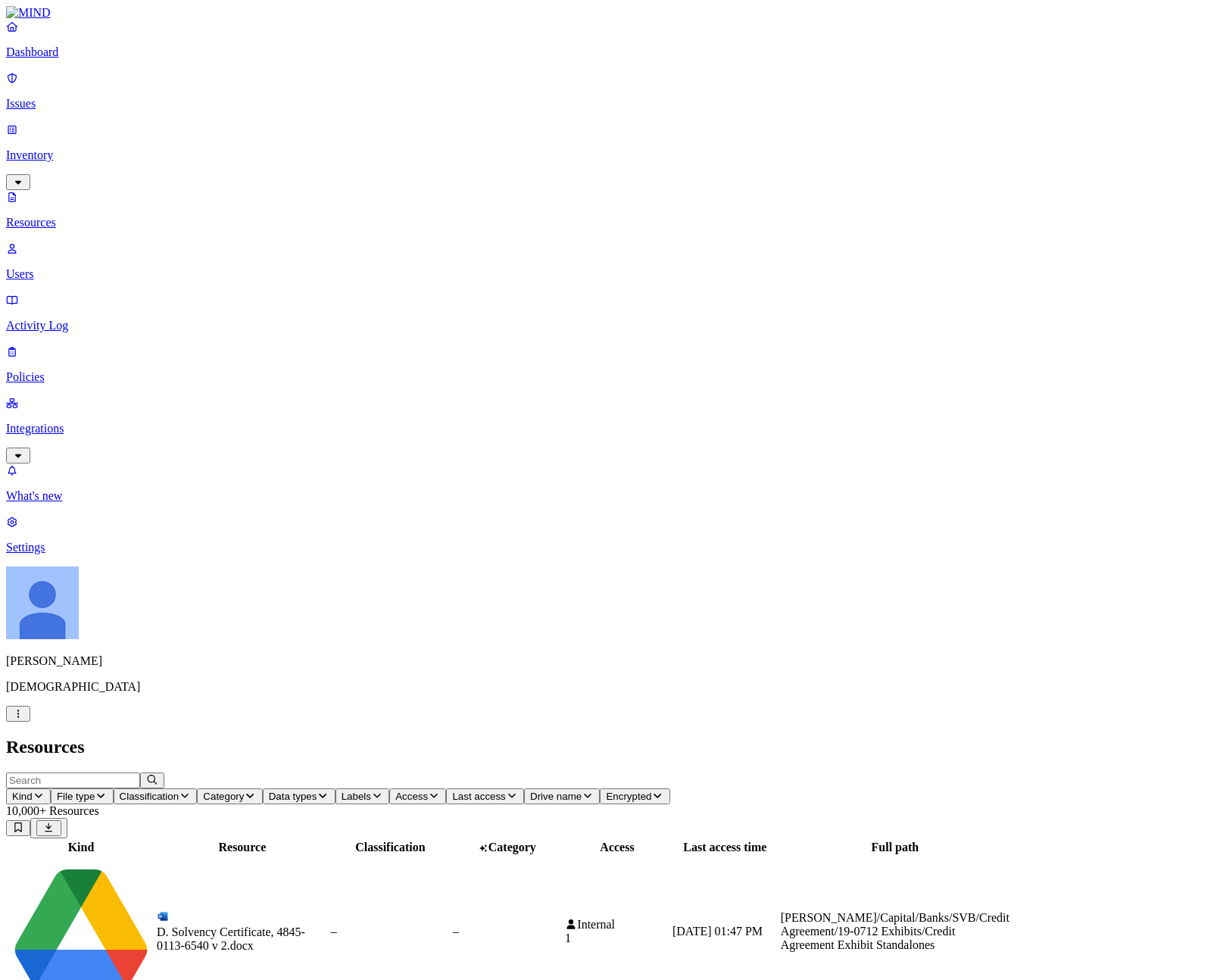
click at [179, 791] on span "Classification" at bounding box center [149, 796] width 59 height 11
click at [262, 788] on button "Category" at bounding box center [229, 795] width 65 height 16
click at [50, 788] on button "Kind" at bounding box center [28, 795] width 45 height 16
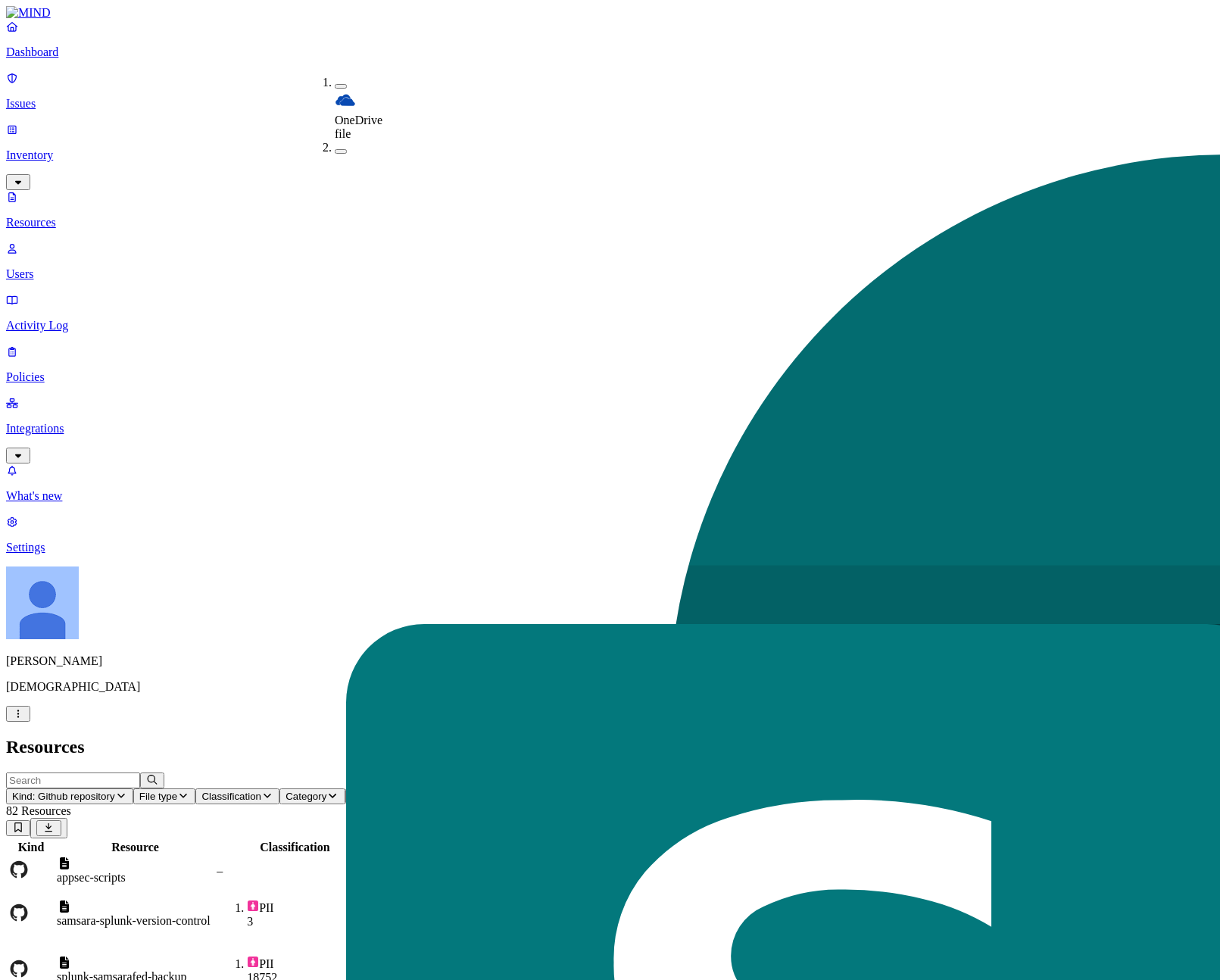
click at [403, 737] on header "Resources" at bounding box center [610, 747] width 1208 height 20
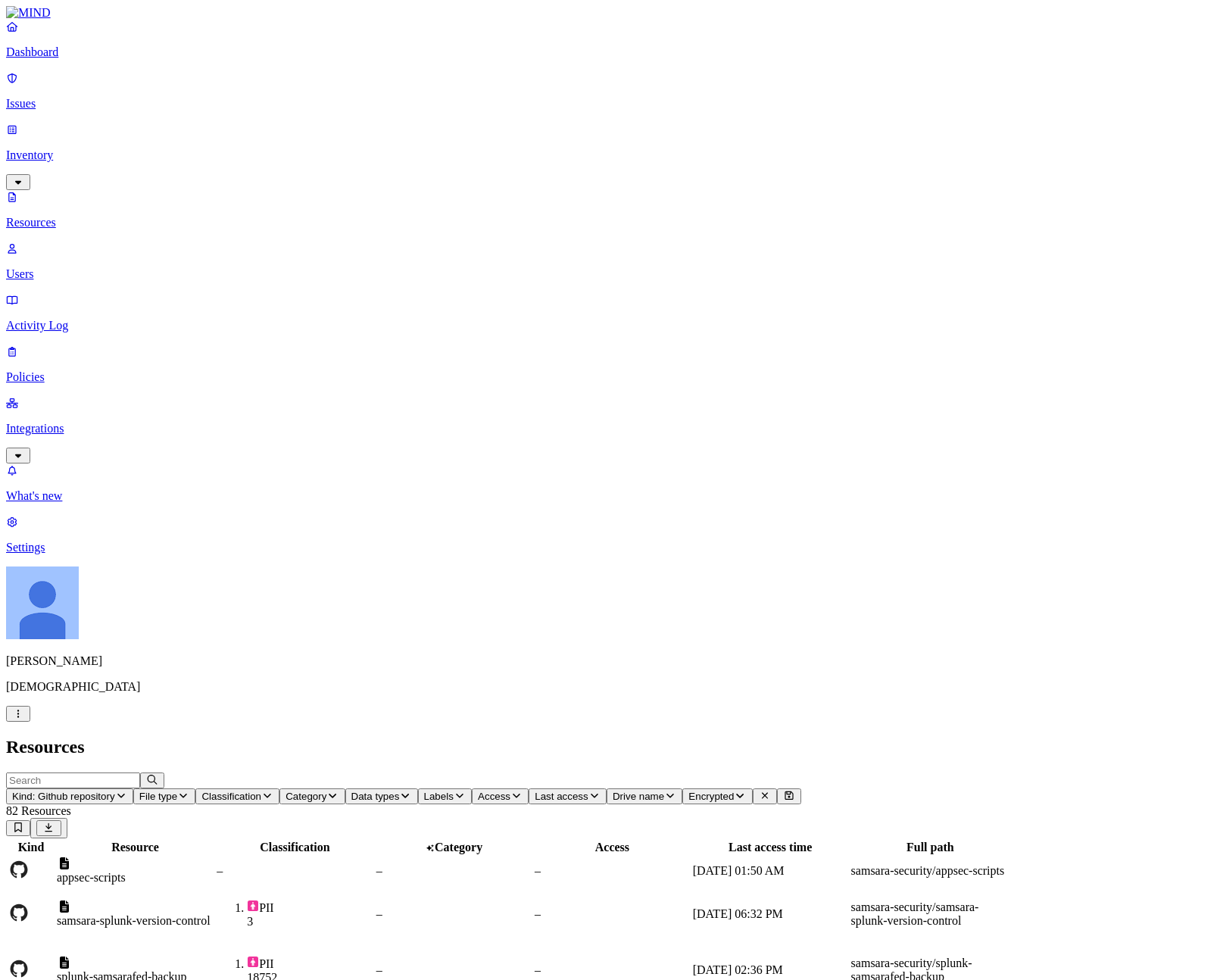
click at [261, 791] on span "Classification" at bounding box center [231, 796] width 59 height 11
click at [527, 160] on div "Secrets" at bounding box center [527, 181] width 0 height 42
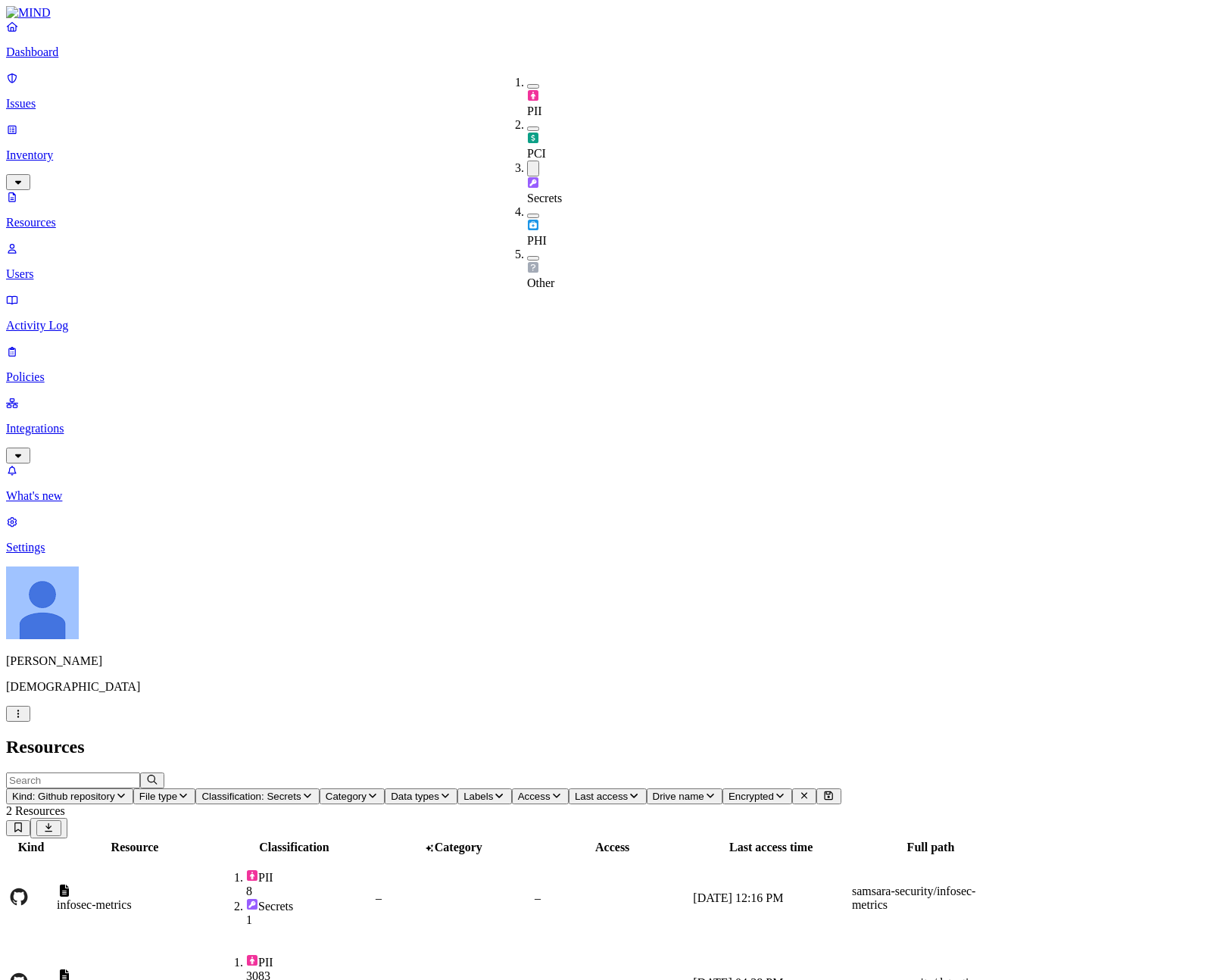
click at [602, 737] on h2 "Resources" at bounding box center [610, 747] width 1208 height 20
click at [213, 941] on td "detections" at bounding box center [135, 982] width 157 height 83
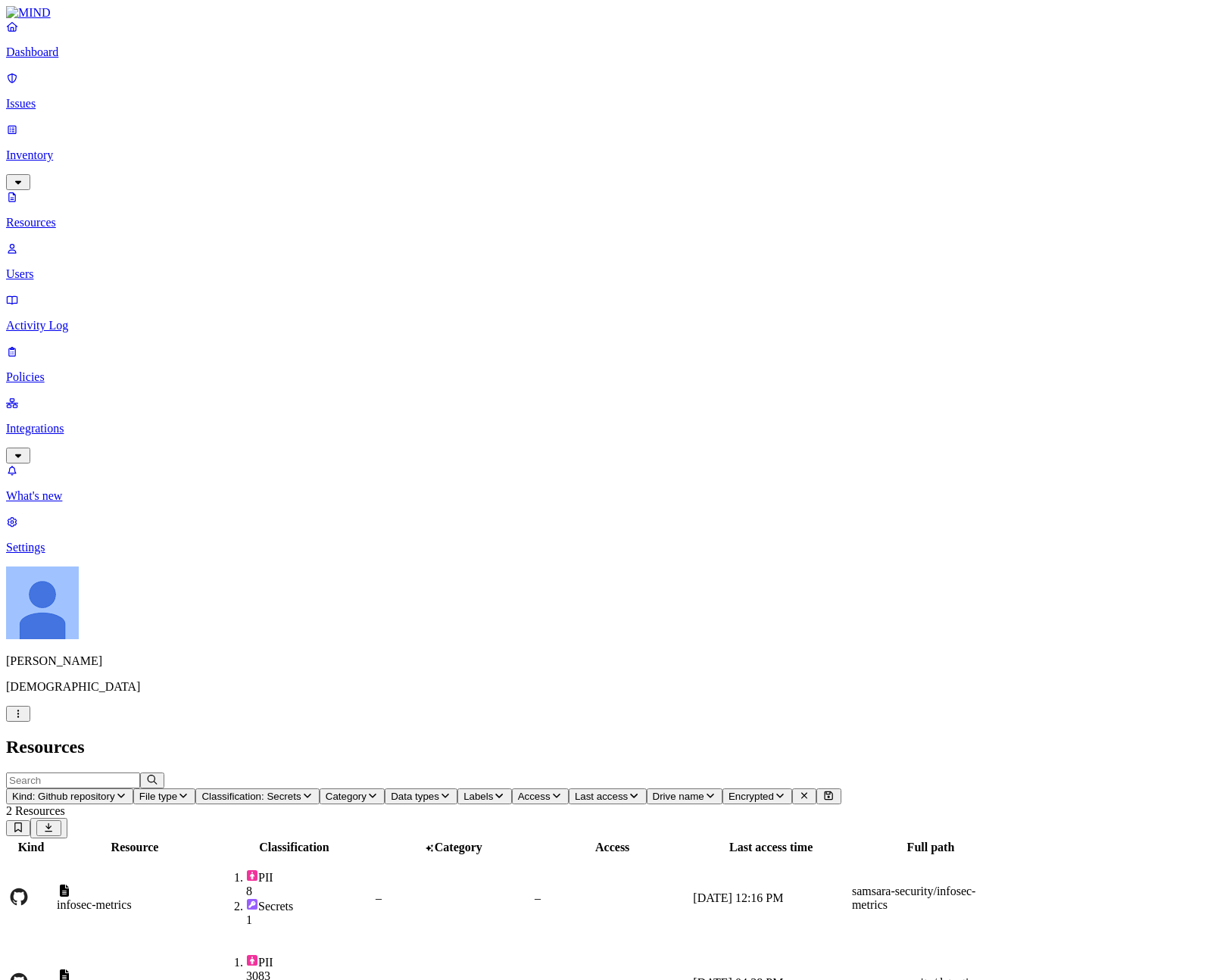
copy div "github_pat_11"
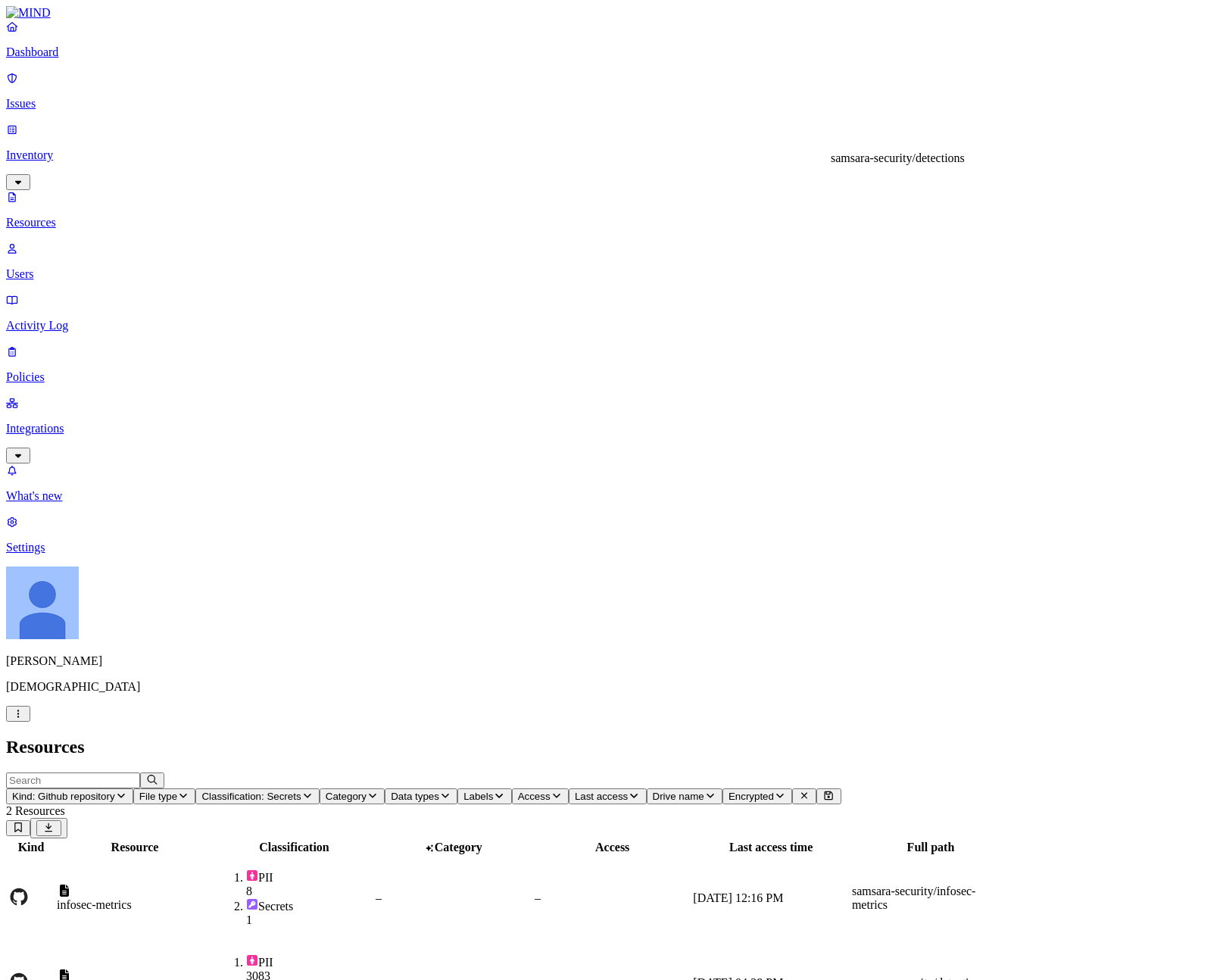
copy div "samsara-security/detections"
click at [643, 838] on div "Kind Resource Classification Category Access Last access time Full path infosec…" at bounding box center [610, 932] width 1208 height 188
click at [308, 856] on tbody "infosec-metrics PII 8 Secrets 1 – – [DATE] 12:16 PM samsara-security/infosec-me…" at bounding box center [508, 941] width 1002 height 168
click at [212, 969] on div "detections" at bounding box center [135, 983] width 156 height 27
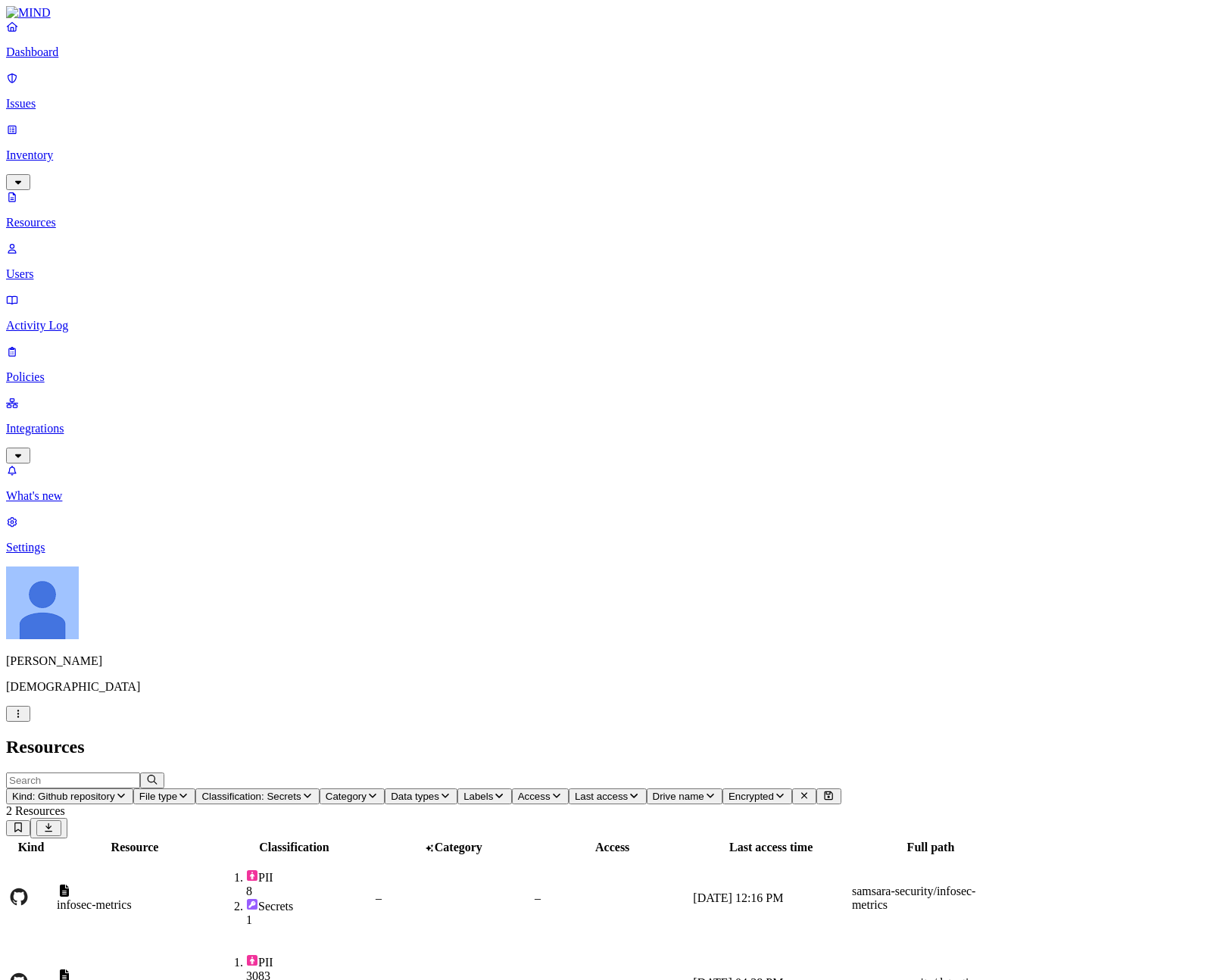
click at [423, 838] on div "Kind Resource Classification Category Access Last access time Full path infosec…" at bounding box center [610, 932] width 1208 height 188
click at [300, 791] on span "Classification: Secrets" at bounding box center [251, 796] width 99 height 11
click at [394, 838] on div "Kind Resource Classification Category Access Last access time Full path infosec…" at bounding box center [610, 932] width 1208 height 188
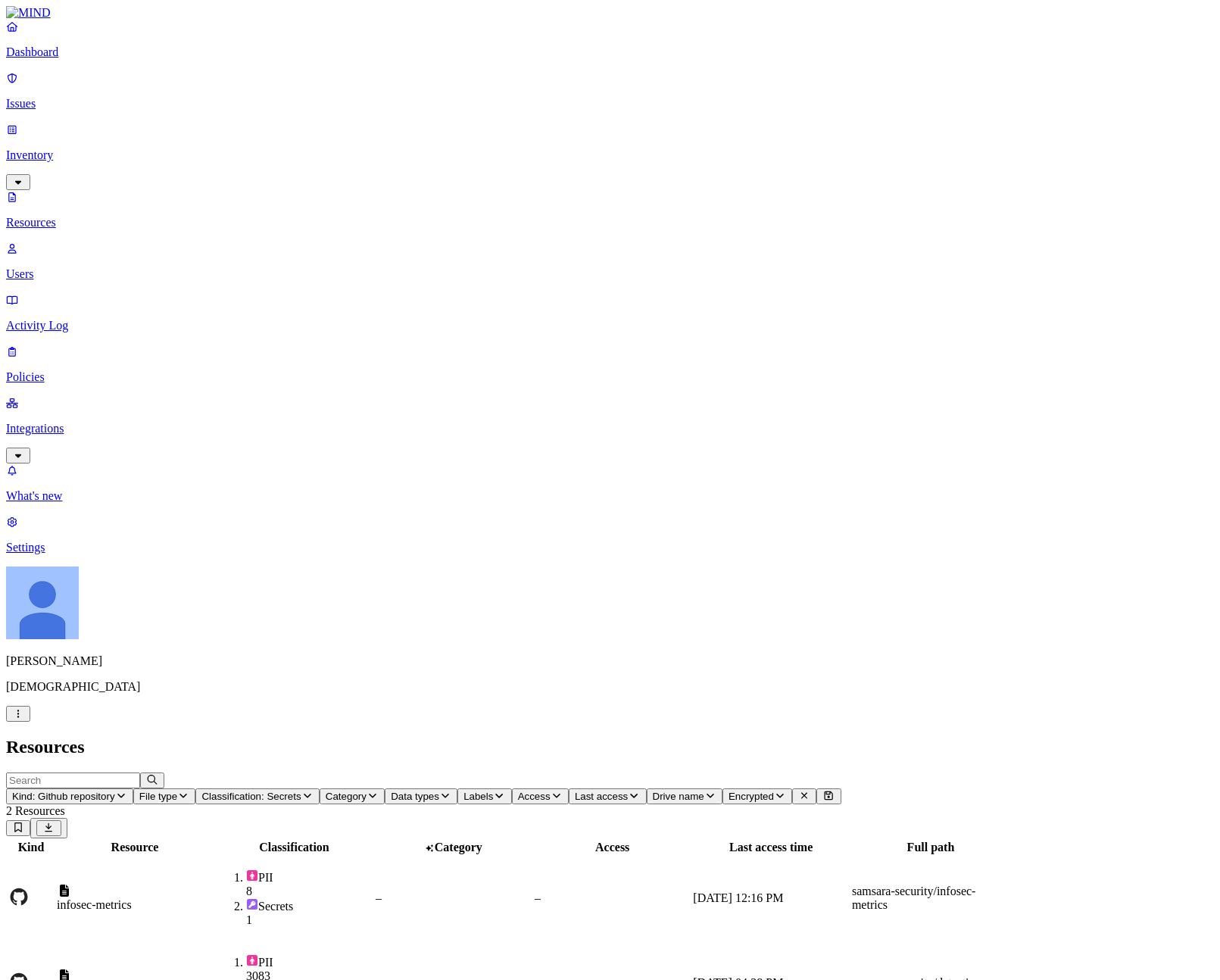
click at [213, 856] on td "infosec-metrics" at bounding box center [135, 898] width 157 height 83
click at [134, 788] on button "Kind: Github repository" at bounding box center [70, 795] width 127 height 16
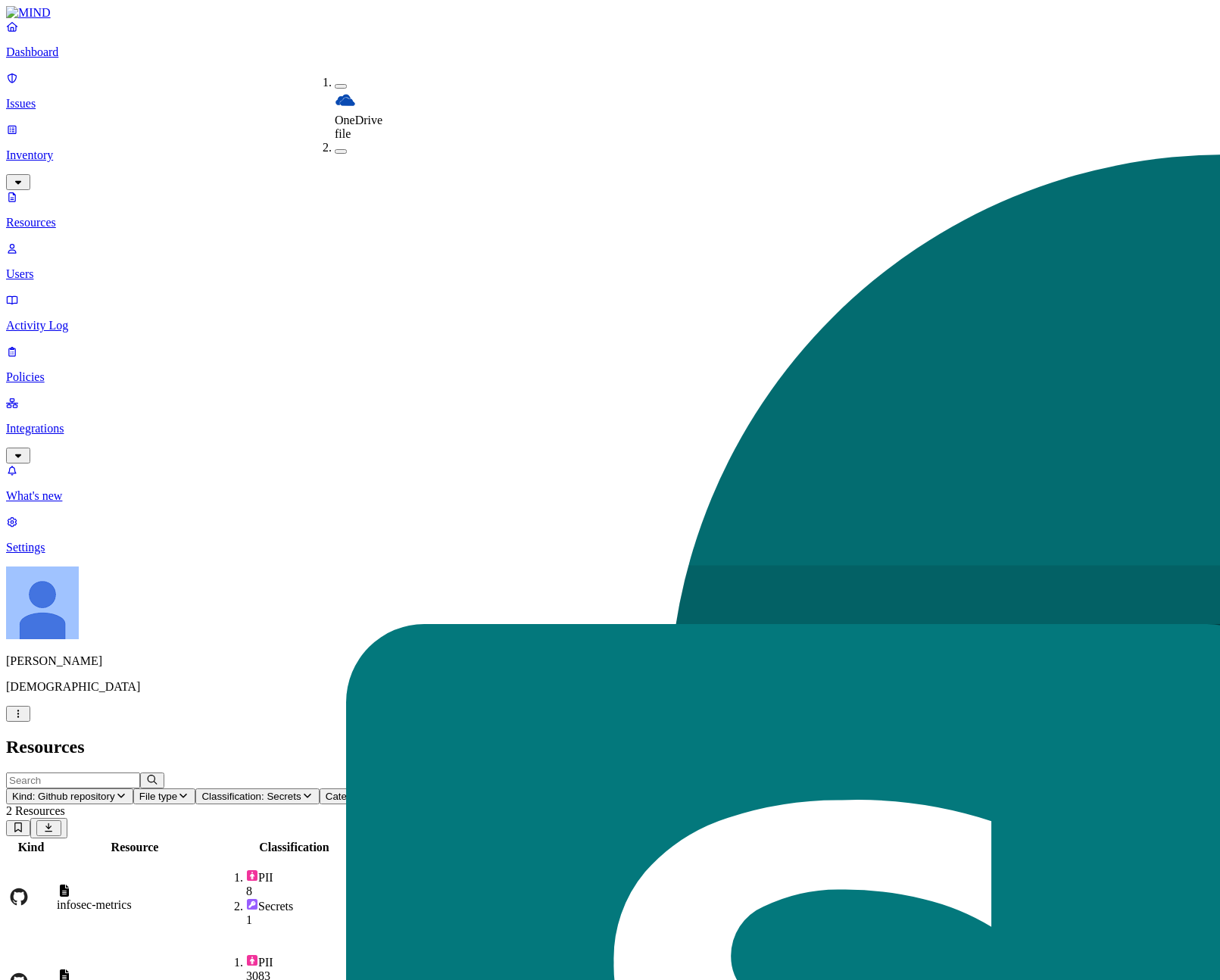
click at [134, 788] on button "Kind: Github repository" at bounding box center [70, 795] width 127 height 16
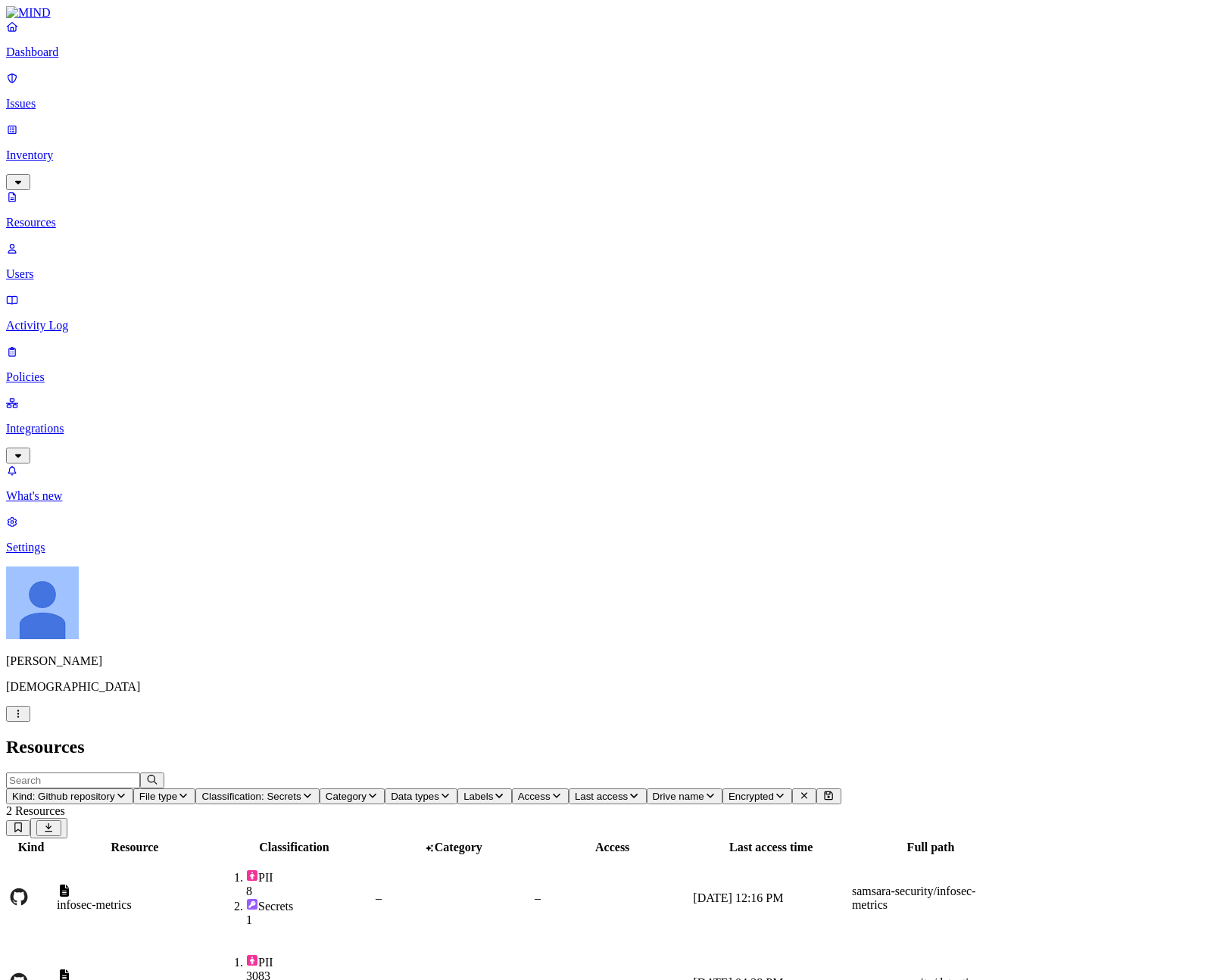
click at [300, 791] on span "Classification: Secrets" at bounding box center [251, 796] width 99 height 11
click at [115, 791] on span "Kind: Github repository" at bounding box center [63, 796] width 103 height 11
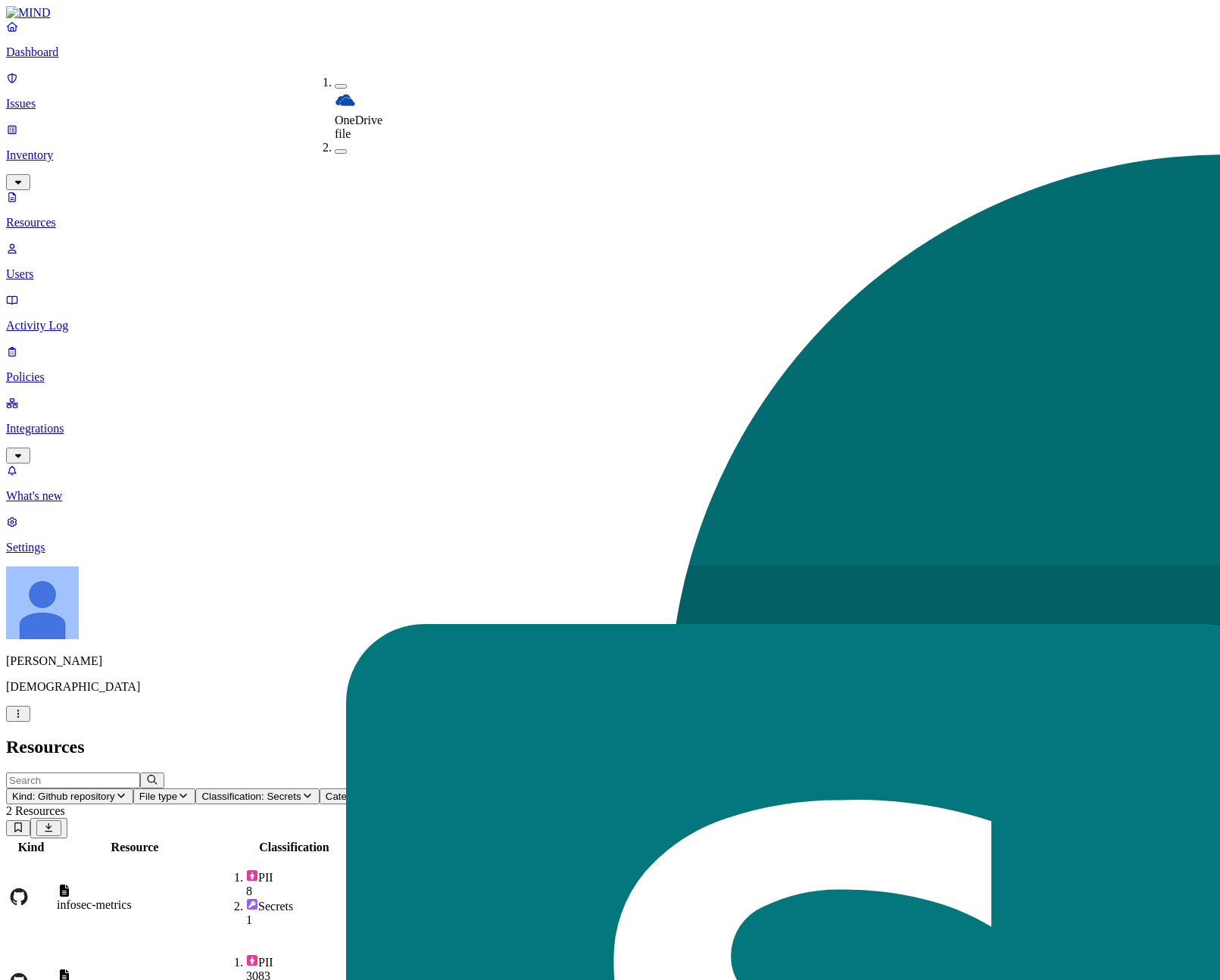
click at [483, 737] on h2 "Resources" at bounding box center [610, 747] width 1208 height 20
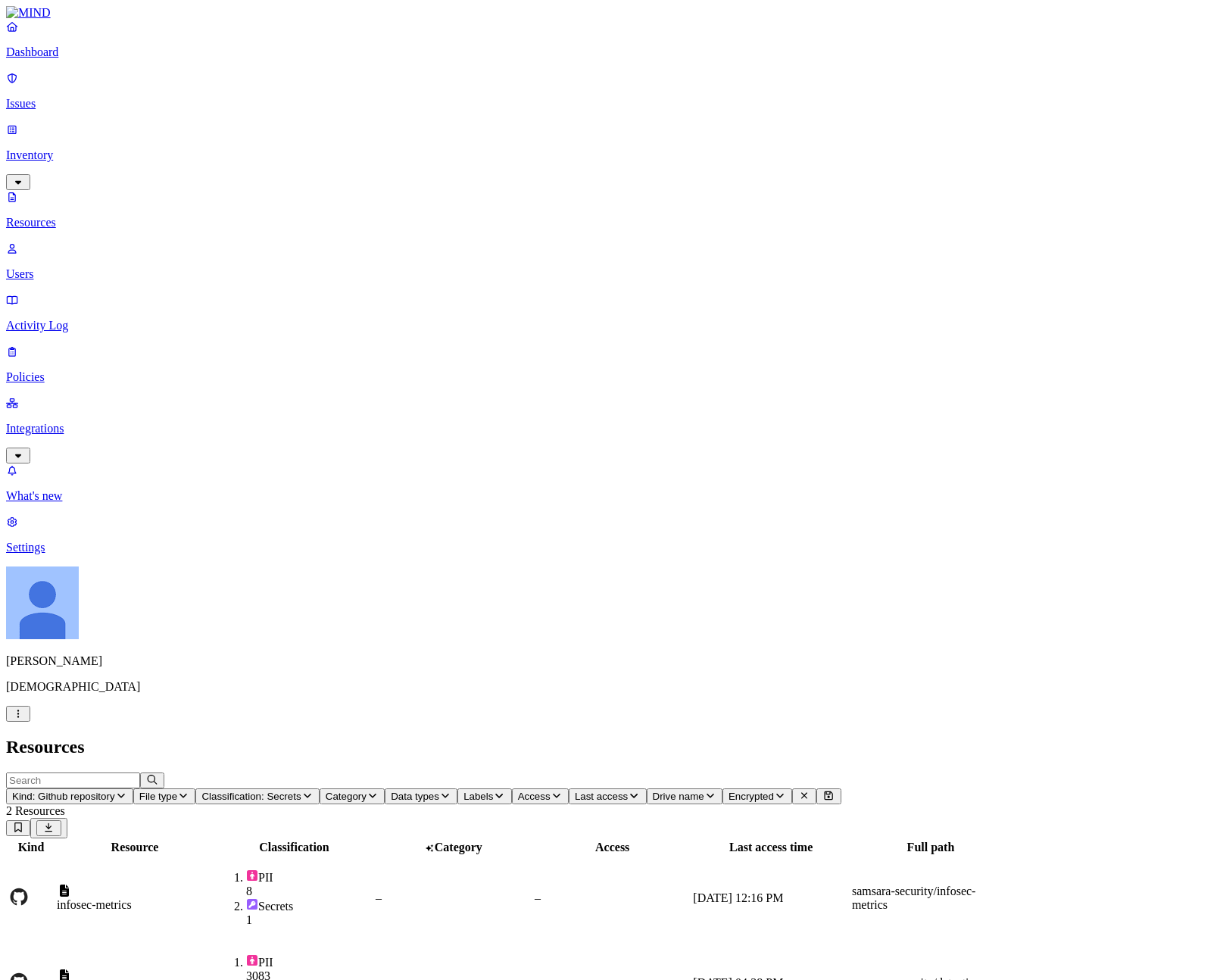
click at [300, 791] on span "Classification: Secrets" at bounding box center [251, 796] width 99 height 11
click at [115, 791] on span "Kind: Github repository" at bounding box center [63, 796] width 103 height 11
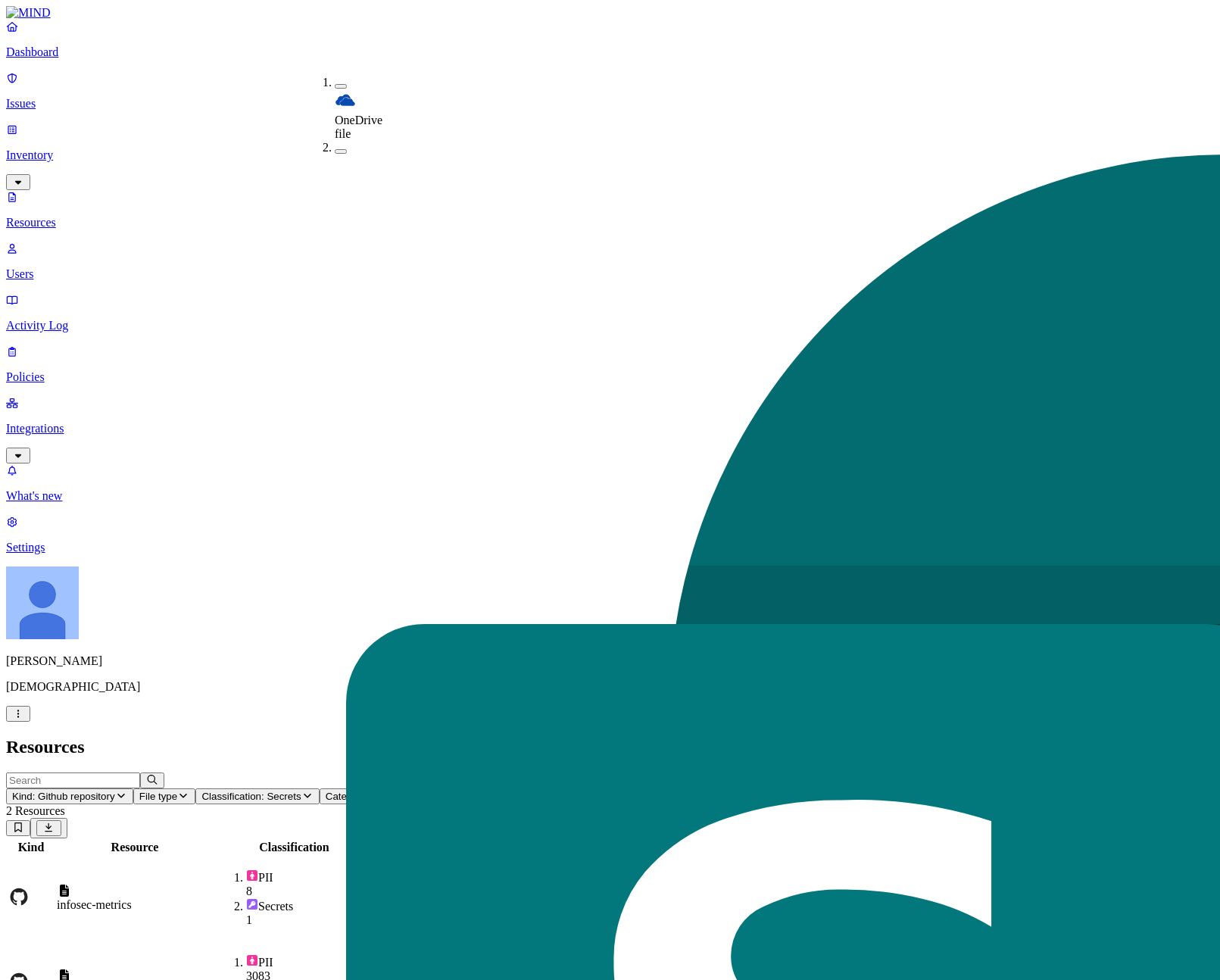
click at [452, 737] on h2 "Resources" at bounding box center [610, 747] width 1208 height 20
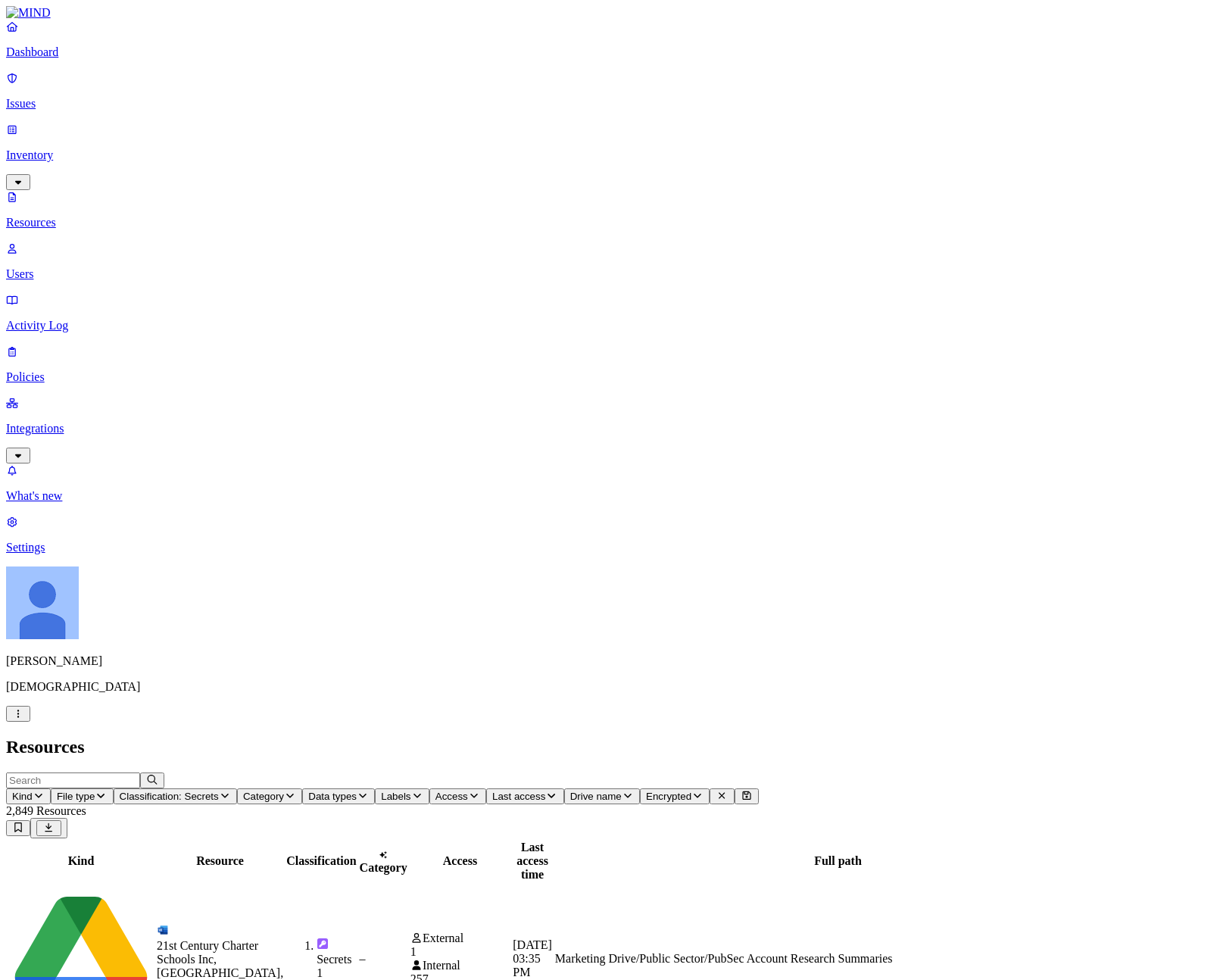
click at [459, 737] on div "Resources" at bounding box center [610, 747] width 1208 height 20
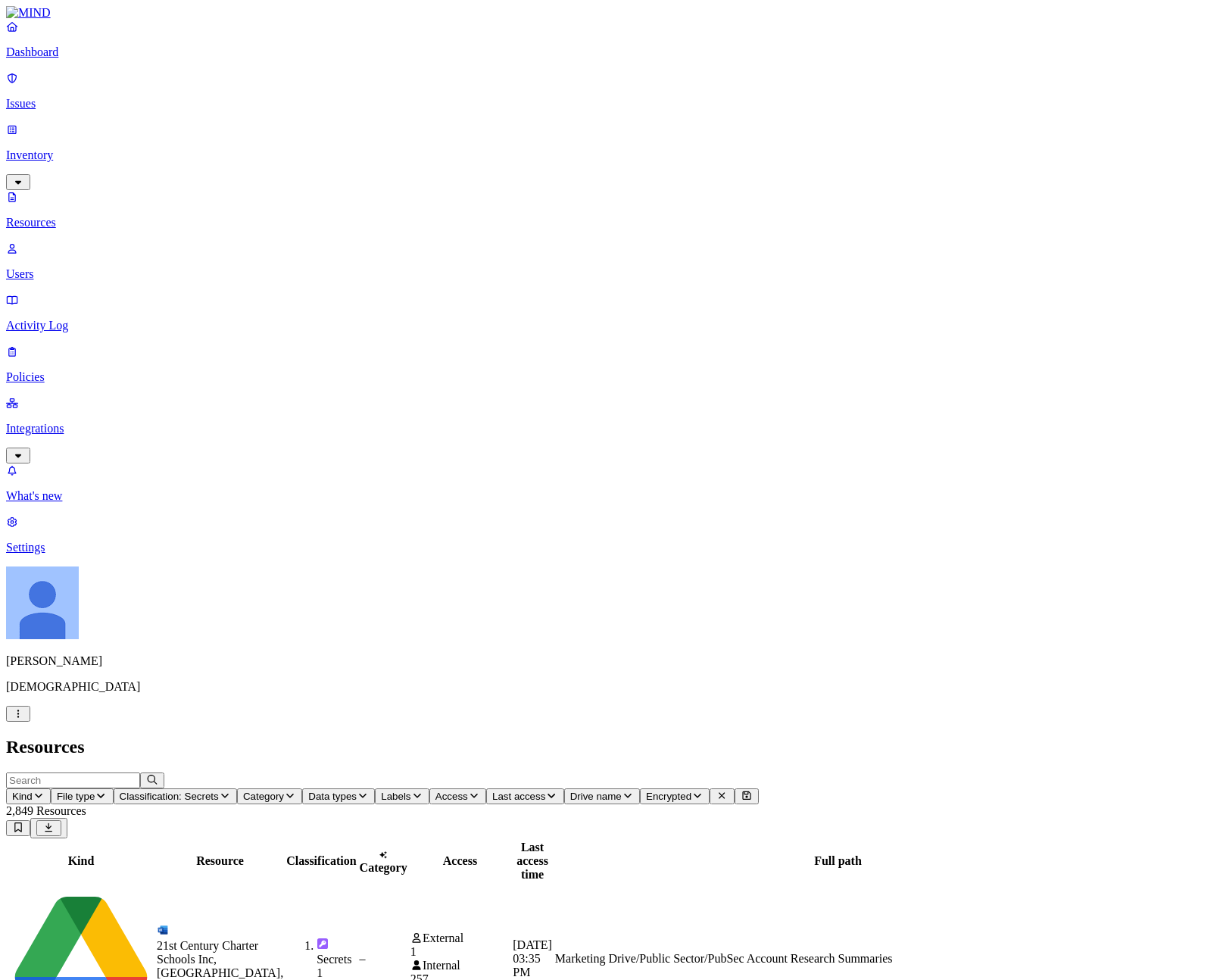
click at [219, 791] on span "Classification: Secrets" at bounding box center [169, 796] width 99 height 11
drag, startPoint x: 387, startPoint y: 38, endPoint x: 374, endPoint y: 42, distance: 13.6
click at [387, 737] on div "Resources" at bounding box center [610, 747] width 1208 height 20
click at [50, 788] on button "Kind" at bounding box center [28, 795] width 45 height 16
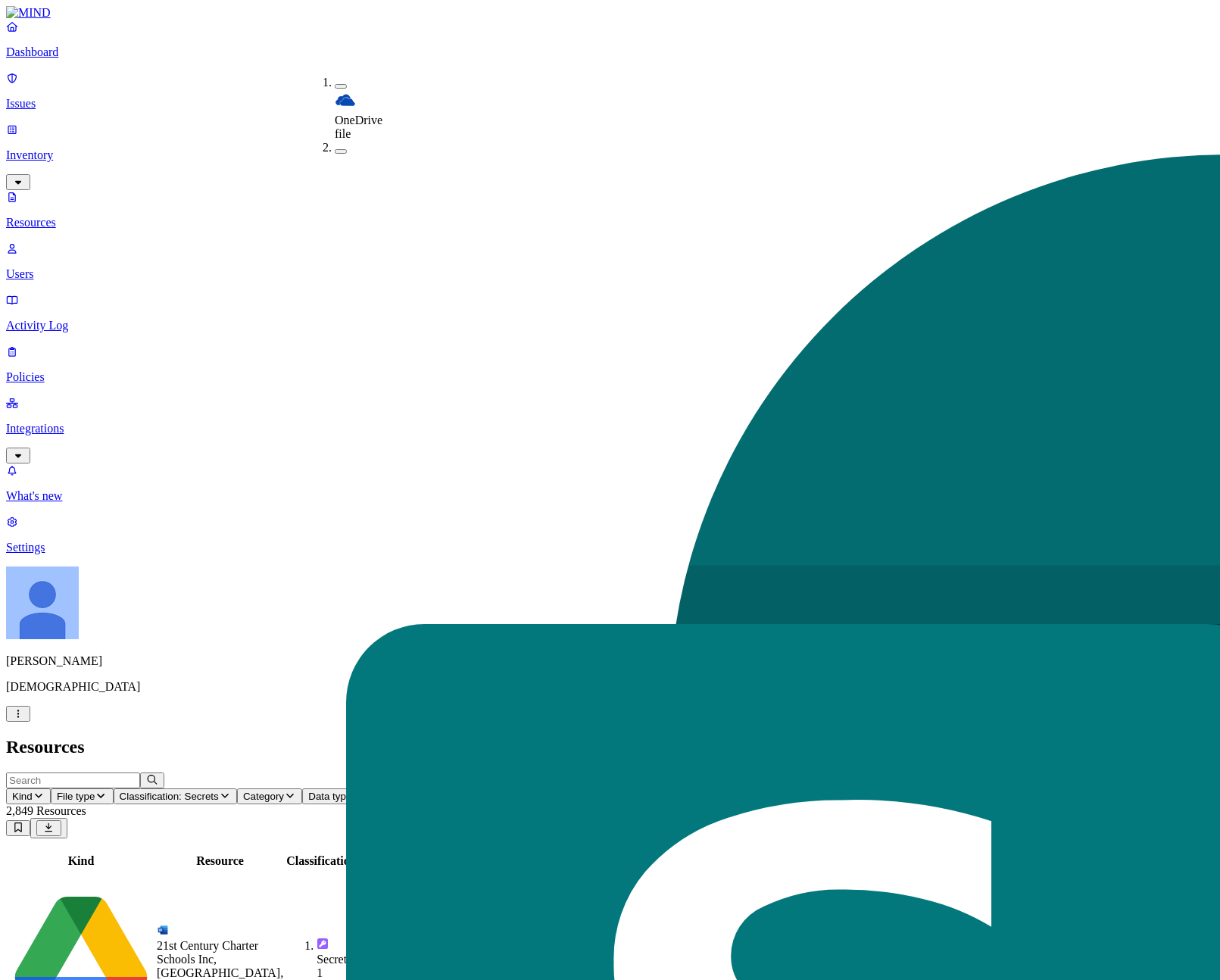
click at [756, 737] on h2 "Resources" at bounding box center [610, 747] width 1208 height 20
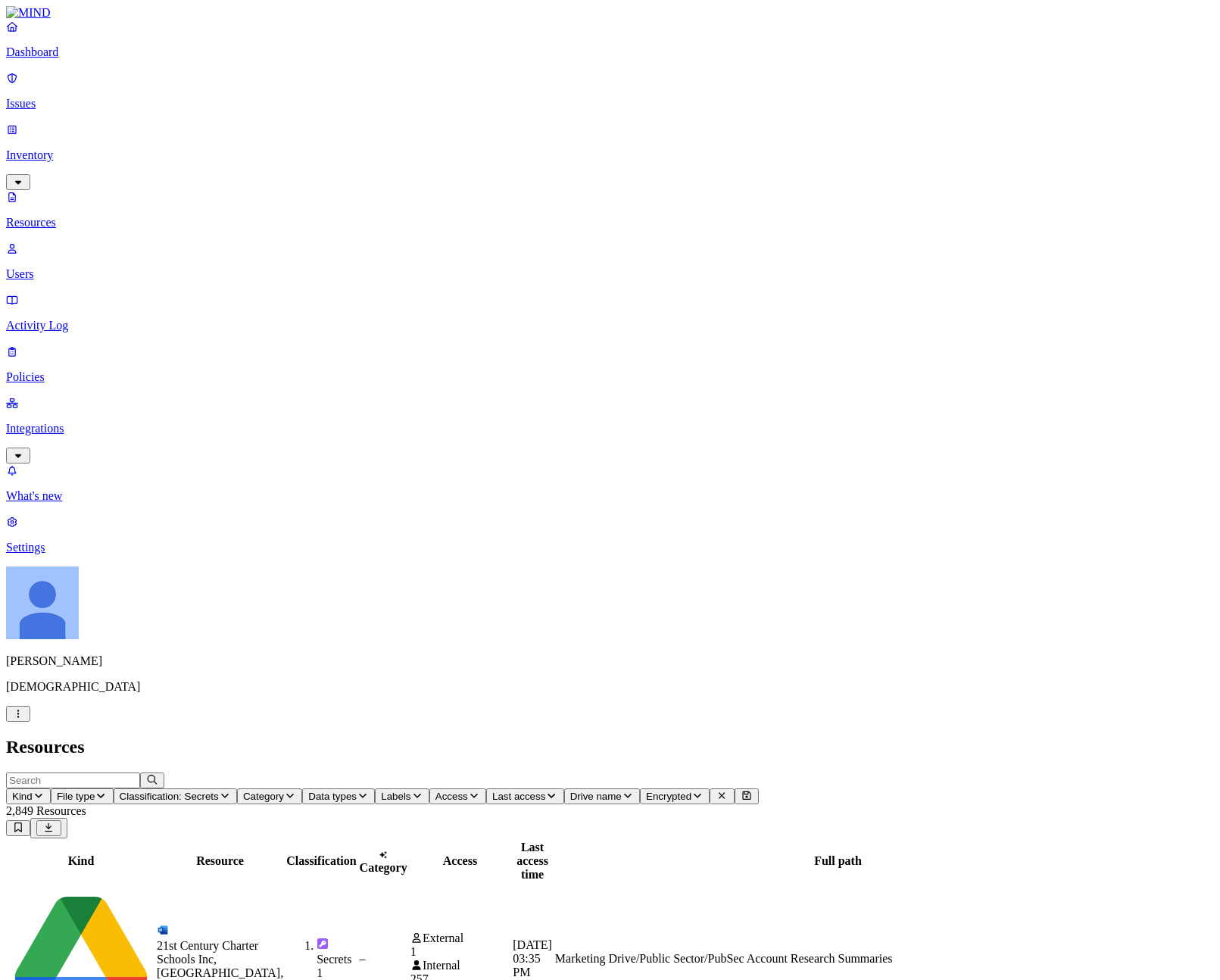
click at [81, 97] on p "Issues" at bounding box center [610, 103] width 1208 height 14
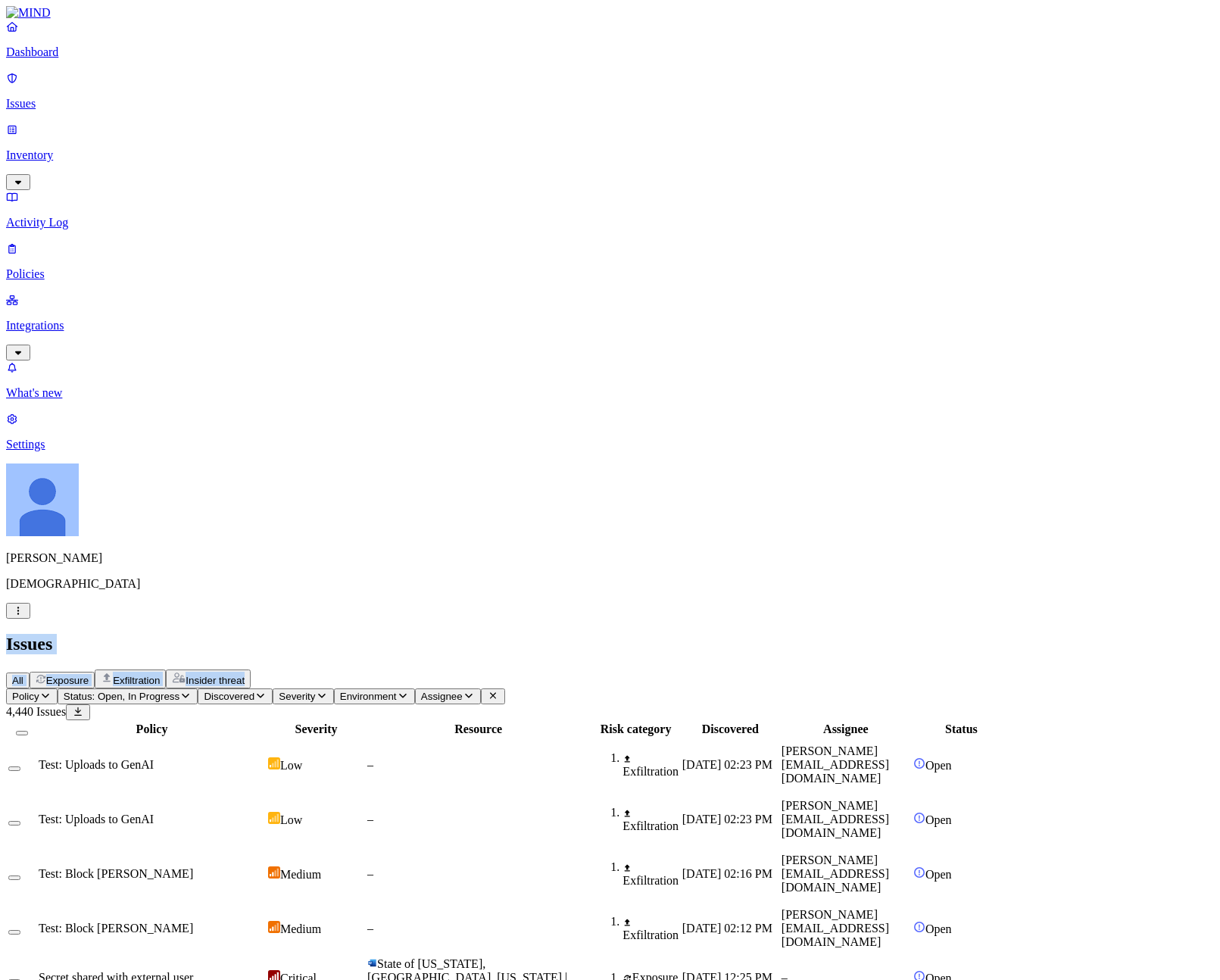
click at [911, 633] on h2 "Issues" at bounding box center [610, 643] width 1208 height 20
click at [55, 242] on link "Policies" at bounding box center [610, 261] width 1208 height 39
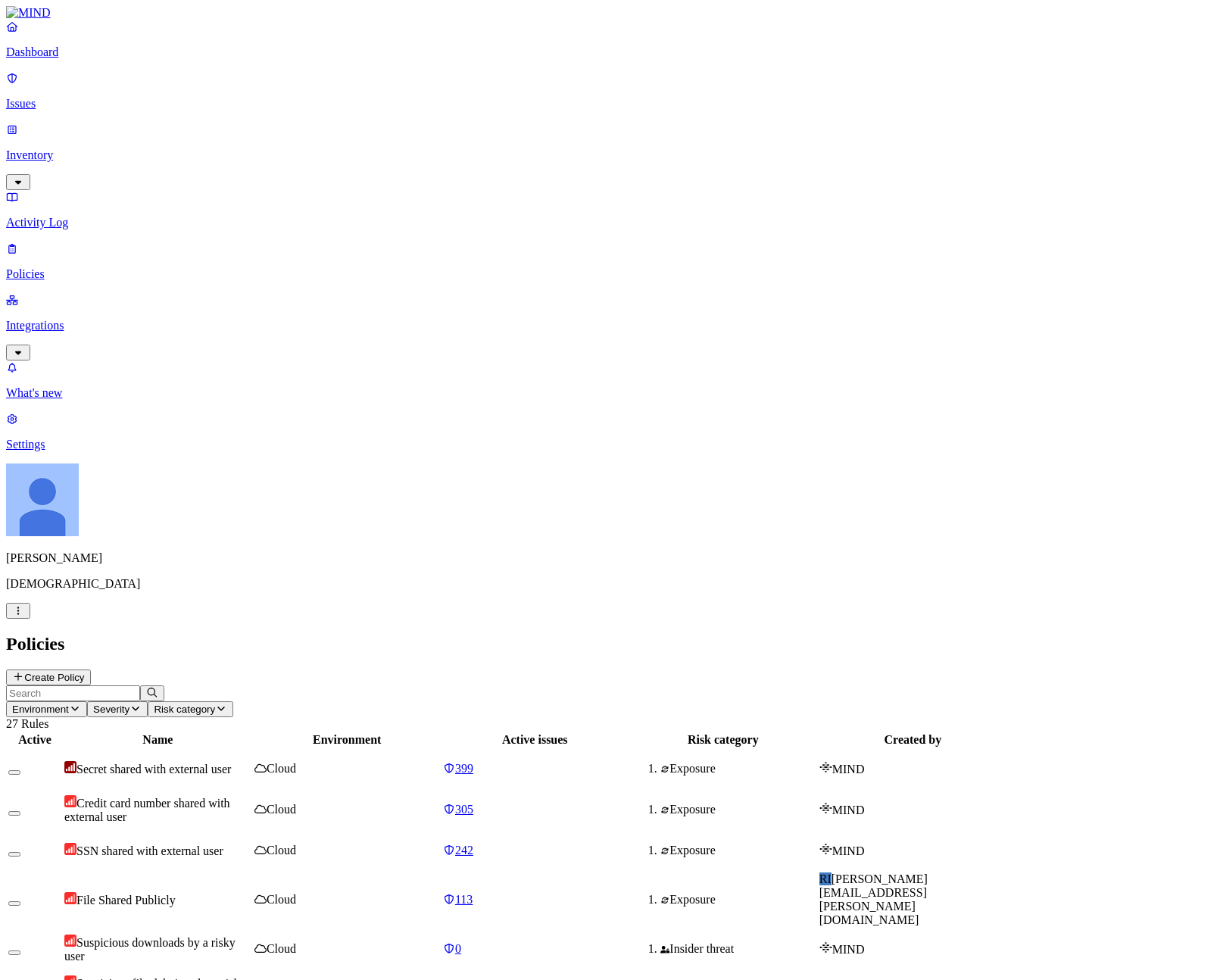
click at [225, 706] on icon "button" at bounding box center [221, 708] width 7 height 5
click at [483, 130] on div "Insider threat" at bounding box center [483, 150] width 0 height 41
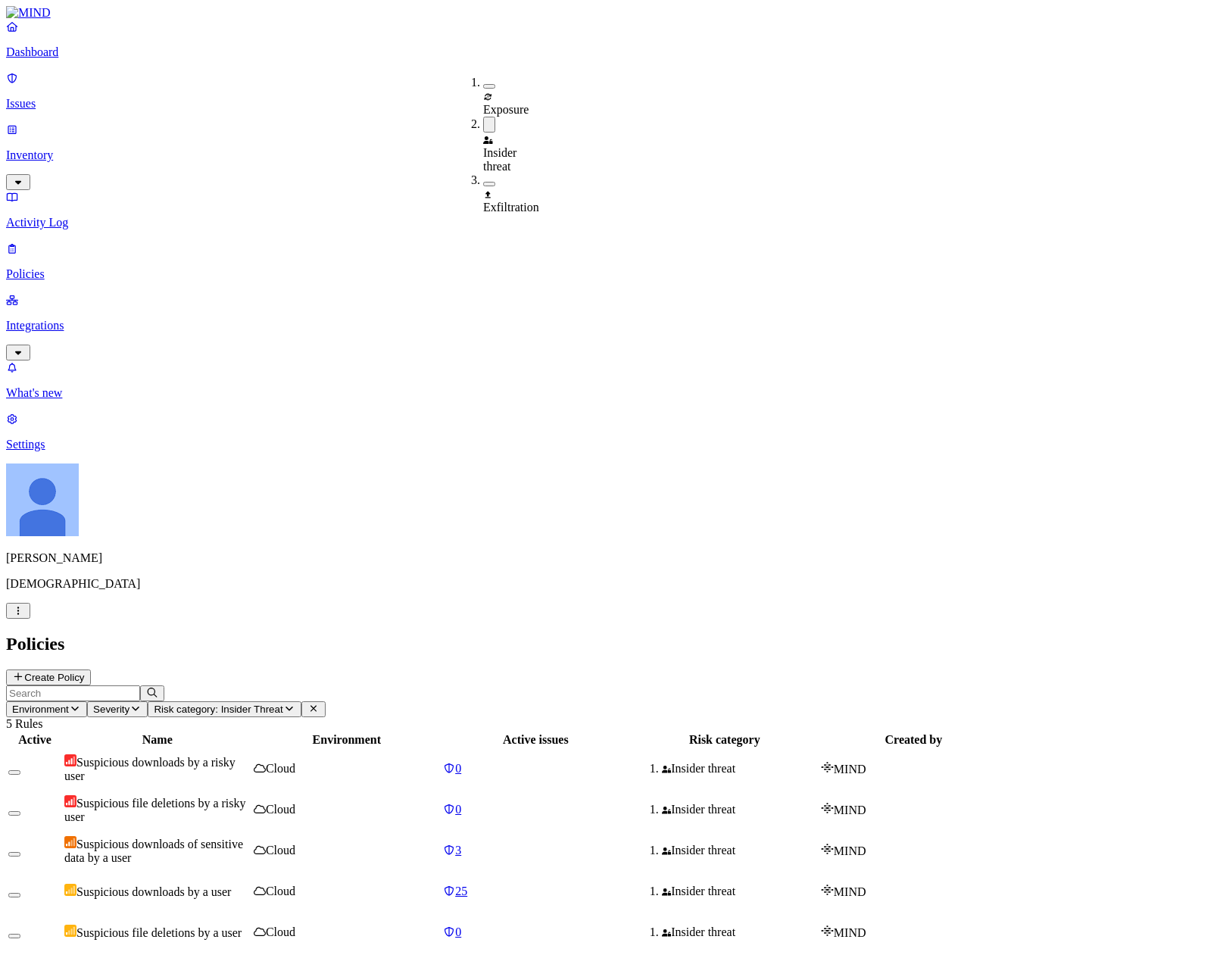
click at [329, 730] on div "Active Name Environment Active issues Risk category Created by Suspicious downl…" at bounding box center [610, 841] width 1208 height 222
click at [440, 748] on td "Cloud" at bounding box center [346, 768] width 188 height 39
click at [511, 730] on div "Active Name Environment Active issues Risk category Created by Suspicious downl…" at bounding box center [610, 841] width 1208 height 222
click at [235, 756] on span "Suspicious downloads by a risky user" at bounding box center [149, 769] width 171 height 27
click at [440, 790] on td "Cloud" at bounding box center [346, 809] width 188 height 39
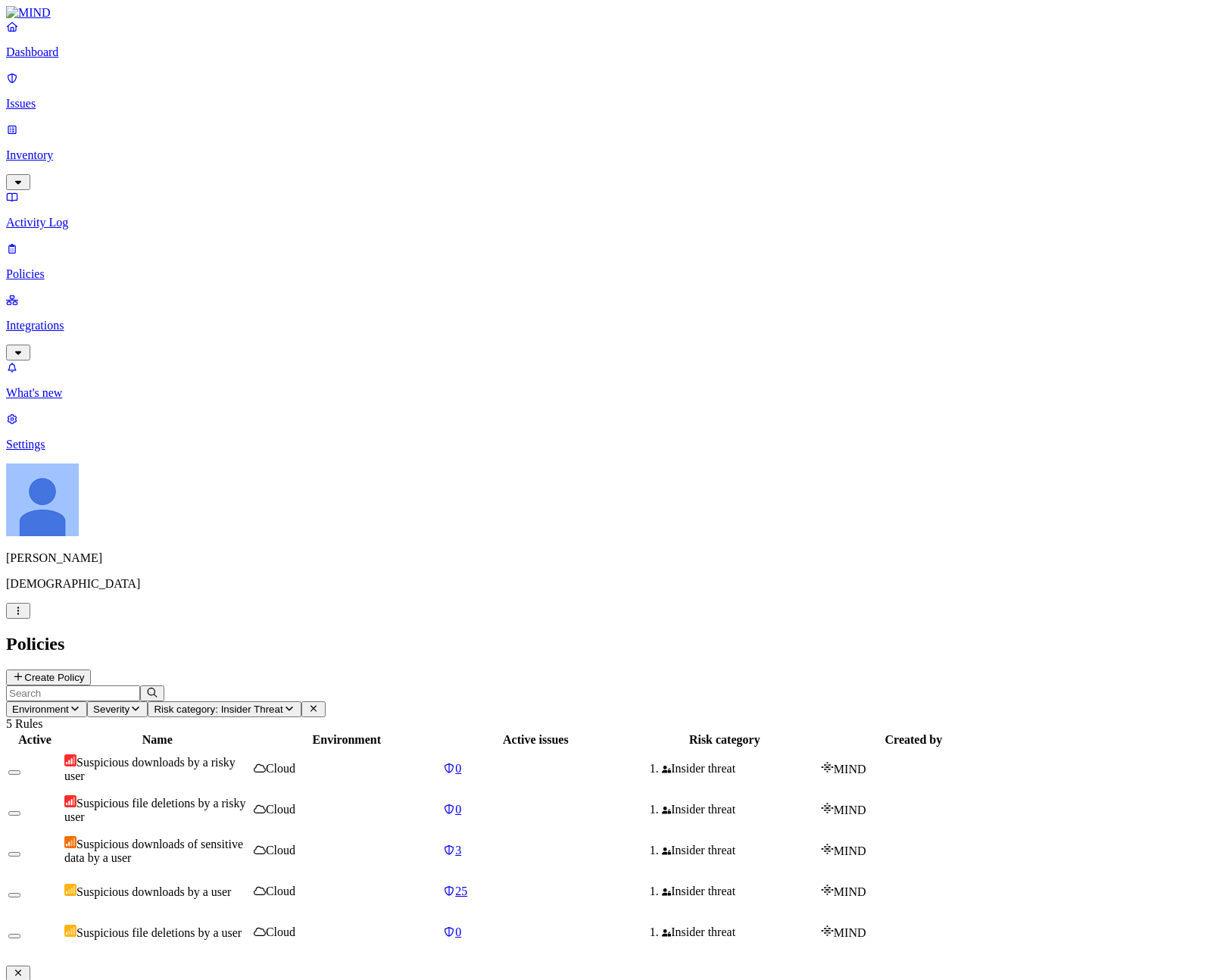
click at [440, 844] on div "Cloud" at bounding box center [347, 850] width 187 height 14
click at [461, 844] on span "3" at bounding box center [458, 850] width 6 height 13
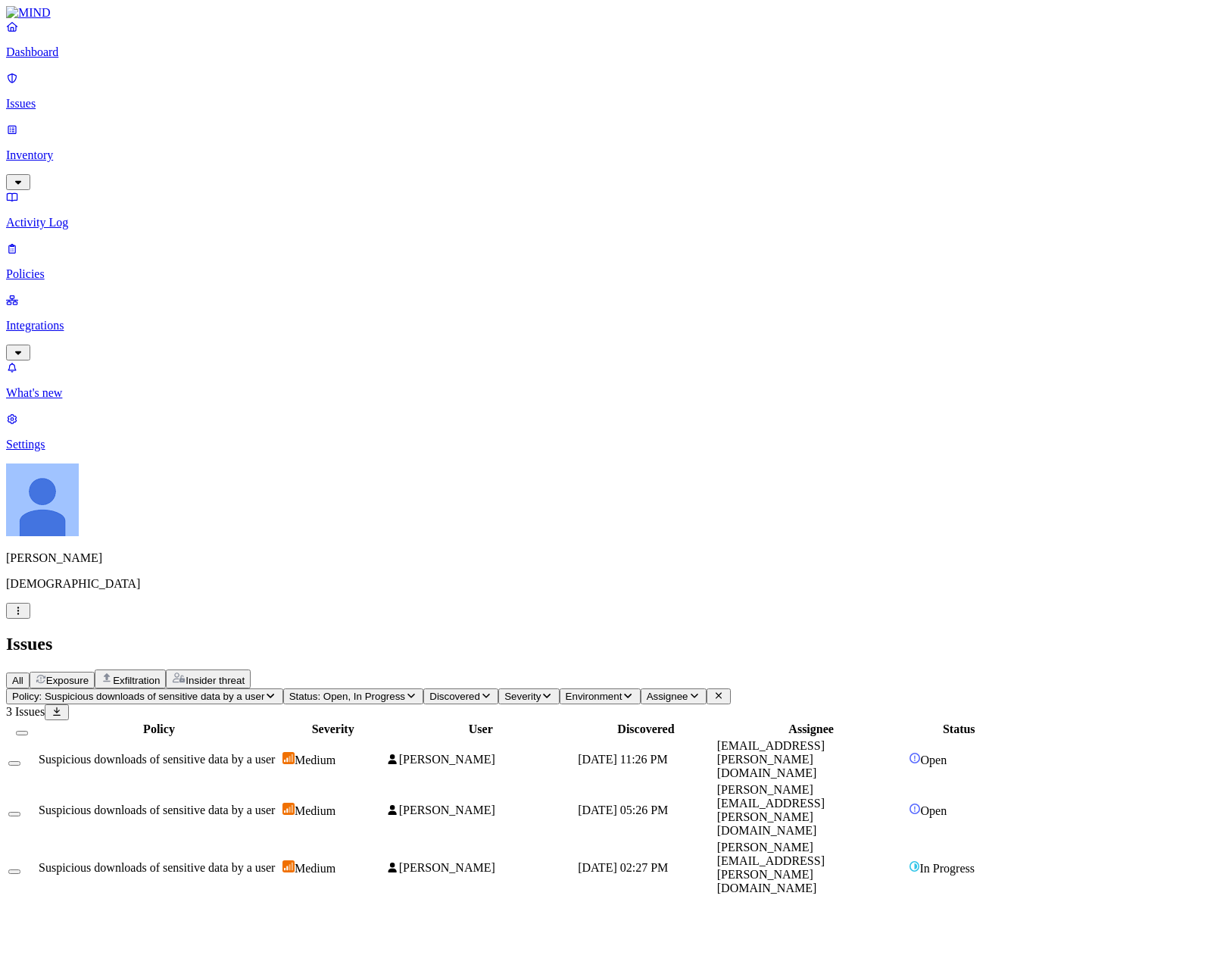
click at [280, 738] on td "Suspicious downloads of sensitive data by a user" at bounding box center [158, 759] width 243 height 42
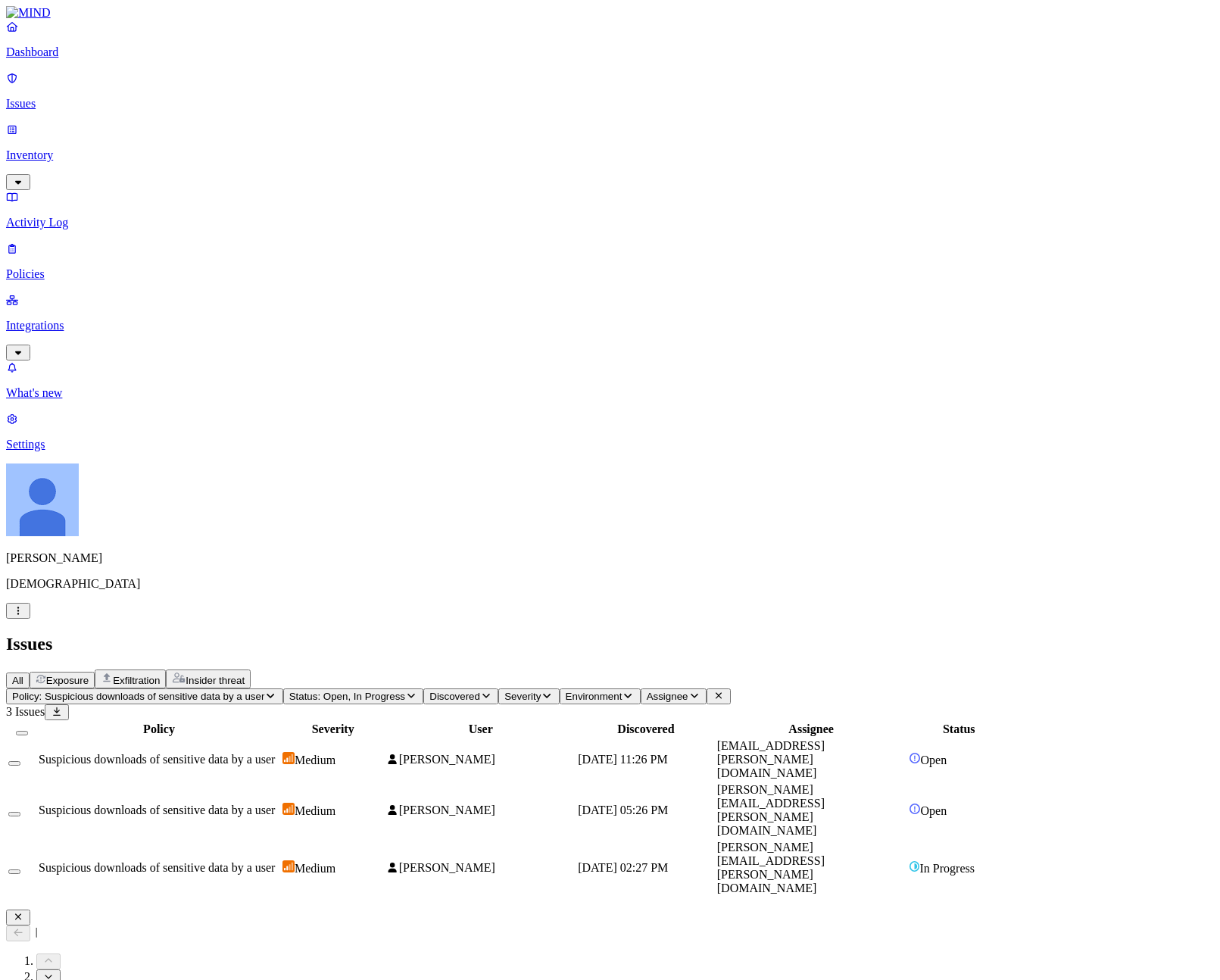
click at [261, 720] on div "Policy Severity User Discovered Assignee Status Suspicious downloads of sensiti…" at bounding box center [610, 809] width 1208 height 178
click at [576, 839] on td "[PERSON_NAME]" at bounding box center [480, 867] width 190 height 56
click at [24, 927] on icon at bounding box center [17, 932] width 12 height 10
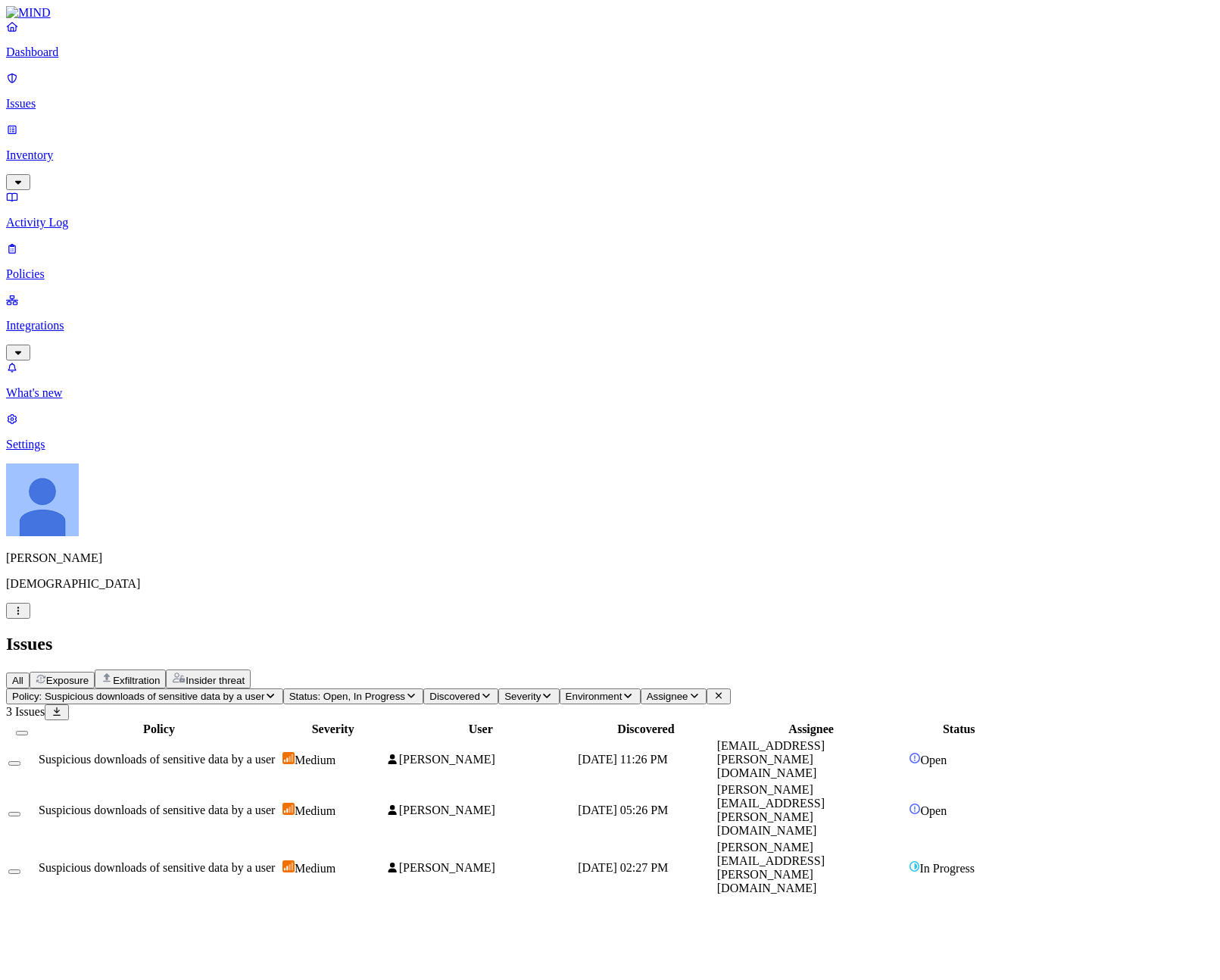
click at [396, 720] on div "Policy Severity User Discovered Assignee Status Suspicious downloads of sensiti…" at bounding box center [610, 809] width 1208 height 178
click at [576, 782] on td "[PERSON_NAME]" at bounding box center [480, 810] width 190 height 56
click at [51, 216] on p "Activity Log" at bounding box center [610, 222] width 1208 height 14
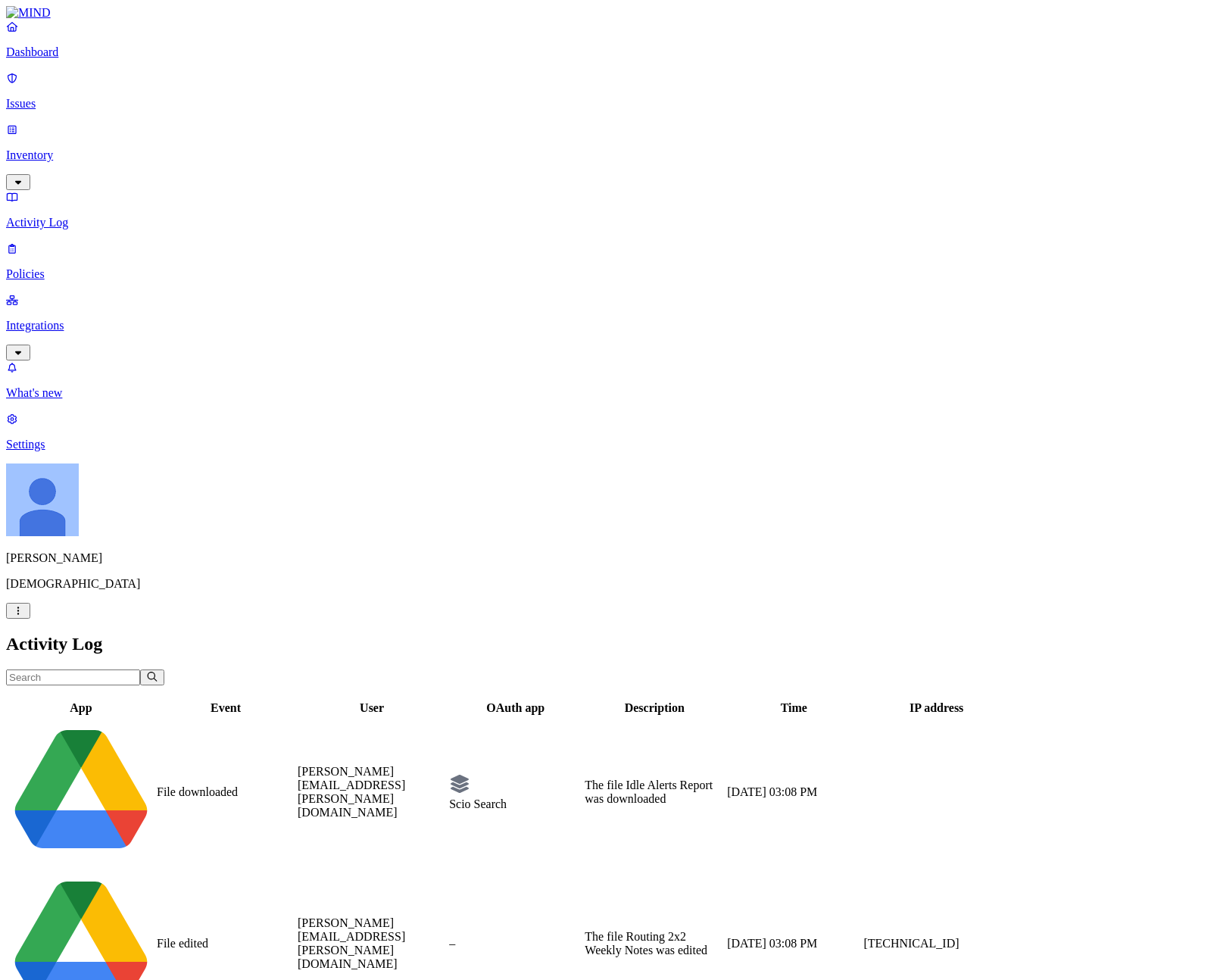
click at [68, 267] on p "Policies" at bounding box center [610, 274] width 1208 height 14
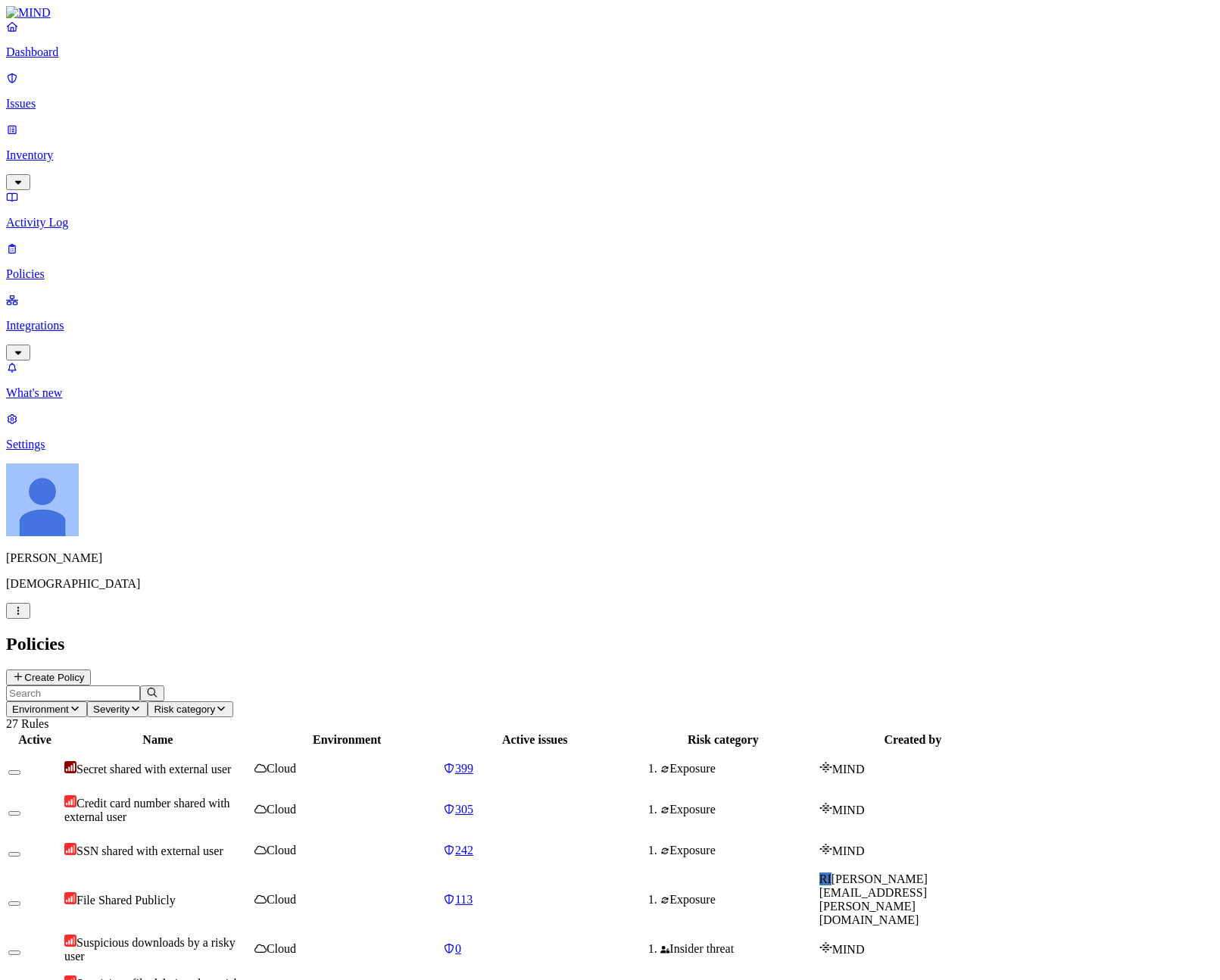
click at [66, 148] on p "Inventory" at bounding box center [610, 155] width 1208 height 14
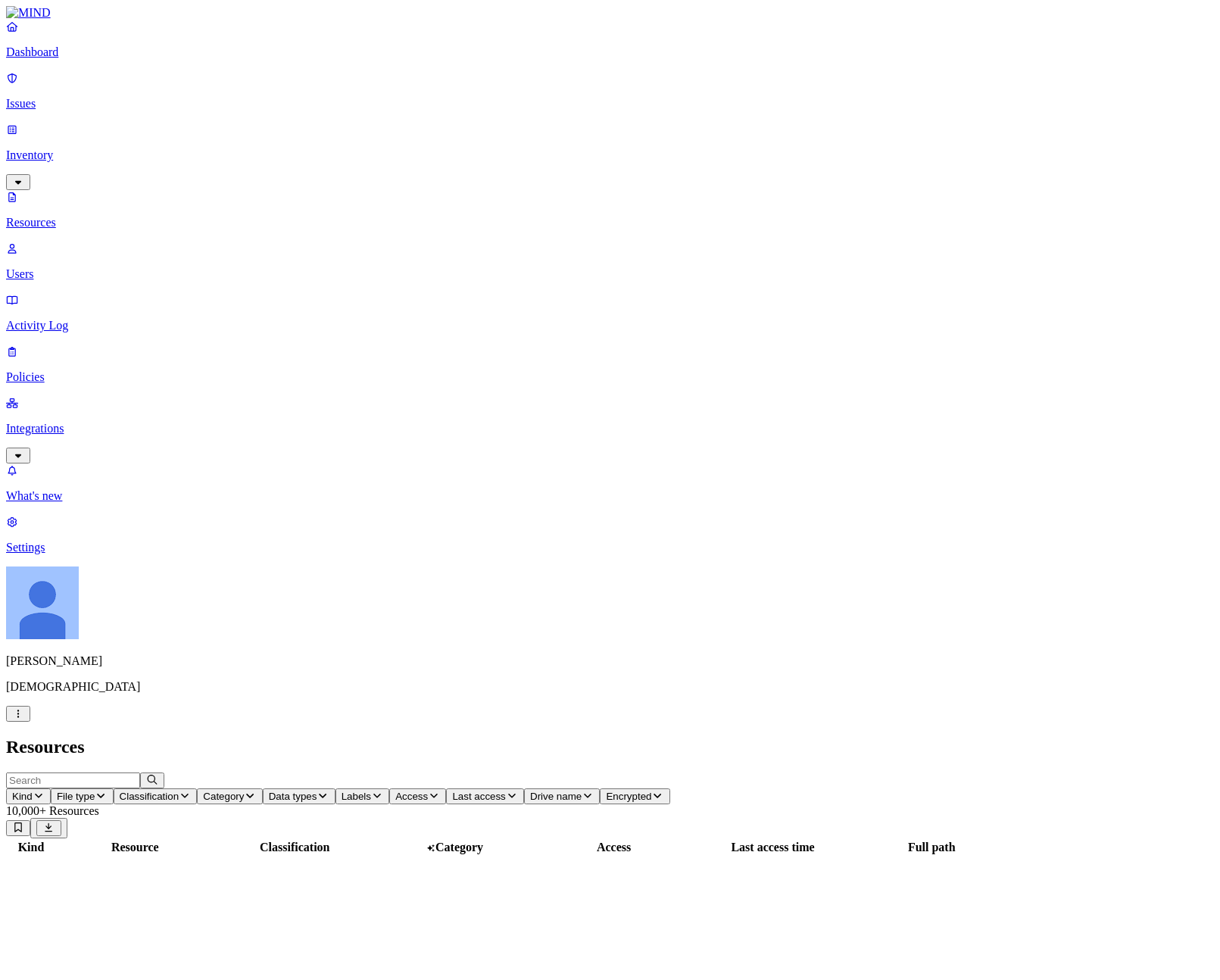
click at [77, 267] on p "Users" at bounding box center [610, 274] width 1208 height 14
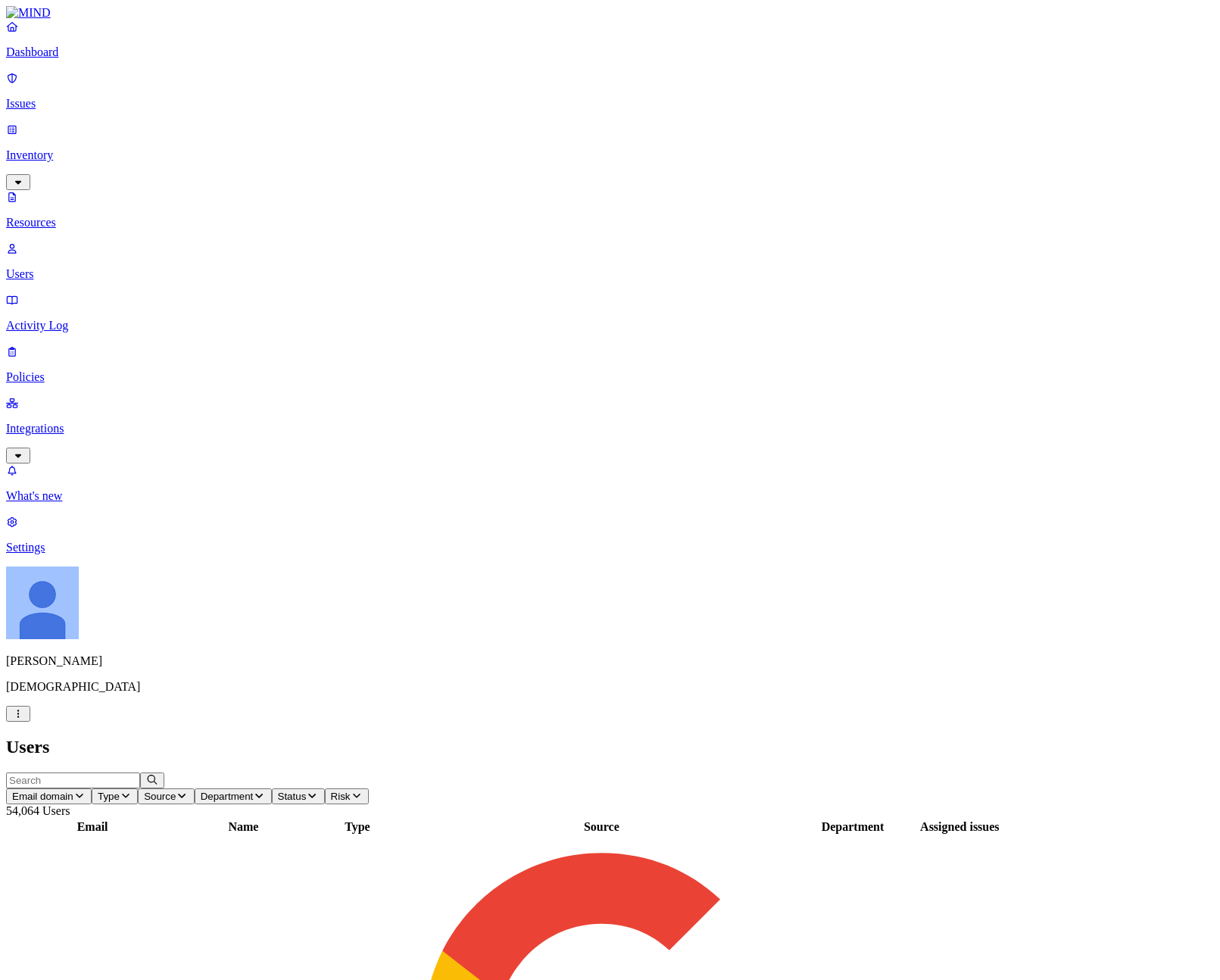
click at [44, 405] on nav "Dashboard Issues Inventory Resources Users Activity Log Policies Integrations W…" at bounding box center [610, 287] width 1208 height 534
click at [98, 401] on nav "Dashboard Issues Inventory Resources Users Activity Log Policies Integrations W…" at bounding box center [610, 287] width 1208 height 534
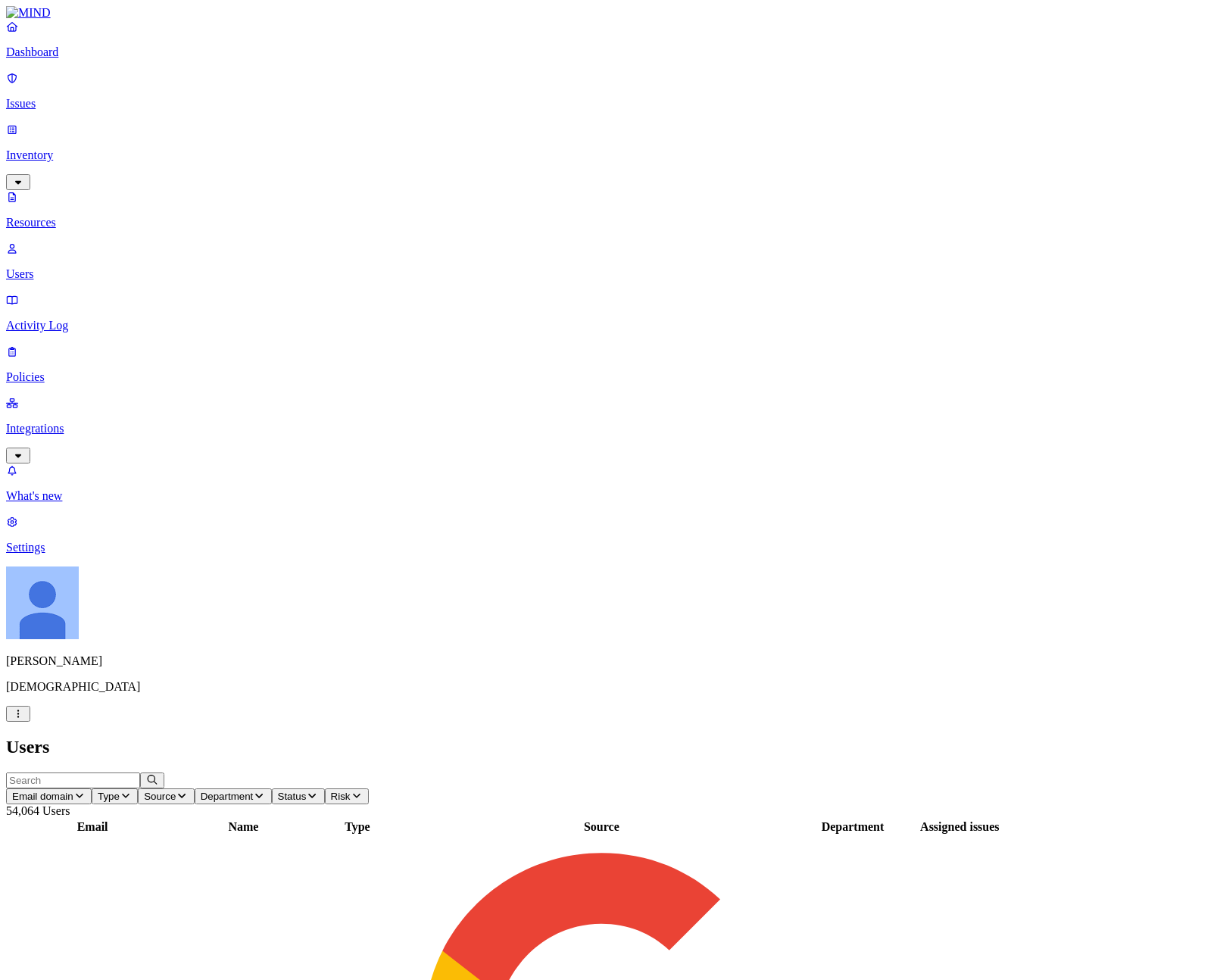
click at [79, 449] on nav "Dashboard Issues Inventory Resources Users Activity Log Policies Integrations W…" at bounding box center [610, 287] width 1208 height 534
click at [113, 499] on nav "Dashboard Issues Inventory Resources Users Activity Log Policies Integrations W…" at bounding box center [610, 287] width 1208 height 534
click at [79, 100] on p "Issues" at bounding box center [610, 103] width 1208 height 14
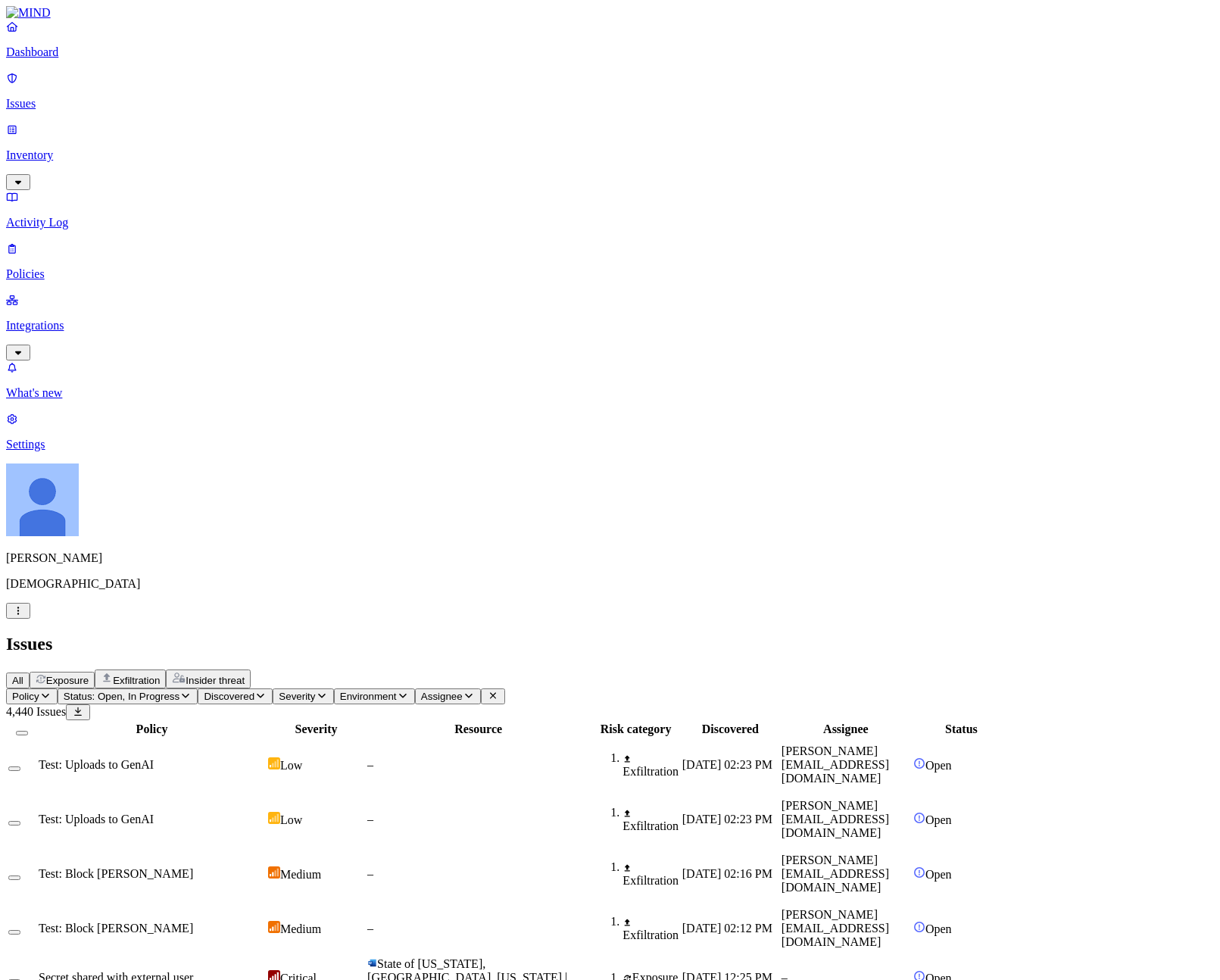
click at [78, 304] on nav "Dashboard Issues Inventory Activity Log Policies Integrations What's new 1 Sett…" at bounding box center [610, 236] width 1208 height 432
click at [952, 813] on span "Open" at bounding box center [938, 820] width 27 height 13
click at [179, 690] on span "Status: Open, In Progress" at bounding box center [121, 695] width 116 height 11
click at [292, 247] on span "Resolved" at bounding box center [297, 253] width 46 height 13
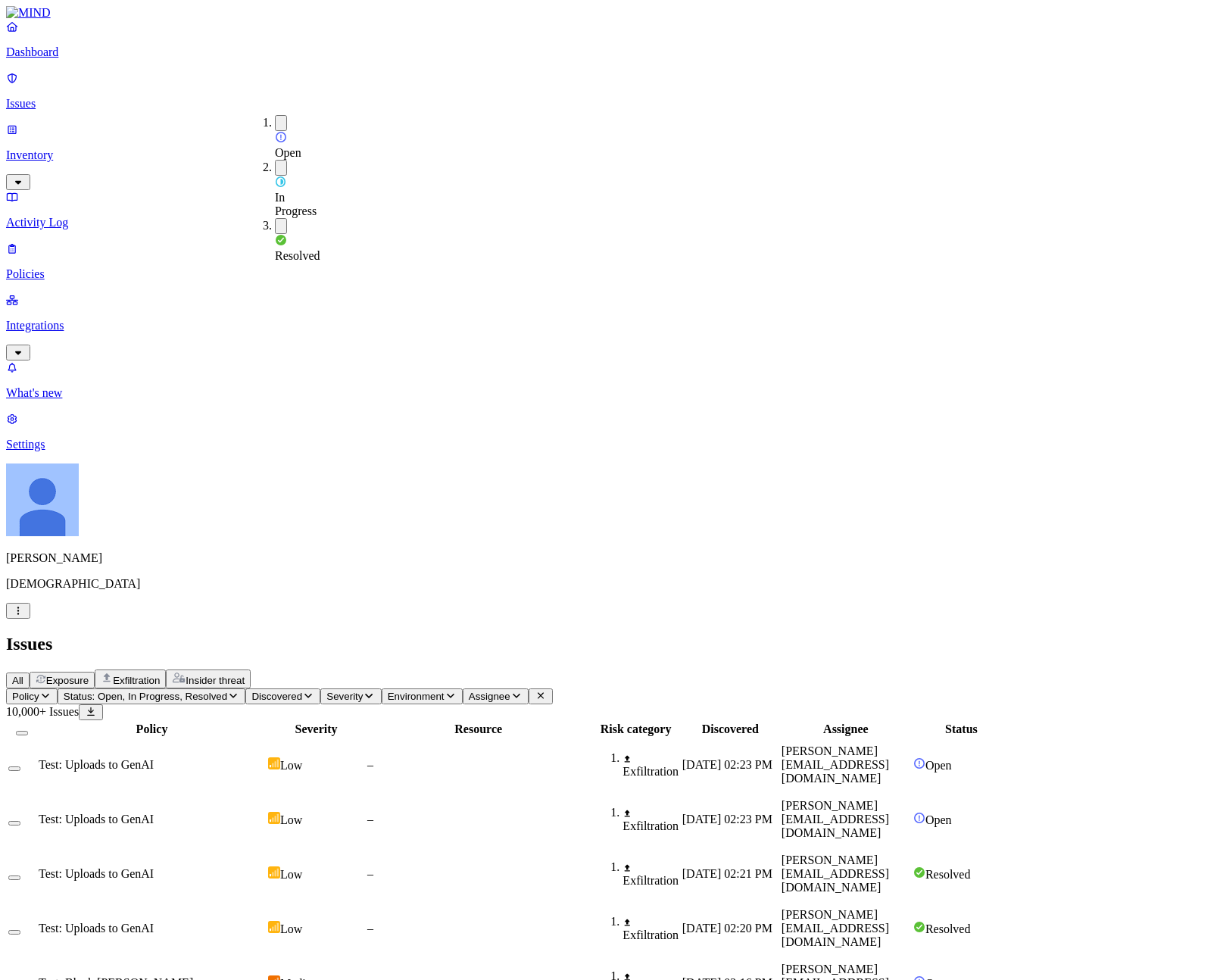
click at [265, 921] on div "Test: Uploads to GenAI" at bounding box center [151, 928] width 226 height 14
drag, startPoint x: 999, startPoint y: 186, endPoint x: 1219, endPoint y: 188, distance: 220.0
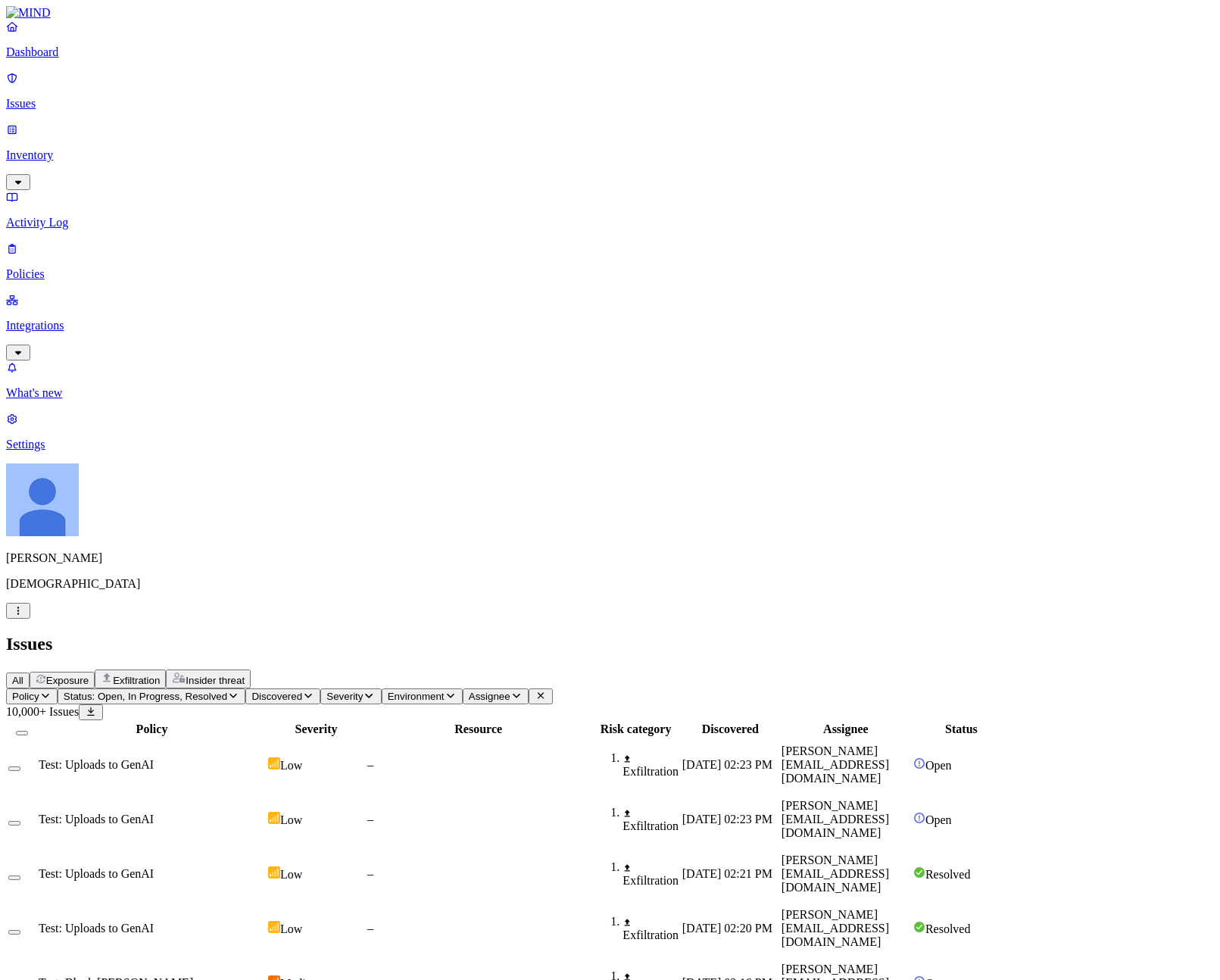
click at [802, 669] on div "All Exposure Exfiltration Insider threat" at bounding box center [610, 678] width 1208 height 19
click at [797, 669] on div "All Exposure Exfiltration Insider threat" at bounding box center [610, 678] width 1208 height 19
click at [126, 290] on nav "Dashboard Issues Inventory Activity Log Policies Integrations What's new 1 Sett…" at bounding box center [610, 236] width 1208 height 432
click at [113, 395] on nav "Dashboard Issues Inventory Activity Log Policies Integrations What's new 1 Sett…" at bounding box center [610, 236] width 1208 height 432
click at [107, 366] on nav "Dashboard Issues Inventory Activity Log Policies Integrations What's new 1 Sett…" at bounding box center [610, 236] width 1208 height 432
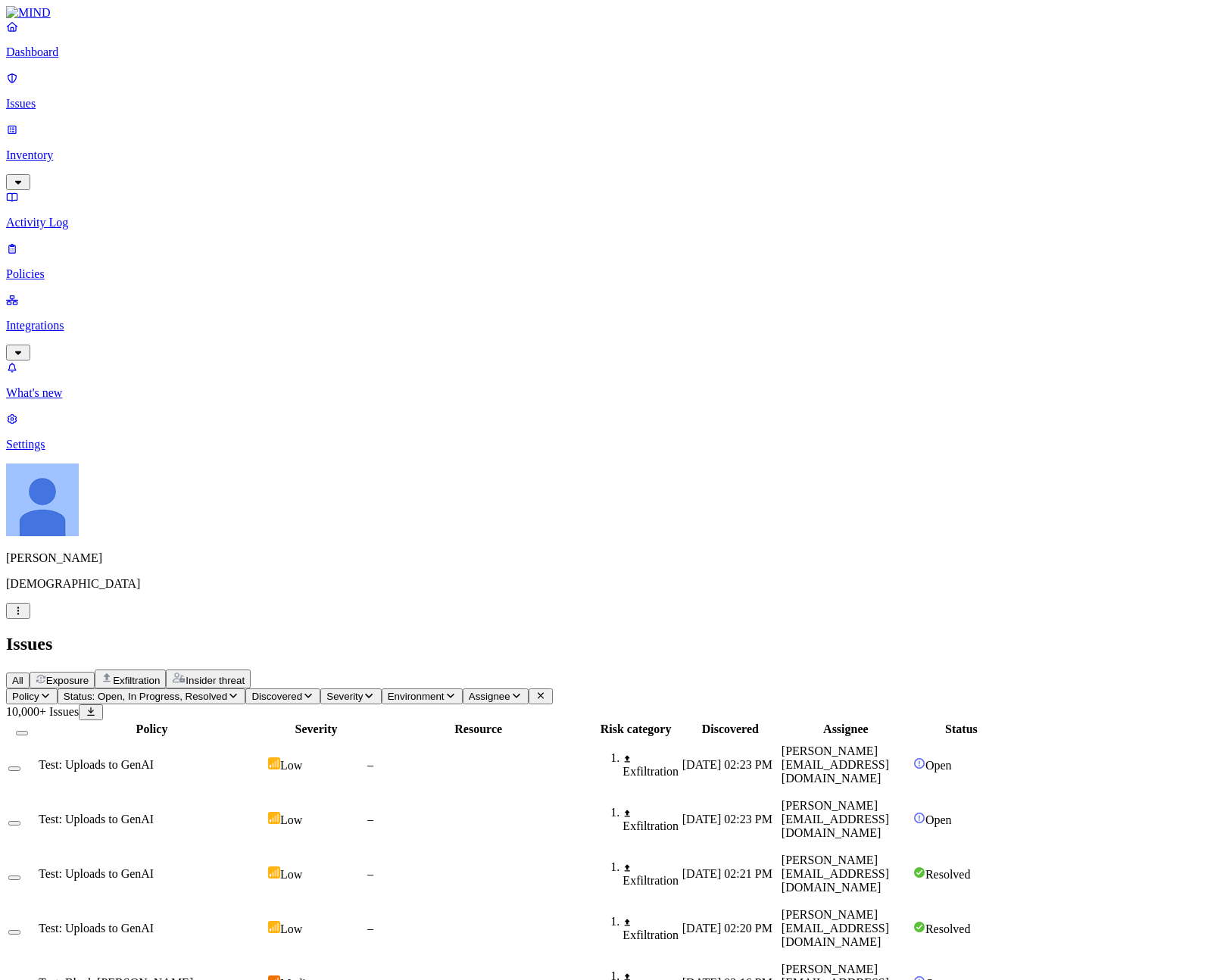
click at [722, 669] on div "All Exposure Exfiltration Insider threat" at bounding box center [610, 678] width 1208 height 19
click at [956, 633] on div "Issues" at bounding box center [610, 643] width 1208 height 20
